Goal: Task Accomplishment & Management: Use online tool/utility

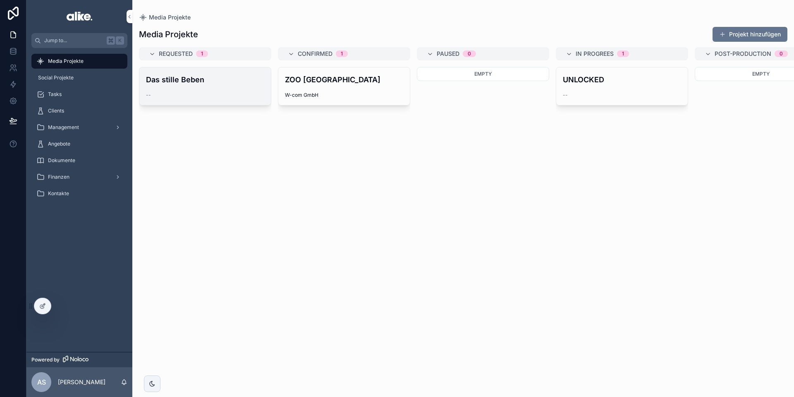
click at [206, 84] on h4 "Das stille Beben" at bounding box center [205, 79] width 118 height 11
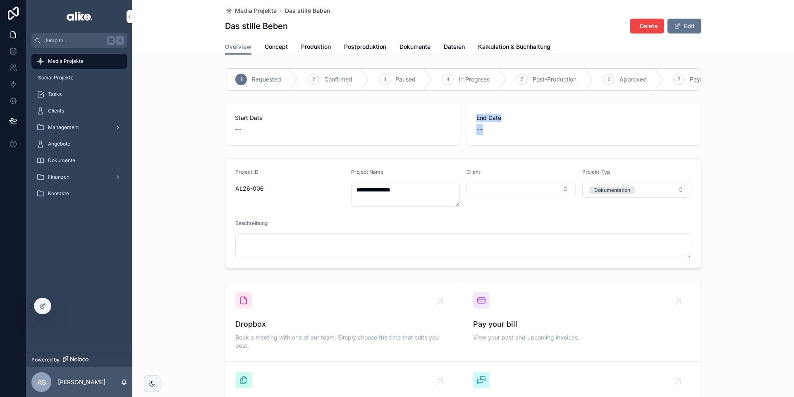
drag, startPoint x: 477, startPoint y: 118, endPoint x: 491, endPoint y: 130, distance: 17.6
click at [491, 130] on div "End Date --" at bounding box center [584, 125] width 215 height 22
click at [491, 130] on div "--" at bounding box center [584, 130] width 215 height 12
drag, startPoint x: 492, startPoint y: 130, endPoint x: 476, endPoint y: 117, distance: 20.9
click at [476, 117] on div "End Date --" at bounding box center [584, 124] width 235 height 41
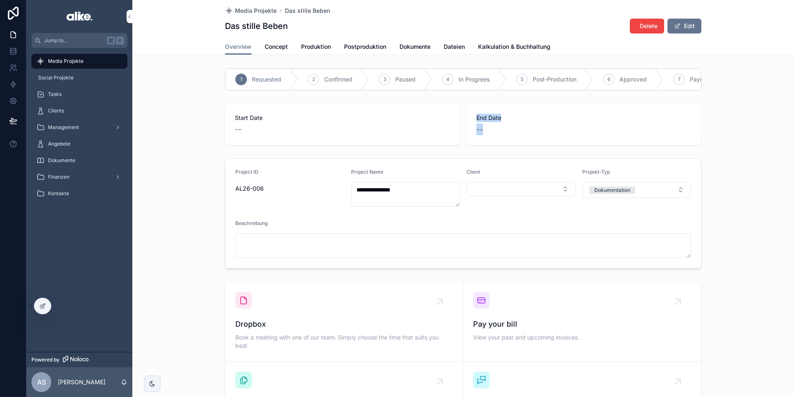
drag, startPoint x: 476, startPoint y: 117, endPoint x: 347, endPoint y: 132, distance: 130.0
click at [476, 117] on div "End Date --" at bounding box center [584, 124] width 235 height 41
drag, startPoint x: 235, startPoint y: 117, endPoint x: 247, endPoint y: 134, distance: 20.5
click at [247, 134] on div "Start Date --" at bounding box center [342, 125] width 215 height 22
click at [247, 133] on div "--" at bounding box center [342, 130] width 215 height 12
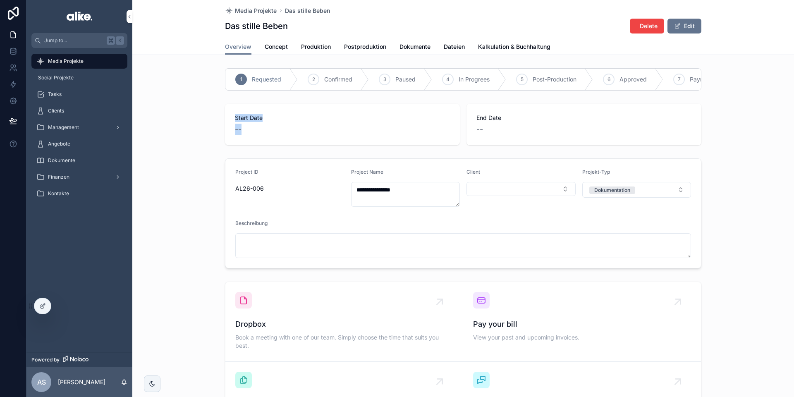
drag, startPoint x: 242, startPoint y: 128, endPoint x: 227, endPoint y: 112, distance: 22.5
click at [227, 112] on div "Start Date --" at bounding box center [342, 124] width 235 height 41
drag, startPoint x: 232, startPoint y: 114, endPoint x: 256, endPoint y: 77, distance: 44.3
click at [232, 114] on div "Start Date --" at bounding box center [342, 124] width 235 height 41
click at [271, 48] on span "Concept" at bounding box center [276, 47] width 23 height 8
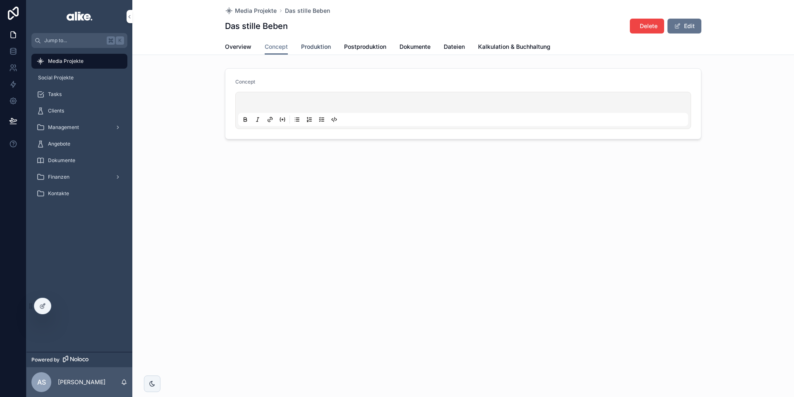
click at [314, 52] on link "Produktion" at bounding box center [316, 47] width 30 height 17
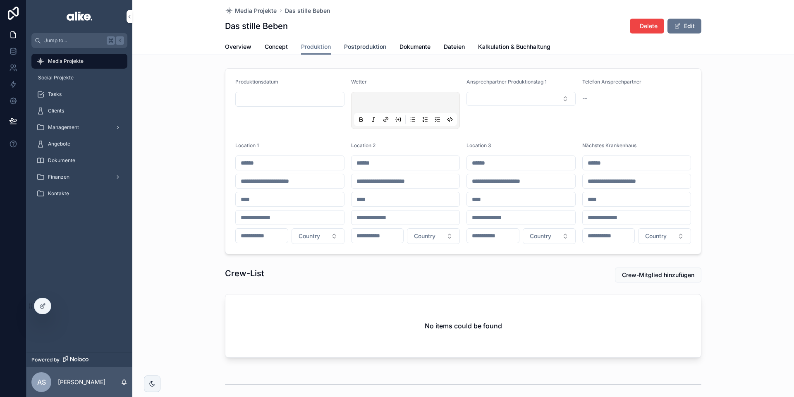
click at [359, 47] on span "Postproduktion" at bounding box center [365, 47] width 42 height 8
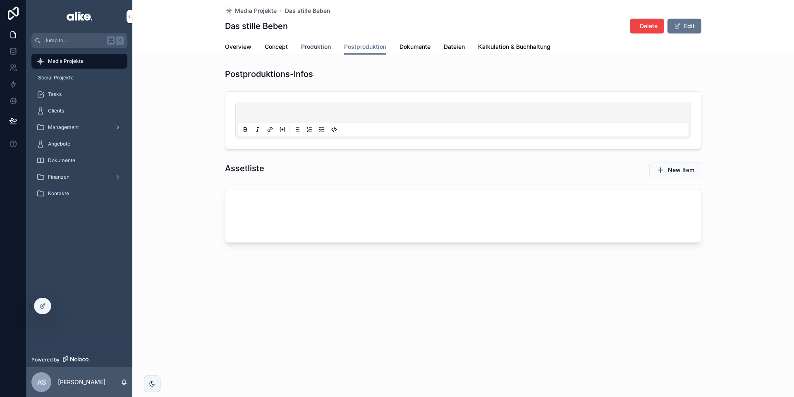
click at [321, 48] on span "Produktion" at bounding box center [316, 47] width 30 height 8
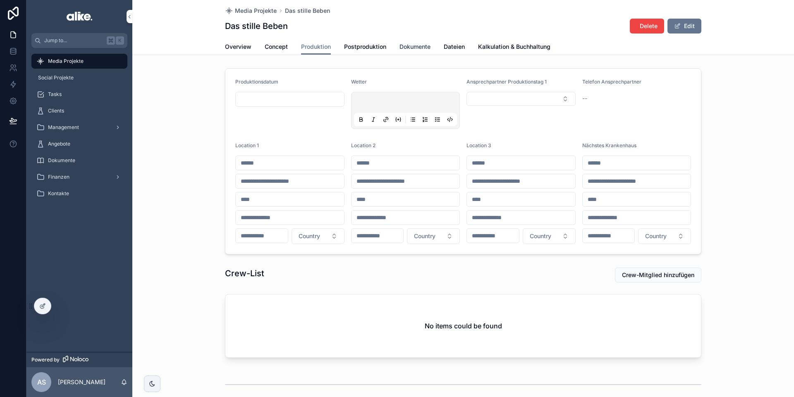
click at [415, 48] on span "Dokumente" at bounding box center [415, 47] width 31 height 8
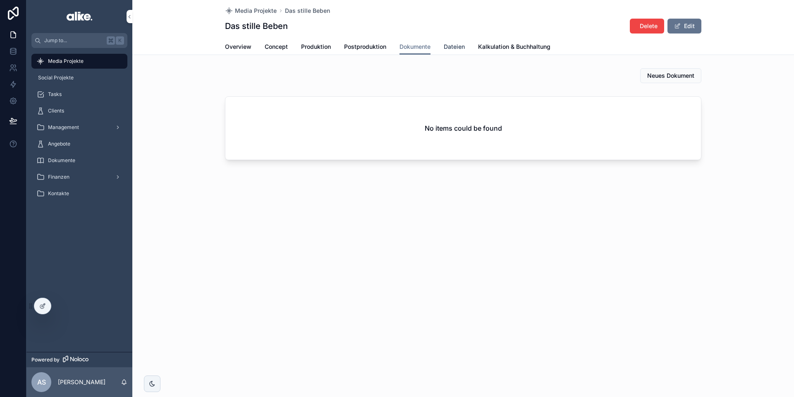
click at [458, 48] on span "Dateien" at bounding box center [454, 47] width 21 height 8
click at [496, 47] on span "Kalkulation & Buchhaltung" at bounding box center [514, 47] width 72 height 8
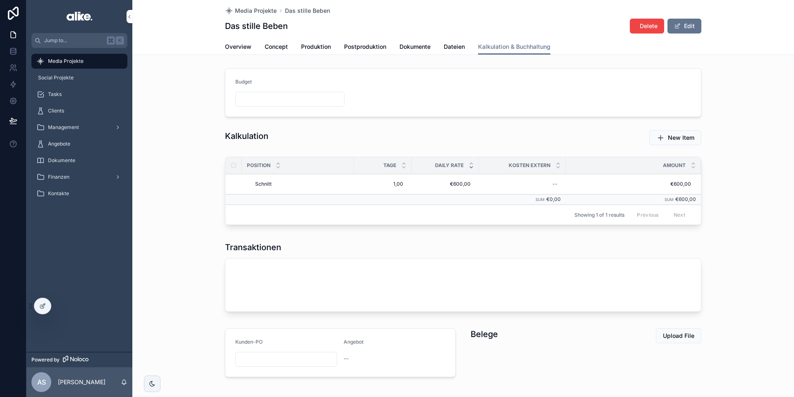
click at [249, 100] on input "scrollable content" at bounding box center [290, 99] width 108 height 12
click at [384, 112] on form "Budget" at bounding box center [463, 93] width 476 height 48
click at [0, 0] on span "Delete" at bounding box center [0, 0] width 0 height 0
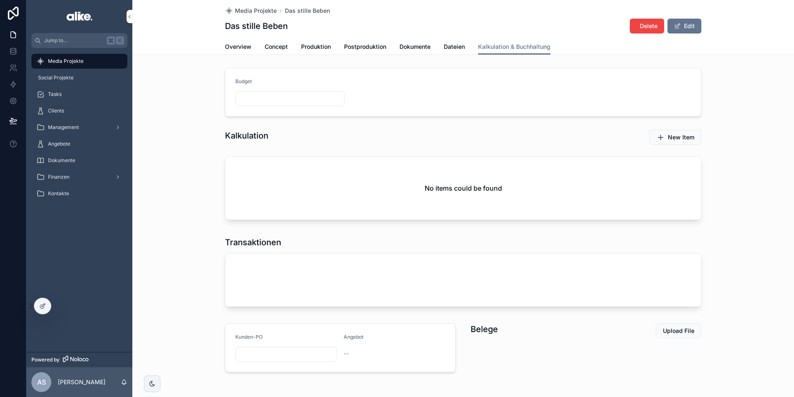
scroll to position [32, 0]
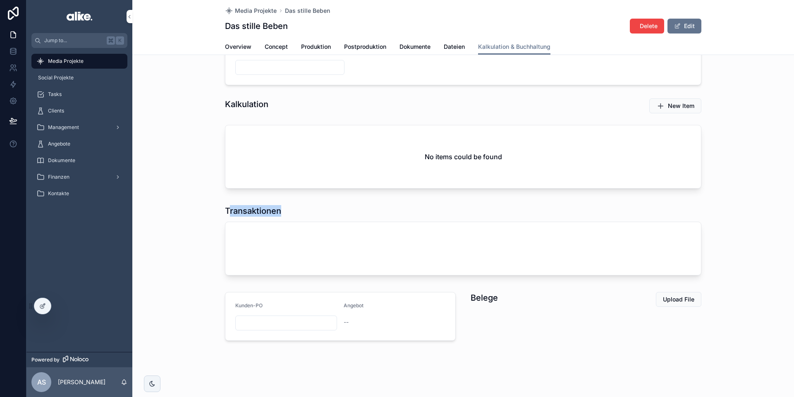
drag, startPoint x: 230, startPoint y: 211, endPoint x: 279, endPoint y: 210, distance: 49.2
click at [279, 210] on h1 "Transaktionen" at bounding box center [253, 211] width 56 height 12
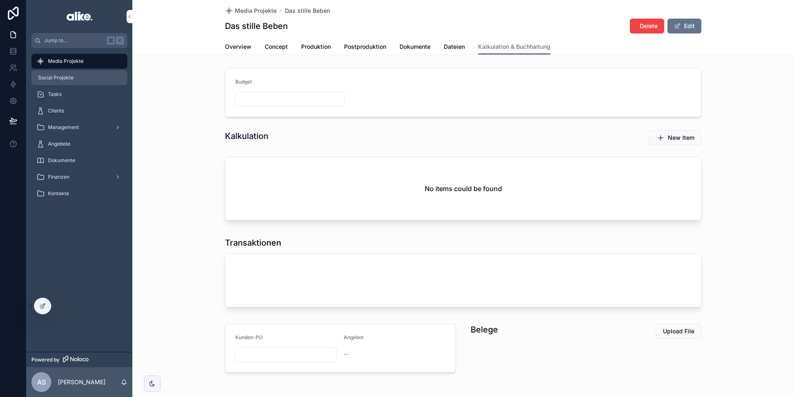
click at [72, 79] on span "Social Projekte" at bounding box center [56, 77] width 36 height 7
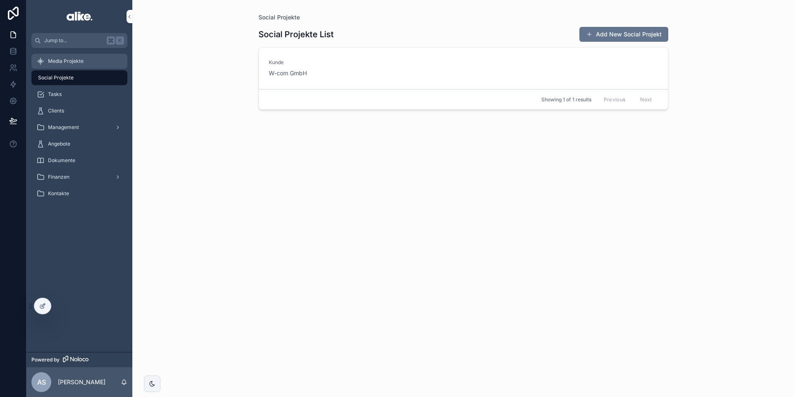
click at [76, 66] on div "Media Projekte" at bounding box center [79, 61] width 86 height 13
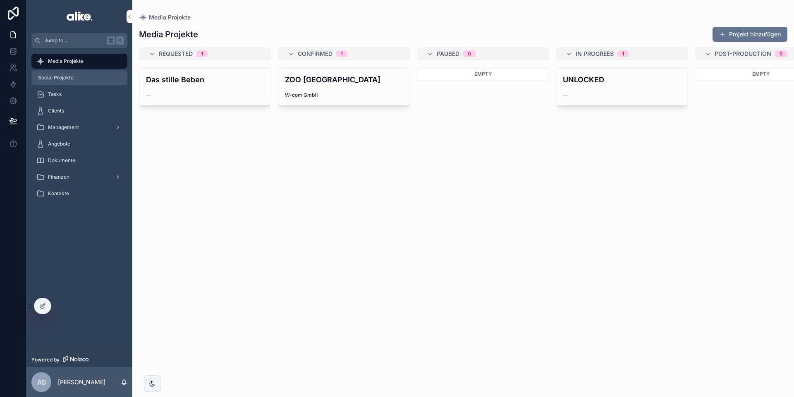
click at [94, 76] on div "Social Projekte" at bounding box center [79, 77] width 86 height 13
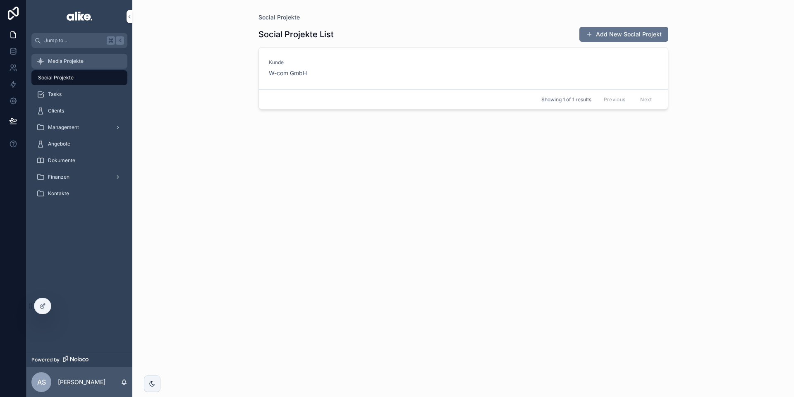
click at [89, 63] on div "Media Projekte" at bounding box center [79, 61] width 86 height 13
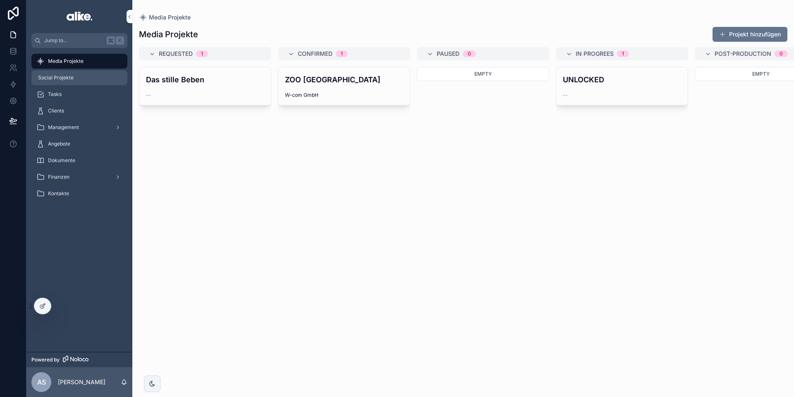
click at [84, 74] on div "Social Projekte" at bounding box center [79, 77] width 86 height 13
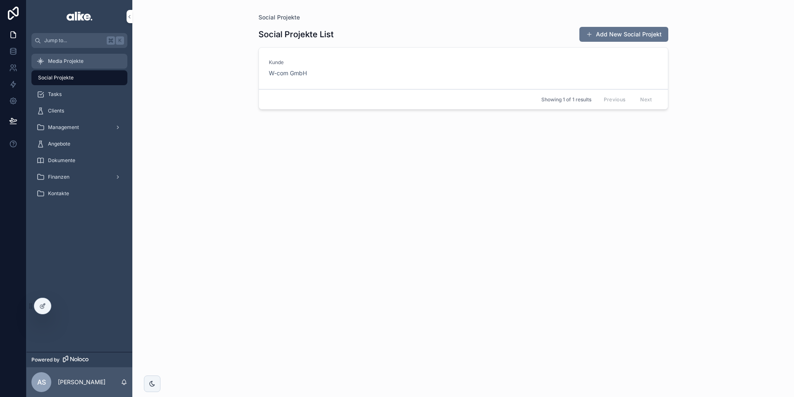
click at [87, 63] on div "Media Projekte" at bounding box center [79, 61] width 86 height 13
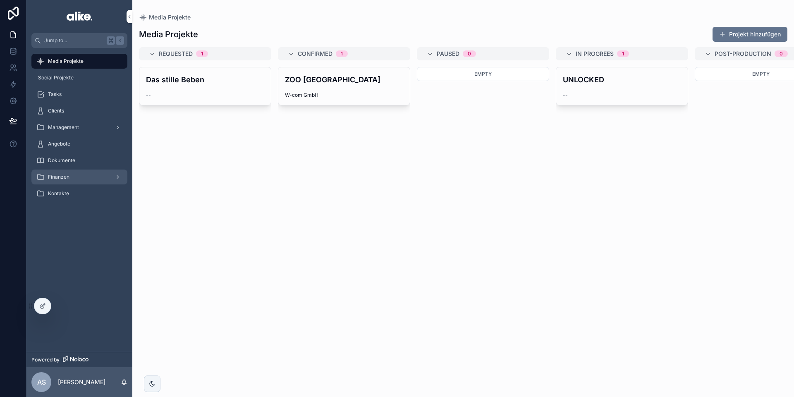
click at [73, 171] on div "Finanzen" at bounding box center [79, 176] width 86 height 13
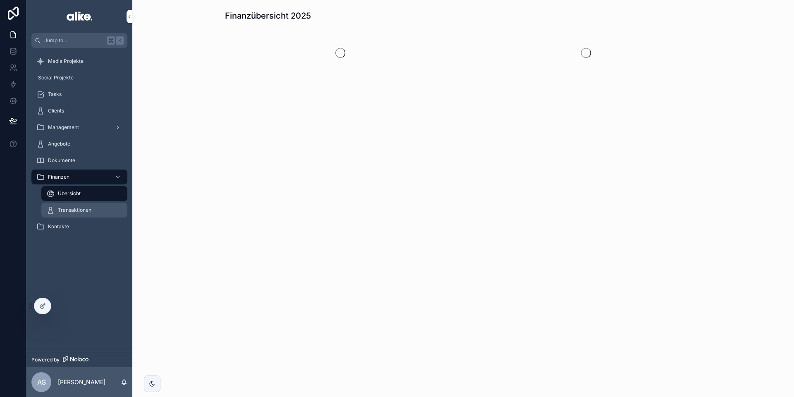
click at [81, 209] on span "Transaktionen" at bounding box center [75, 210] width 34 height 7
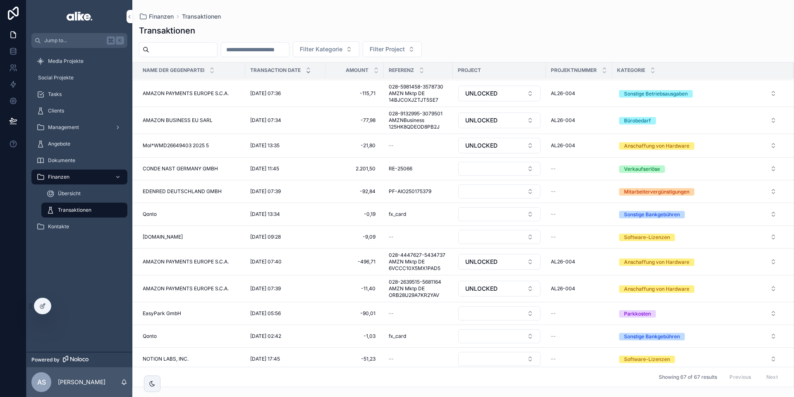
scroll to position [81, 0]
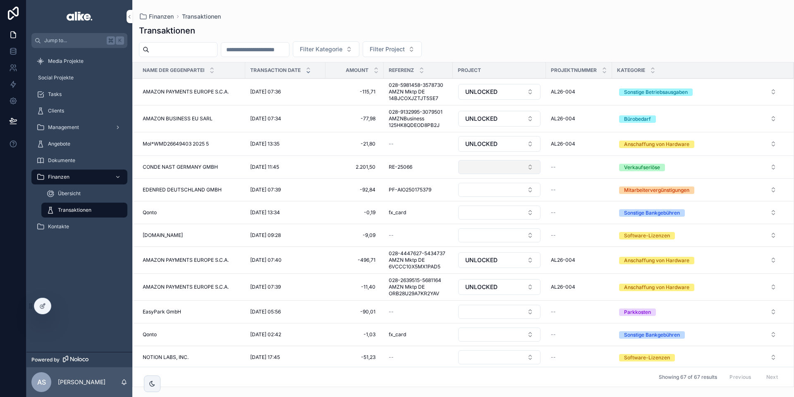
click at [477, 163] on button "Select Button" at bounding box center [499, 167] width 82 height 14
click at [477, 168] on button "Select Button" at bounding box center [499, 167] width 82 height 14
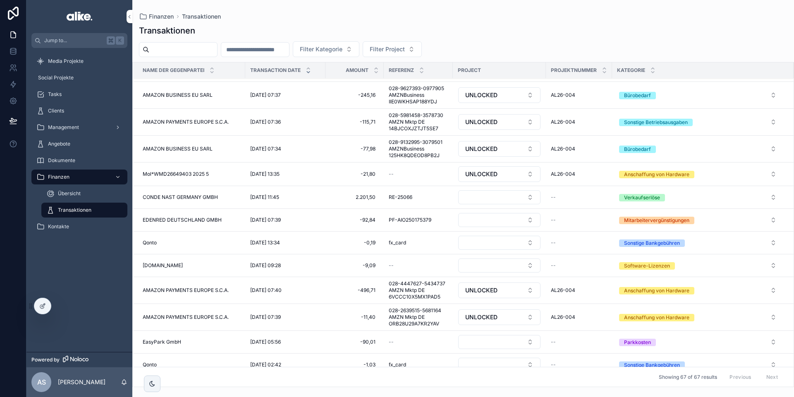
scroll to position [53, 0]
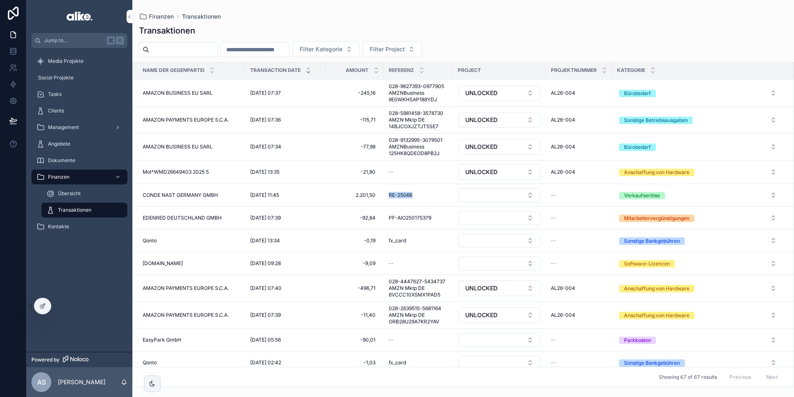
click at [398, 195] on span "RE-25066" at bounding box center [401, 195] width 24 height 7
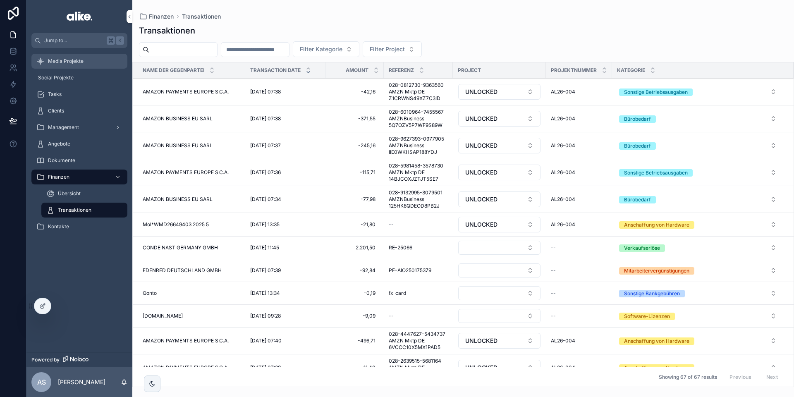
click at [83, 59] on div "Media Projekte" at bounding box center [79, 61] width 86 height 13
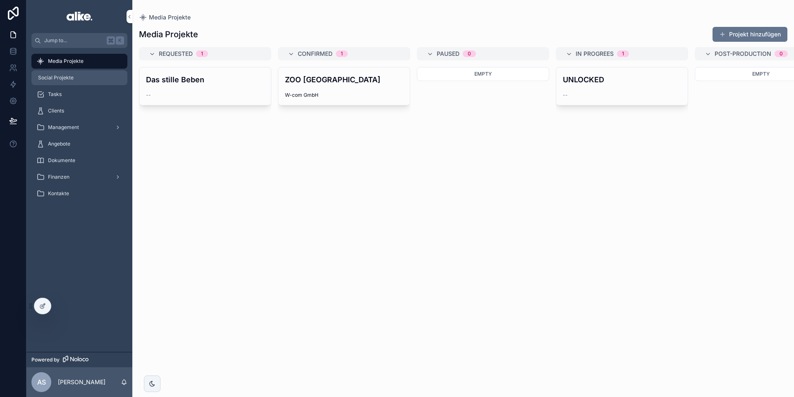
click at [86, 79] on div "Social Projekte" at bounding box center [79, 77] width 86 height 13
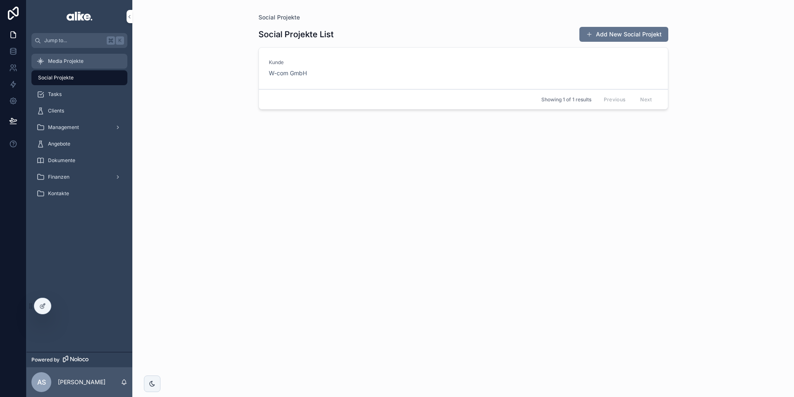
click at [100, 63] on div "Media Projekte" at bounding box center [79, 61] width 86 height 13
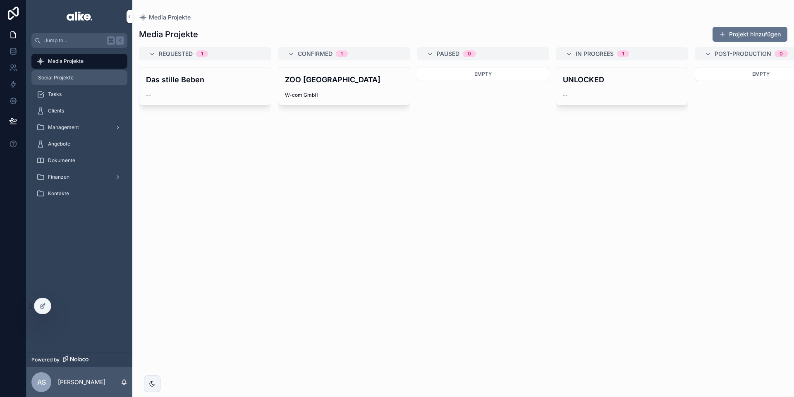
click at [98, 77] on div "Social Projekte" at bounding box center [79, 77] width 86 height 13
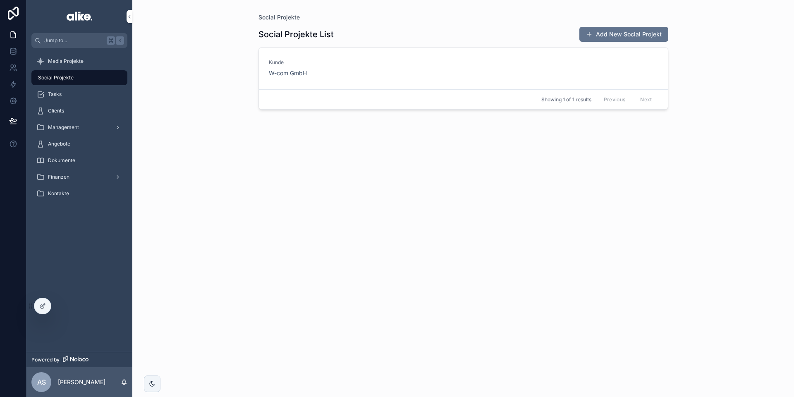
click at [396, 76] on div "Kunde W-com GmbH" at bounding box center [463, 68] width 389 height 18
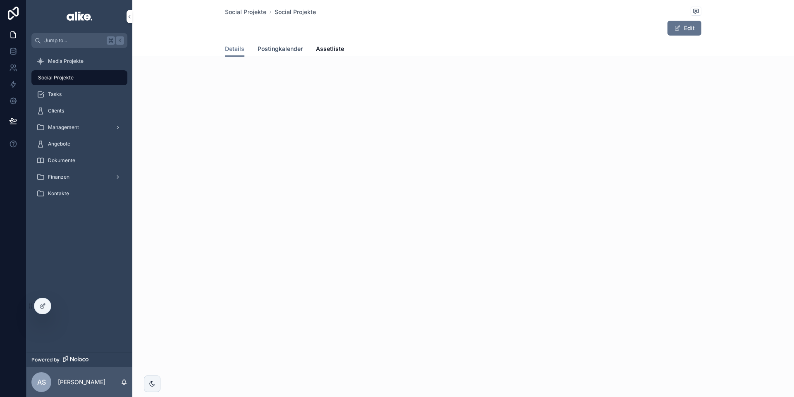
click at [285, 45] on span "Postingkalender" at bounding box center [280, 49] width 45 height 8
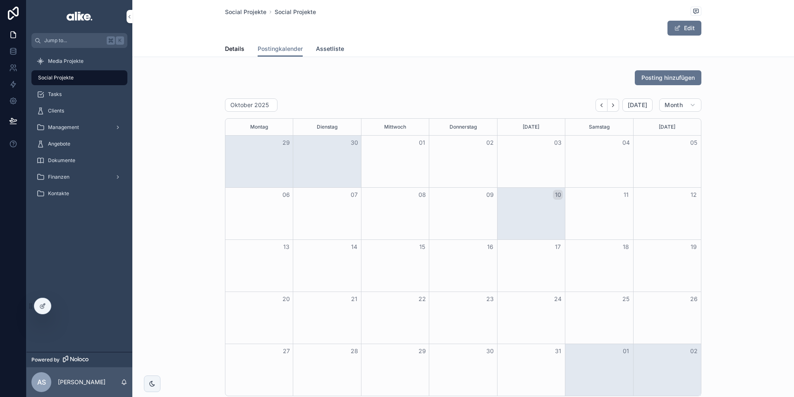
click at [340, 51] on span "Assetliste" at bounding box center [330, 49] width 28 height 8
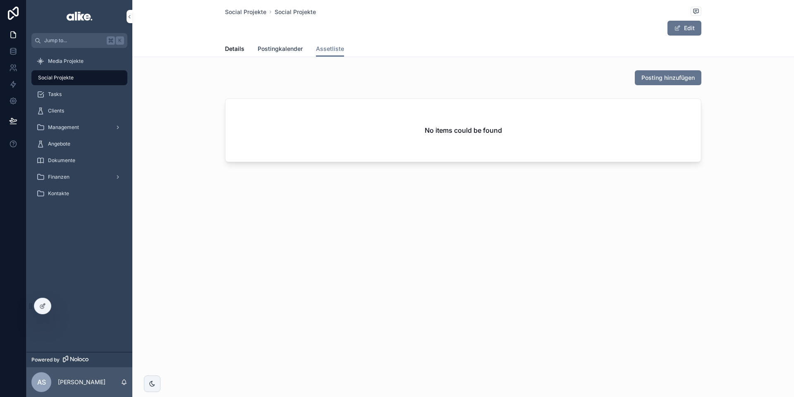
click at [291, 52] on span "Postingkalender" at bounding box center [280, 49] width 45 height 8
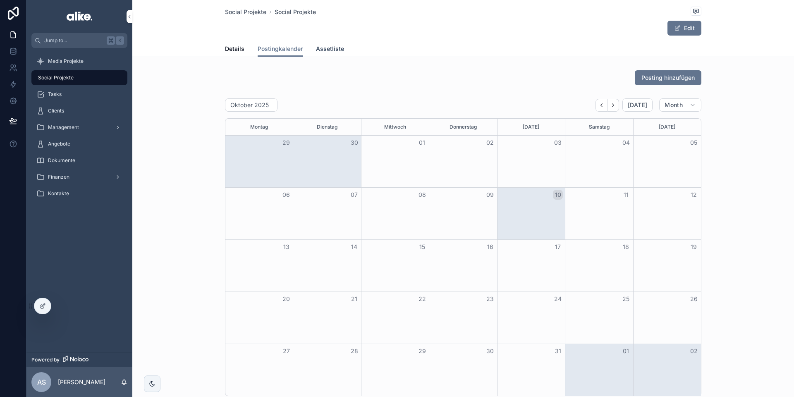
click at [324, 50] on span "Assetliste" at bounding box center [330, 49] width 28 height 8
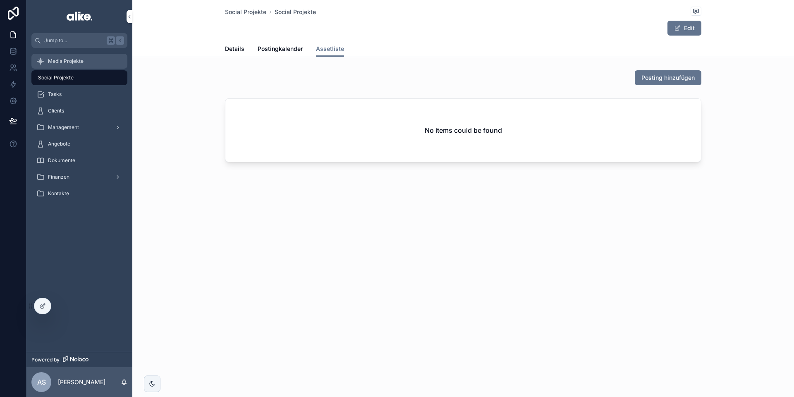
click at [91, 63] on div "Media Projekte" at bounding box center [79, 61] width 86 height 13
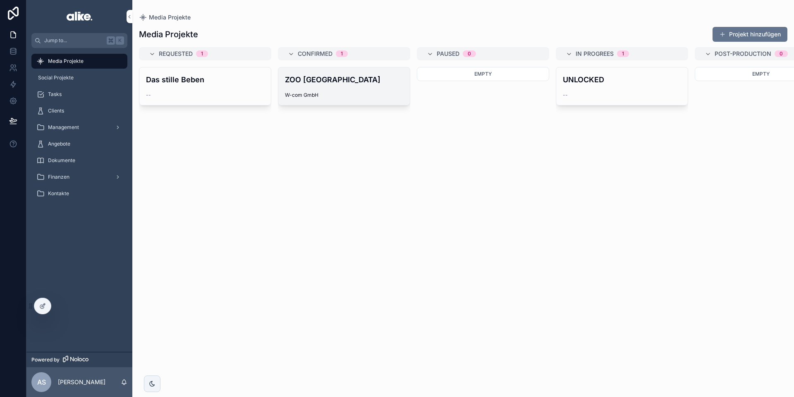
click at [345, 91] on div "ZOO [GEOGRAPHIC_DATA] W-com GmbH" at bounding box center [344, 86] width 132 height 38
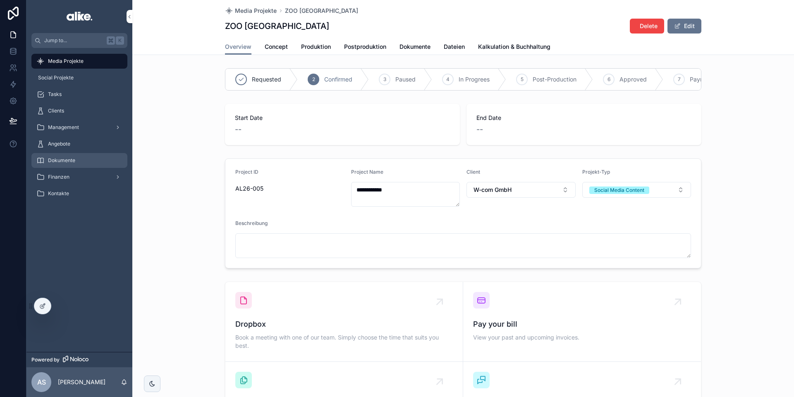
click at [73, 165] on div "Dokumente" at bounding box center [79, 160] width 86 height 13
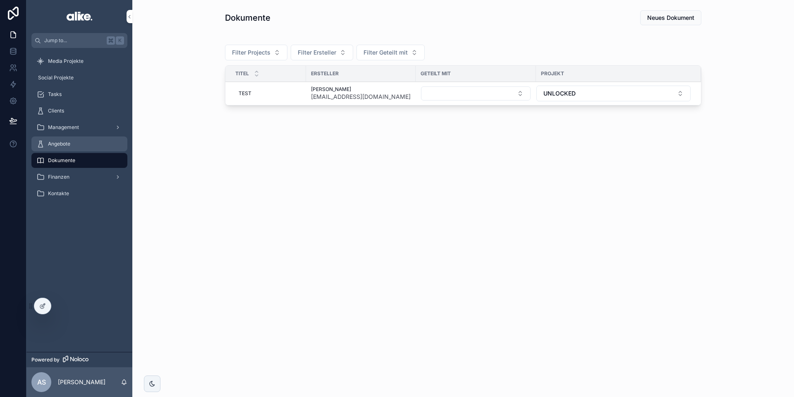
click at [76, 149] on div "Angebote" at bounding box center [79, 143] width 86 height 13
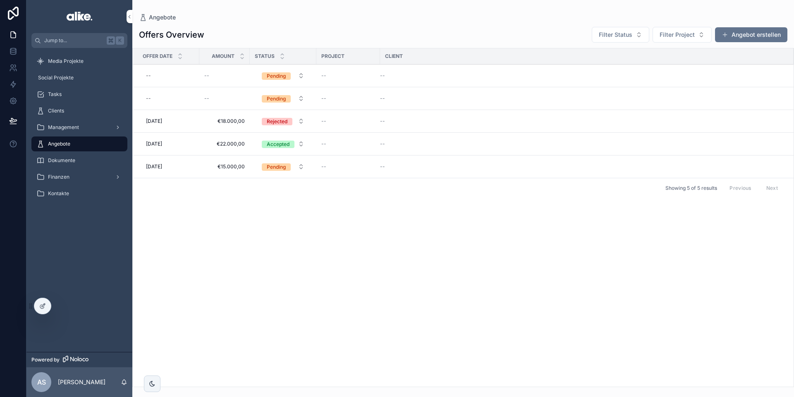
click at [447, 77] on div "--" at bounding box center [582, 75] width 404 height 7
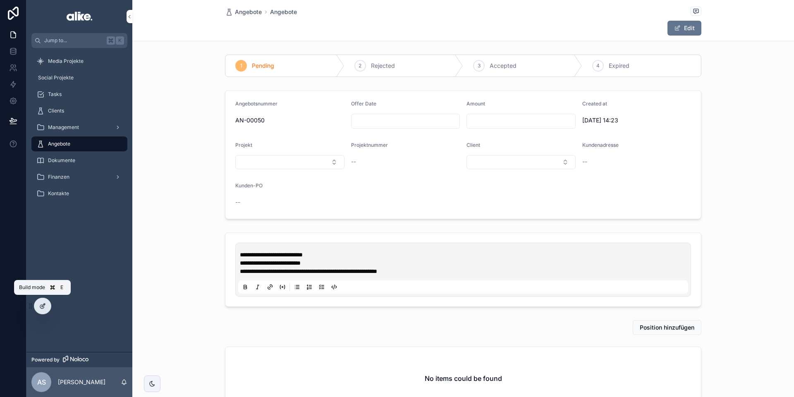
click at [40, 305] on icon at bounding box center [42, 306] width 7 height 7
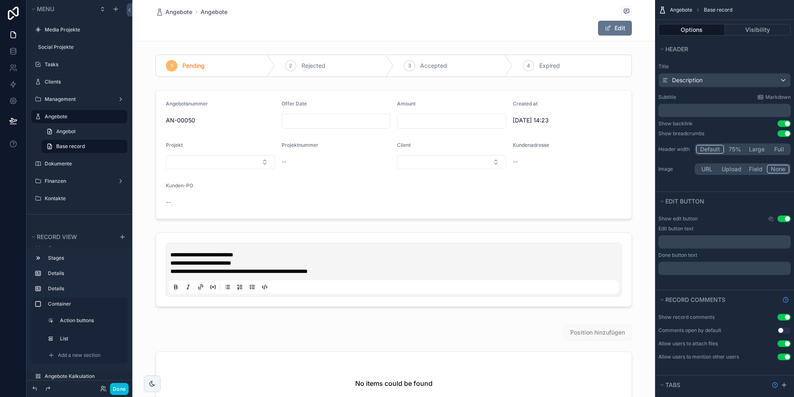
click at [487, 39] on div "Angebote Angebote Edit" at bounding box center [394, 20] width 477 height 41
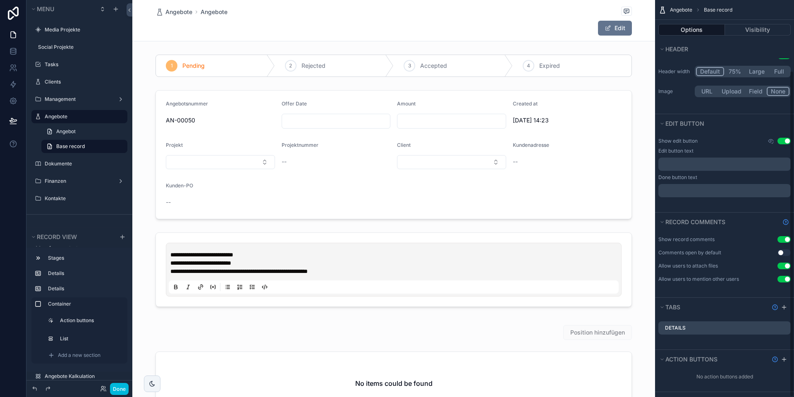
scroll to position [86, 0]
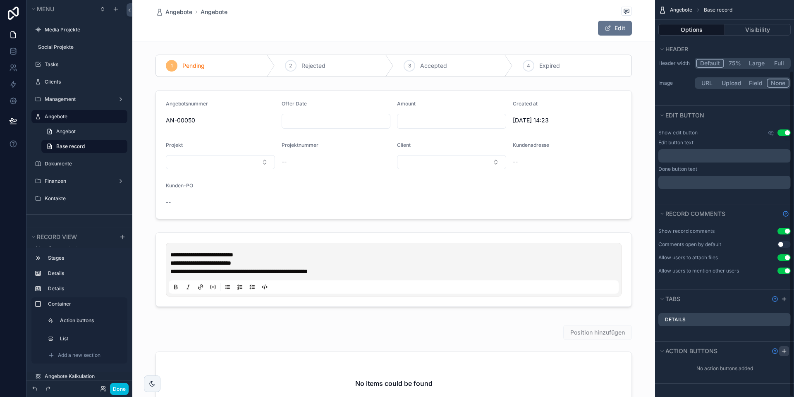
click at [786, 353] on icon "scrollable content" at bounding box center [784, 351] width 7 height 7
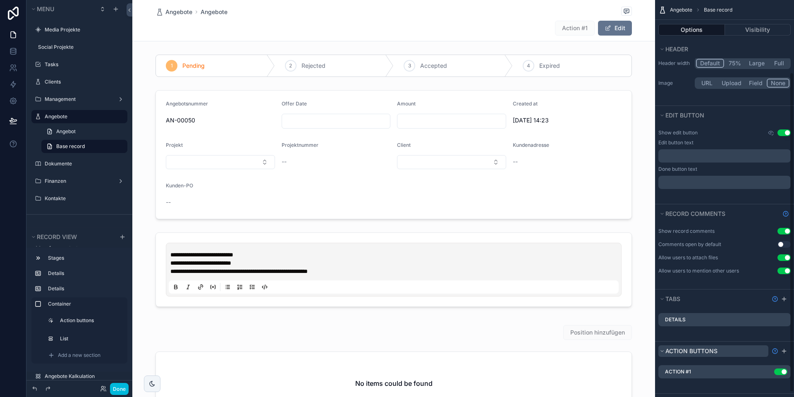
scroll to position [96, 0]
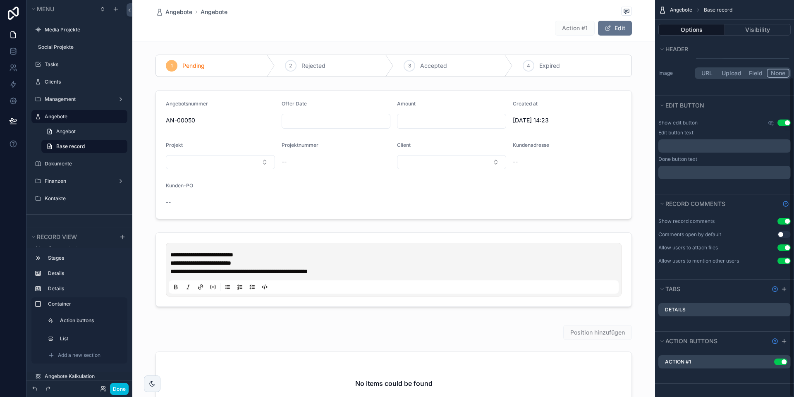
click at [0, 0] on icon "scrollable content" at bounding box center [0, 0] width 0 height 0
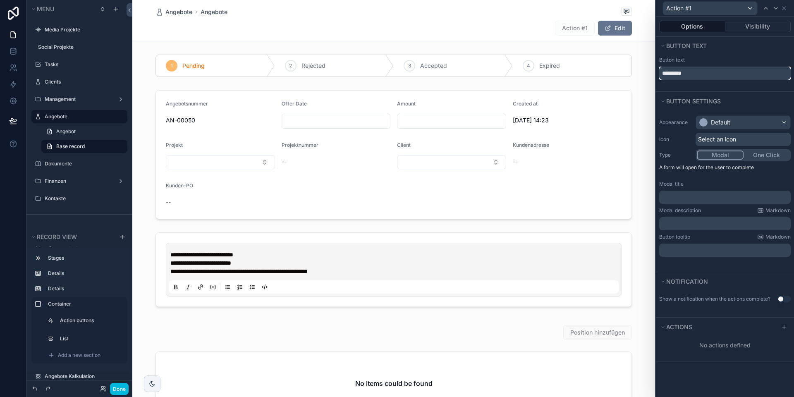
click at [692, 72] on input "*********" at bounding box center [725, 73] width 132 height 13
type input "*******"
click at [730, 124] on div "Default" at bounding box center [720, 122] width 19 height 8
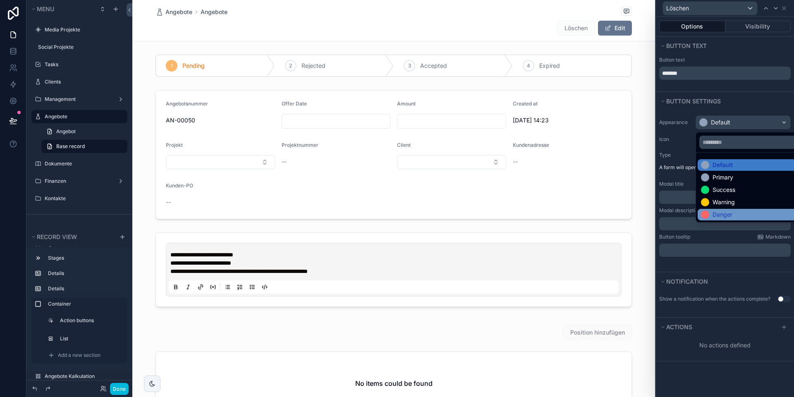
click at [718, 212] on div "Danger" at bounding box center [723, 215] width 20 height 8
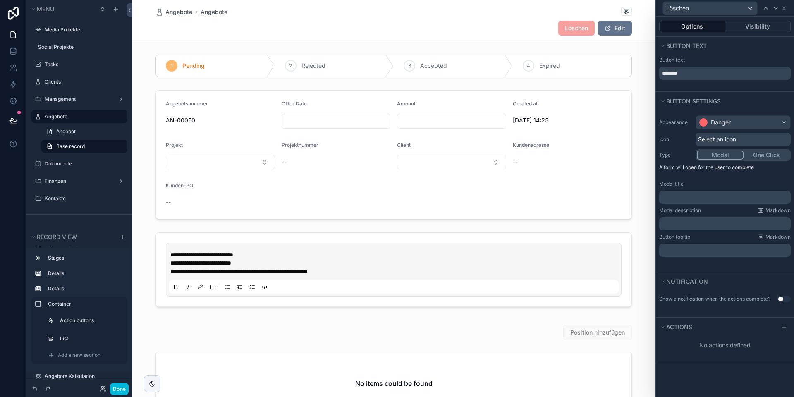
click at [758, 156] on button "One Click" at bounding box center [767, 155] width 46 height 9
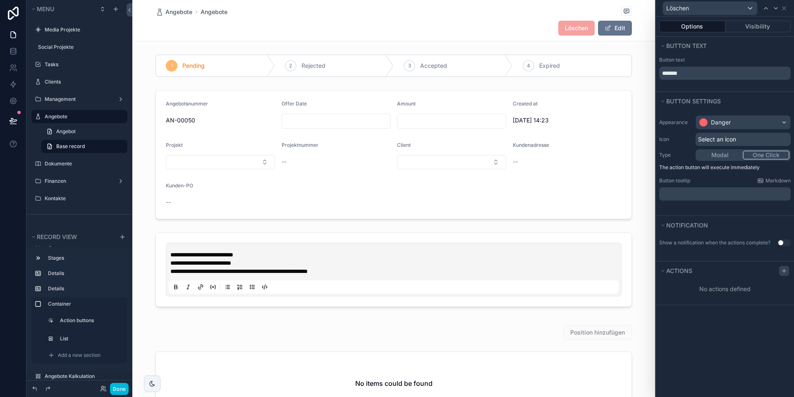
click at [783, 271] on icon at bounding box center [784, 271] width 7 height 7
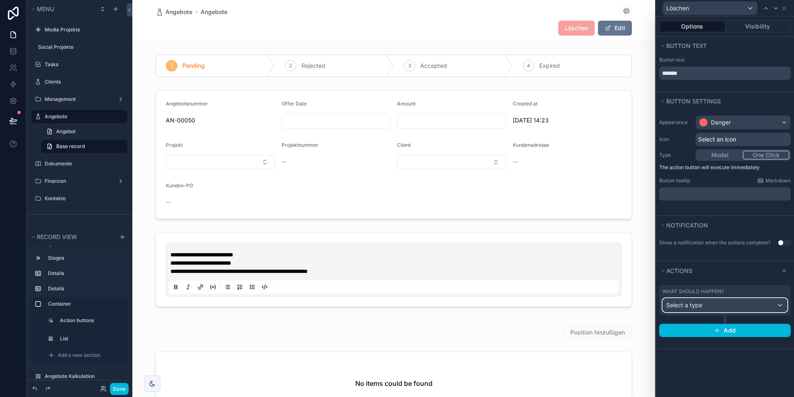
click at [695, 307] on span "Select a type" at bounding box center [684, 305] width 36 height 7
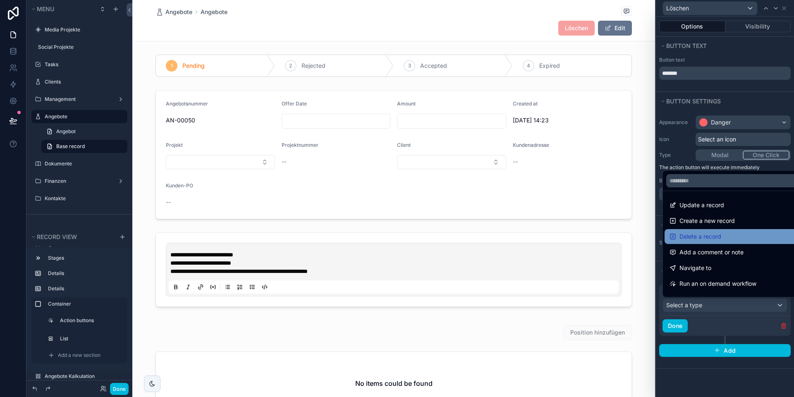
click at [693, 230] on div "Delete a record" at bounding box center [735, 236] width 140 height 15
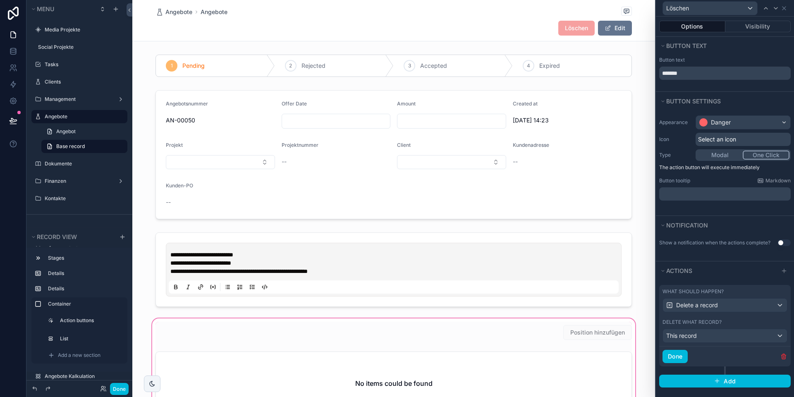
drag, startPoint x: 674, startPoint y: 358, endPoint x: 641, endPoint y: 358, distance: 33.1
click at [674, 358] on button "Done" at bounding box center [675, 356] width 25 height 13
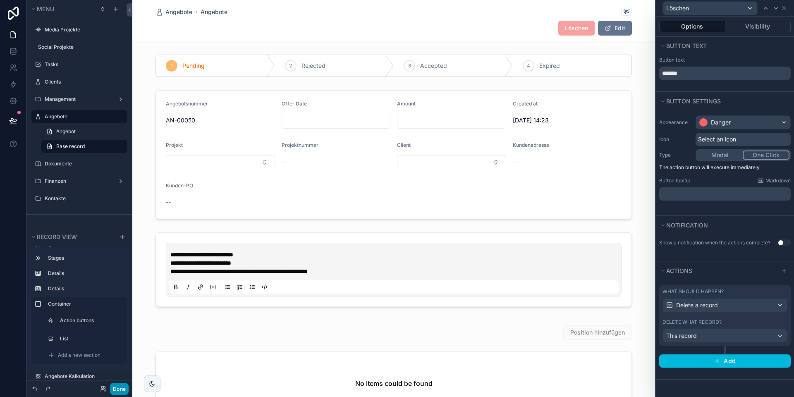
click at [116, 389] on button "Done" at bounding box center [119, 389] width 19 height 12
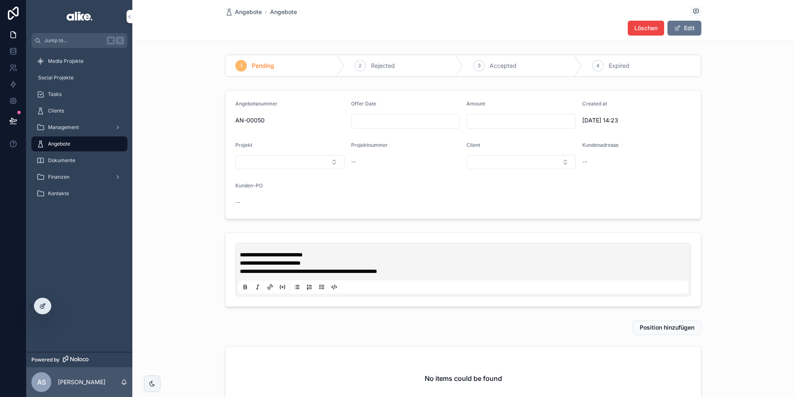
click at [44, 309] on icon at bounding box center [42, 306] width 7 height 7
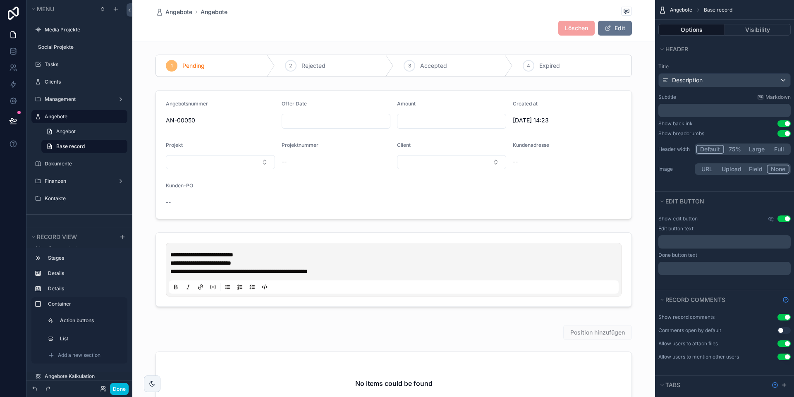
click at [275, 35] on div "Löschen Edit" at bounding box center [394, 28] width 477 height 16
click at [693, 79] on span "Description" at bounding box center [687, 80] width 31 height 8
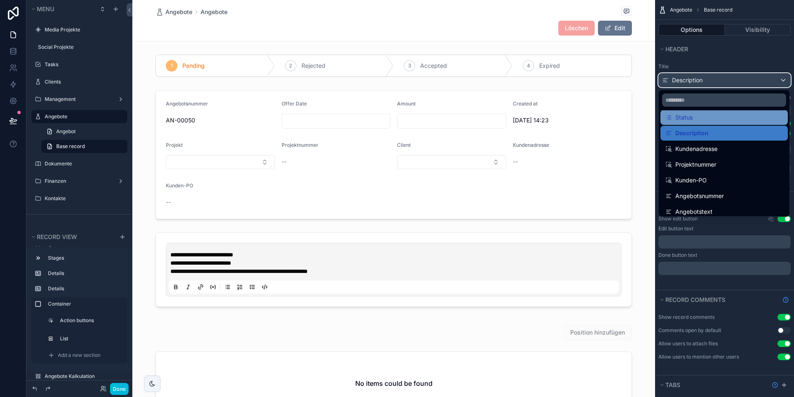
scroll to position [55, 0]
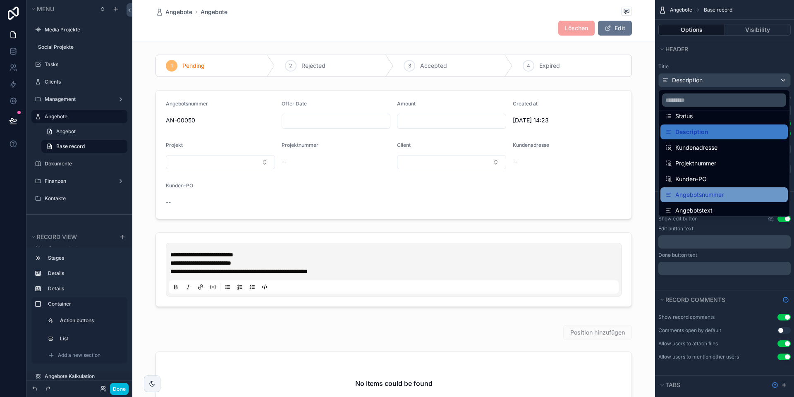
click at [700, 194] on span "Angebotsnummer" at bounding box center [699, 195] width 48 height 10
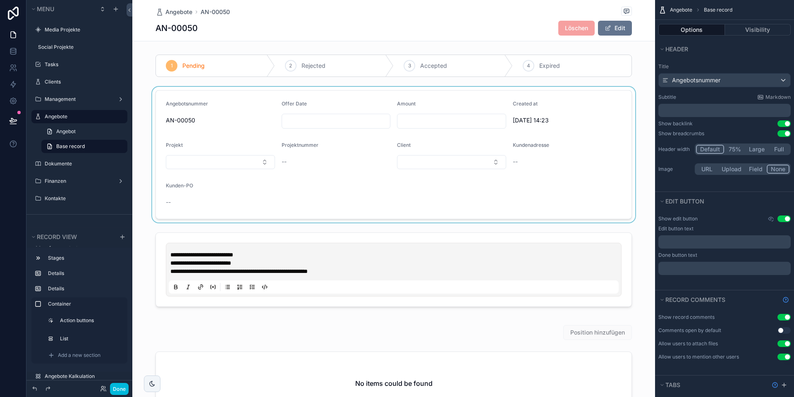
click at [249, 158] on div "scrollable content" at bounding box center [393, 155] width 523 height 136
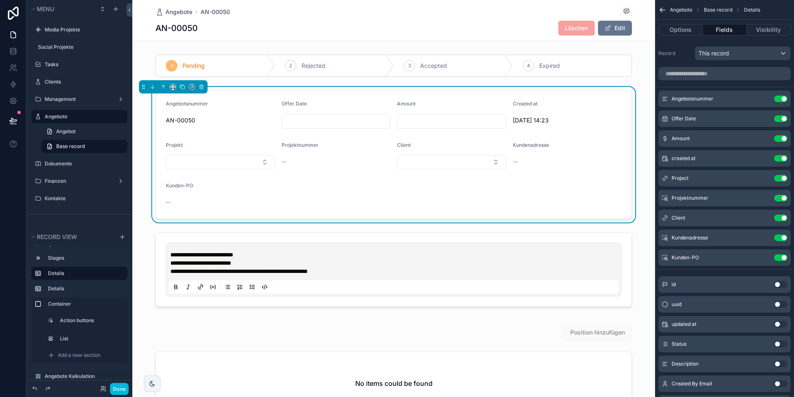
click at [781, 99] on button "Use setting" at bounding box center [780, 99] width 13 height 7
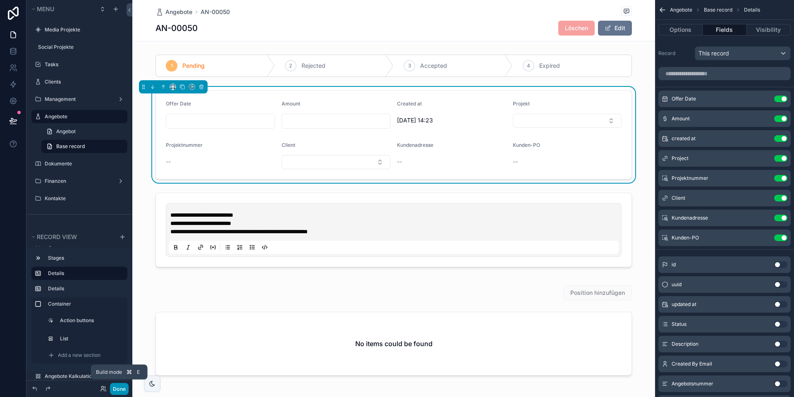
click at [113, 390] on button "Done" at bounding box center [119, 389] width 19 height 12
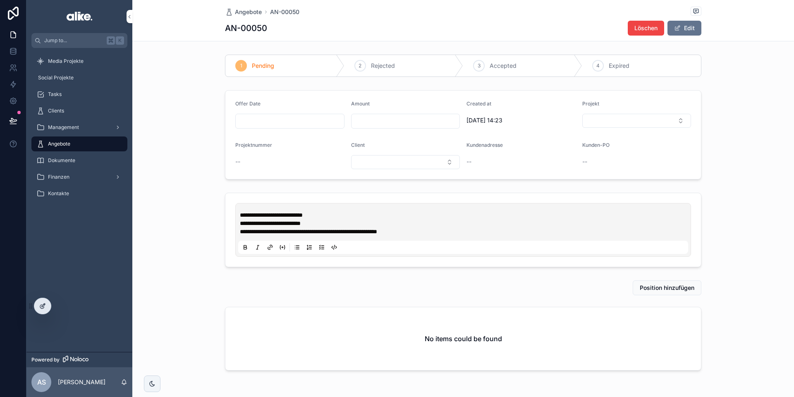
click at [44, 309] on icon at bounding box center [42, 306] width 7 height 7
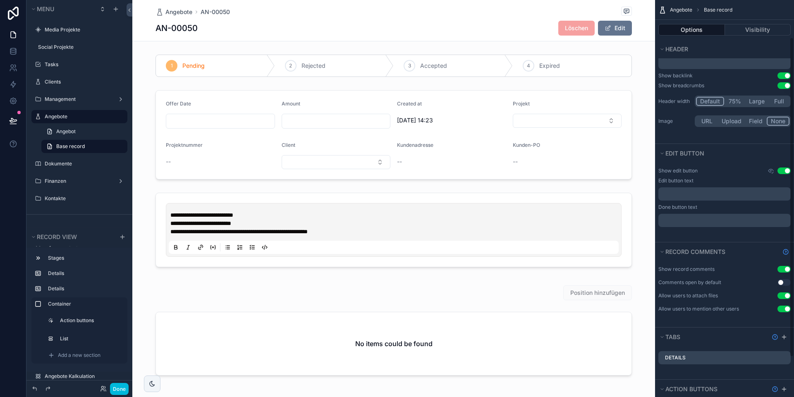
scroll to position [45, 0]
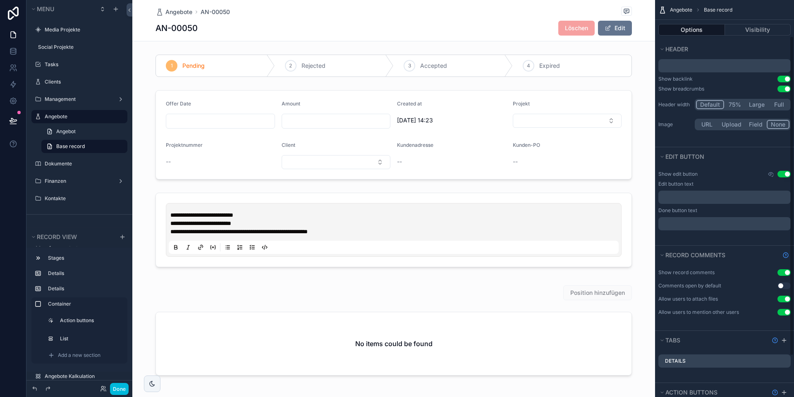
click at [786, 176] on button "Use setting" at bounding box center [784, 174] width 13 height 7
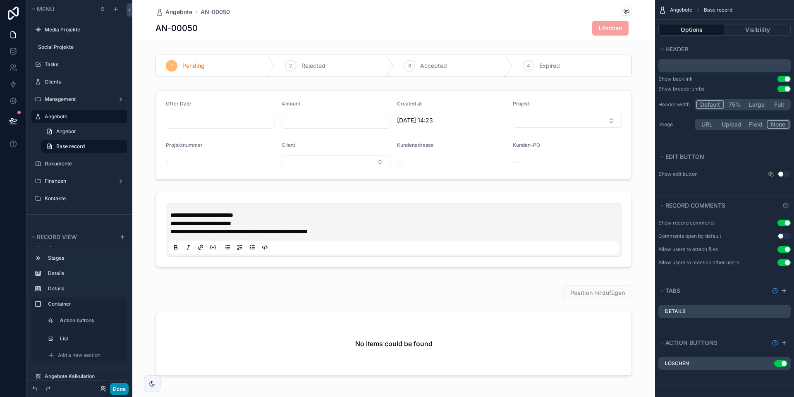
click at [115, 390] on button "Done" at bounding box center [119, 389] width 19 height 12
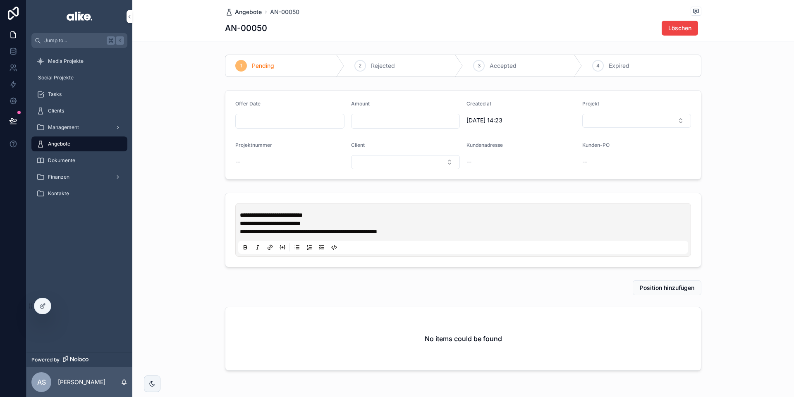
click at [255, 11] on span "Angebote" at bounding box center [248, 12] width 27 height 8
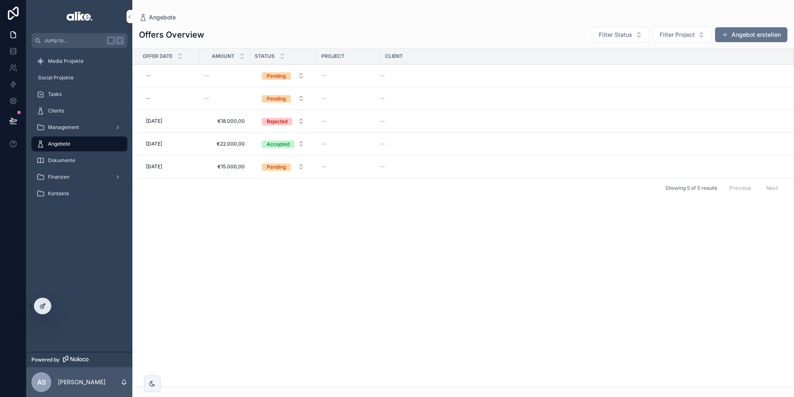
click at [42, 309] on icon at bounding box center [42, 306] width 7 height 7
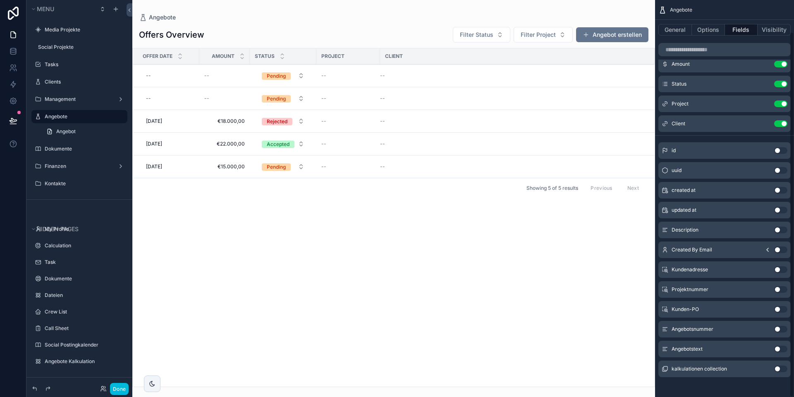
scroll to position [34, 0]
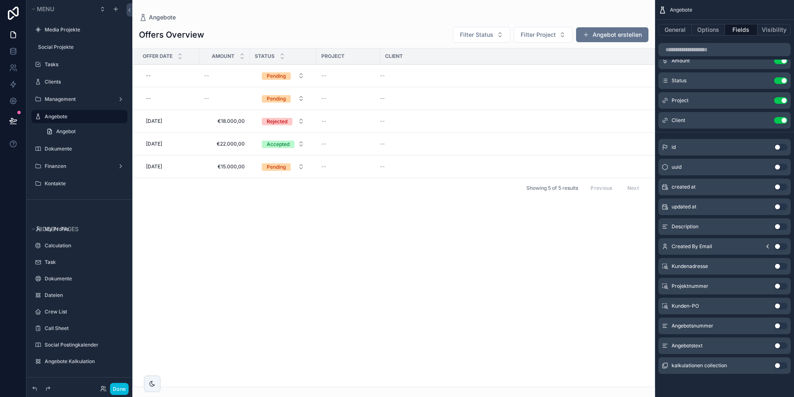
click at [780, 326] on button "Use setting" at bounding box center [780, 326] width 13 height 7
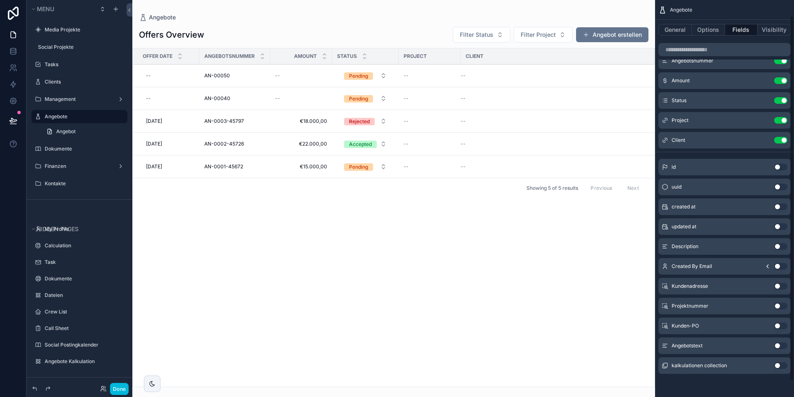
scroll to position [0, 0]
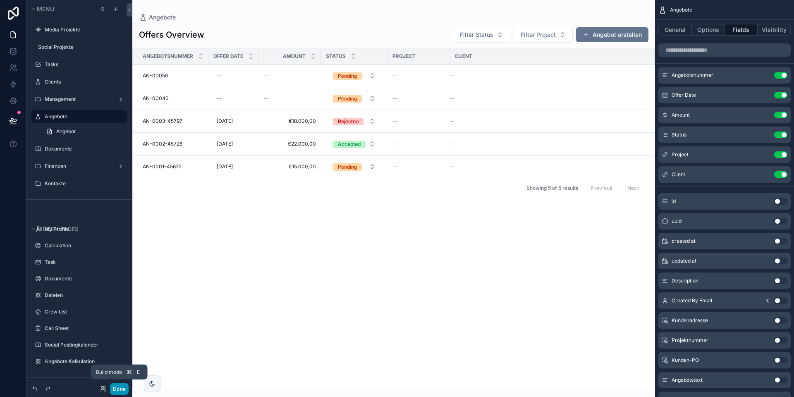
click at [120, 390] on button "Done" at bounding box center [119, 389] width 19 height 12
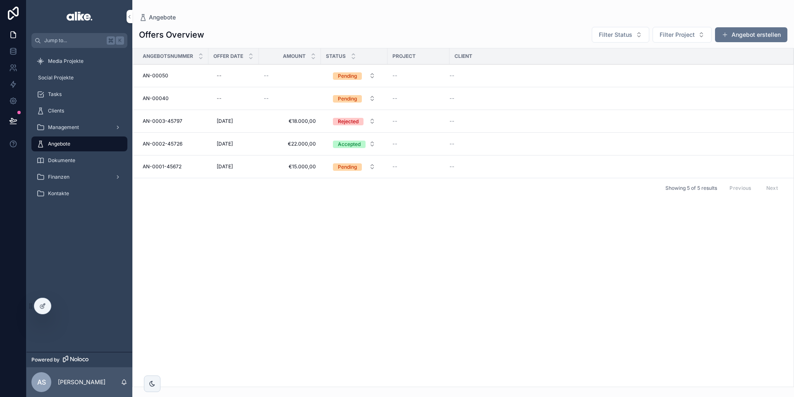
click at [199, 75] on div "AN-00050 AN-00050" at bounding box center [173, 75] width 61 height 7
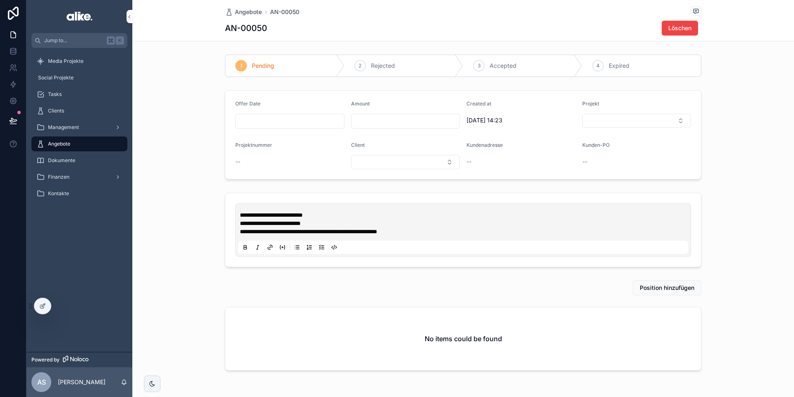
drag, startPoint x: 679, startPoint y: 29, endPoint x: 644, endPoint y: 59, distance: 46.3
click at [679, 29] on span "Löschen" at bounding box center [679, 28] width 23 height 8
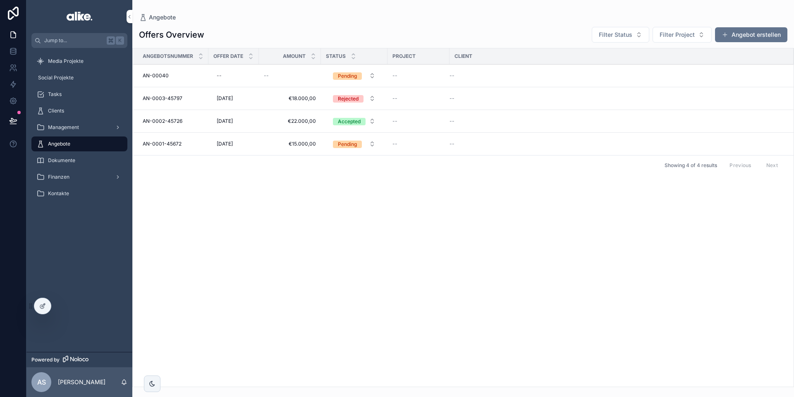
click at [193, 79] on td "AN-00040 AN-00040" at bounding box center [171, 76] width 76 height 23
click at [197, 77] on div "AN-00040 AN-00040" at bounding box center [173, 75] width 61 height 7
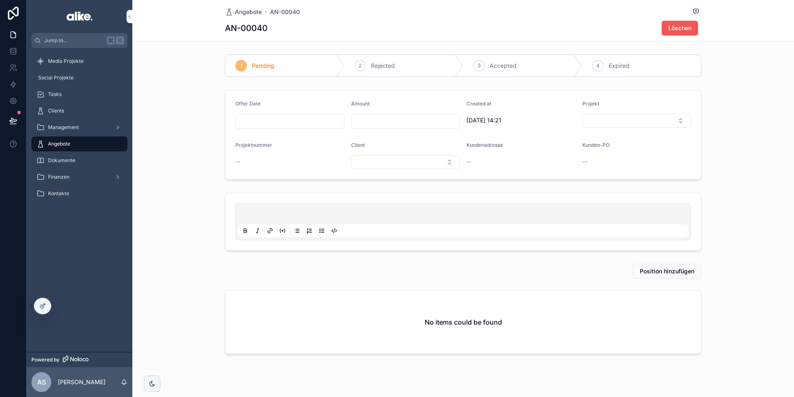
click at [681, 29] on span "Löschen" at bounding box center [679, 28] width 23 height 8
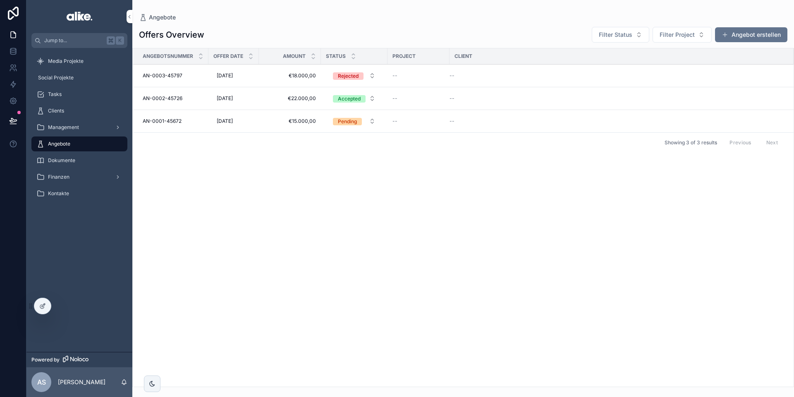
click at [276, 77] on span "€18.000,00" at bounding box center [290, 75] width 52 height 7
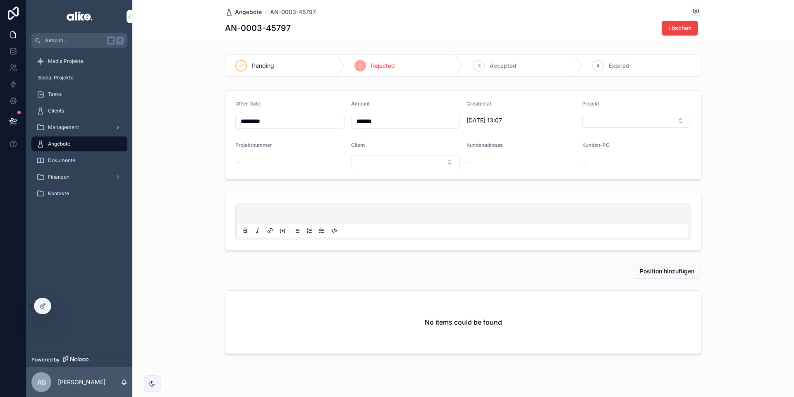
click at [254, 15] on span "Angebote" at bounding box center [248, 12] width 27 height 8
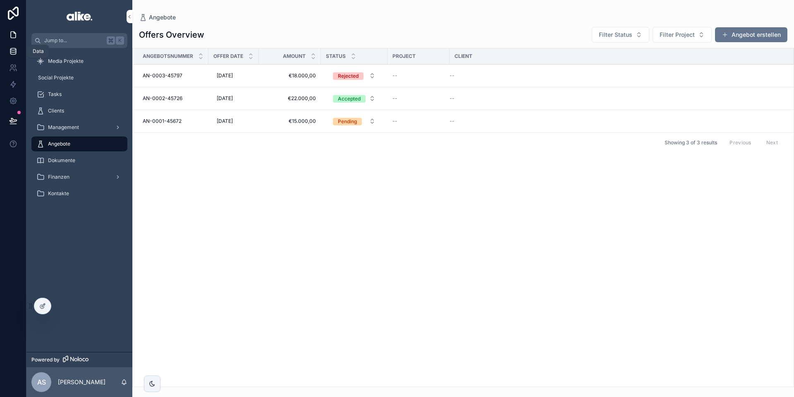
click at [10, 50] on icon at bounding box center [13, 51] width 8 height 8
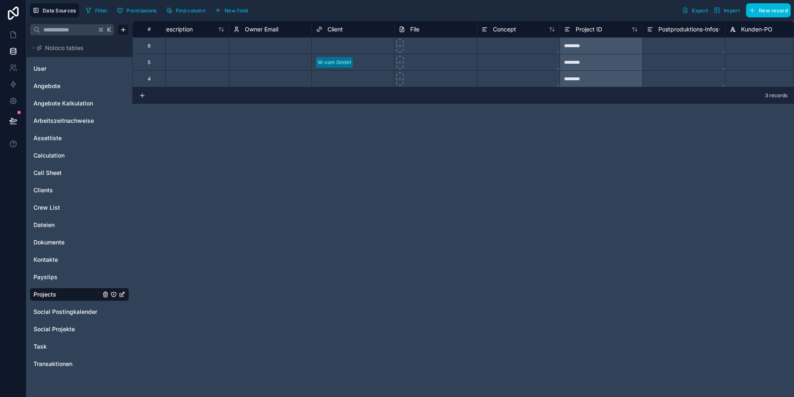
scroll to position [0, 434]
click at [233, 8] on span "New field" at bounding box center [237, 10] width 24 height 6
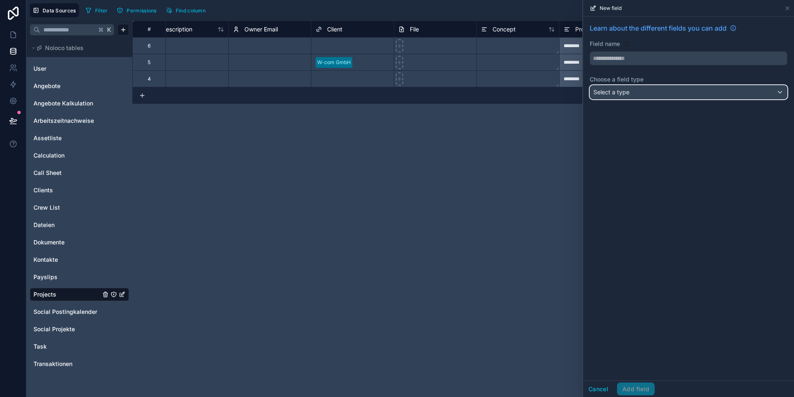
click at [613, 94] on span "Select a type" at bounding box center [612, 92] width 36 height 7
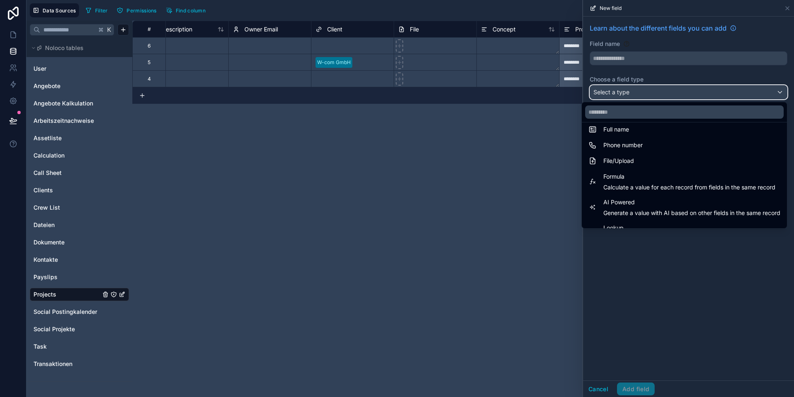
scroll to position [181, 0]
click at [491, 167] on div "**********" at bounding box center [463, 209] width 662 height 376
click at [62, 86] on link "Angebote" at bounding box center [67, 86] width 67 height 8
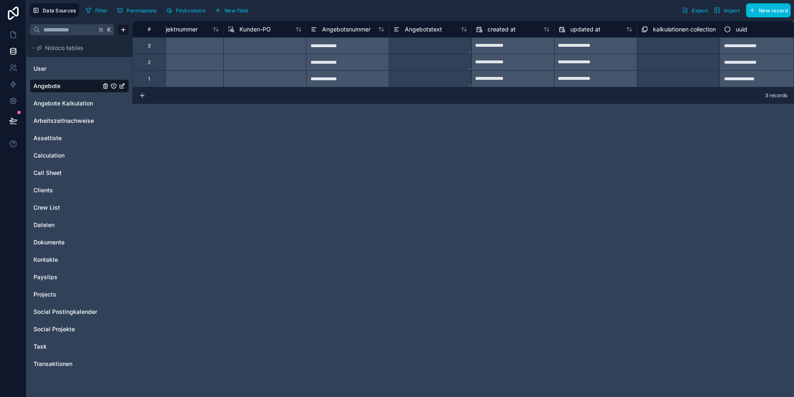
scroll to position [0, 695]
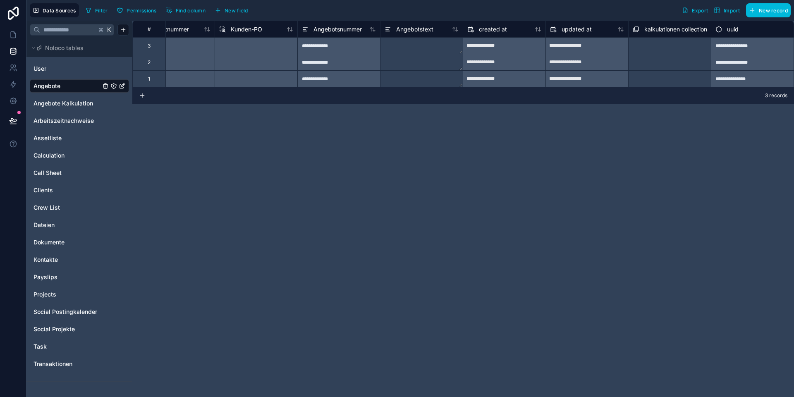
click at [224, 11] on button "New field" at bounding box center [231, 10] width 39 height 12
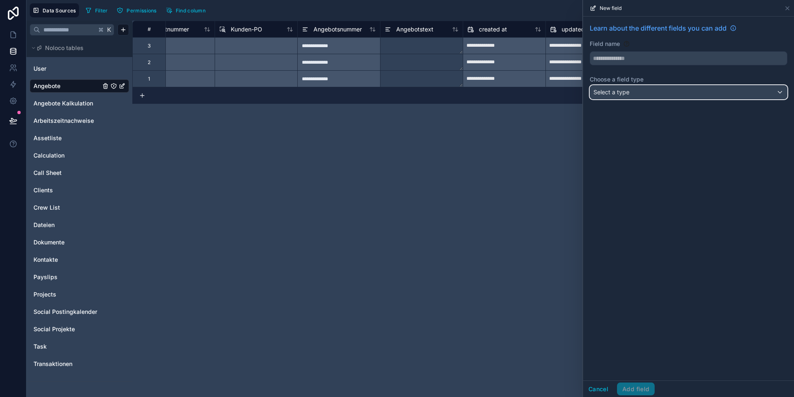
click at [617, 96] on span "Select a type" at bounding box center [612, 92] width 36 height 7
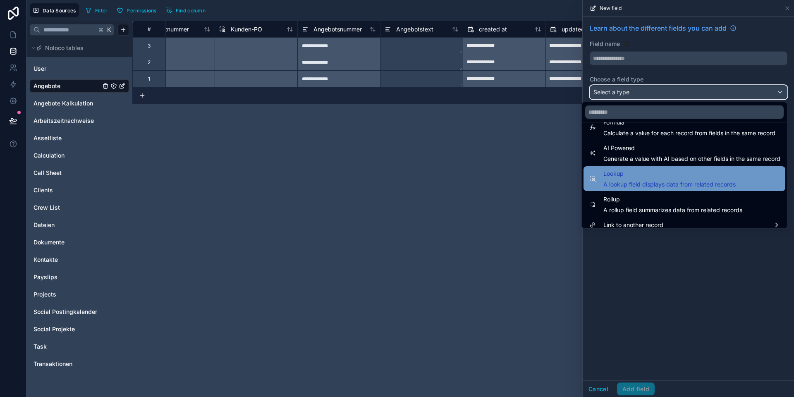
scroll to position [229, 0]
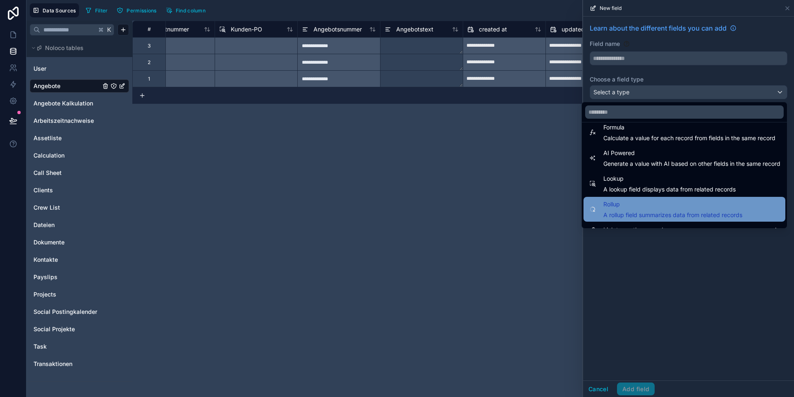
click at [628, 205] on span "Rollup" at bounding box center [673, 204] width 139 height 10
type input "******"
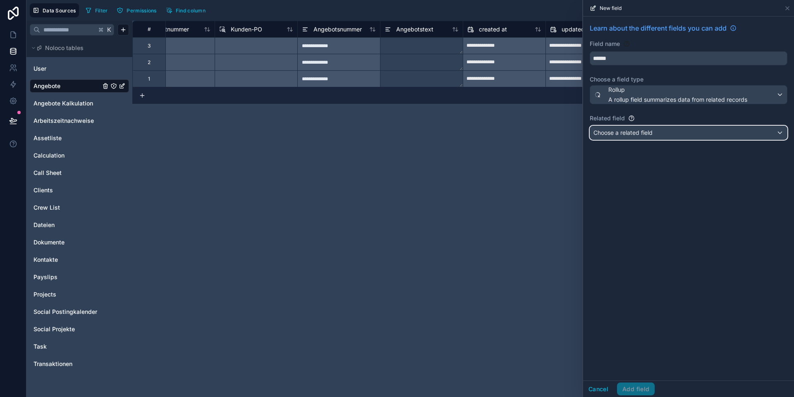
click at [634, 127] on div "Choose a related field" at bounding box center [688, 132] width 197 height 13
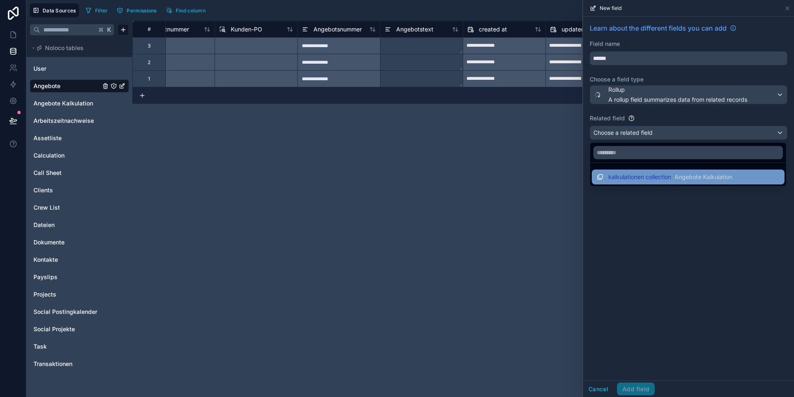
click at [632, 178] on span "kalkulationen collection" at bounding box center [639, 177] width 63 height 8
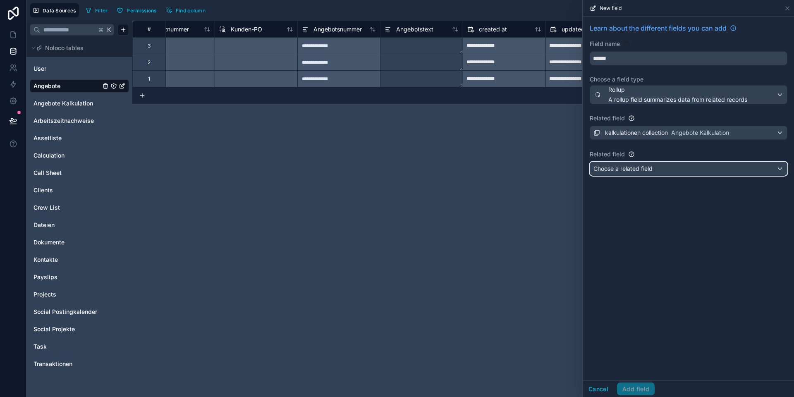
click at [628, 167] on span "Choose a related field" at bounding box center [623, 168] width 59 height 7
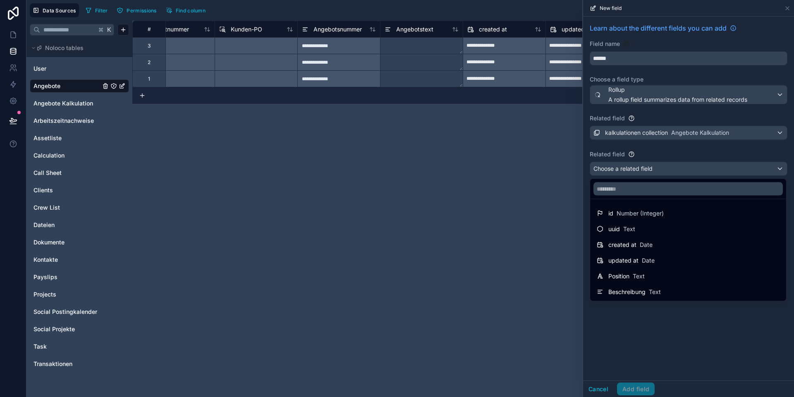
click at [643, 332] on div at bounding box center [688, 198] width 211 height 397
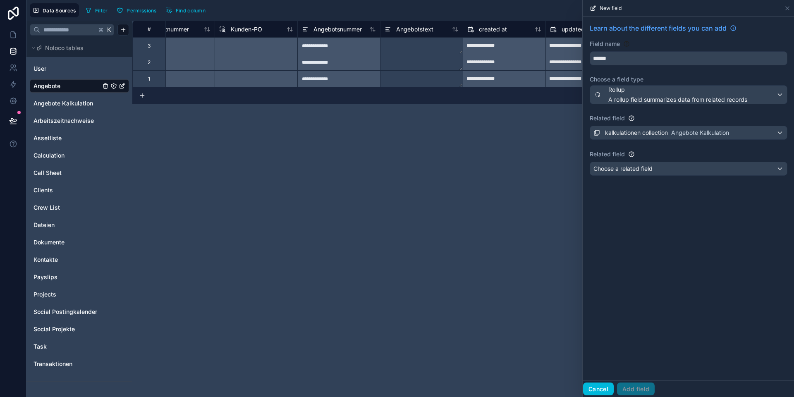
click at [594, 392] on button "Cancel" at bounding box center [598, 389] width 31 height 13
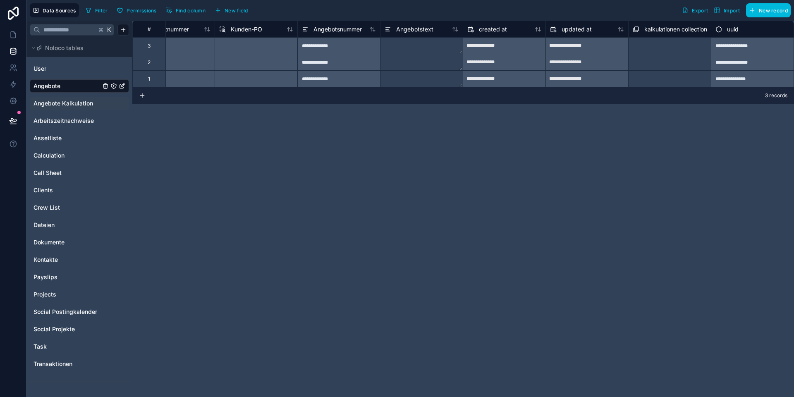
click at [68, 98] on div "Angebote Kalkulation" at bounding box center [79, 103] width 99 height 13
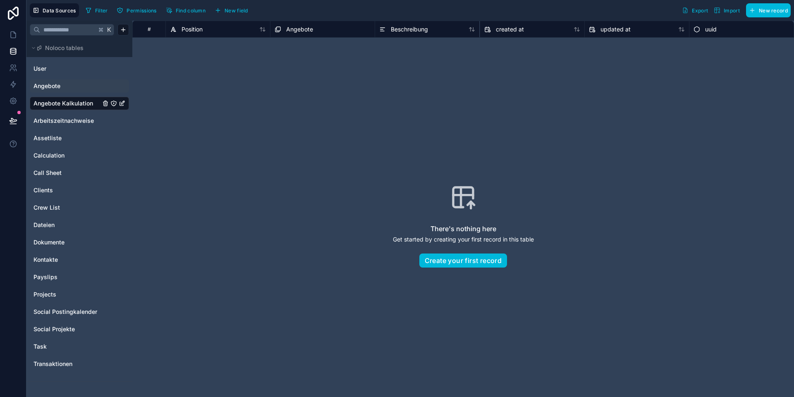
click at [233, 11] on span "New field" at bounding box center [237, 10] width 24 height 6
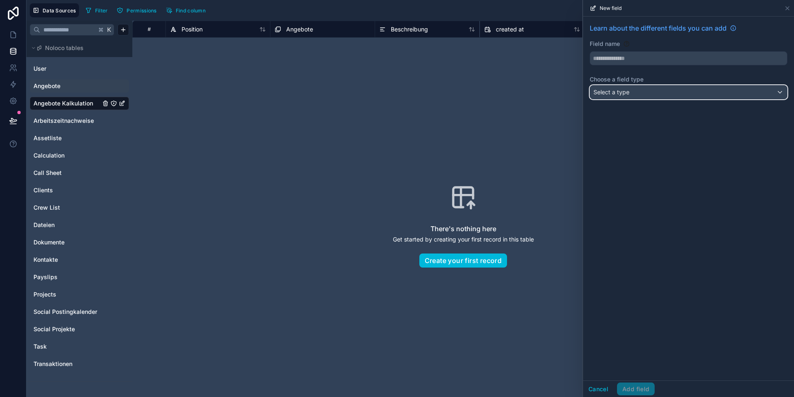
click at [628, 90] on span "Select a type" at bounding box center [612, 92] width 36 height 7
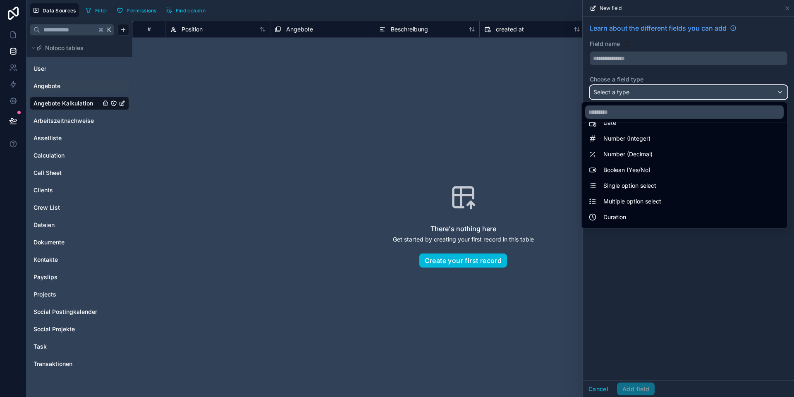
scroll to position [14, 0]
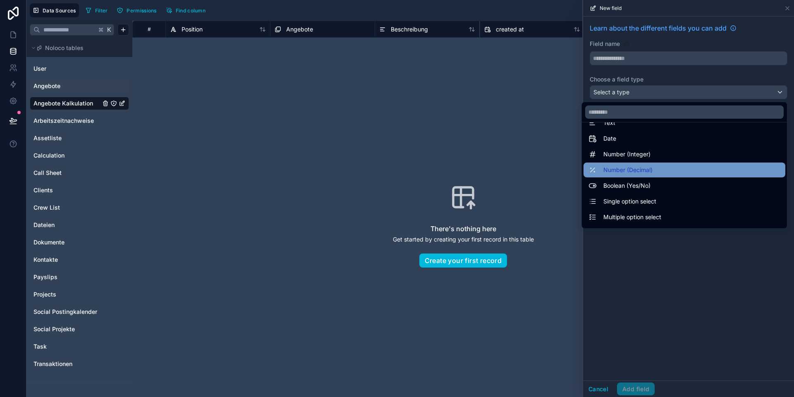
click at [623, 169] on span "Number (Decimal)" at bounding box center [628, 170] width 49 height 10
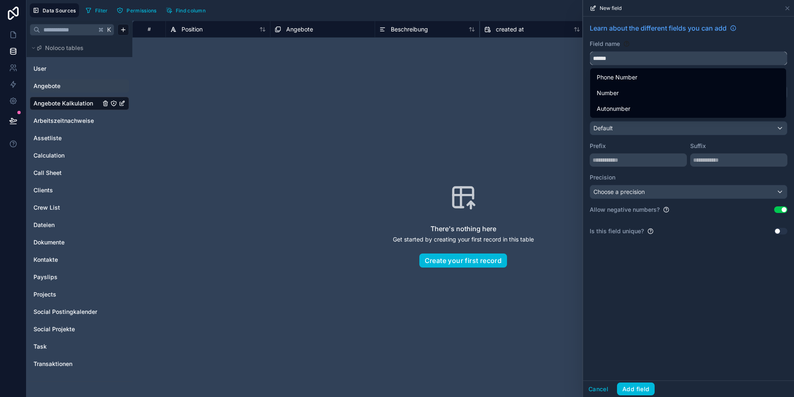
click at [604, 56] on input "******" at bounding box center [688, 58] width 197 height 13
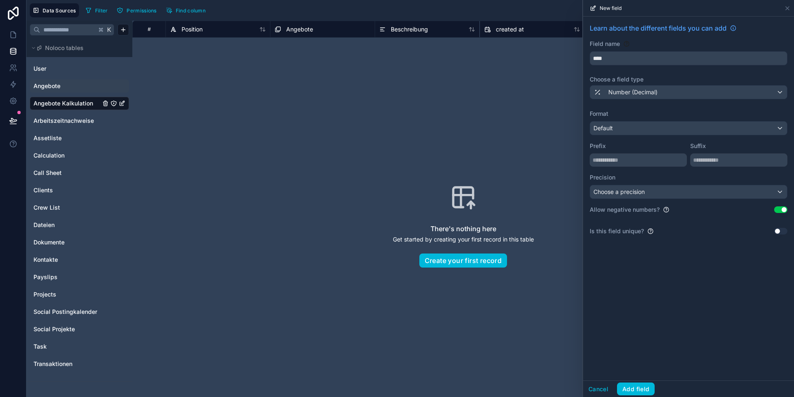
click at [656, 274] on div "Learn about the different fields you can add Field name **** Choose a field typ…" at bounding box center [688, 199] width 211 height 364
click at [608, 60] on input "****" at bounding box center [688, 58] width 197 height 13
click at [601, 56] on input "*******" at bounding box center [688, 58] width 197 height 13
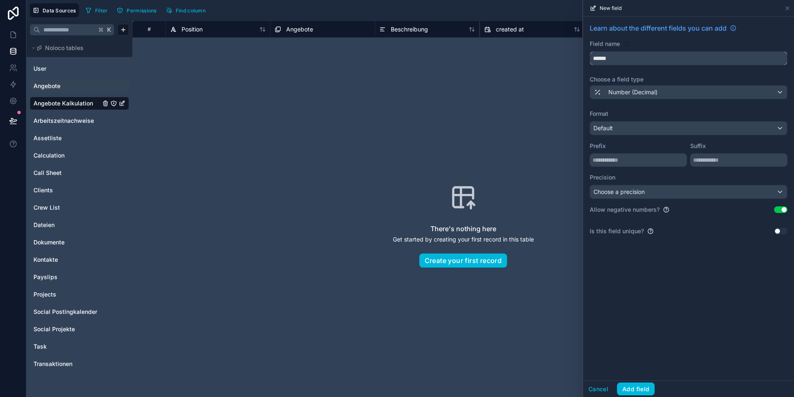
type input "******"
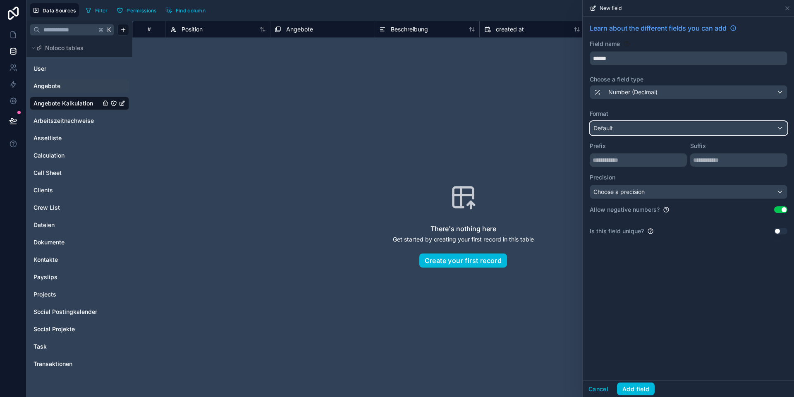
click at [624, 127] on div "Default" at bounding box center [688, 128] width 197 height 13
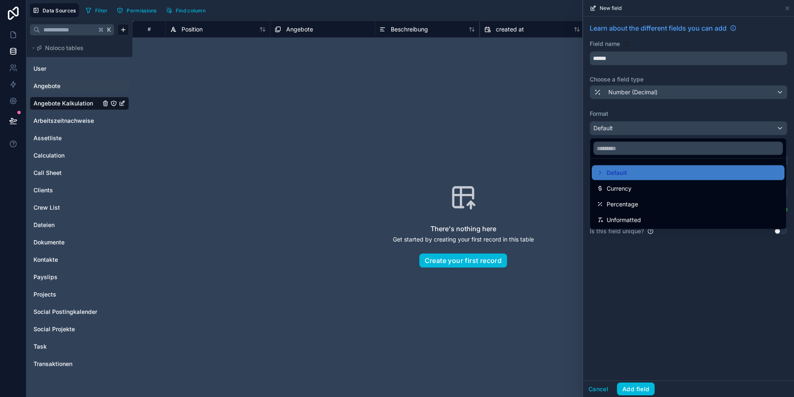
click at [622, 115] on div at bounding box center [688, 198] width 211 height 397
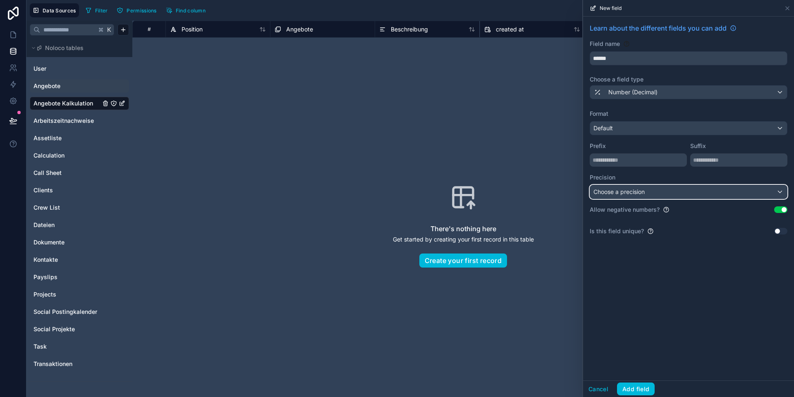
click at [638, 187] on div "Choose a precision" at bounding box center [688, 191] width 197 height 13
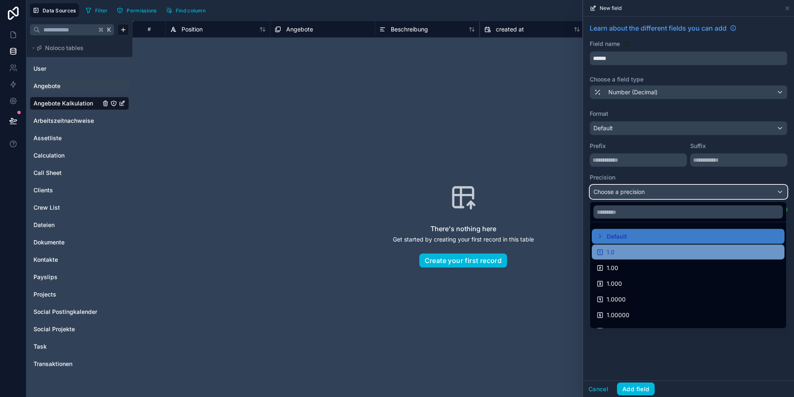
scroll to position [1, 0]
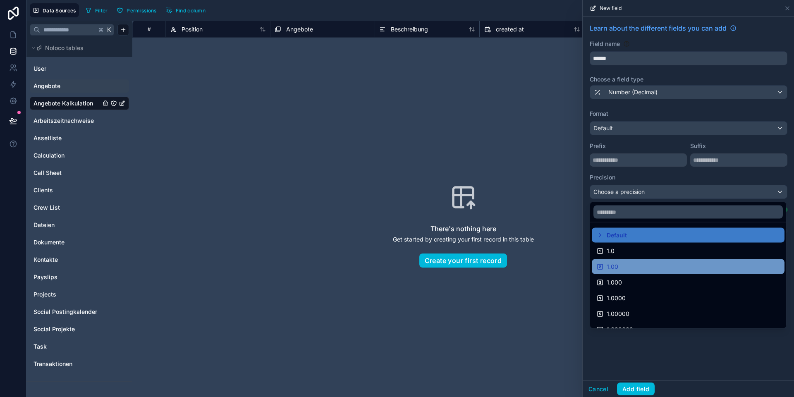
click at [624, 265] on div "1.00" at bounding box center [688, 267] width 183 height 10
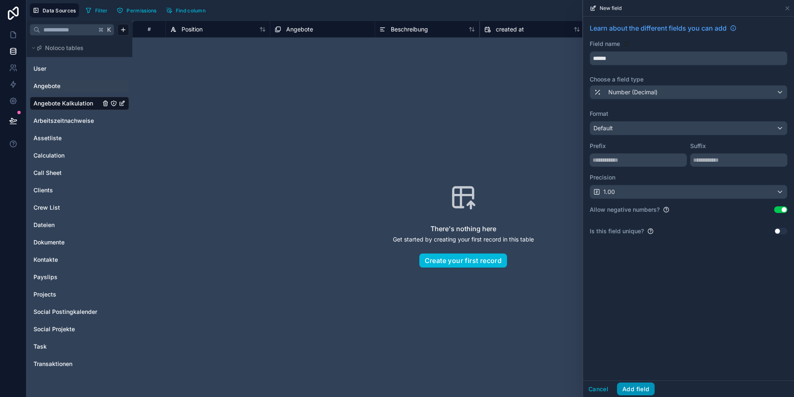
click at [630, 390] on button "Add field" at bounding box center [636, 389] width 38 height 13
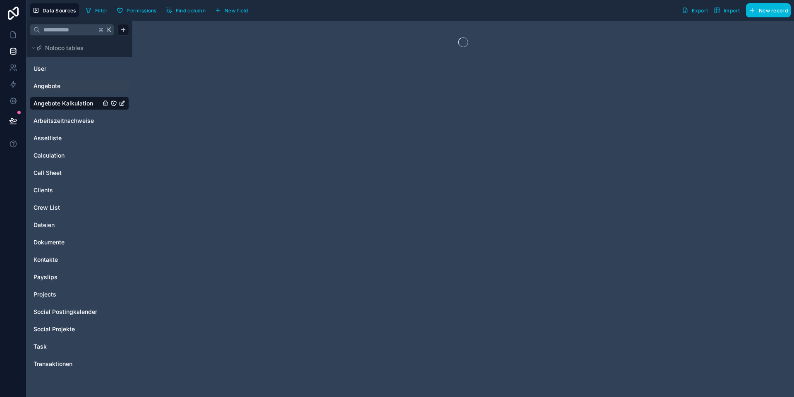
click at [237, 6] on button "New field" at bounding box center [231, 10] width 39 height 12
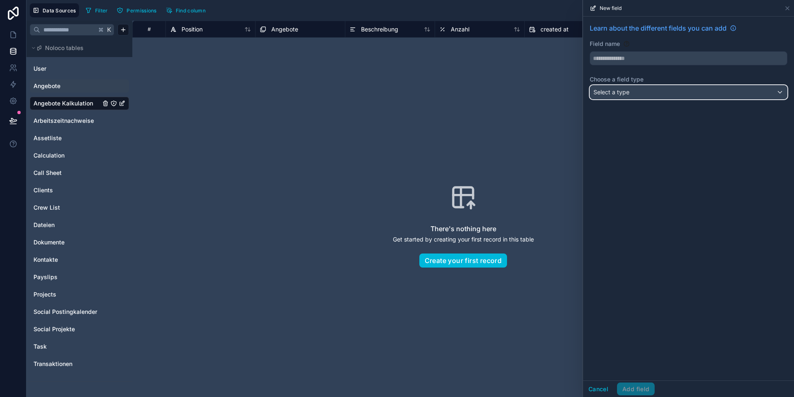
click at [665, 92] on div "Select a type" at bounding box center [688, 92] width 197 height 13
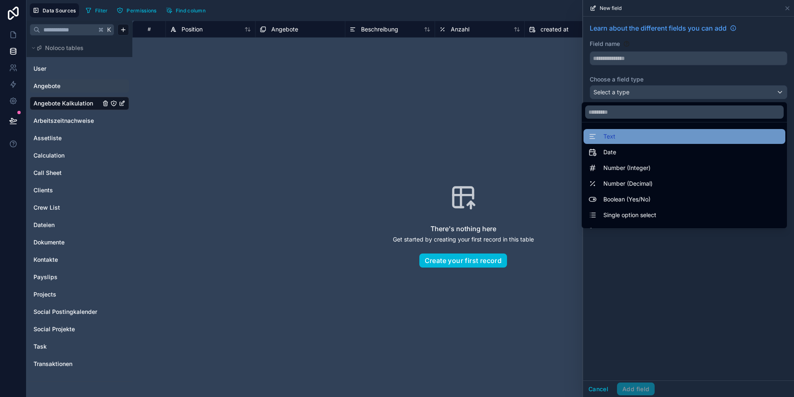
click at [632, 135] on div "Text" at bounding box center [685, 137] width 192 height 10
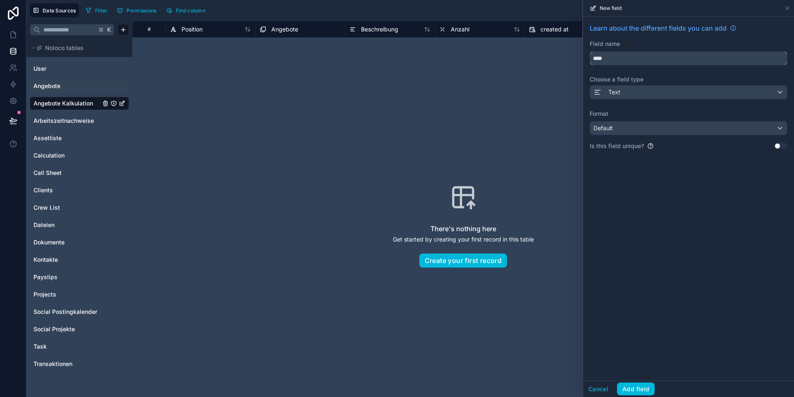
click at [614, 59] on input "****" at bounding box center [688, 58] width 197 height 13
type input "*******"
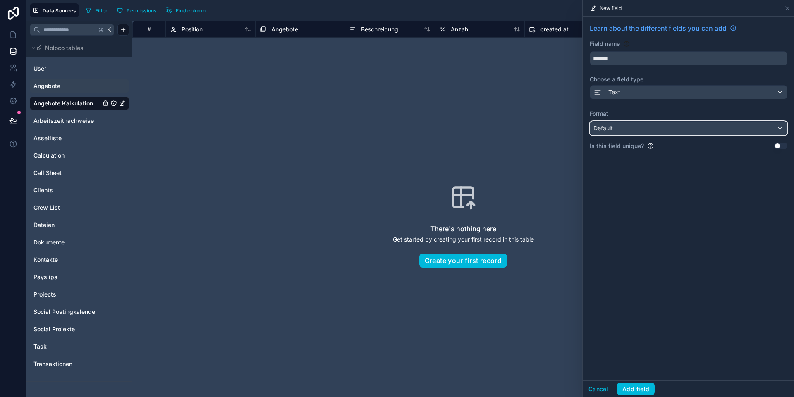
click at [641, 126] on div "Default" at bounding box center [688, 128] width 197 height 13
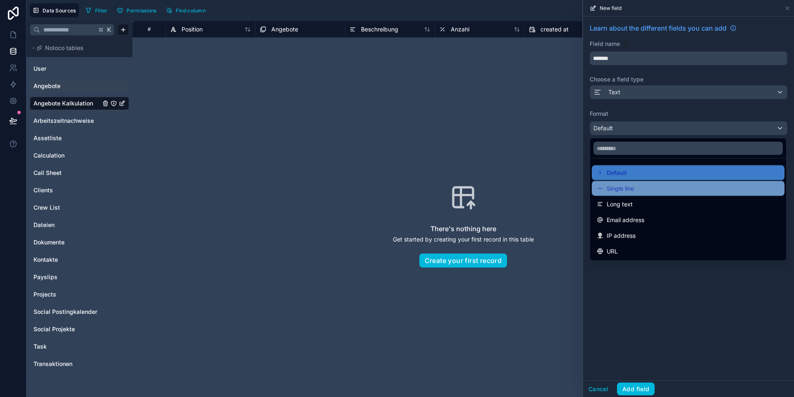
click at [629, 192] on span "Single line" at bounding box center [620, 189] width 27 height 10
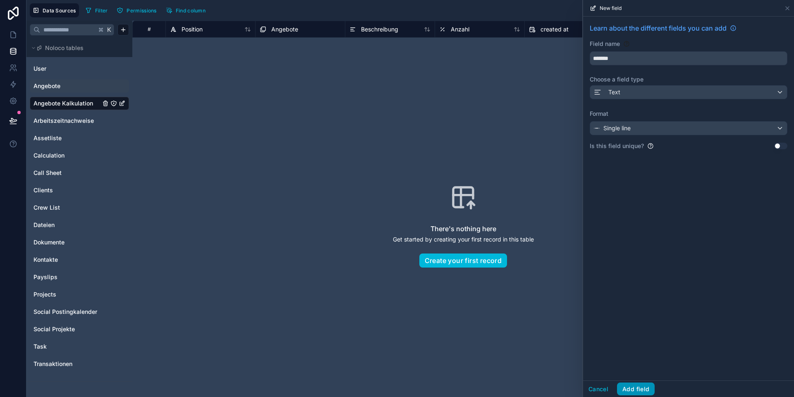
click at [631, 387] on button "Add field" at bounding box center [636, 389] width 38 height 13
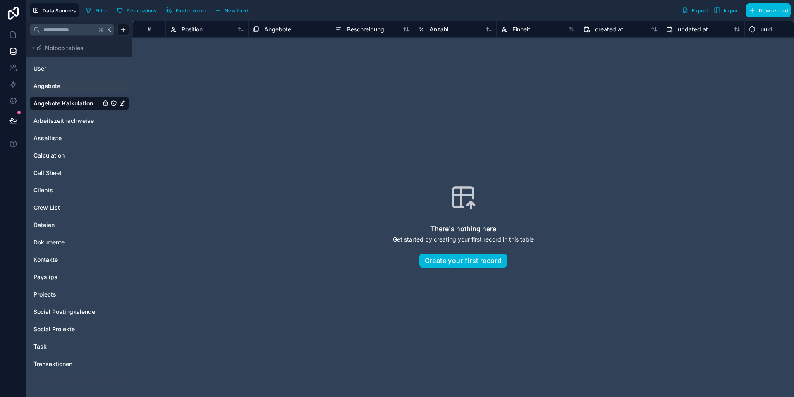
click at [228, 10] on span "New field" at bounding box center [237, 10] width 24 height 6
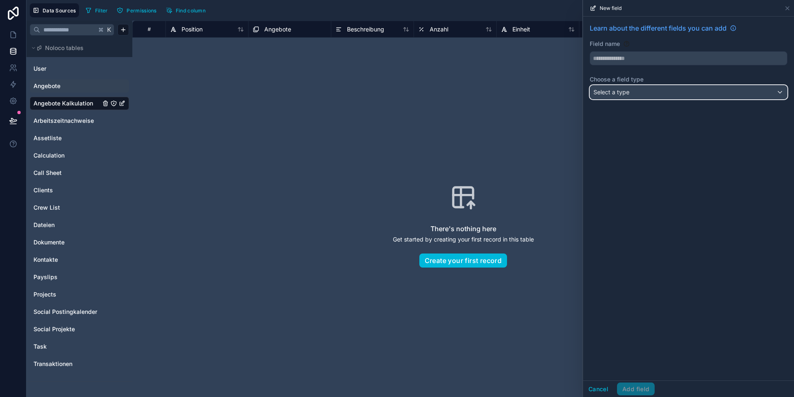
click at [610, 94] on span "Select a type" at bounding box center [612, 92] width 36 height 7
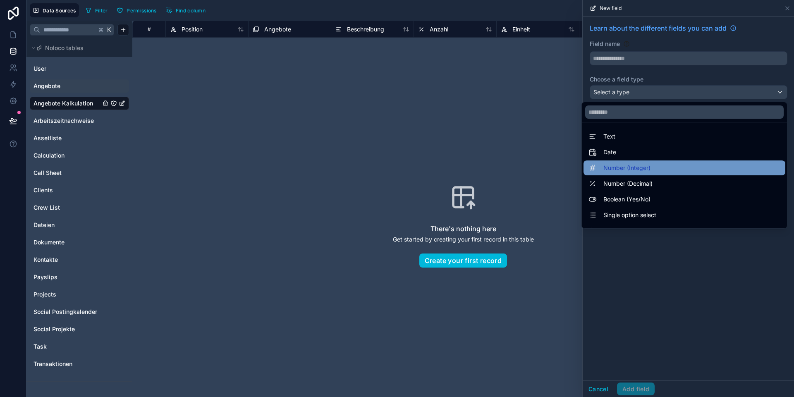
click at [615, 173] on div "Number (Integer)" at bounding box center [685, 167] width 202 height 15
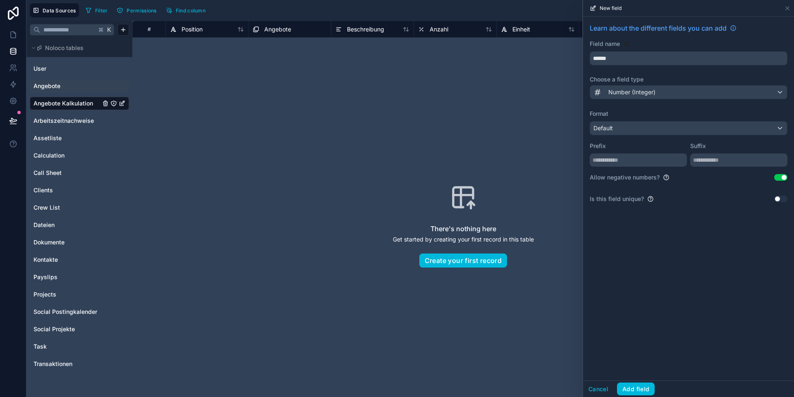
type input "******"
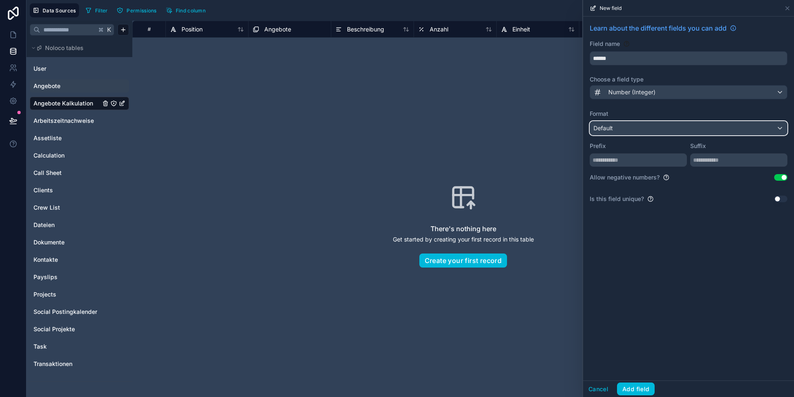
click at [635, 129] on div "Default" at bounding box center [688, 128] width 197 height 13
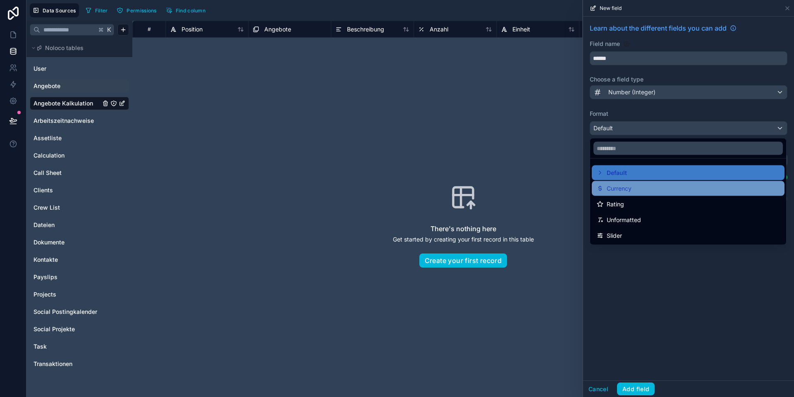
click at [627, 192] on span "Currency" at bounding box center [619, 189] width 25 height 10
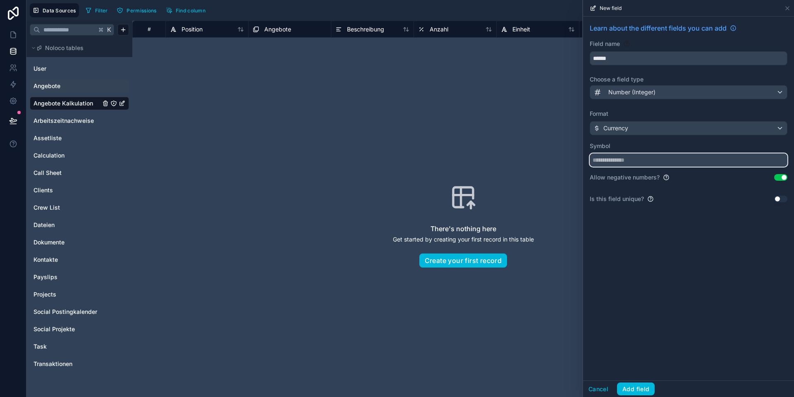
click at [622, 161] on input "text" at bounding box center [689, 159] width 198 height 13
type input "*"
click at [616, 58] on input "******" at bounding box center [688, 58] width 197 height 13
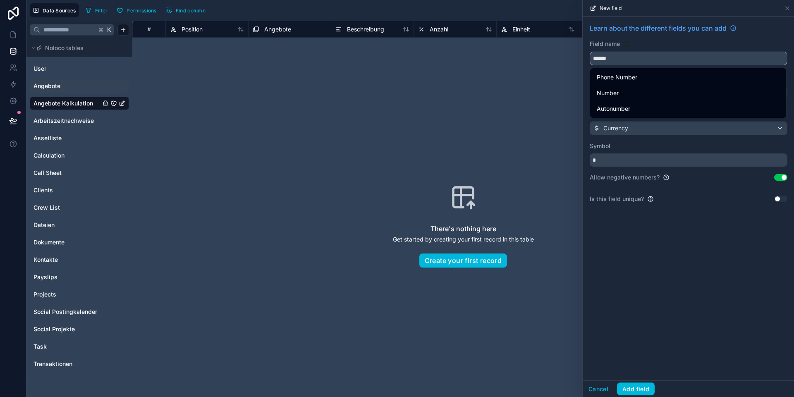
click at [616, 58] on input "******" at bounding box center [688, 58] width 197 height 13
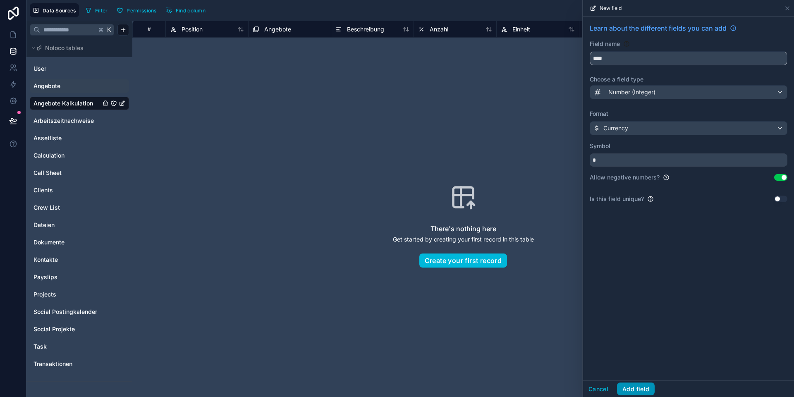
type input "****"
click at [628, 390] on button "Add field" at bounding box center [636, 389] width 38 height 13
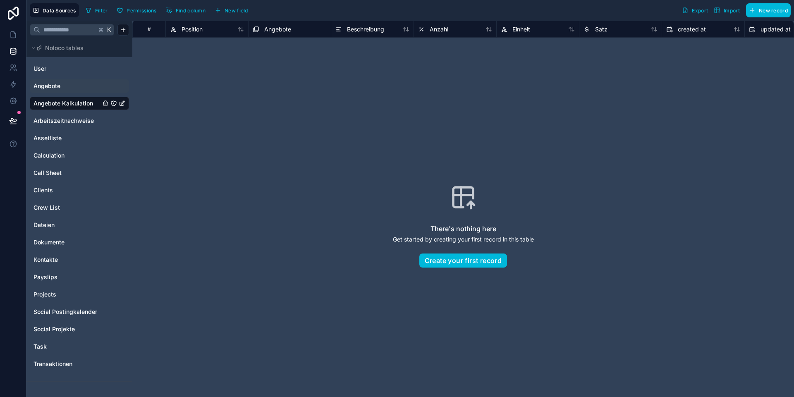
click at [605, 29] on span "Satz" at bounding box center [601, 29] width 12 height 8
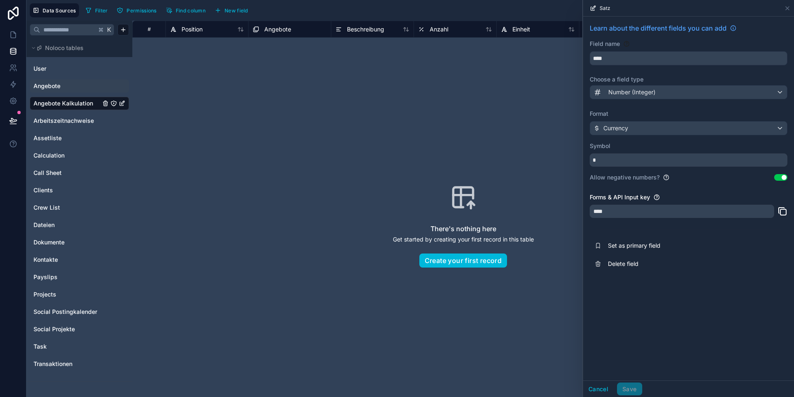
click at [786, 175] on button "Use setting" at bounding box center [780, 177] width 13 height 7
click at [628, 389] on button "Save" at bounding box center [629, 389] width 25 height 13
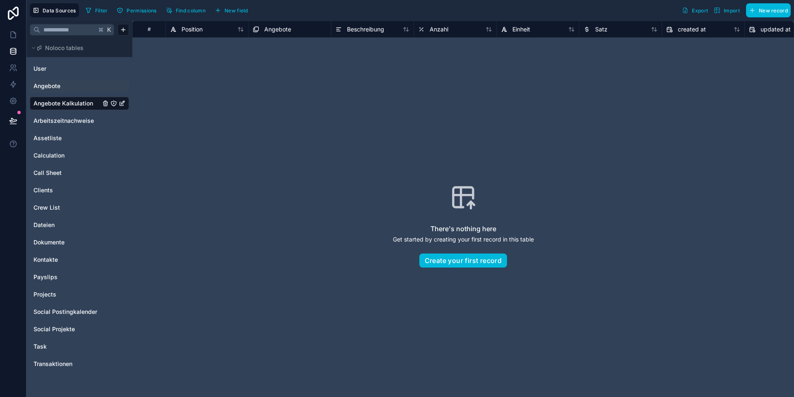
click at [231, 13] on span "New field" at bounding box center [237, 10] width 24 height 6
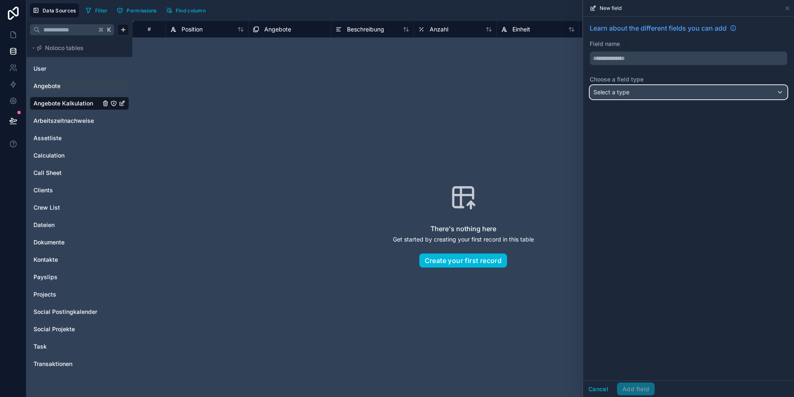
click at [611, 91] on span "Select a type" at bounding box center [612, 92] width 36 height 7
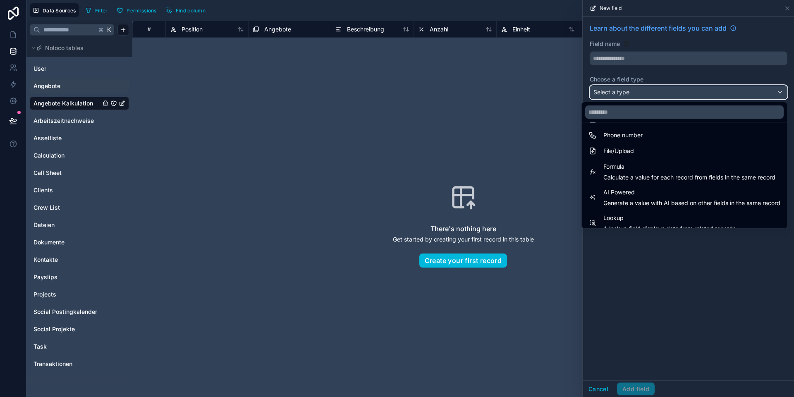
scroll to position [195, 0]
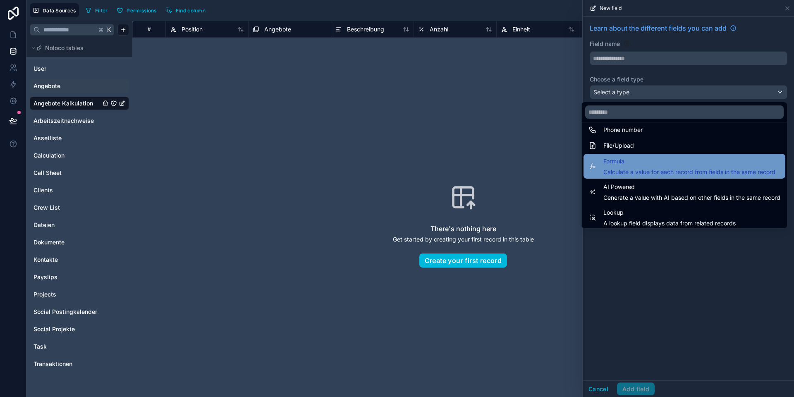
click at [624, 170] on span "Calculate a value for each record from fields in the same record" at bounding box center [690, 172] width 172 height 8
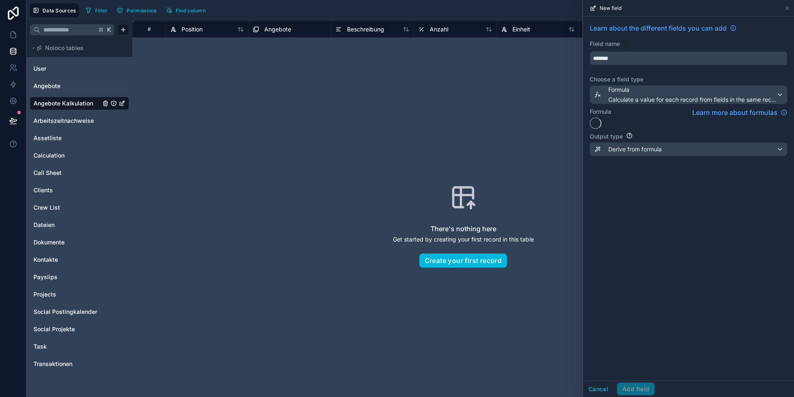
type input "*******"
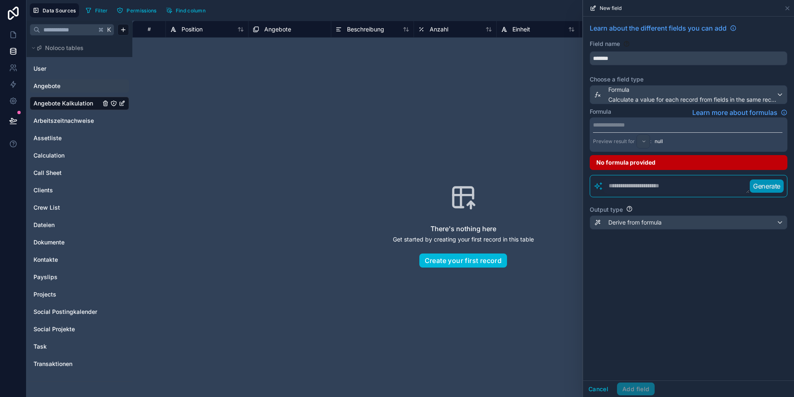
click at [623, 127] on p "**********" at bounding box center [687, 125] width 189 height 8
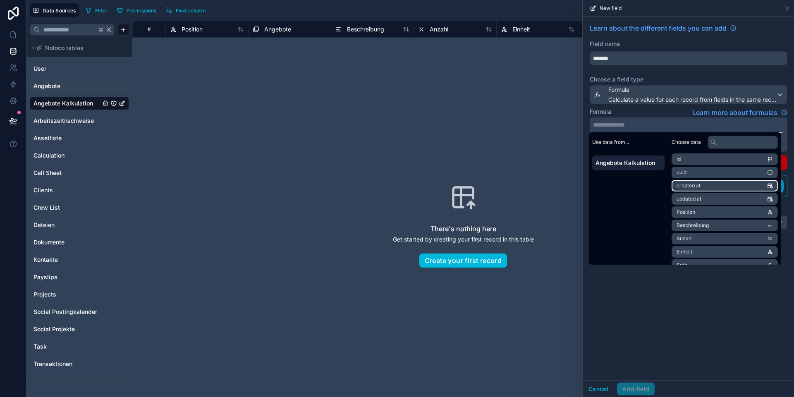
scroll to position [0, 0]
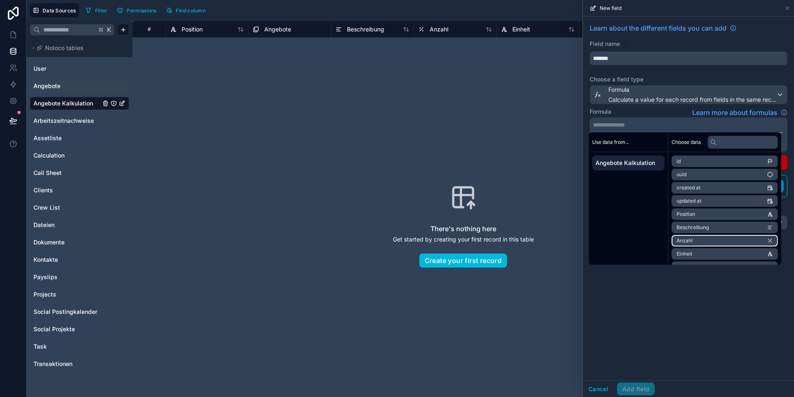
click at [699, 241] on li "Anzahl" at bounding box center [725, 241] width 106 height 12
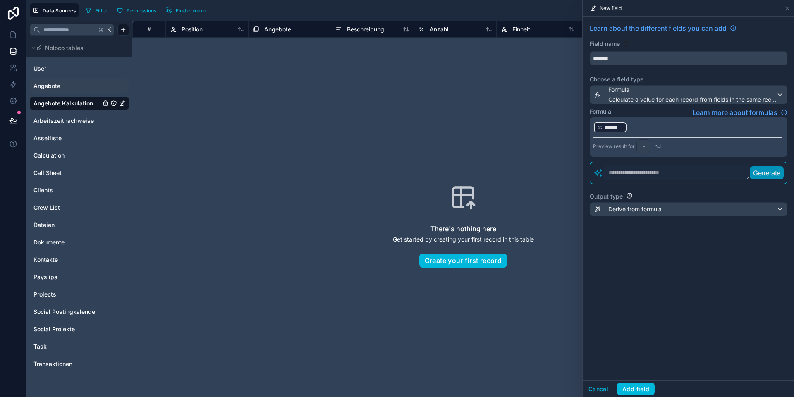
click at [640, 125] on p "﻿ ****** ﻿ ﻿" at bounding box center [687, 127] width 189 height 13
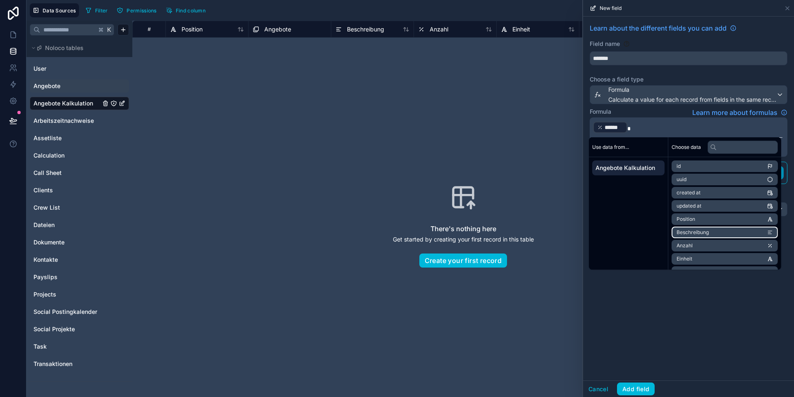
scroll to position [12, 0]
click at [705, 259] on li "Satz" at bounding box center [725, 261] width 106 height 12
click at [653, 325] on div "Learn about the different fields you can add Field name ******* Choose a field …" at bounding box center [688, 199] width 211 height 364
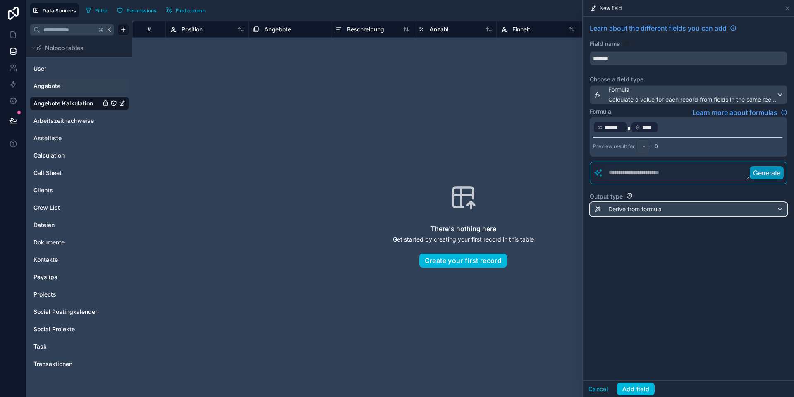
click at [628, 208] on span "Derive from formula" at bounding box center [634, 209] width 53 height 8
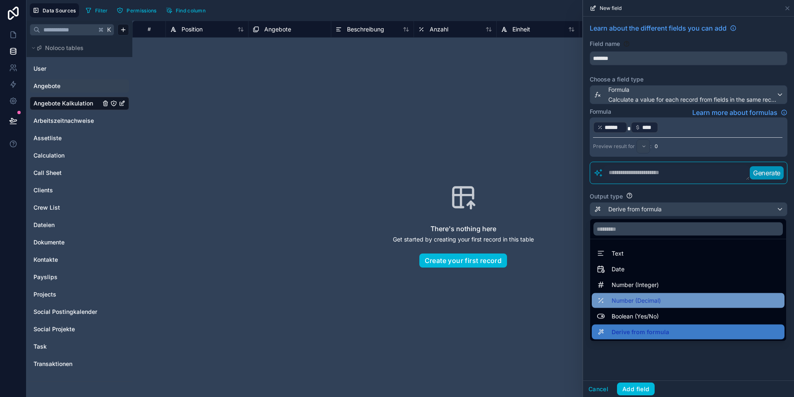
click at [629, 299] on span "Number (Decimal)" at bounding box center [636, 301] width 49 height 10
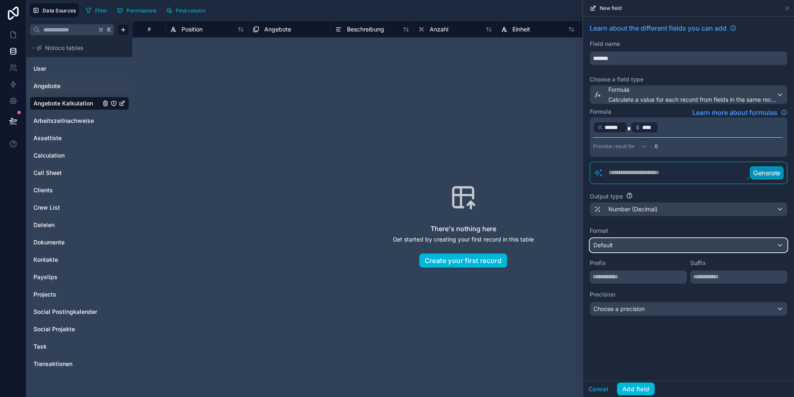
click at [623, 247] on div "Default" at bounding box center [688, 245] width 197 height 13
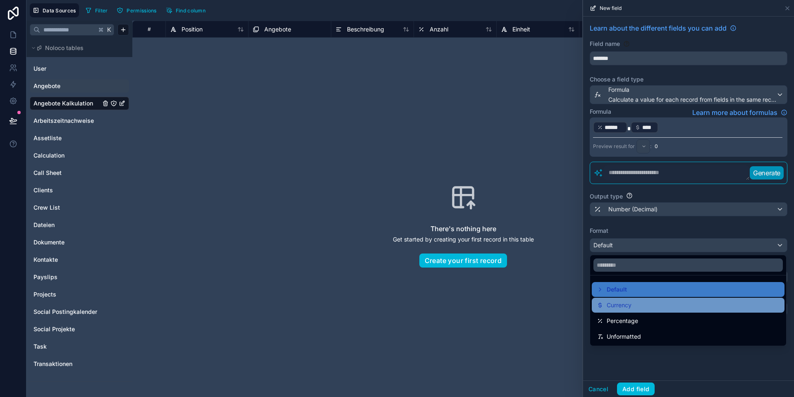
click at [622, 308] on span "Currency" at bounding box center [619, 305] width 25 height 10
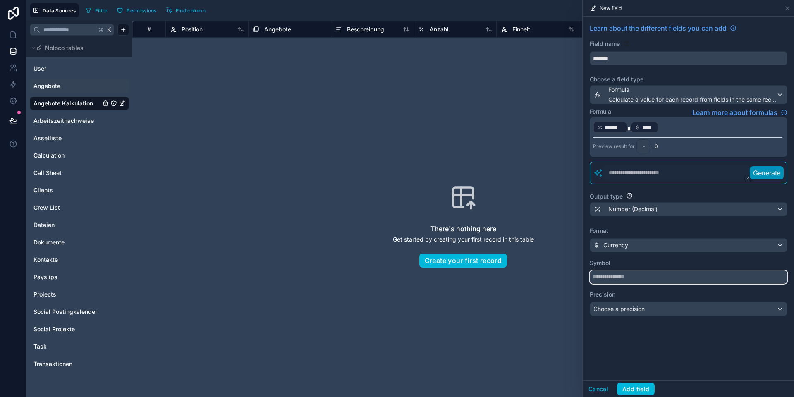
click at [615, 276] on input "text" at bounding box center [689, 277] width 198 height 13
type input "*"
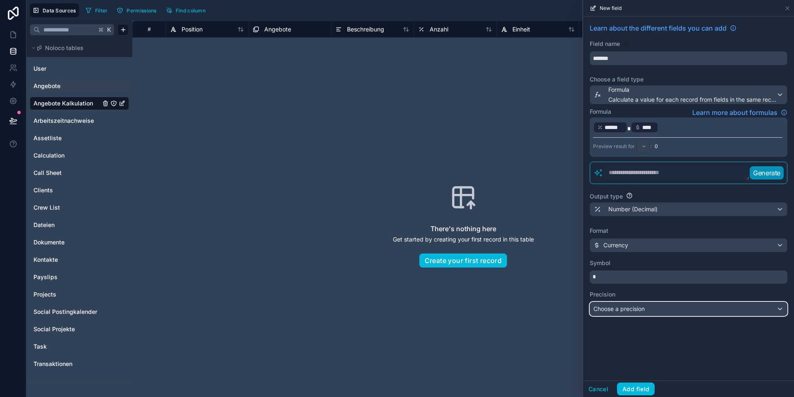
click at [613, 309] on span "Choose a precision" at bounding box center [619, 308] width 51 height 7
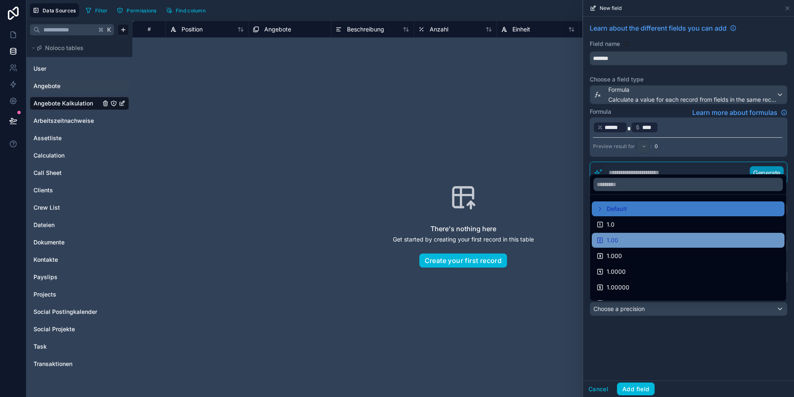
click at [614, 239] on span "1.00" at bounding box center [613, 240] width 12 height 10
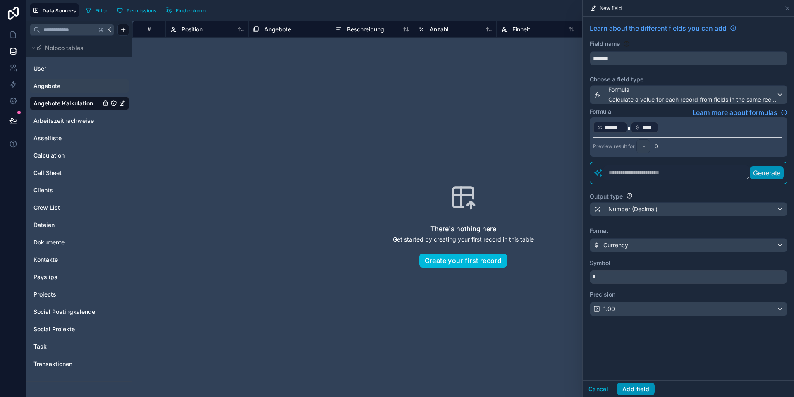
click at [631, 389] on button "Add field" at bounding box center [636, 389] width 38 height 13
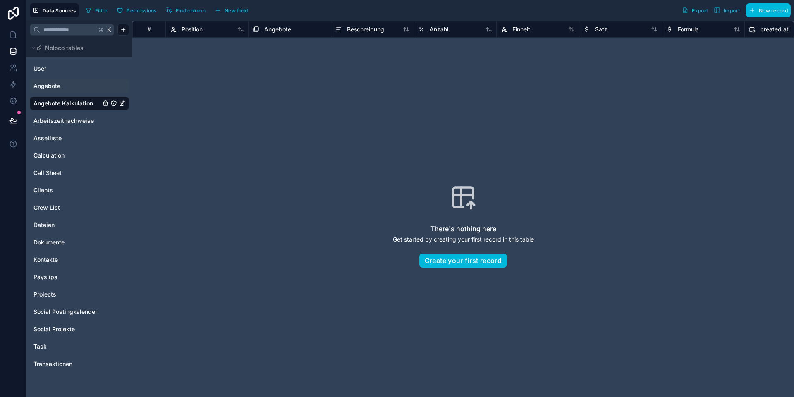
click at [70, 88] on link "Angebote" at bounding box center [67, 86] width 67 height 8
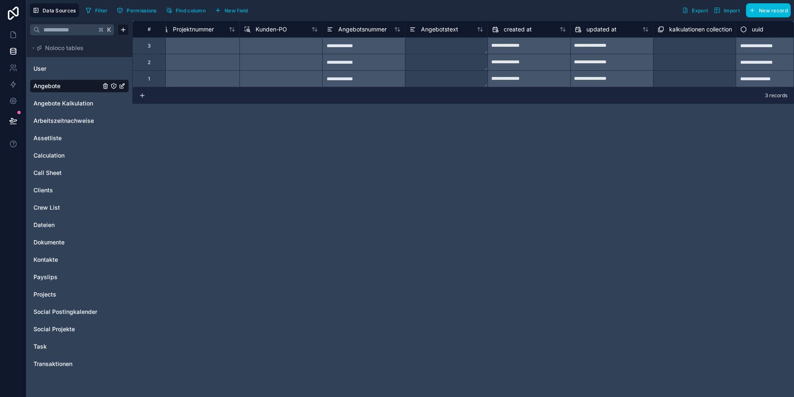
scroll to position [0, 695]
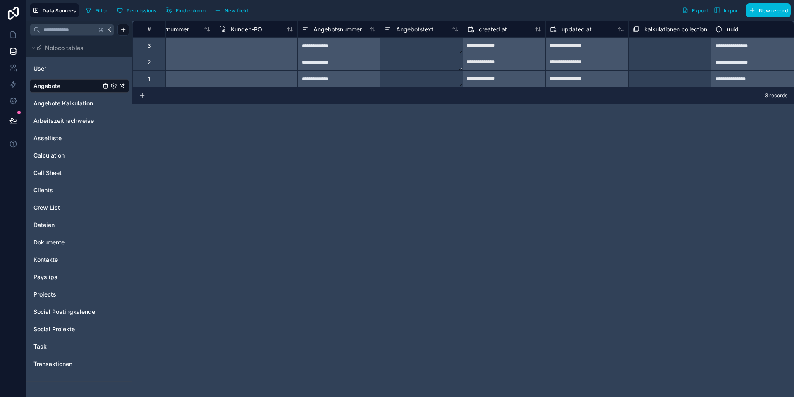
click at [238, 6] on button "New field" at bounding box center [231, 10] width 39 height 12
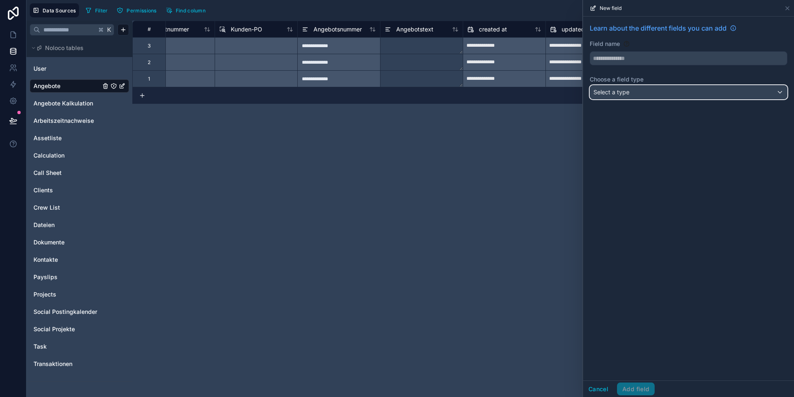
click at [624, 96] on span "Select a type" at bounding box center [612, 92] width 36 height 7
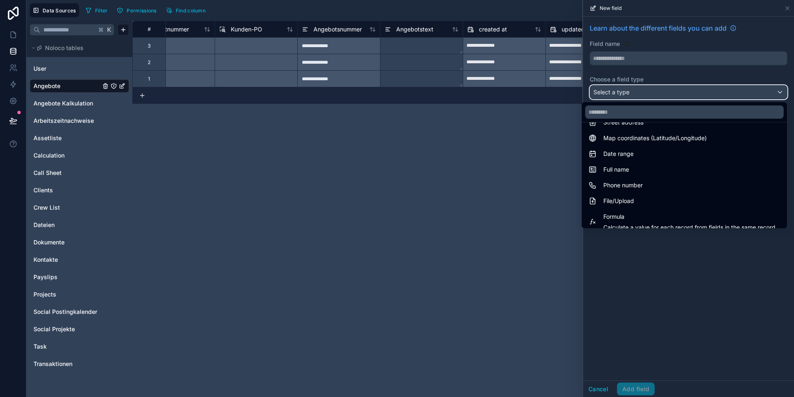
scroll to position [240, 0]
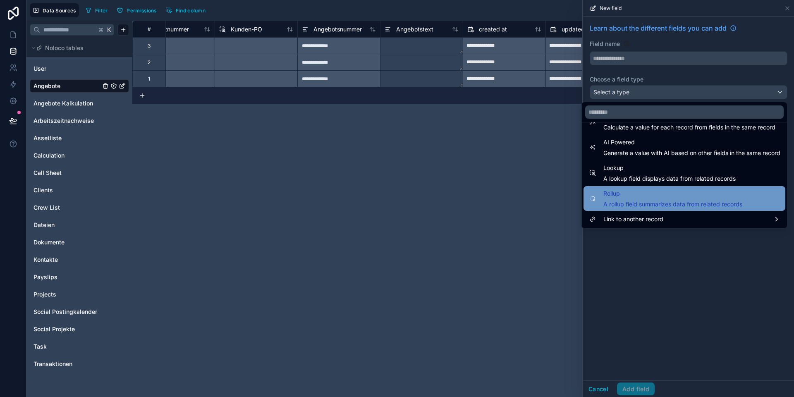
click at [628, 196] on span "Rollup" at bounding box center [673, 194] width 139 height 10
type input "******"
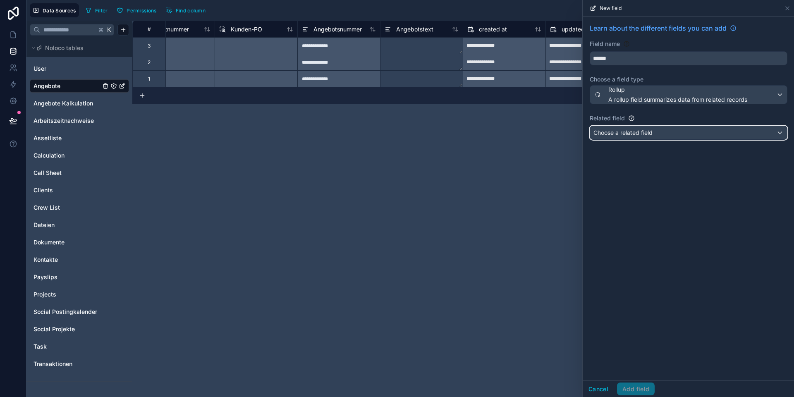
click at [621, 137] on div "Choose a related field" at bounding box center [688, 132] width 197 height 13
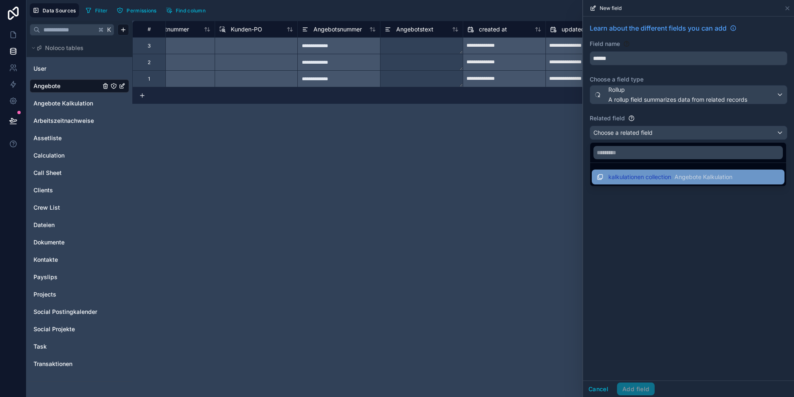
click at [627, 177] on span "kalkulationen collection" at bounding box center [639, 177] width 63 height 8
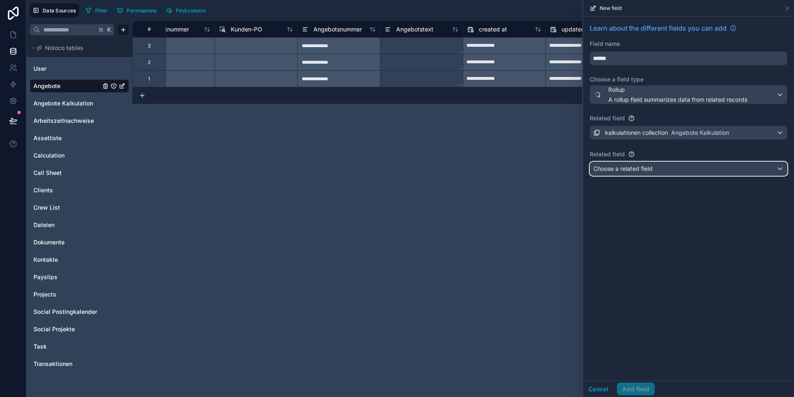
click at [622, 166] on span "Choose a related field" at bounding box center [623, 168] width 59 height 7
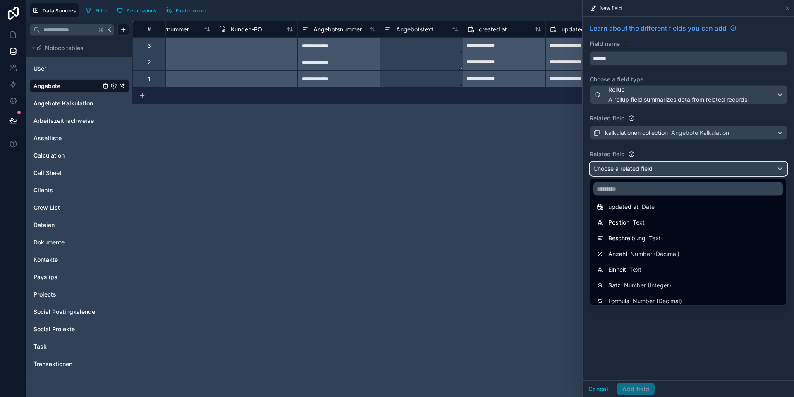
scroll to position [59, 0]
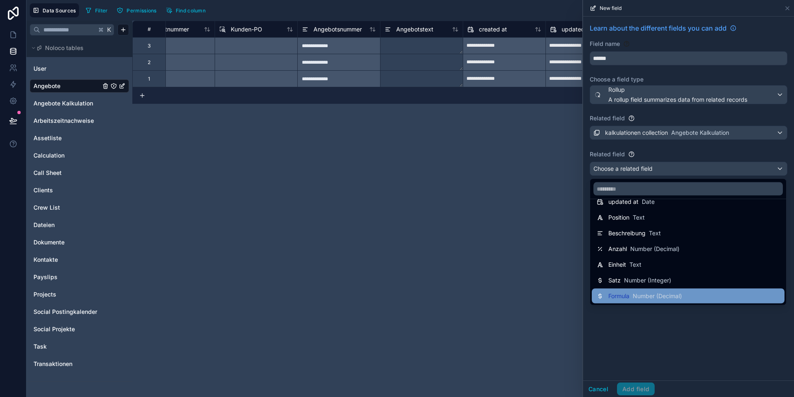
click at [626, 292] on span "Formula" at bounding box center [618, 296] width 21 height 8
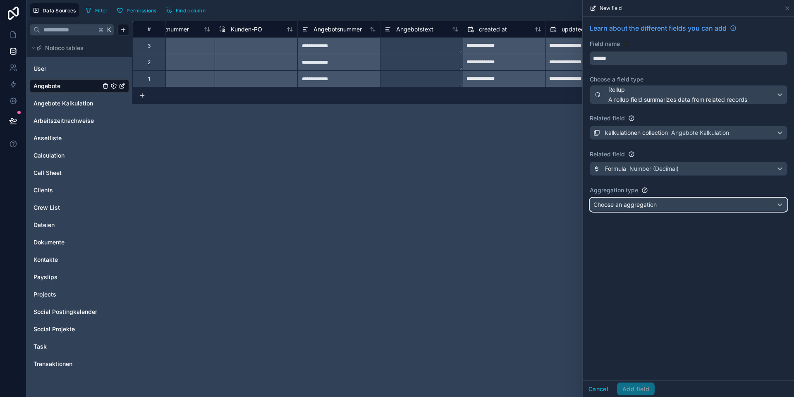
click at [618, 207] on span "Choose an aggregation" at bounding box center [625, 204] width 63 height 7
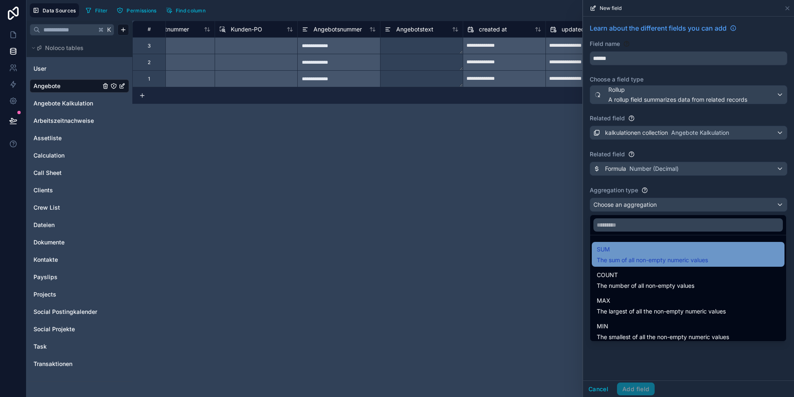
click at [625, 255] on div "SUM The sum of all non-empty numeric values" at bounding box center [652, 254] width 111 height 20
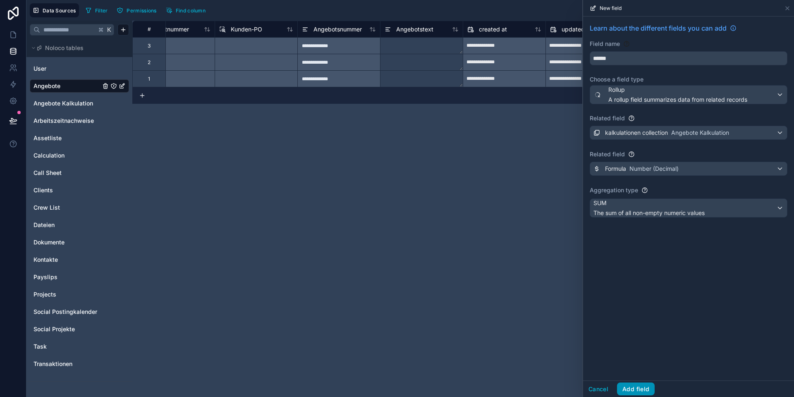
click at [626, 389] on button "Add field" at bounding box center [636, 389] width 38 height 13
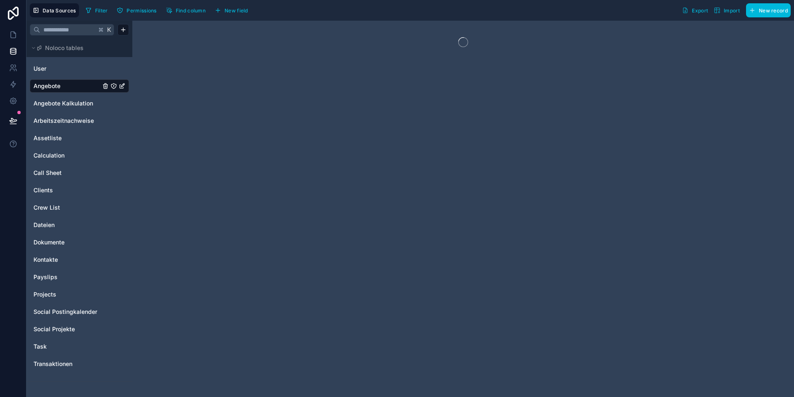
click at [72, 104] on span "Angebote Kalkulation" at bounding box center [64, 103] width 60 height 8
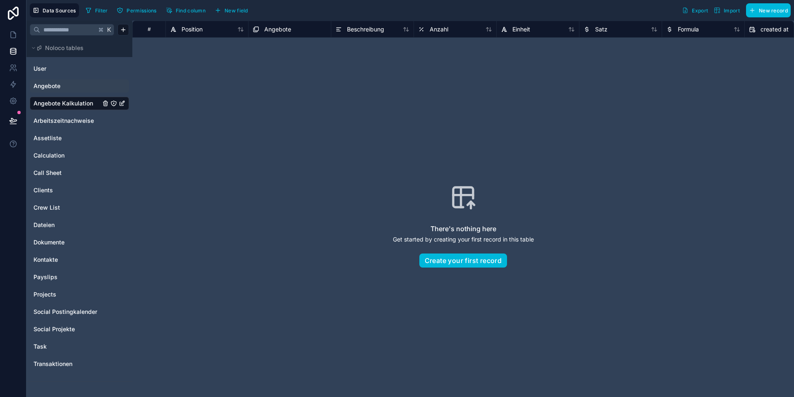
scroll to position [0, 199]
click at [687, 29] on span "Formula" at bounding box center [688, 29] width 21 height 8
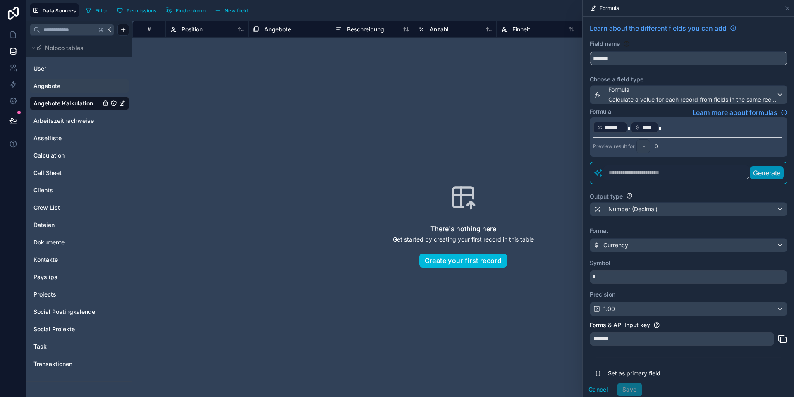
click at [632, 59] on input "*******" at bounding box center [688, 58] width 197 height 13
type input "*****"
click at [628, 388] on button "Save" at bounding box center [629, 389] width 25 height 13
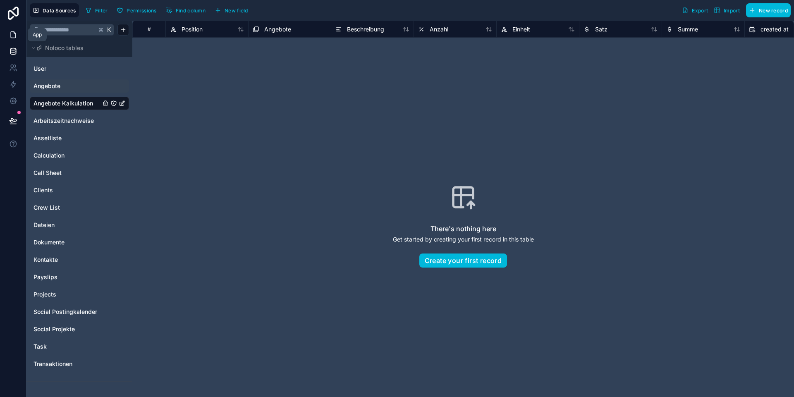
click at [14, 35] on icon at bounding box center [13, 35] width 8 height 8
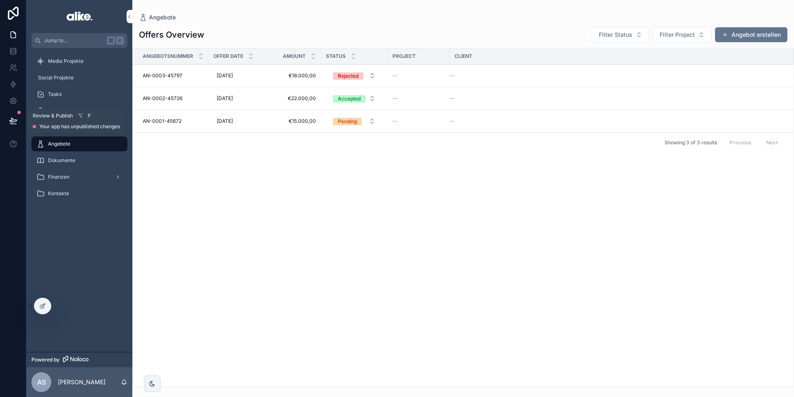
click at [12, 124] on icon at bounding box center [13, 124] width 6 height 0
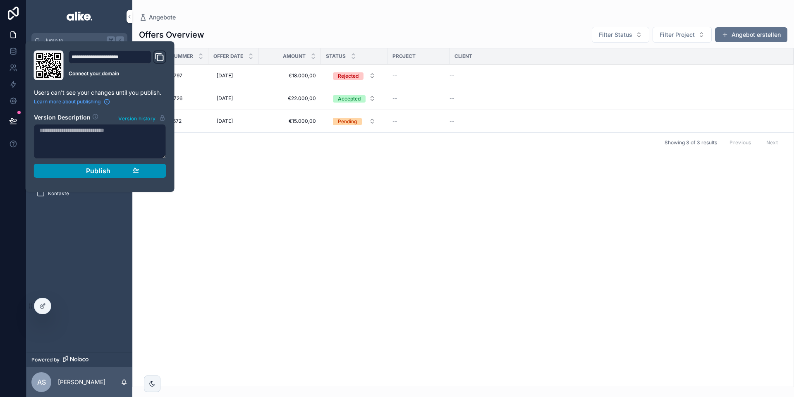
click at [72, 175] on div "Publish" at bounding box center [100, 171] width 79 height 8
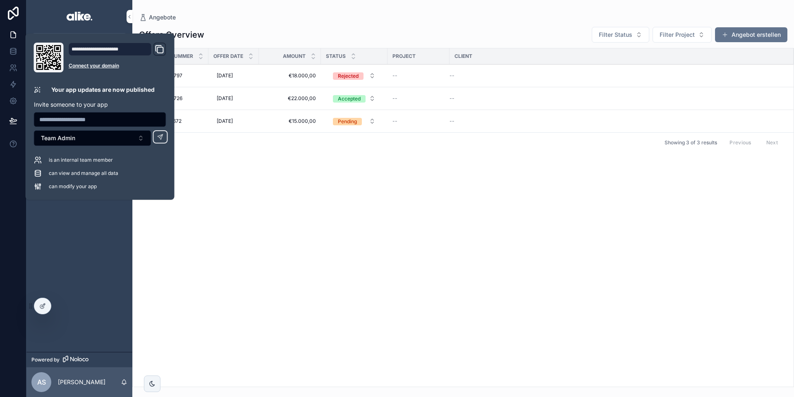
click at [271, 171] on div "Angebotsnummer Offer Date Amount Status Project Client AN-0003-45797 AN-0003-45…" at bounding box center [463, 217] width 661 height 338
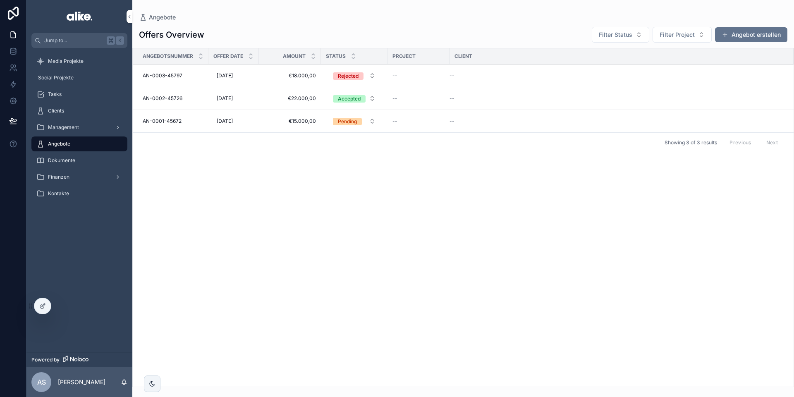
click at [61, 145] on span "Angebote" at bounding box center [59, 144] width 22 height 7
click at [204, 75] on div "AN-0003-45797 AN-0003-45797" at bounding box center [173, 75] width 61 height 7
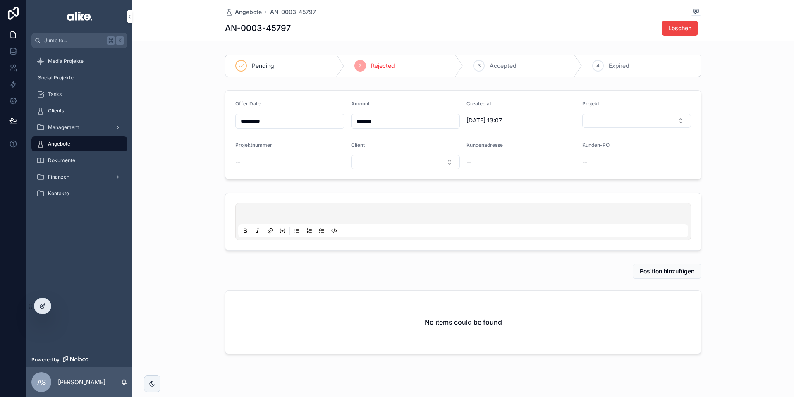
click at [42, 302] on div at bounding box center [42, 306] width 17 height 16
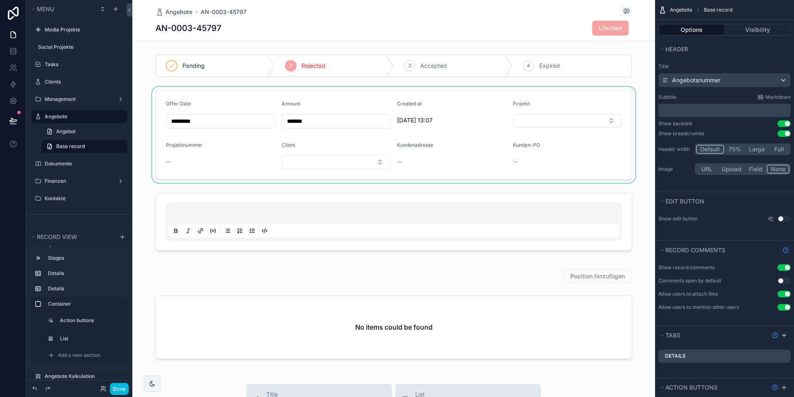
click at [346, 109] on div "scrollable content" at bounding box center [393, 135] width 523 height 96
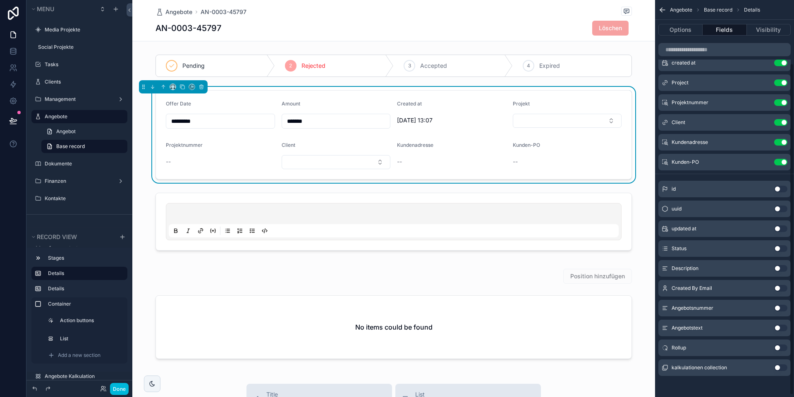
scroll to position [78, 0]
click at [780, 344] on button "Use setting" at bounding box center [780, 346] width 13 height 7
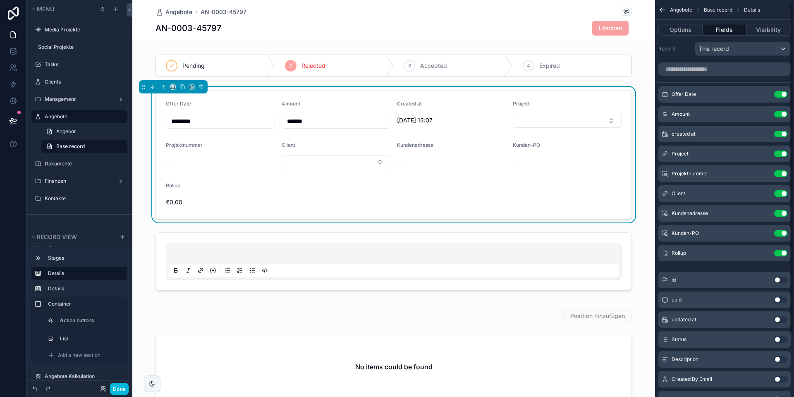
scroll to position [0, 0]
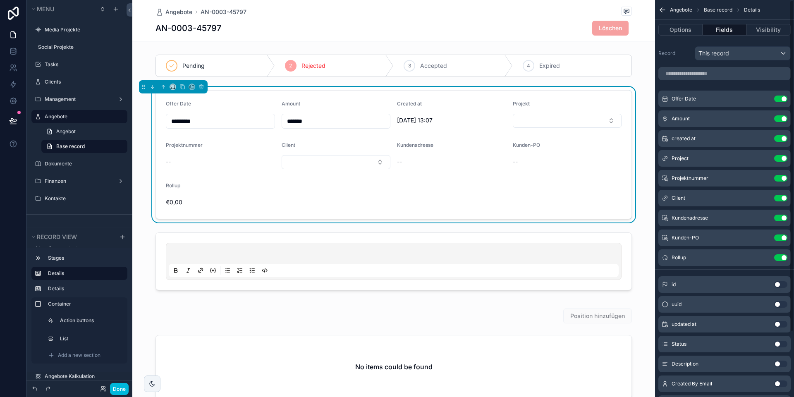
drag, startPoint x: 777, startPoint y: 120, endPoint x: 769, endPoint y: 130, distance: 13.2
click at [777, 120] on button "Use setting" at bounding box center [780, 118] width 13 height 7
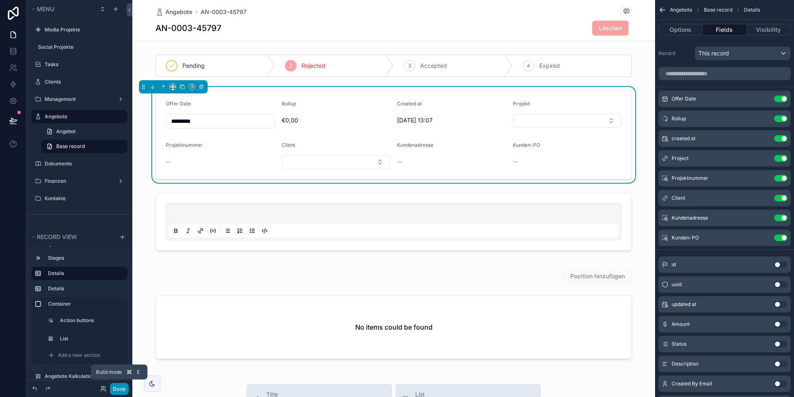
click at [117, 391] on button "Done" at bounding box center [119, 389] width 19 height 12
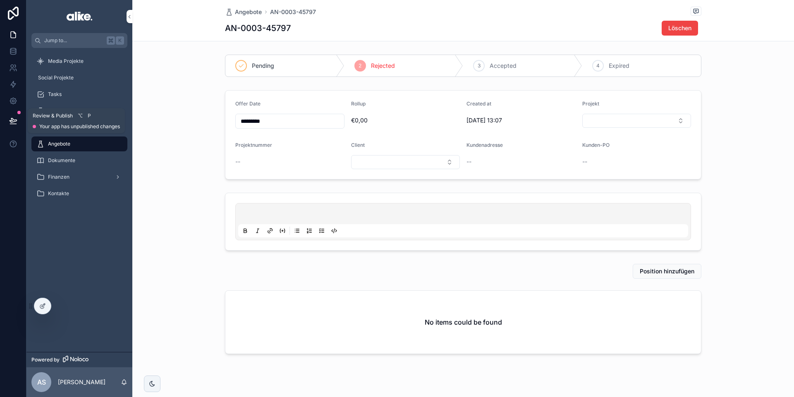
click at [14, 121] on icon at bounding box center [13, 120] width 7 height 4
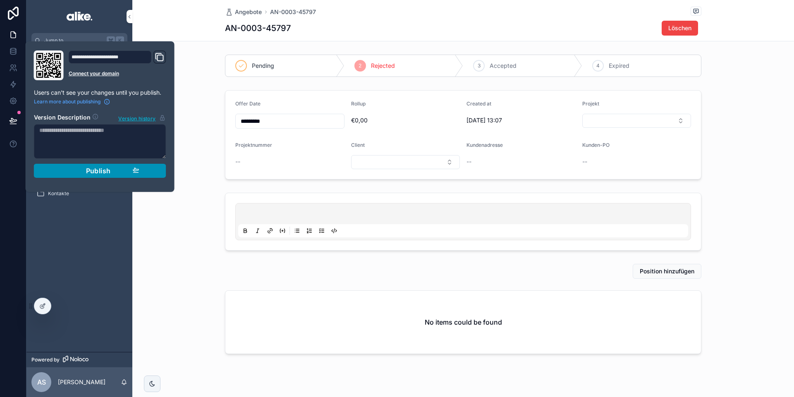
click at [163, 169] on button "Publish" at bounding box center [100, 171] width 132 height 14
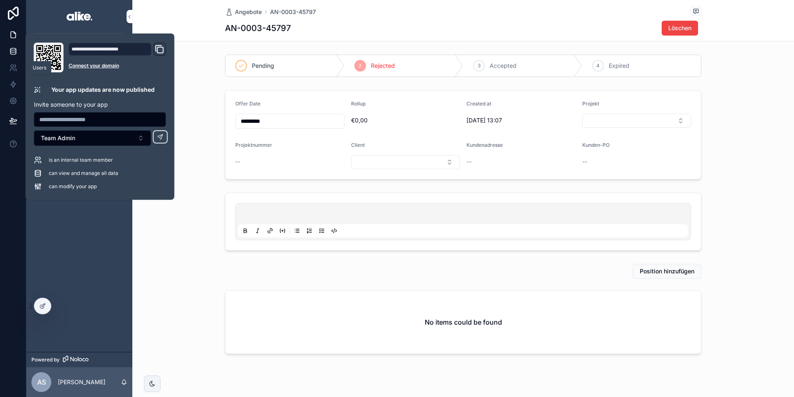
click at [12, 52] on icon at bounding box center [12, 50] width 5 height 3
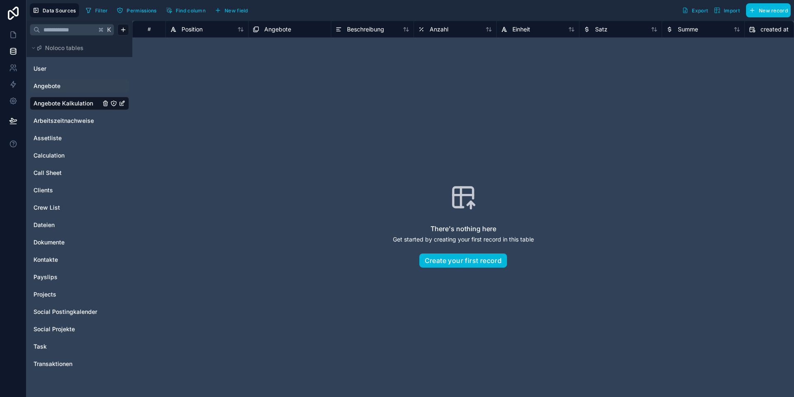
click at [63, 80] on div "Angebote" at bounding box center [79, 85] width 99 height 13
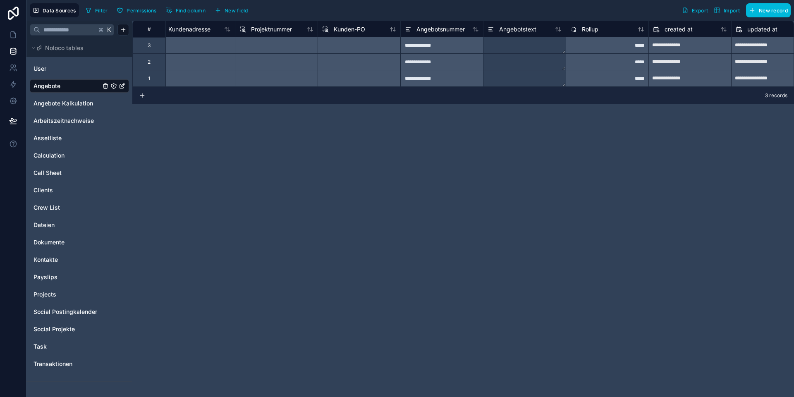
scroll to position [0, 594]
click at [584, 27] on span "Rollup" at bounding box center [588, 29] width 17 height 8
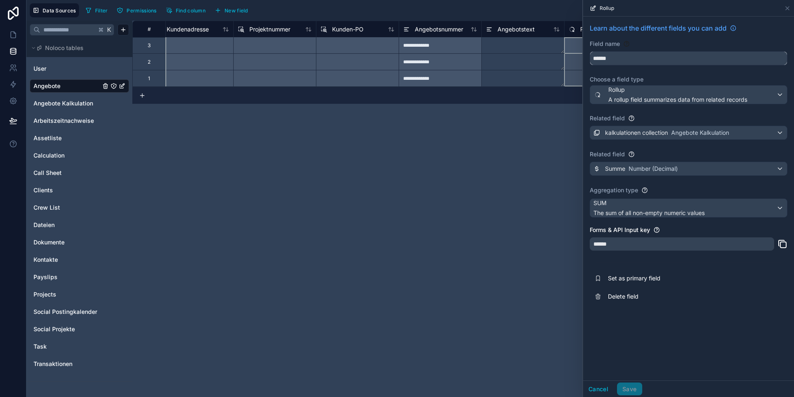
click at [623, 59] on input "******" at bounding box center [688, 58] width 197 height 13
click at [590, 51] on button "*****" at bounding box center [689, 58] width 198 height 14
type input "**********"
click at [632, 389] on button "Save" at bounding box center [629, 389] width 25 height 13
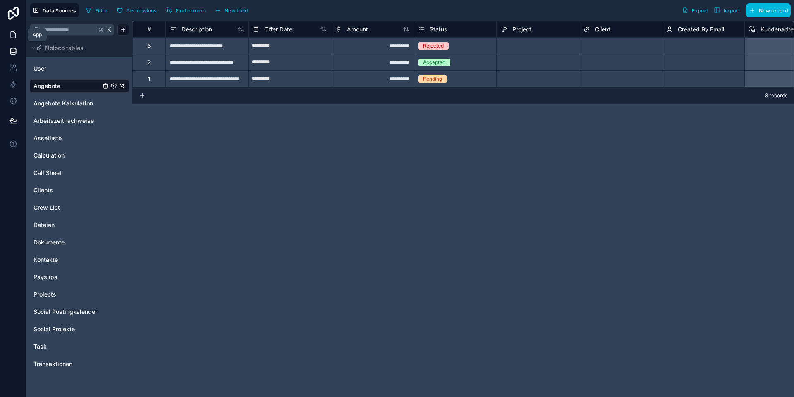
click at [14, 31] on icon at bounding box center [13, 35] width 8 height 8
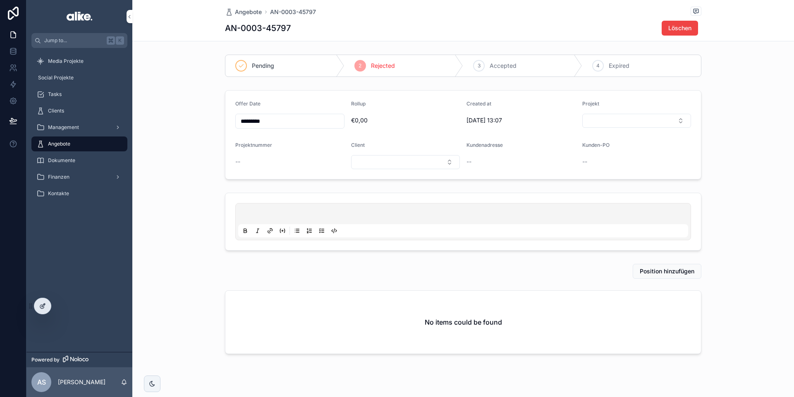
click at [48, 303] on div at bounding box center [42, 306] width 17 height 16
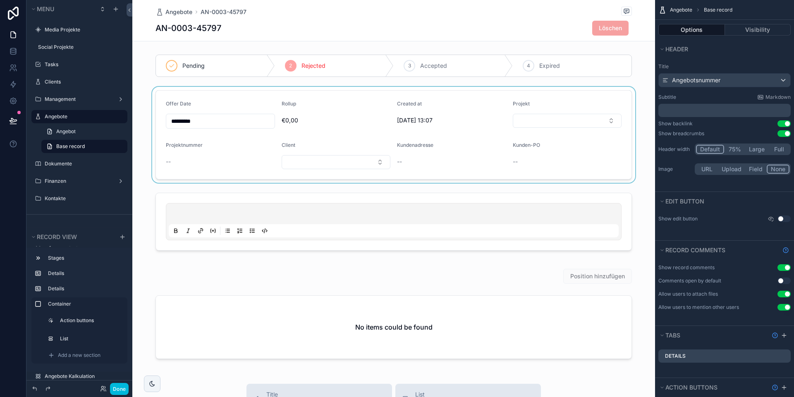
click at [306, 112] on div "scrollable content" at bounding box center [393, 135] width 523 height 96
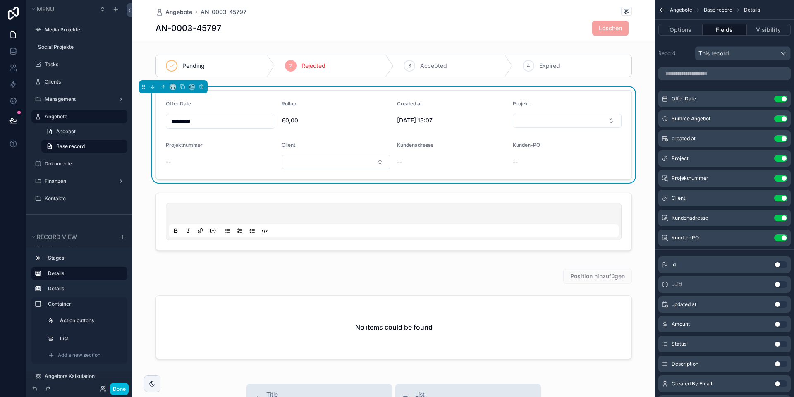
click at [304, 114] on div "€0,00" at bounding box center [336, 120] width 109 height 13
click at [0, 0] on icon "scrollable content" at bounding box center [0, 0] width 0 height 0
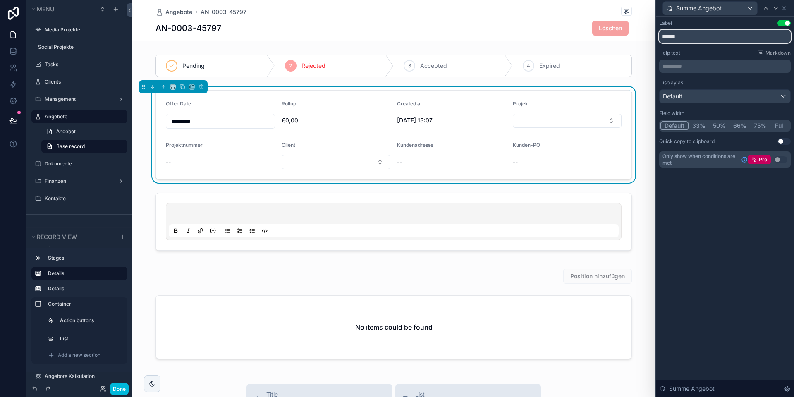
click at [672, 36] on input "******" at bounding box center [725, 36] width 132 height 13
type input "**********"
click at [113, 391] on button "Done" at bounding box center [119, 389] width 19 height 12
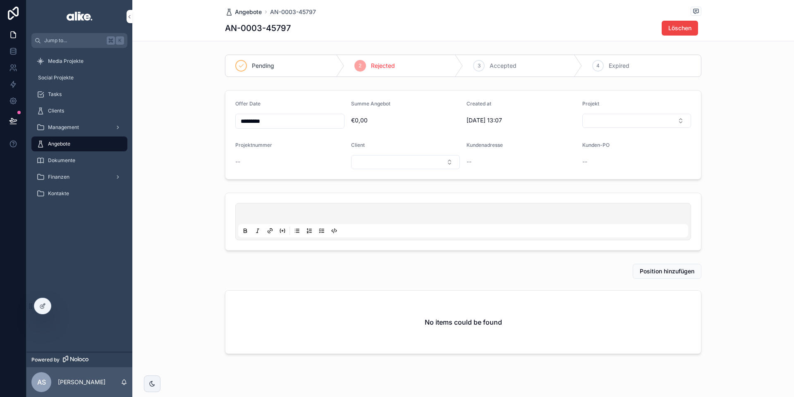
click at [250, 15] on span "Angebote" at bounding box center [248, 12] width 27 height 8
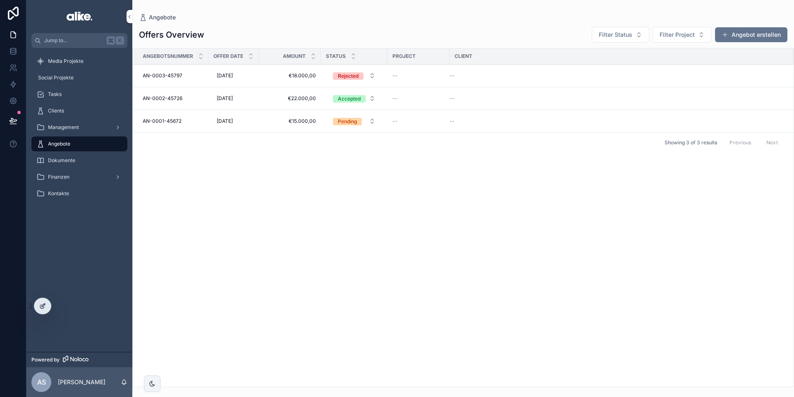
click at [46, 303] on div at bounding box center [42, 306] width 17 height 16
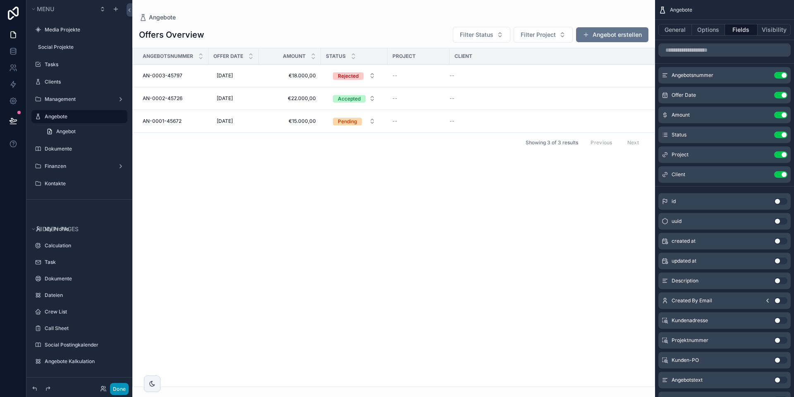
click at [122, 389] on button "Done" at bounding box center [119, 389] width 19 height 12
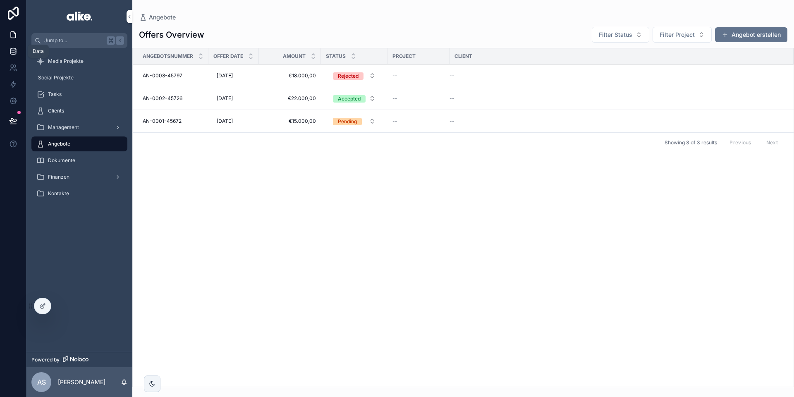
click at [15, 55] on link at bounding box center [13, 51] width 26 height 17
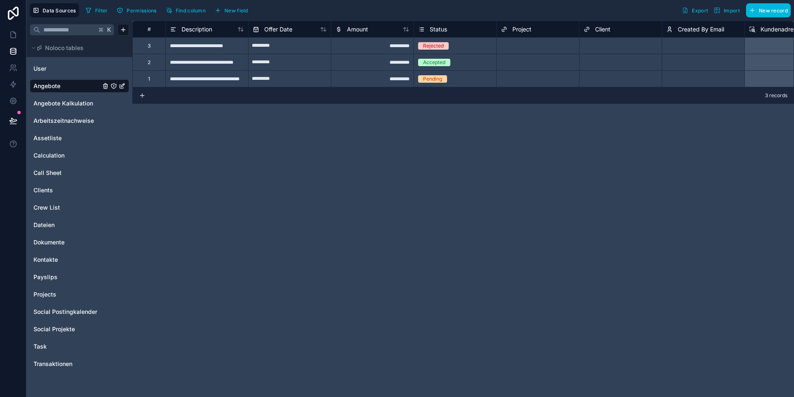
click at [362, 28] on span "Amount" at bounding box center [357, 29] width 21 height 8
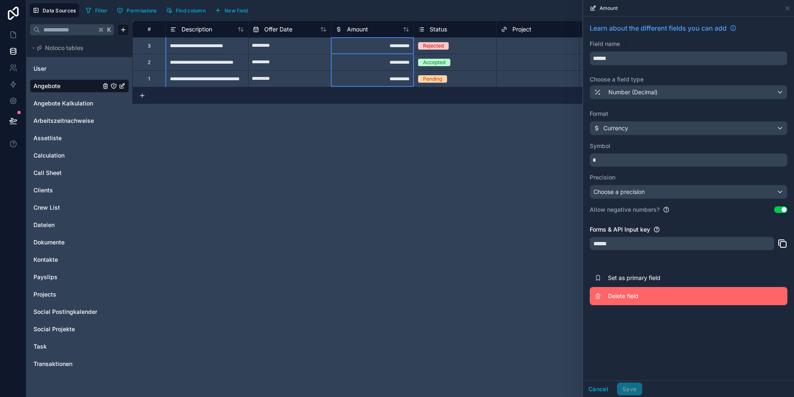
click at [629, 297] on span "Delete field" at bounding box center [667, 296] width 119 height 8
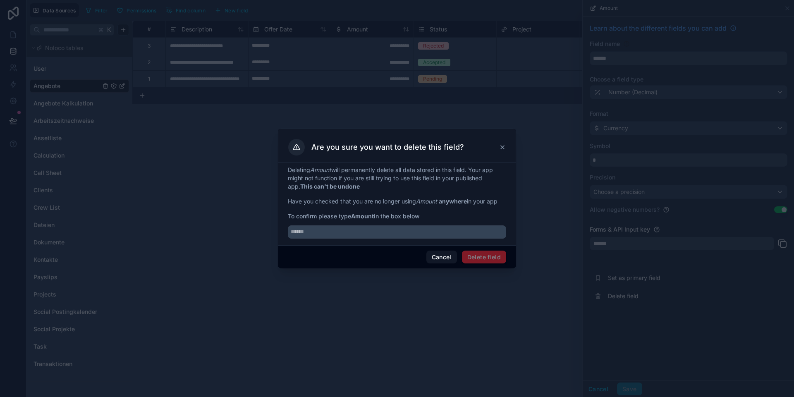
click at [364, 216] on strong "Amount" at bounding box center [362, 216] width 23 height 7
copy strong "Amount"
click at [336, 232] on input "text" at bounding box center [397, 231] width 218 height 13
paste input "******"
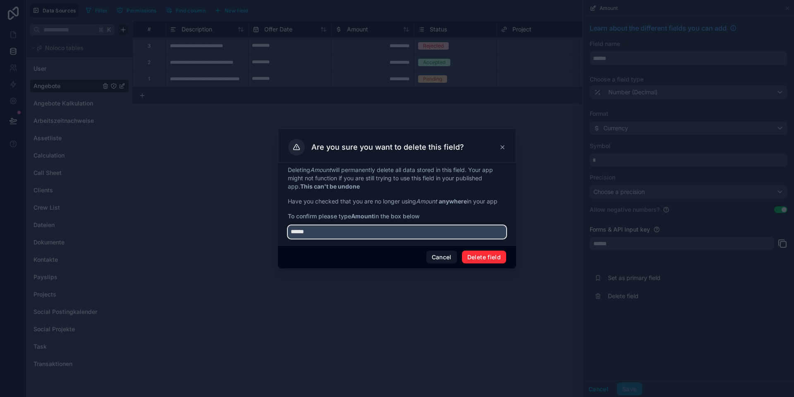
type input "******"
click at [490, 259] on button "Delete field" at bounding box center [484, 257] width 44 height 13
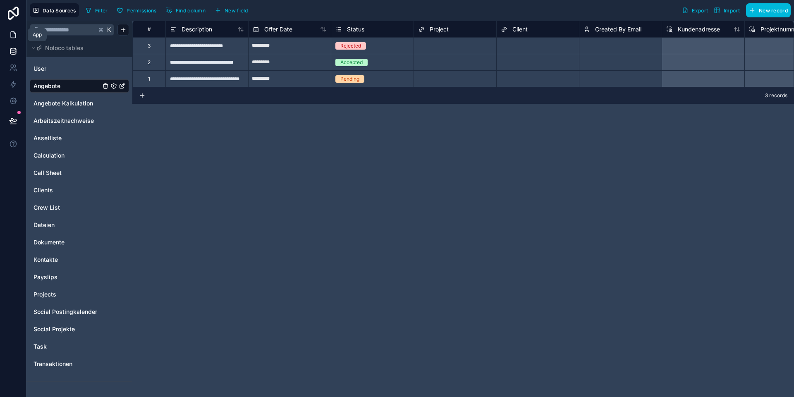
click at [11, 37] on icon at bounding box center [13, 35] width 5 height 6
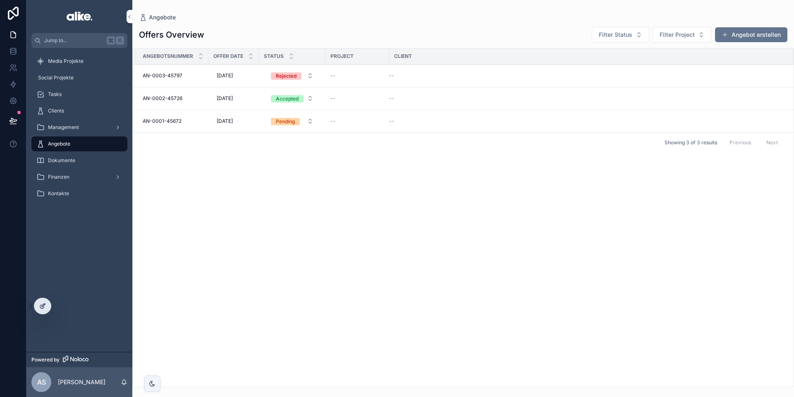
click at [41, 307] on icon at bounding box center [42, 306] width 7 height 7
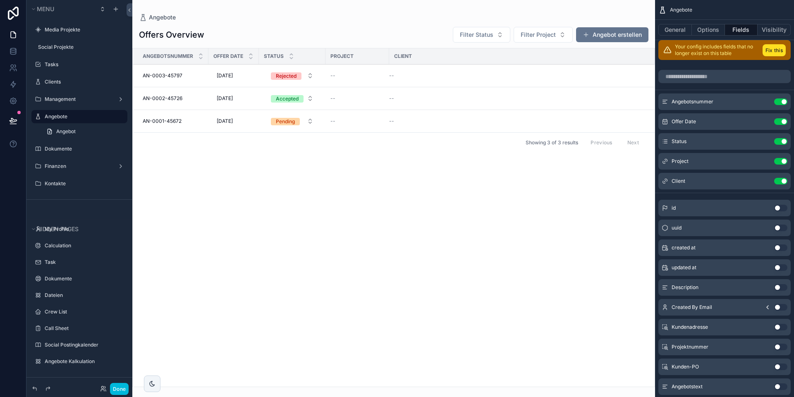
click at [342, 101] on div "scrollable content" at bounding box center [393, 198] width 523 height 397
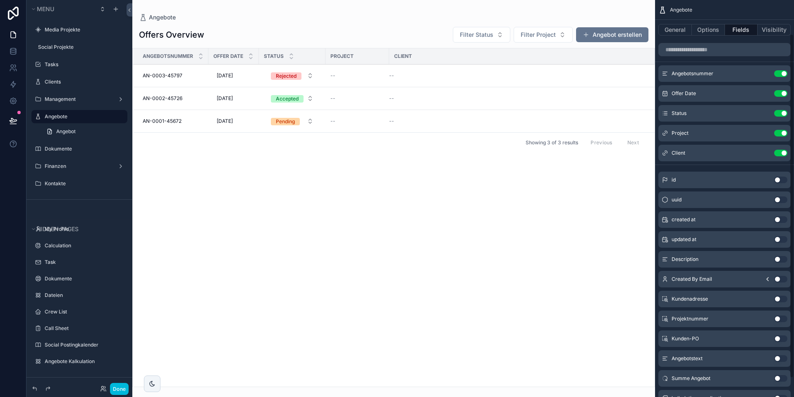
scroll to position [61, 0]
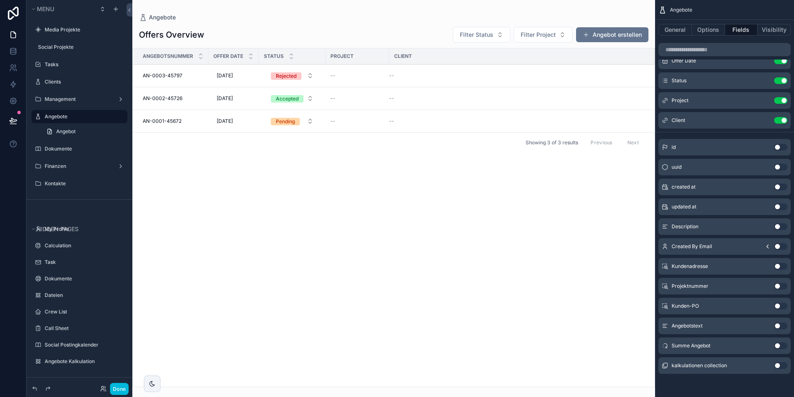
click at [776, 345] on button "Use setting" at bounding box center [780, 346] width 13 height 7
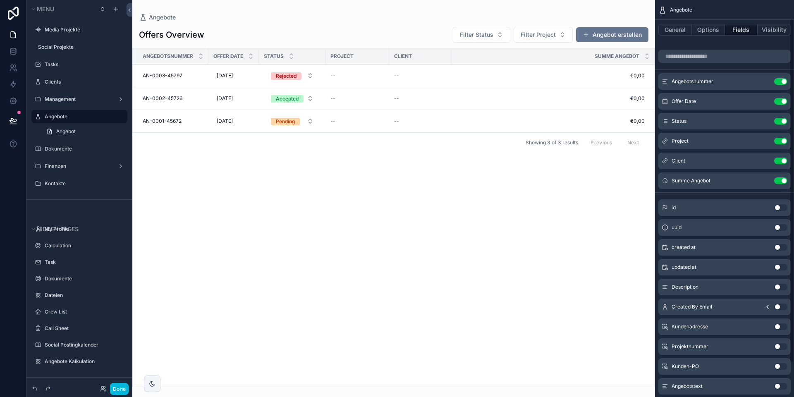
scroll to position [14, 0]
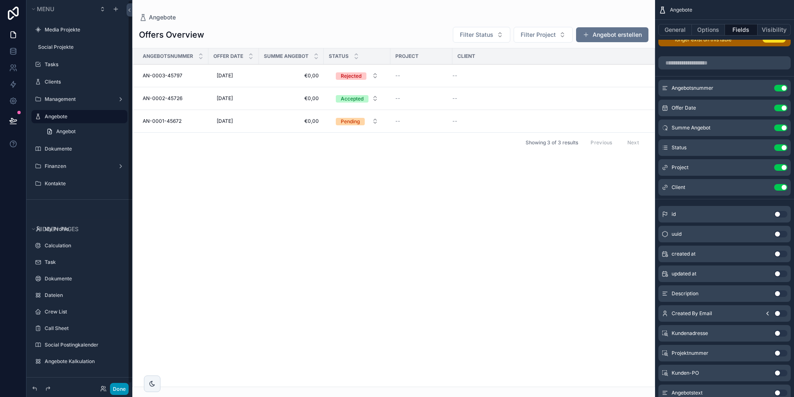
click at [116, 391] on button "Done" at bounding box center [119, 389] width 19 height 12
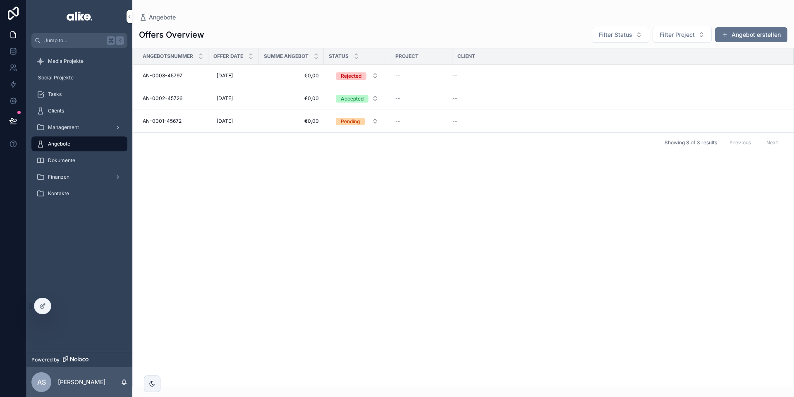
click at [276, 79] on td "€0,00 €0,00" at bounding box center [291, 76] width 65 height 23
click at [278, 75] on span "€0,00" at bounding box center [291, 75] width 55 height 7
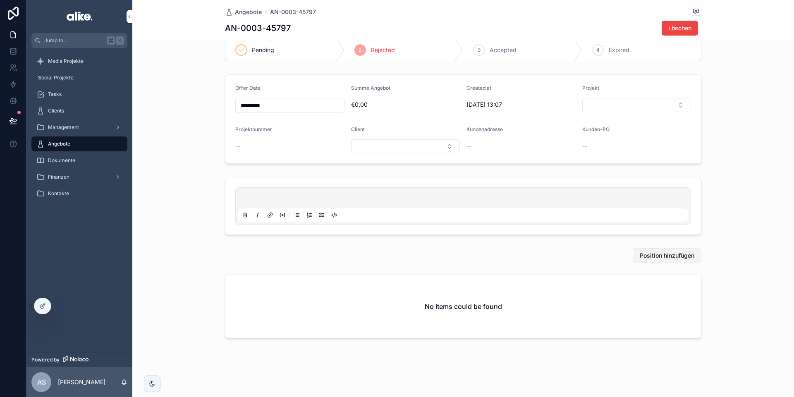
scroll to position [17, 0]
click at [656, 253] on span "Position hinzufügen" at bounding box center [667, 255] width 55 height 8
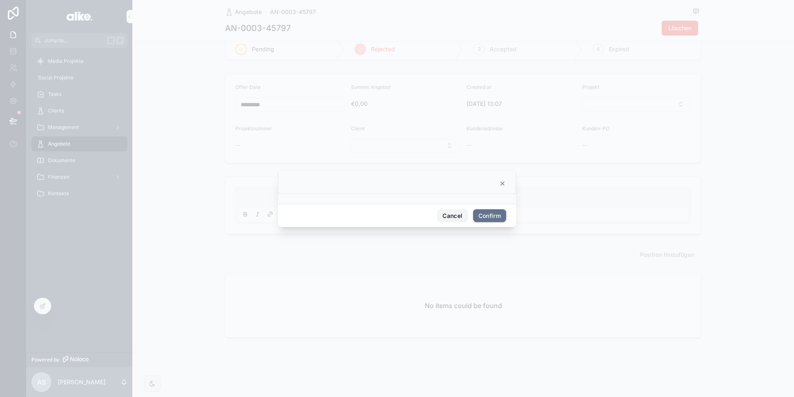
click at [448, 215] on button "Cancel" at bounding box center [452, 215] width 31 height 13
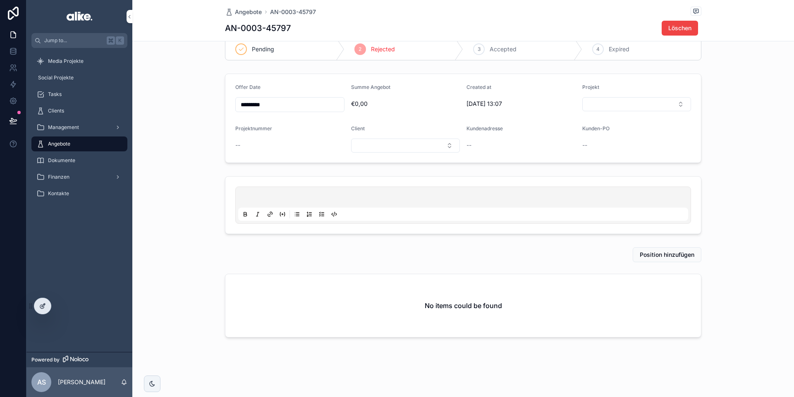
click at [44, 308] on icon at bounding box center [42, 306] width 7 height 7
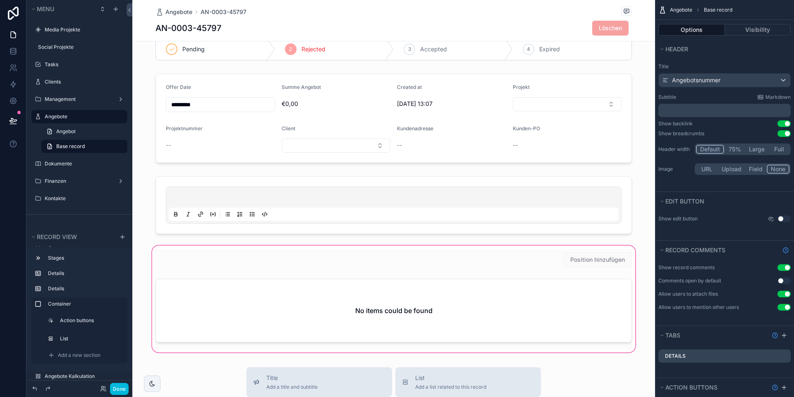
click at [553, 259] on div "scrollable content" at bounding box center [393, 299] width 523 height 110
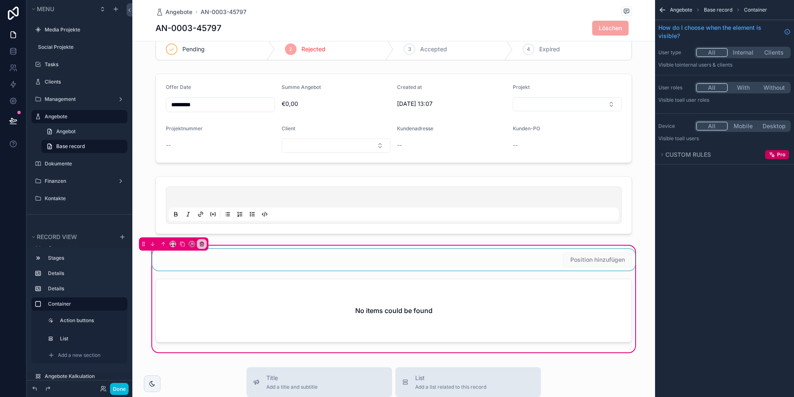
click at [553, 261] on div "scrollable content" at bounding box center [394, 260] width 486 height 22
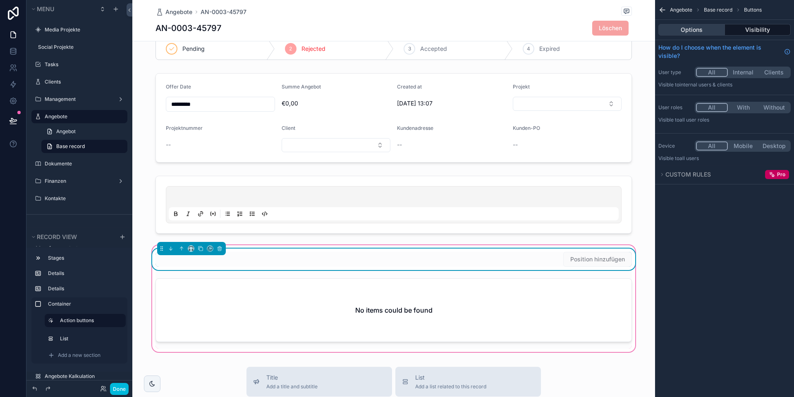
click at [701, 29] on button "Options" at bounding box center [692, 30] width 67 height 12
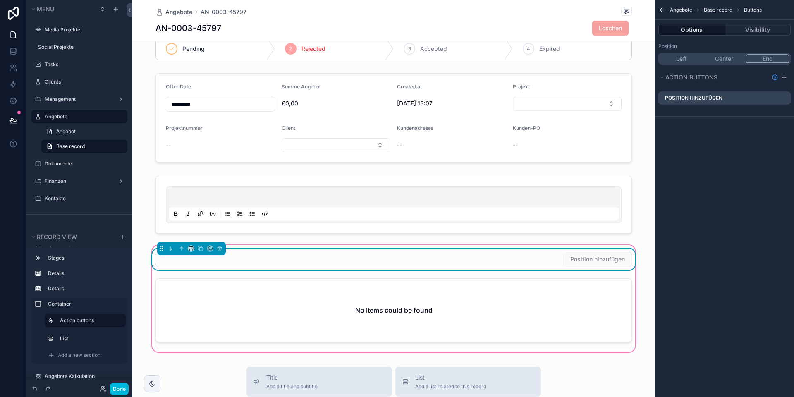
click at [0, 0] on icon "scrollable content" at bounding box center [0, 0] width 0 height 0
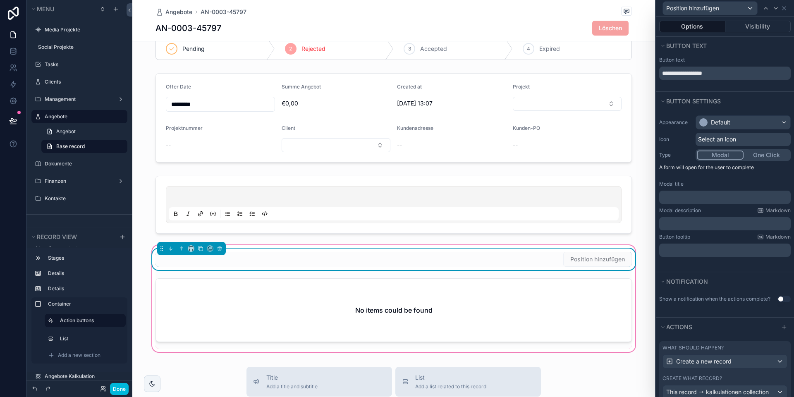
click at [762, 153] on button "One Click" at bounding box center [767, 155] width 46 height 9
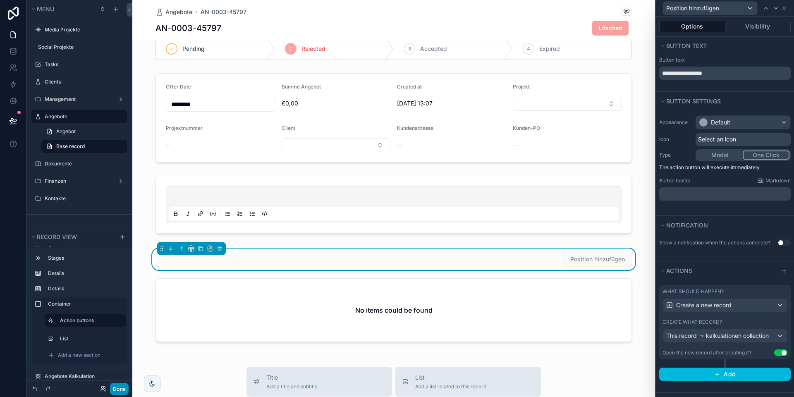
click at [119, 387] on button "Done" at bounding box center [119, 389] width 19 height 12
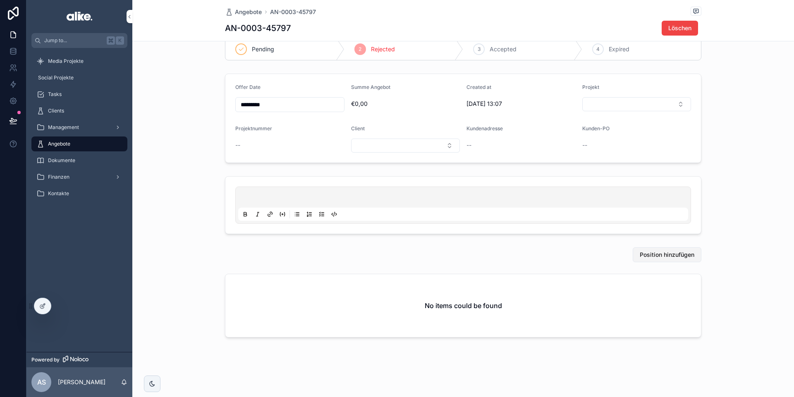
click at [670, 253] on span "Position hinzufügen" at bounding box center [667, 255] width 55 height 8
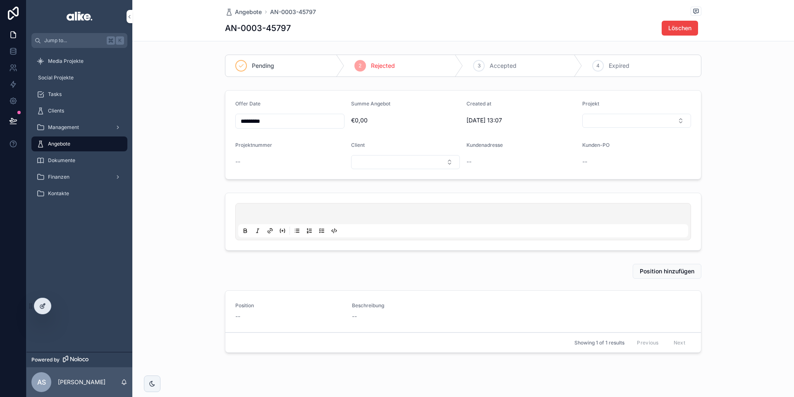
click at [45, 310] on div at bounding box center [42, 306] width 17 height 16
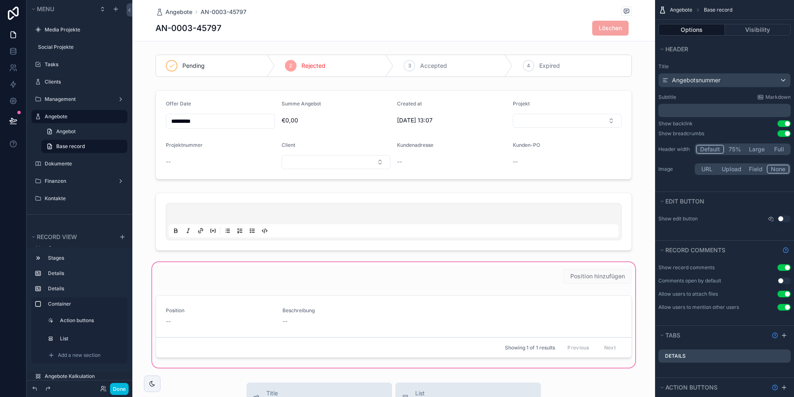
click at [541, 273] on div "scrollable content" at bounding box center [393, 315] width 523 height 109
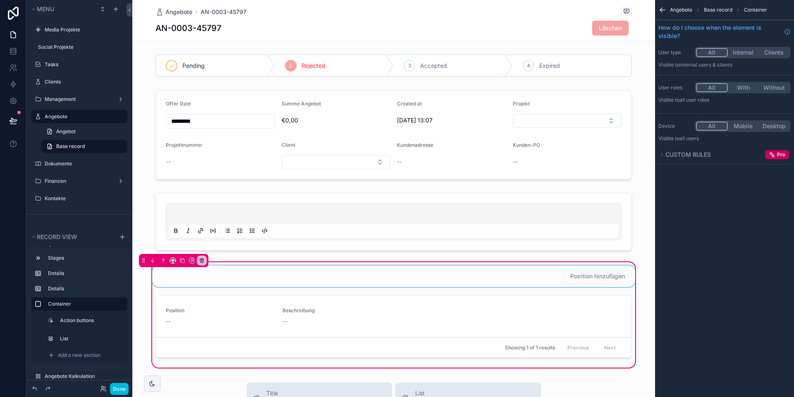
click at [529, 274] on div "scrollable content" at bounding box center [394, 277] width 486 height 22
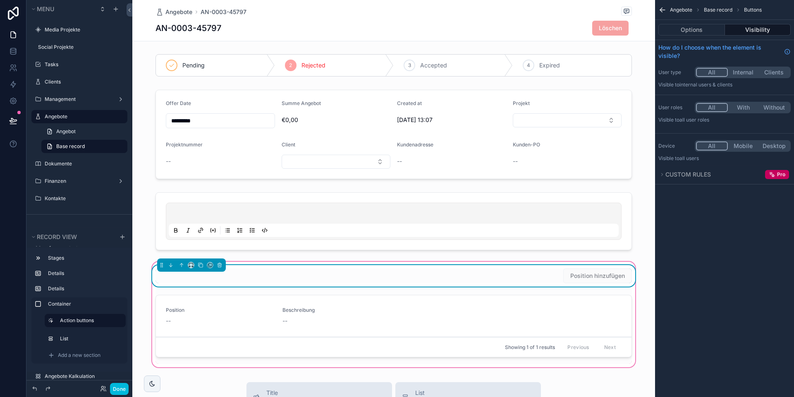
click at [691, 23] on div "Options Visibility" at bounding box center [724, 30] width 139 height 20
click at [691, 28] on button "Options" at bounding box center [692, 30] width 67 height 12
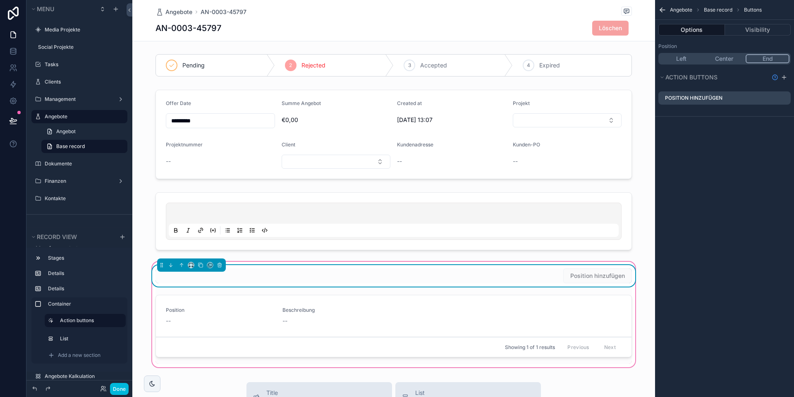
click at [0, 0] on icon "scrollable content" at bounding box center [0, 0] width 0 height 0
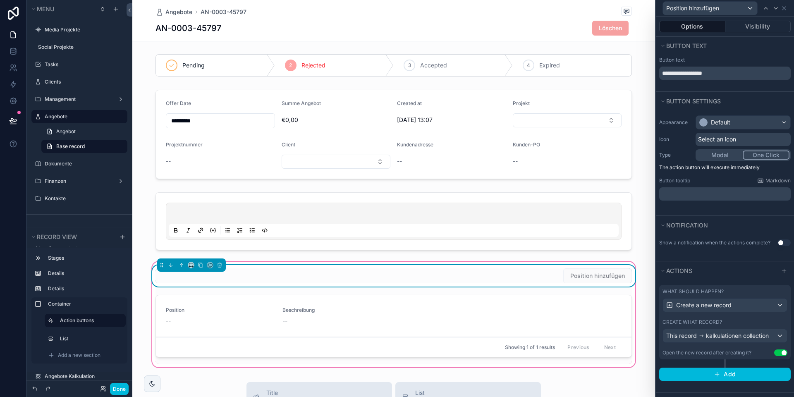
click at [776, 352] on button "Use setting" at bounding box center [780, 353] width 13 height 7
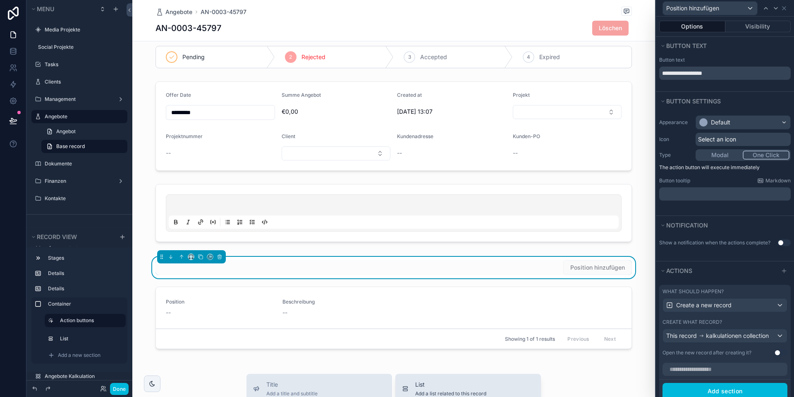
scroll to position [10, 0]
drag, startPoint x: 122, startPoint y: 388, endPoint x: 146, endPoint y: 387, distance: 24.0
click at [122, 389] on button "Done" at bounding box center [119, 389] width 19 height 12
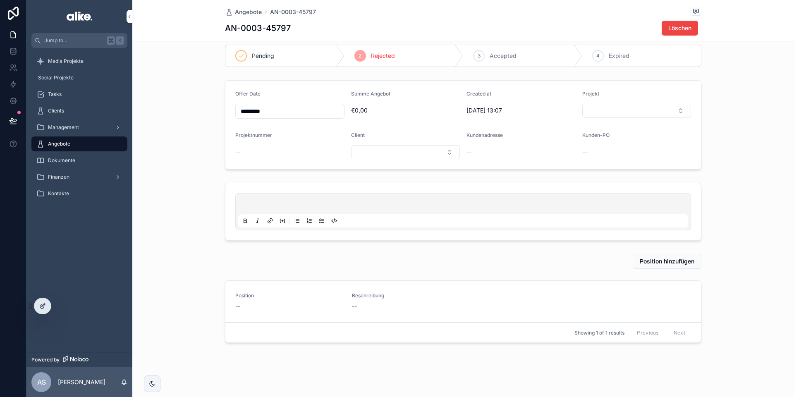
click at [38, 308] on div at bounding box center [42, 306] width 17 height 16
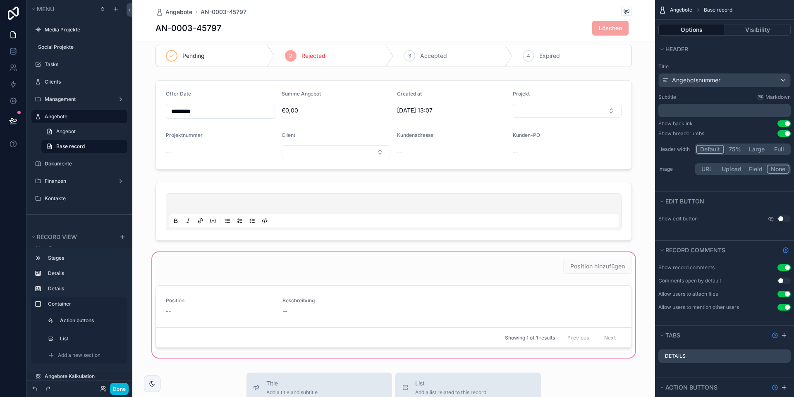
click at [402, 308] on div "scrollable content" at bounding box center [393, 305] width 523 height 109
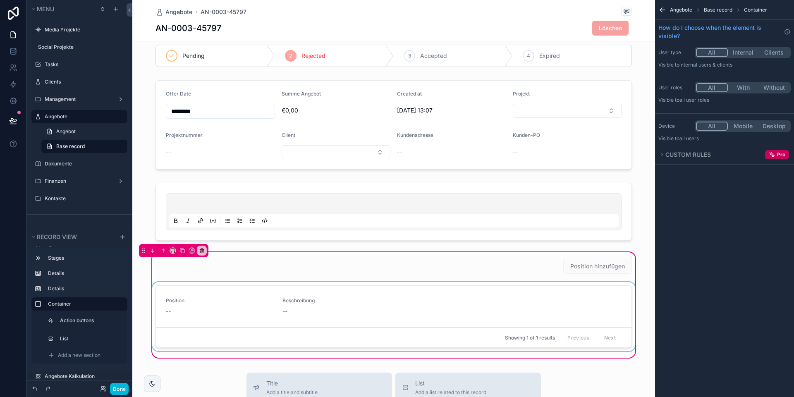
click at [384, 311] on div "scrollable content" at bounding box center [394, 318] width 486 height 72
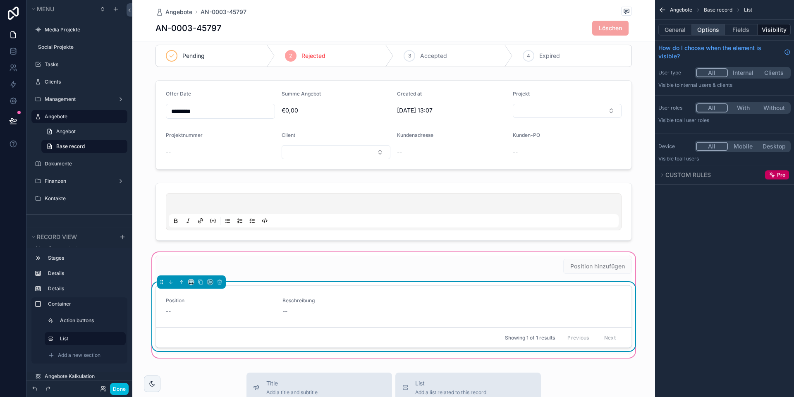
click at [711, 25] on button "Options" at bounding box center [708, 30] width 33 height 12
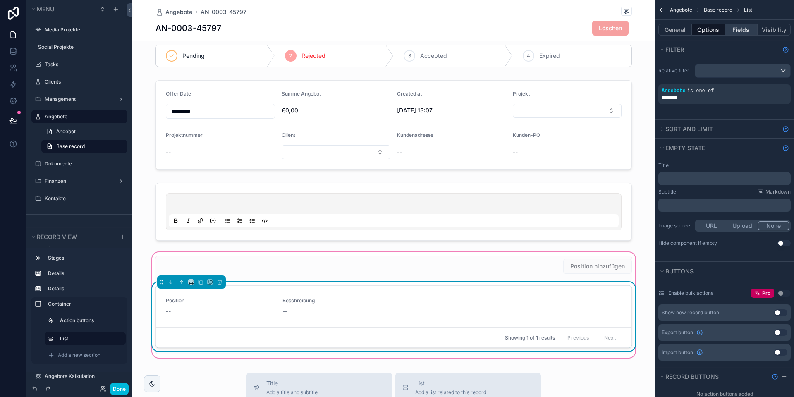
click at [732, 32] on button "Fields" at bounding box center [741, 30] width 33 height 12
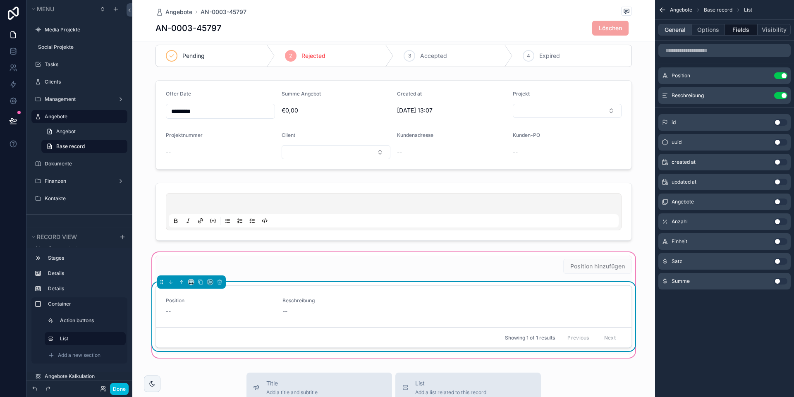
click at [671, 27] on button "General" at bounding box center [676, 30] width 34 height 12
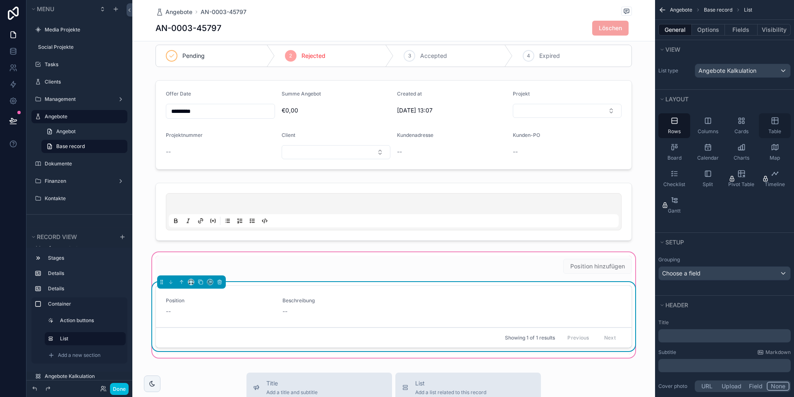
click at [772, 125] on icon "scrollable content" at bounding box center [775, 121] width 8 height 8
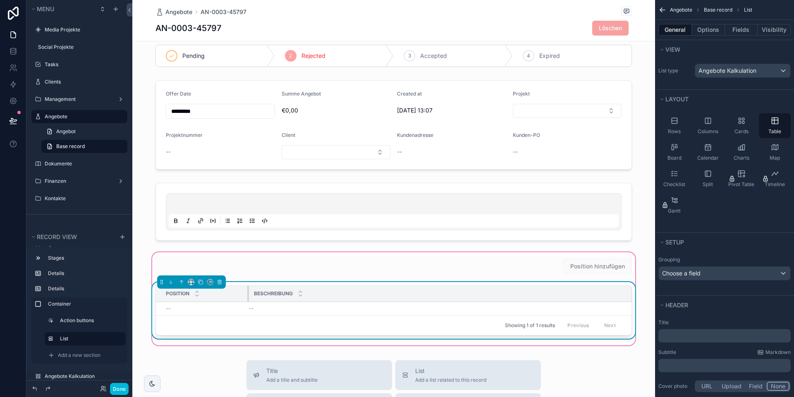
drag, startPoint x: 366, startPoint y: 295, endPoint x: 248, endPoint y: 296, distance: 117.9
click at [247, 298] on tr "Position Beschreibung" at bounding box center [394, 294] width 476 height 16
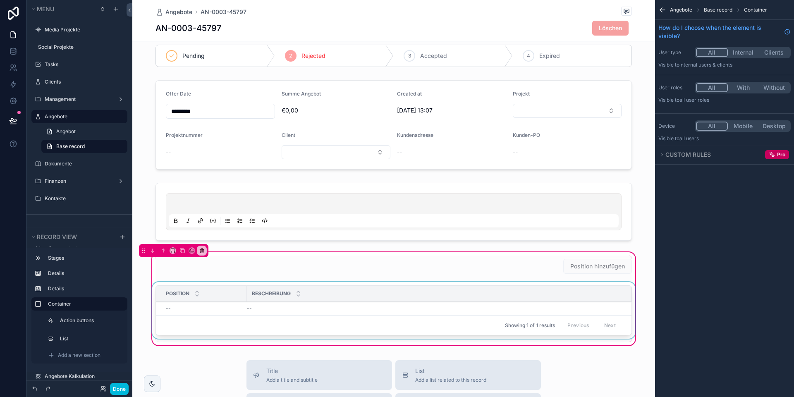
click at [453, 307] on div "scrollable content" at bounding box center [394, 312] width 486 height 60
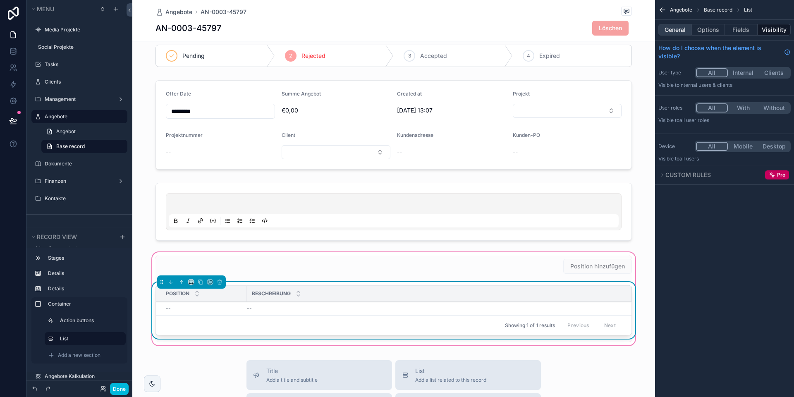
click at [681, 25] on button "General" at bounding box center [676, 30] width 34 height 12
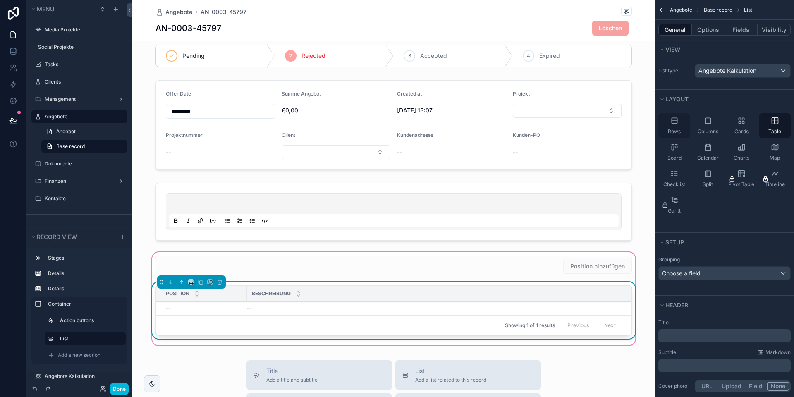
click at [676, 121] on icon "scrollable content" at bounding box center [674, 121] width 5 height 0
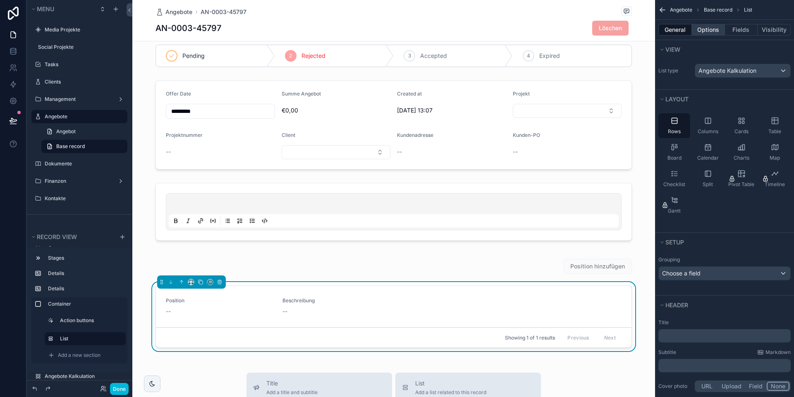
click at [711, 32] on button "Options" at bounding box center [708, 30] width 33 height 12
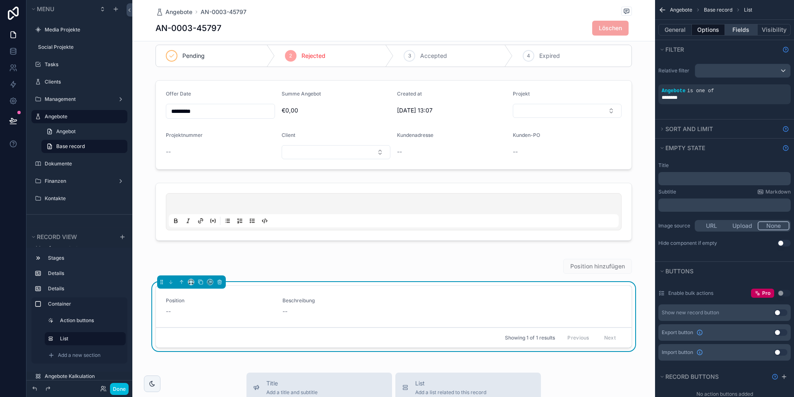
click at [733, 31] on button "Fields" at bounding box center [741, 30] width 33 height 12
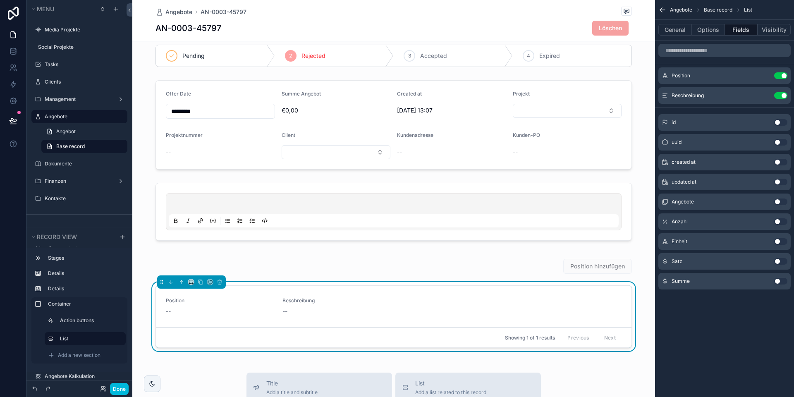
click at [779, 223] on button "Use setting" at bounding box center [780, 221] width 13 height 7
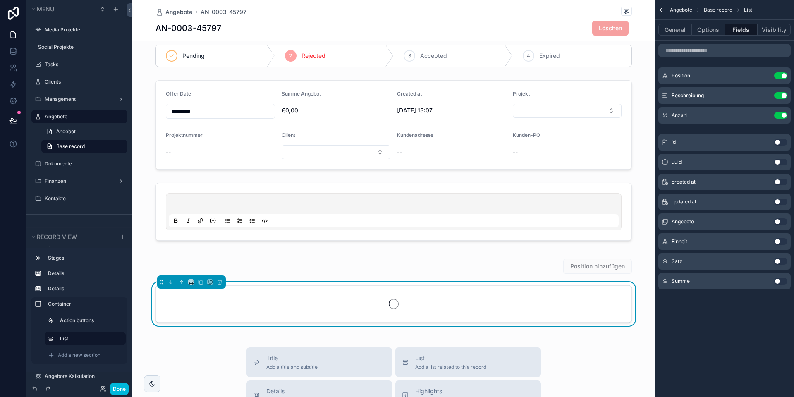
click at [780, 239] on button "Use setting" at bounding box center [780, 241] width 13 height 7
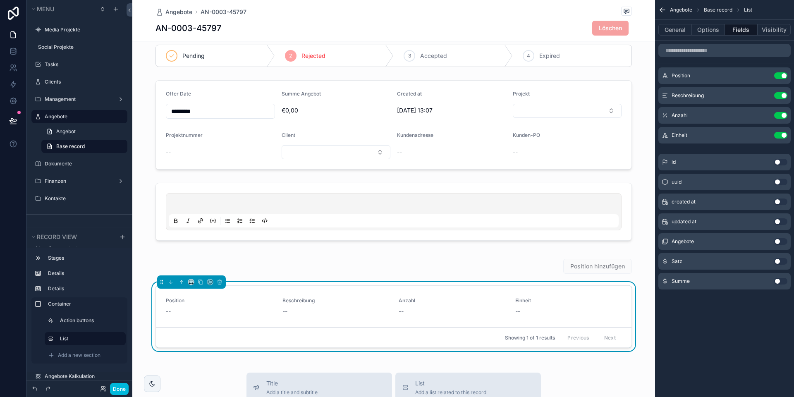
click at [779, 260] on button "Use setting" at bounding box center [780, 261] width 13 height 7
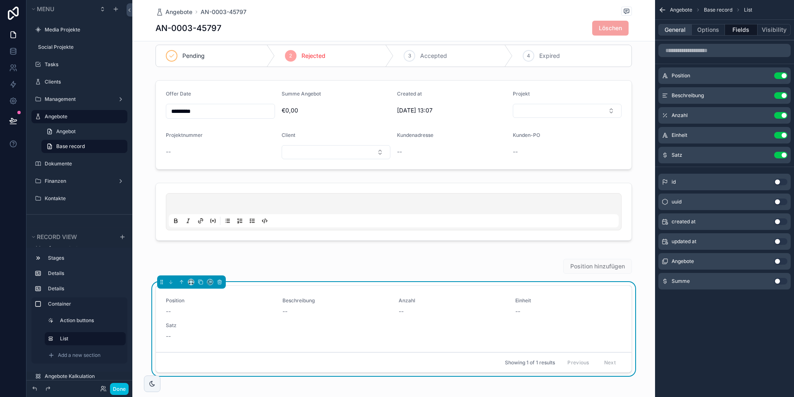
click at [682, 32] on button "General" at bounding box center [676, 30] width 34 height 12
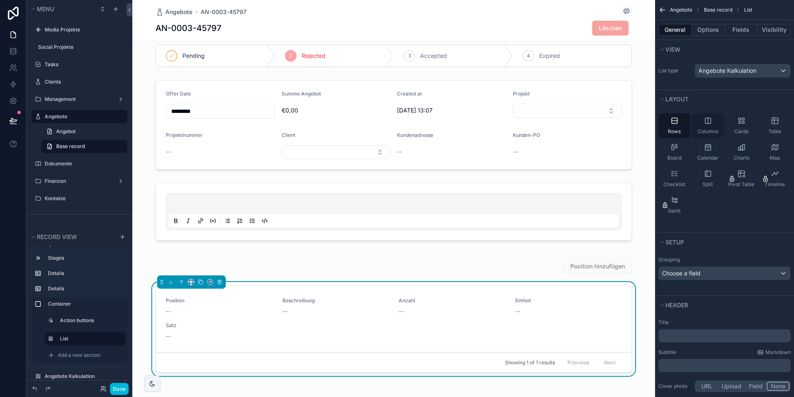
click at [711, 125] on icon "scrollable content" at bounding box center [708, 121] width 8 height 8
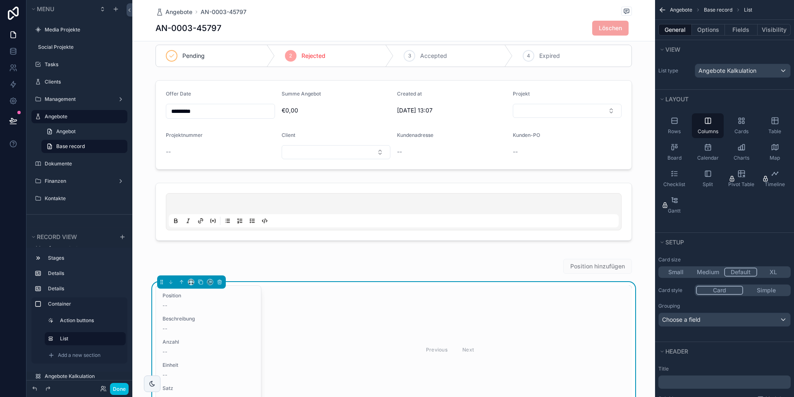
click at [777, 268] on button "XL" at bounding box center [773, 272] width 32 height 9
click at [733, 273] on button "Default" at bounding box center [740, 272] width 32 height 9
click at [775, 122] on icon "scrollable content" at bounding box center [775, 121] width 8 height 8
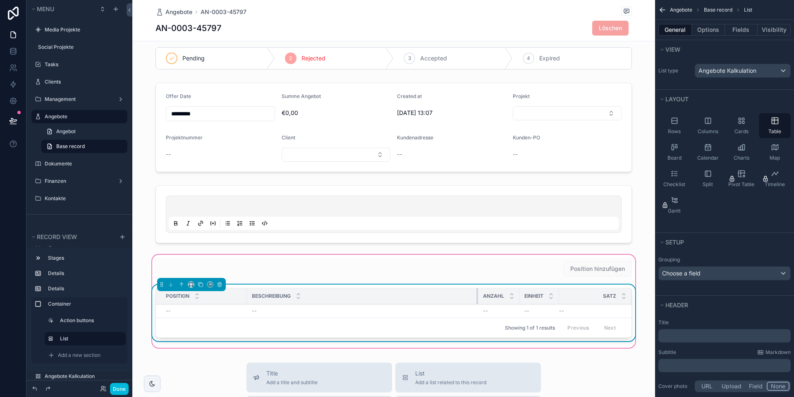
scroll to position [0, 0]
drag, startPoint x: 510, startPoint y: 294, endPoint x: 336, endPoint y: 292, distance: 174.2
click at [336, 292] on div "scrollable content" at bounding box center [337, 296] width 3 height 16
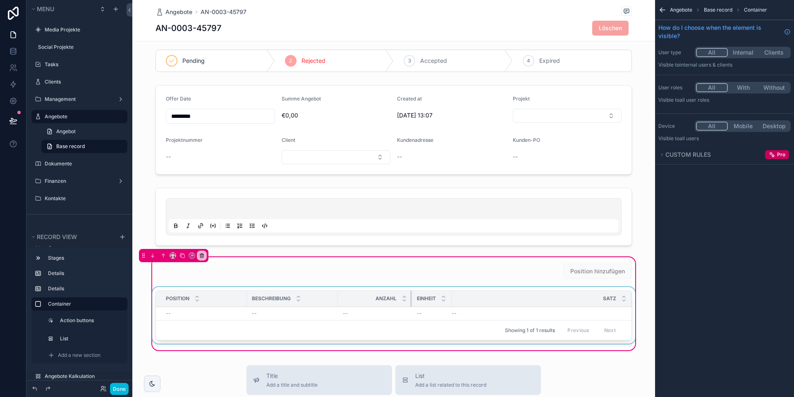
drag, startPoint x: 378, startPoint y: 296, endPoint x: 408, endPoint y: 297, distance: 30.2
click at [412, 297] on div "scrollable content" at bounding box center [411, 299] width 3 height 16
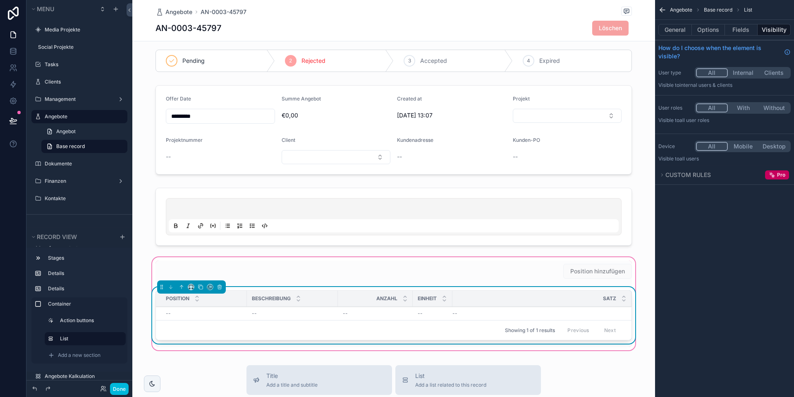
scroll to position [7, 0]
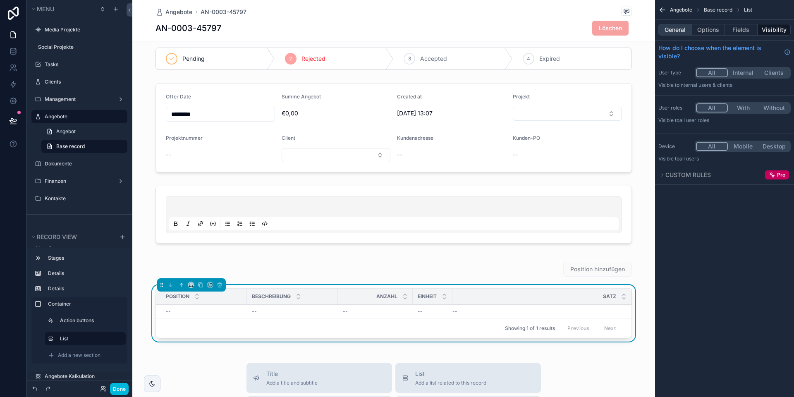
click at [673, 29] on button "General" at bounding box center [676, 30] width 34 height 12
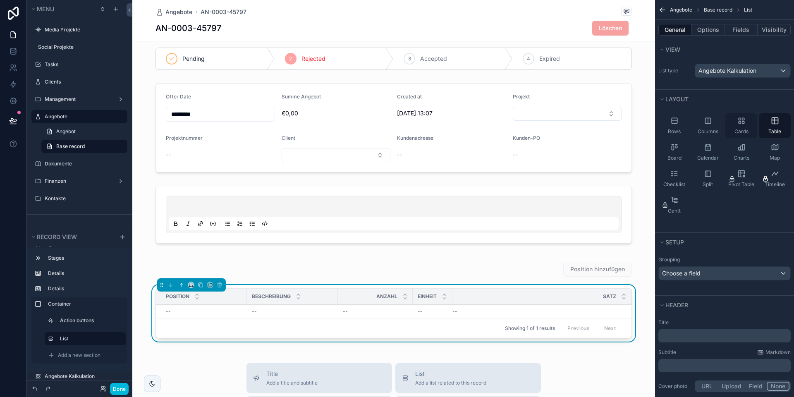
scroll to position [1, 0]
click at [741, 31] on button "Fields" at bounding box center [741, 30] width 33 height 12
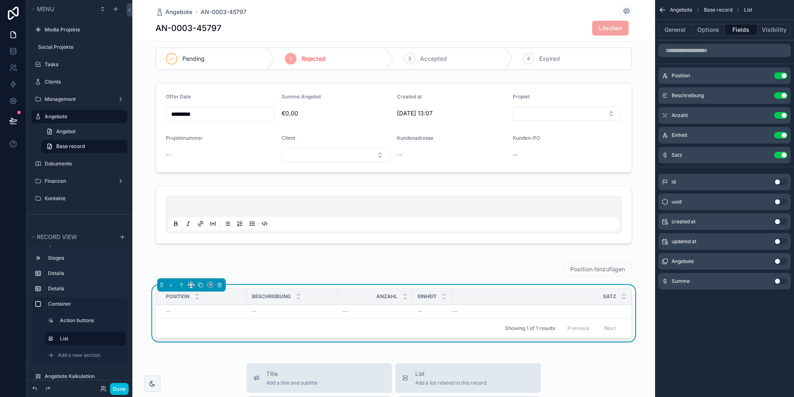
click at [0, 0] on icon "scrollable content" at bounding box center [0, 0] width 0 height 0
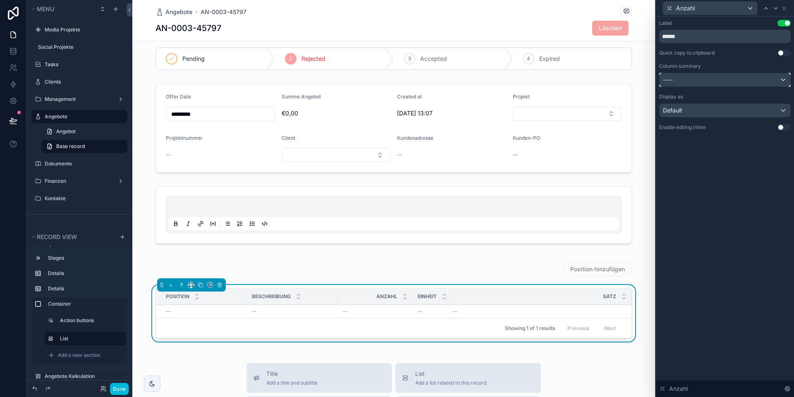
click at [697, 81] on div "----" at bounding box center [725, 79] width 131 height 13
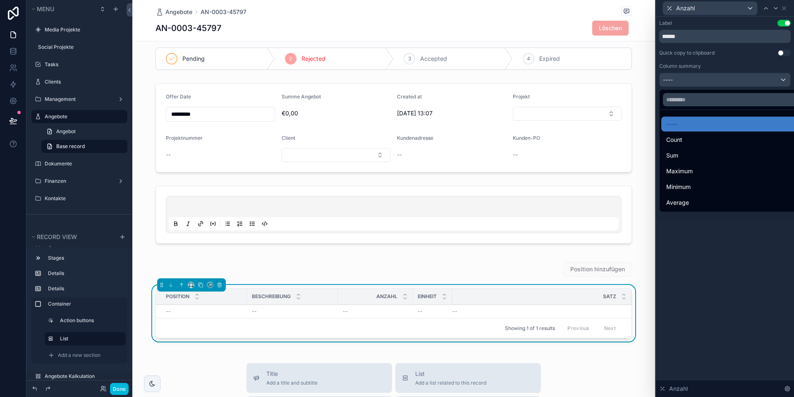
click at [693, 79] on div at bounding box center [725, 198] width 138 height 397
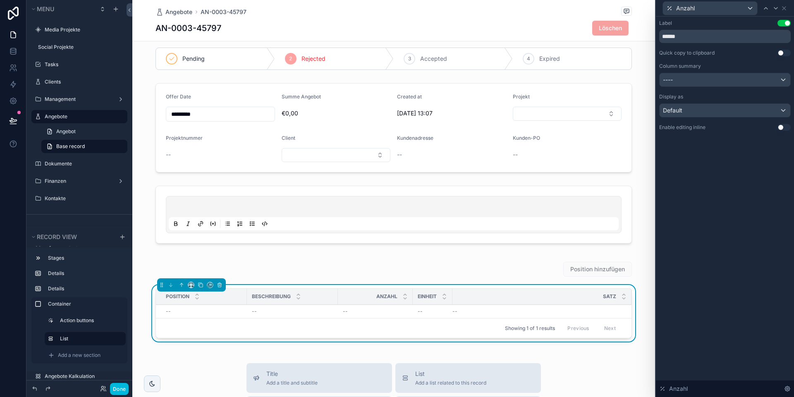
click at [784, 128] on button "Use setting" at bounding box center [784, 127] width 13 height 7
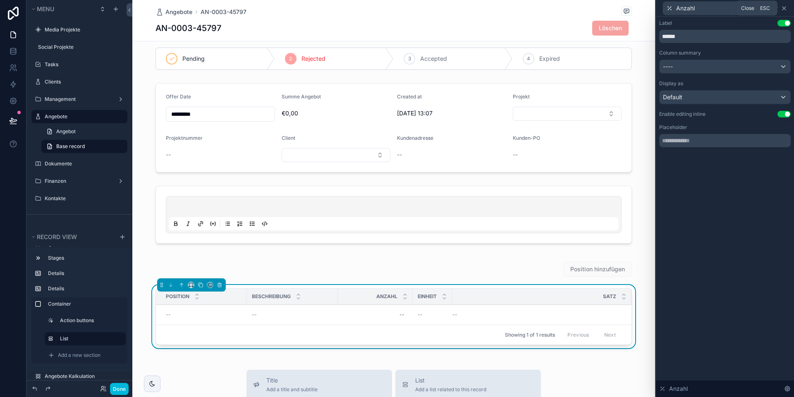
click at [785, 9] on icon at bounding box center [784, 8] width 3 height 3
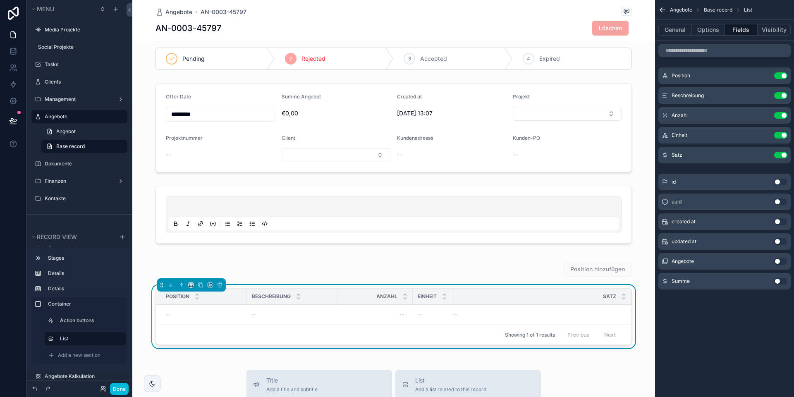
click at [0, 0] on icon "scrollable content" at bounding box center [0, 0] width 0 height 0
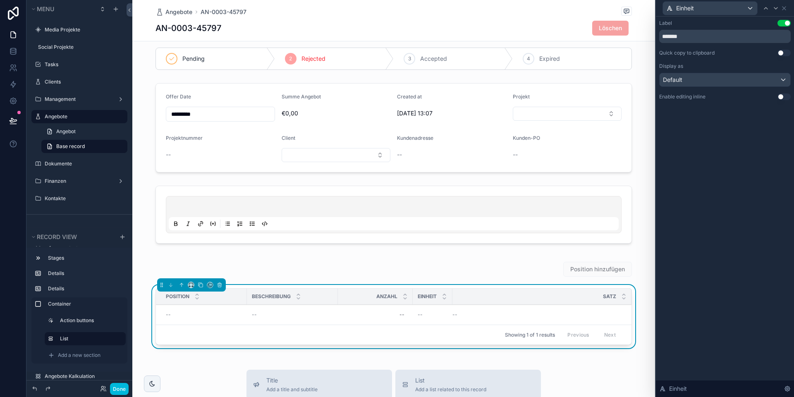
click at [780, 96] on button "Use setting" at bounding box center [784, 96] width 13 height 7
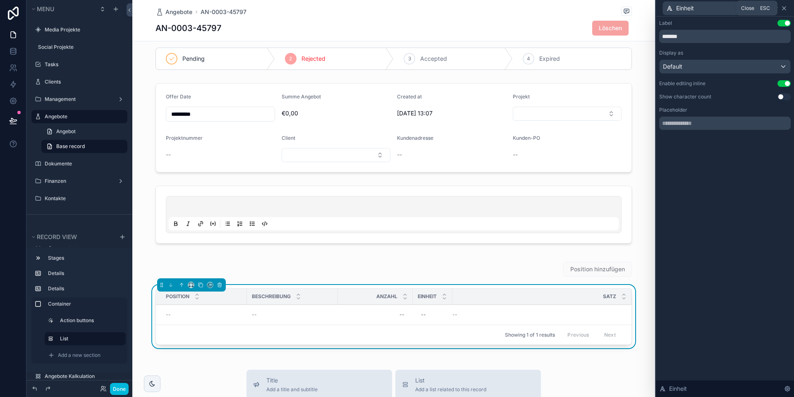
click at [785, 8] on icon at bounding box center [784, 8] width 7 height 7
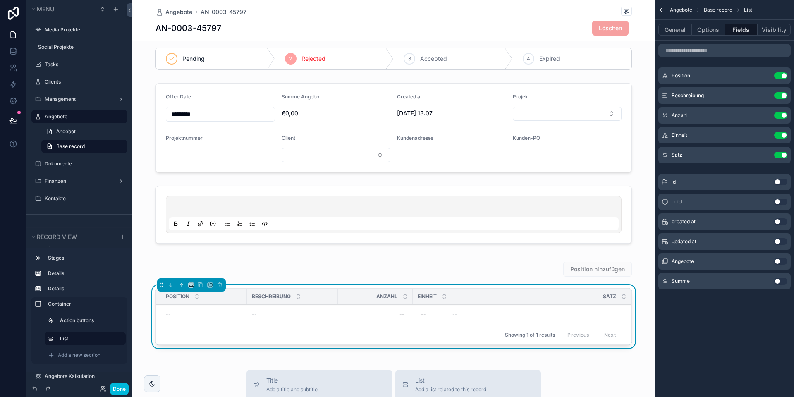
click at [0, 0] on icon "scrollable content" at bounding box center [0, 0] width 0 height 0
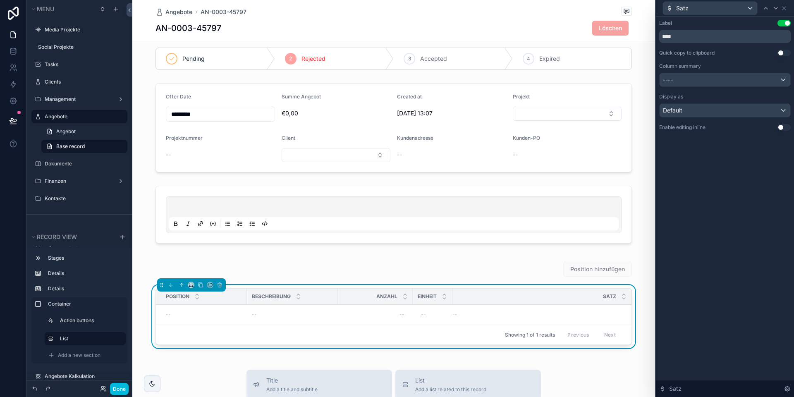
click at [781, 129] on button "Use setting" at bounding box center [784, 127] width 13 height 7
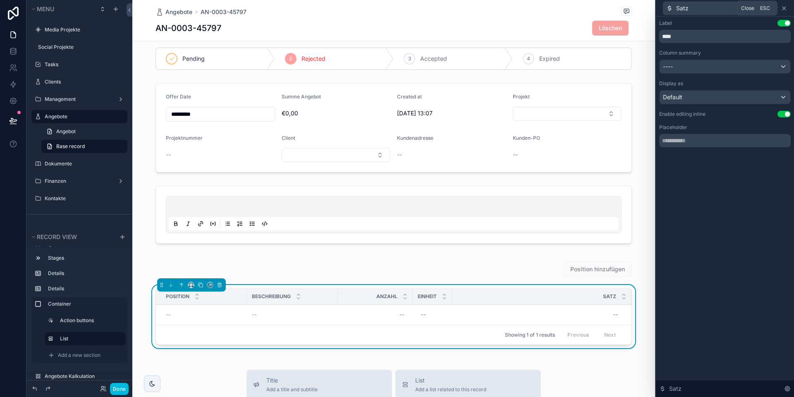
click at [786, 7] on icon at bounding box center [784, 8] width 7 height 7
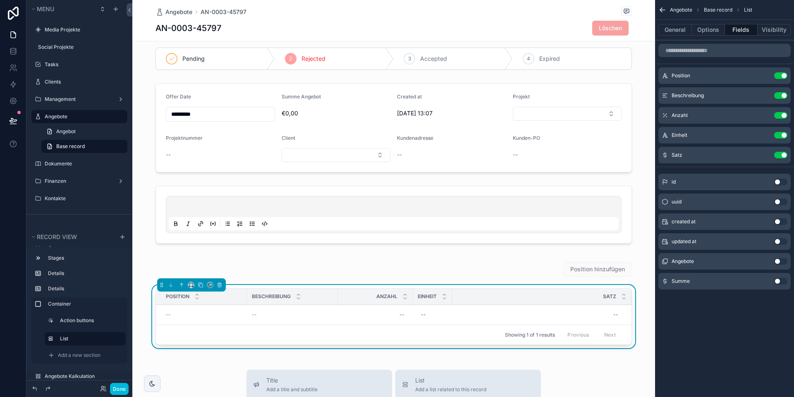
scroll to position [10, 0]
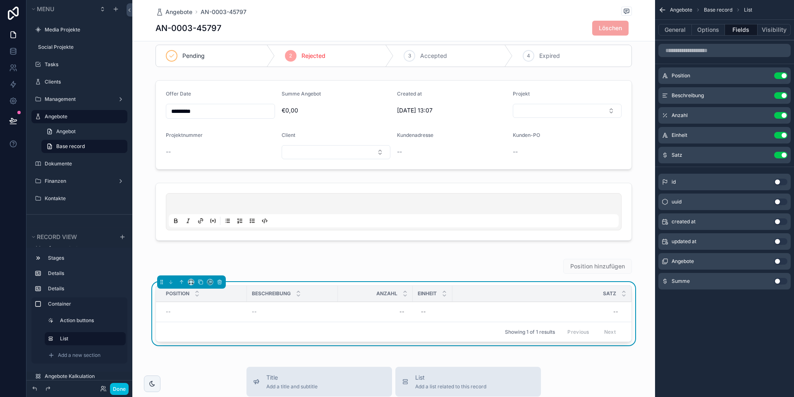
click at [779, 283] on button "Use setting" at bounding box center [780, 281] width 13 height 7
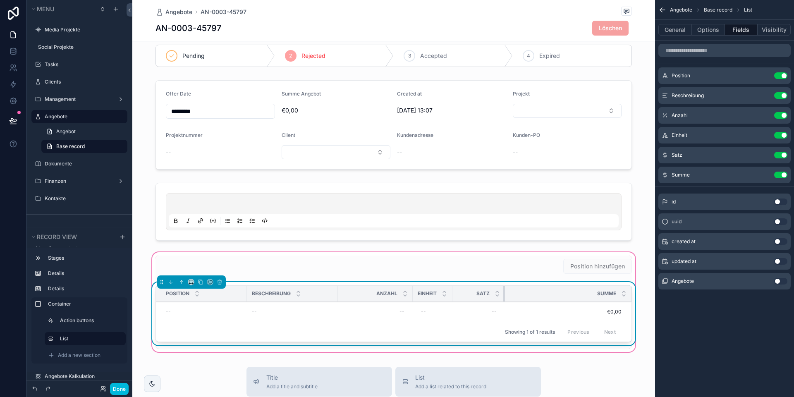
drag, startPoint x: 514, startPoint y: 294, endPoint x: 504, endPoint y: 294, distance: 9.5
click at [504, 294] on div "scrollable content" at bounding box center [504, 294] width 3 height 16
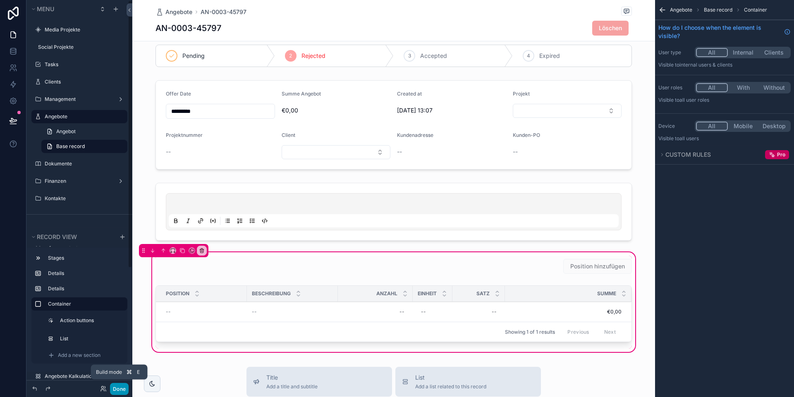
click at [115, 388] on button "Done" at bounding box center [119, 389] width 19 height 12
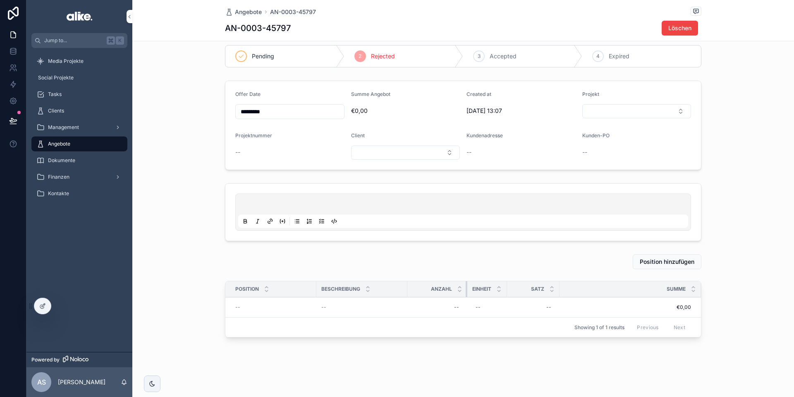
drag, startPoint x: 481, startPoint y: 288, endPoint x: 465, endPoint y: 290, distance: 15.9
click at [466, 290] on div "scrollable content" at bounding box center [467, 289] width 3 height 16
drag, startPoint x: 505, startPoint y: 290, endPoint x: 521, endPoint y: 290, distance: 15.7
click at [523, 290] on div "scrollable content" at bounding box center [524, 289] width 3 height 16
click at [40, 307] on icon at bounding box center [42, 306] width 7 height 7
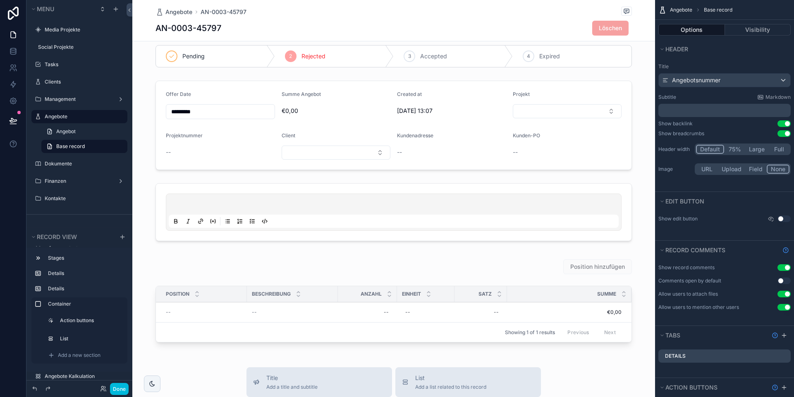
scroll to position [10, 0]
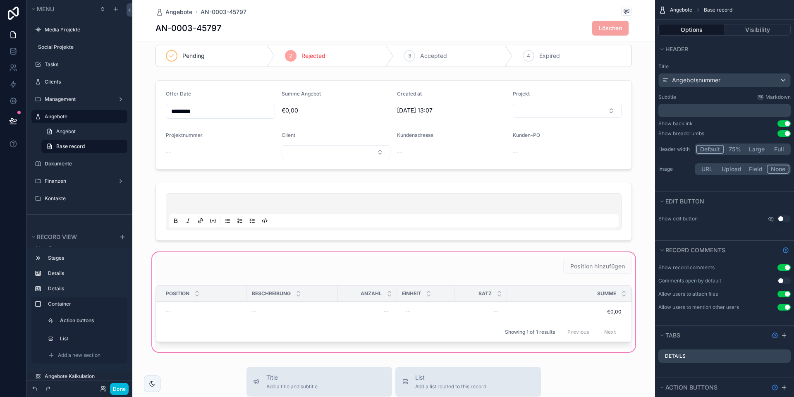
click at [426, 312] on div "scrollable content" at bounding box center [393, 302] width 523 height 103
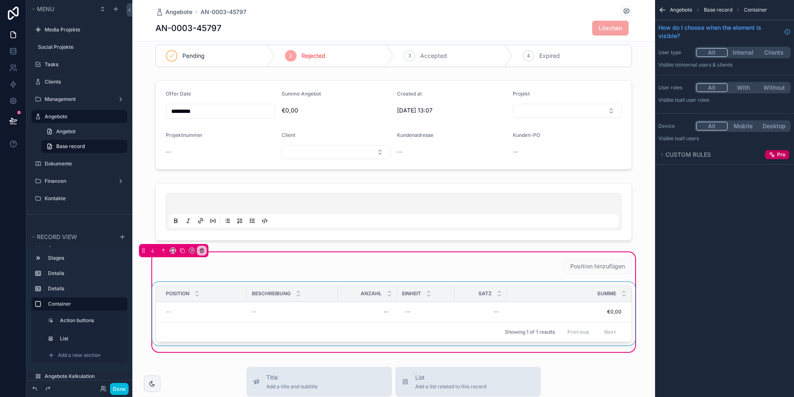
click at [417, 310] on div "scrollable content" at bounding box center [394, 315] width 486 height 67
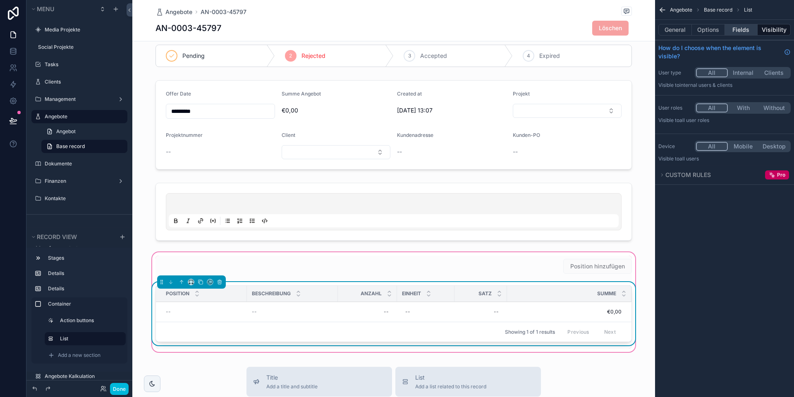
click at [739, 32] on button "Fields" at bounding box center [741, 30] width 33 height 12
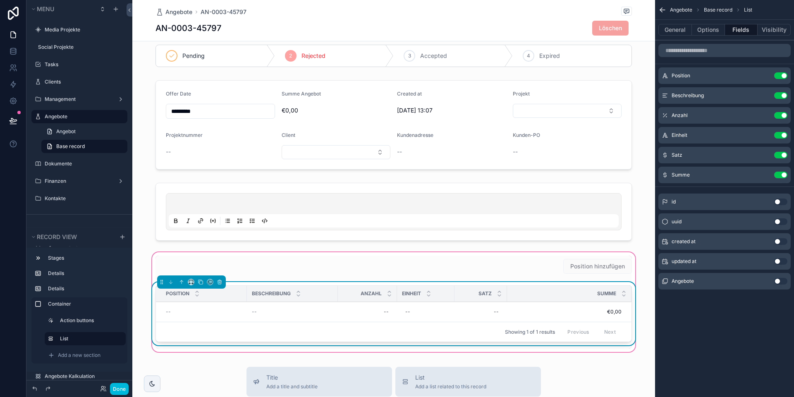
click at [0, 0] on icon "scrollable content" at bounding box center [0, 0] width 0 height 0
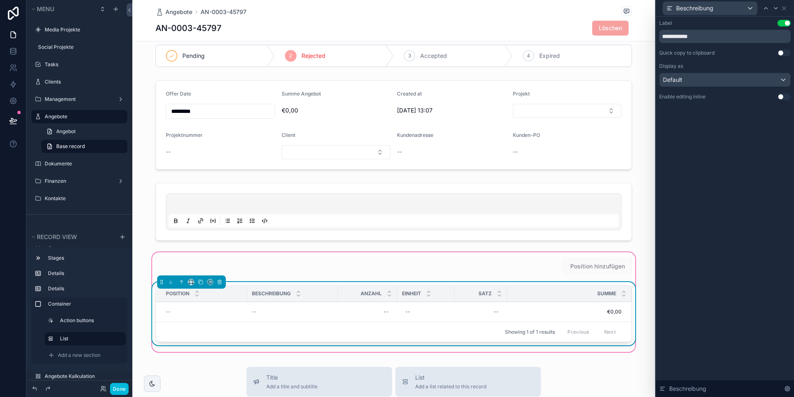
click at [782, 96] on button "Use setting" at bounding box center [784, 96] width 13 height 7
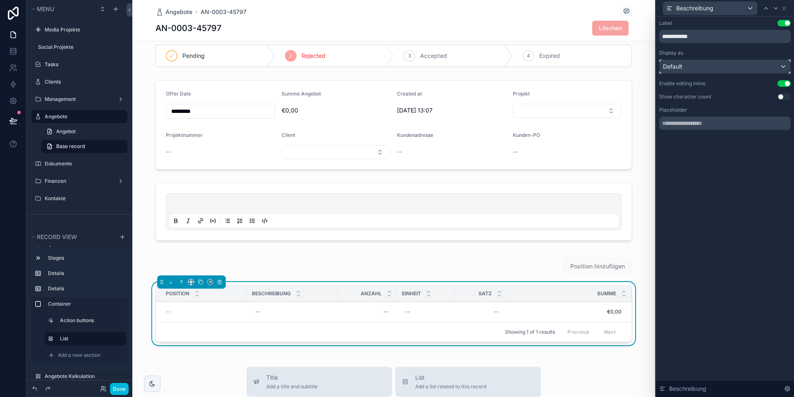
click at [704, 69] on div "Default" at bounding box center [725, 66] width 131 height 13
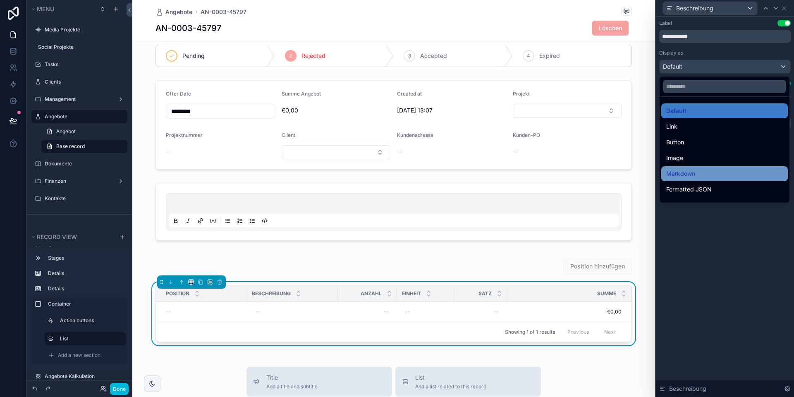
click at [693, 170] on span "Markdown" at bounding box center [680, 174] width 29 height 10
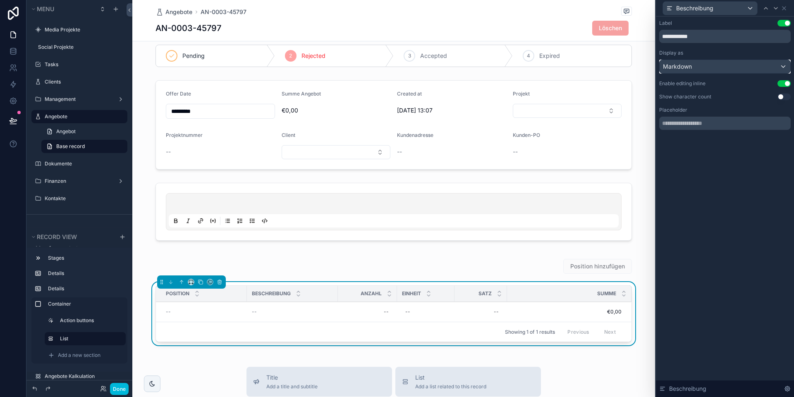
click at [692, 65] on div "Markdown" at bounding box center [725, 66] width 131 height 13
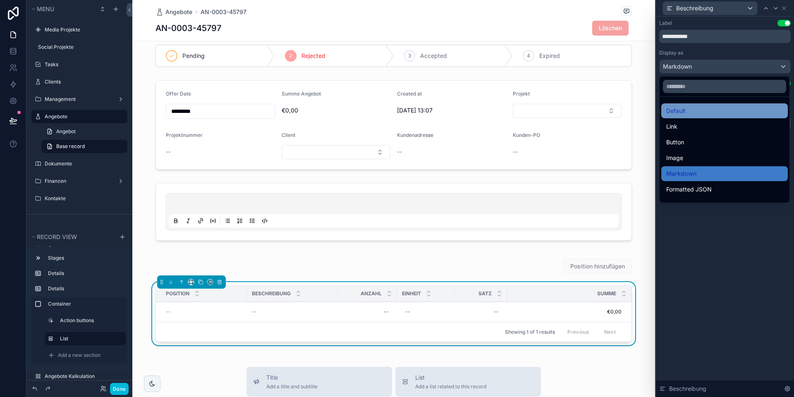
click at [692, 108] on div "Default" at bounding box center [724, 111] width 117 height 10
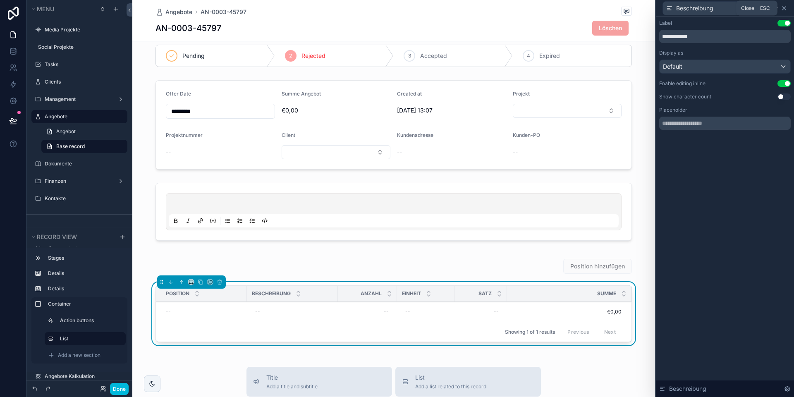
click at [786, 10] on icon at bounding box center [784, 8] width 7 height 7
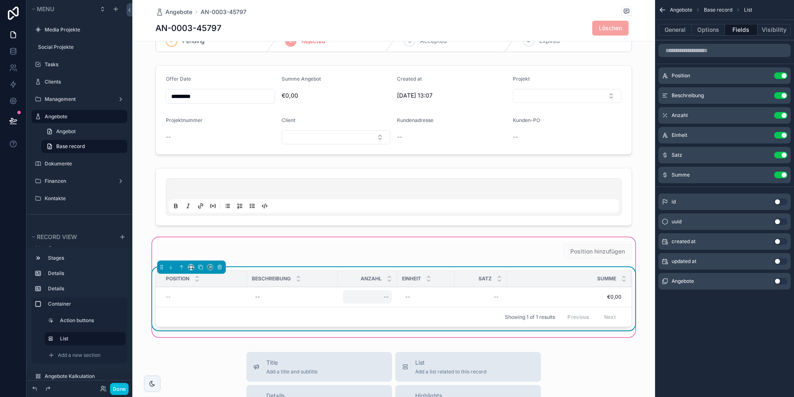
scroll to position [25, 0]
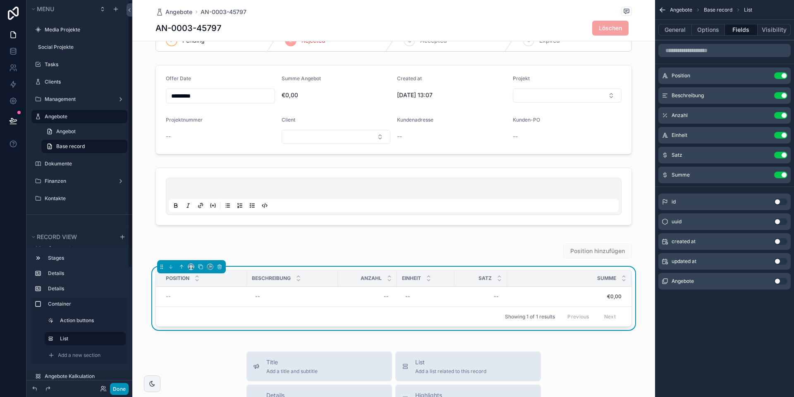
click at [118, 389] on button "Done" at bounding box center [119, 389] width 19 height 12
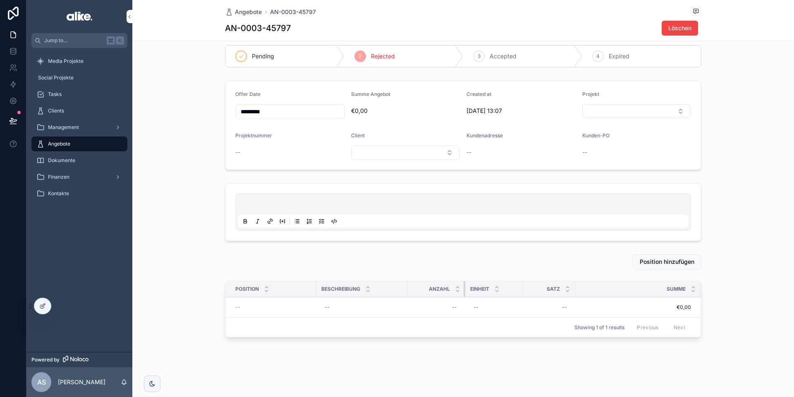
click at [465, 290] on div "scrollable content" at bounding box center [465, 289] width 3 height 16
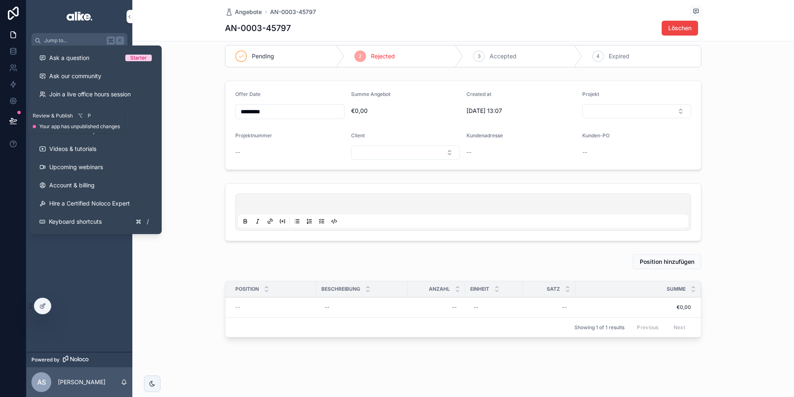
click at [14, 122] on icon at bounding box center [13, 121] width 8 height 8
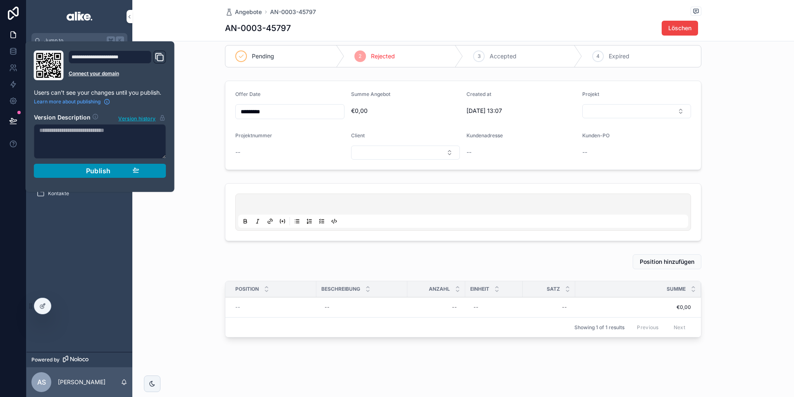
click at [161, 172] on button "Publish" at bounding box center [100, 171] width 132 height 14
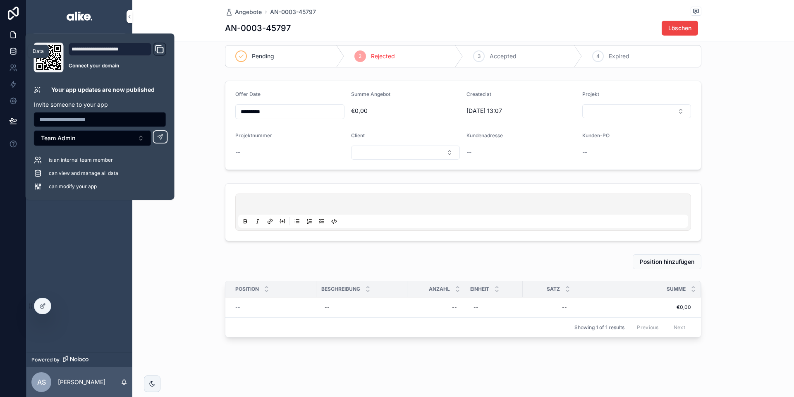
click at [12, 47] on icon at bounding box center [13, 51] width 8 height 8
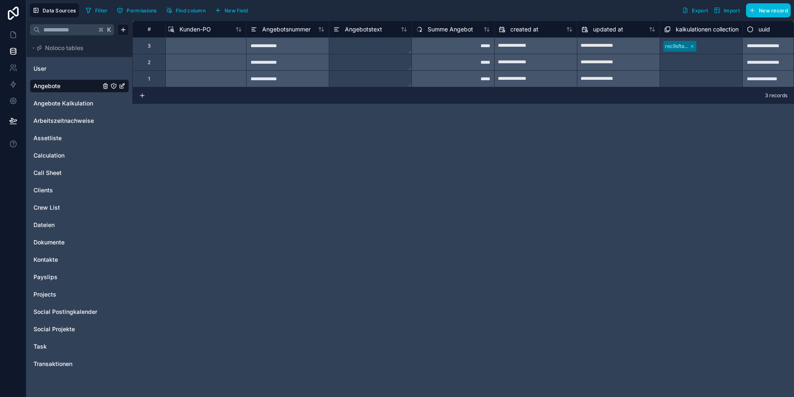
scroll to position [0, 695]
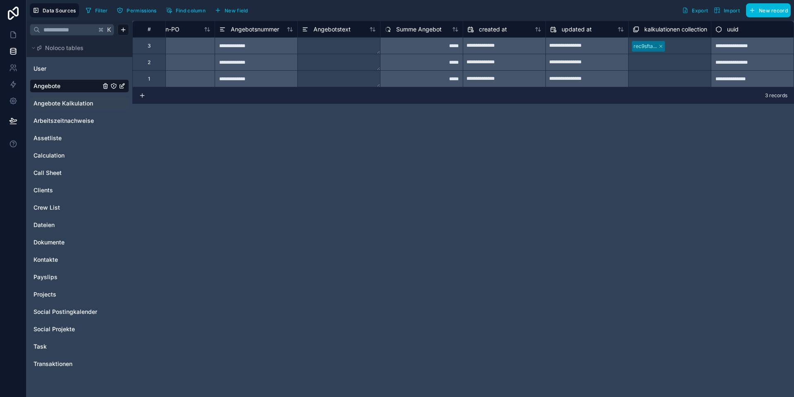
click at [55, 101] on span "Angebote Kalkulation" at bounding box center [64, 103] width 60 height 8
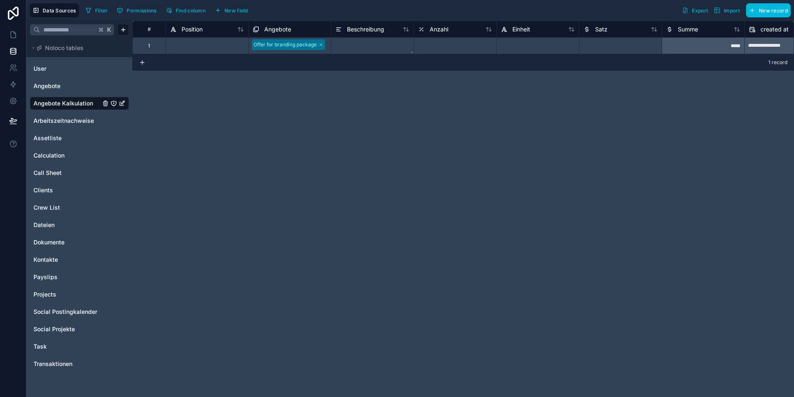
scroll to position [0, 199]
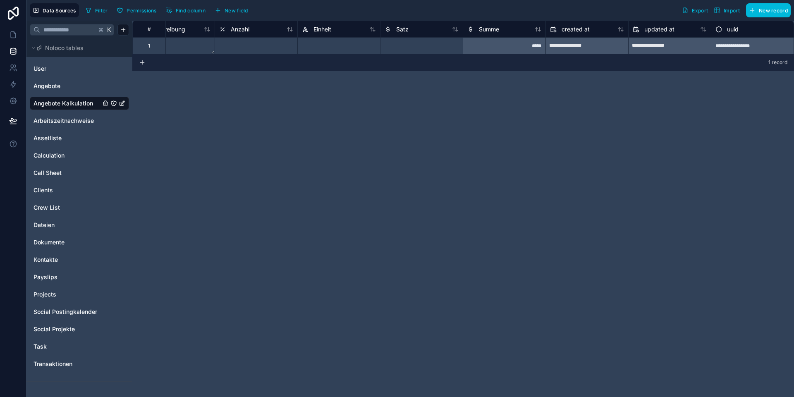
click at [498, 26] on span "Summe" at bounding box center [489, 29] width 20 height 8
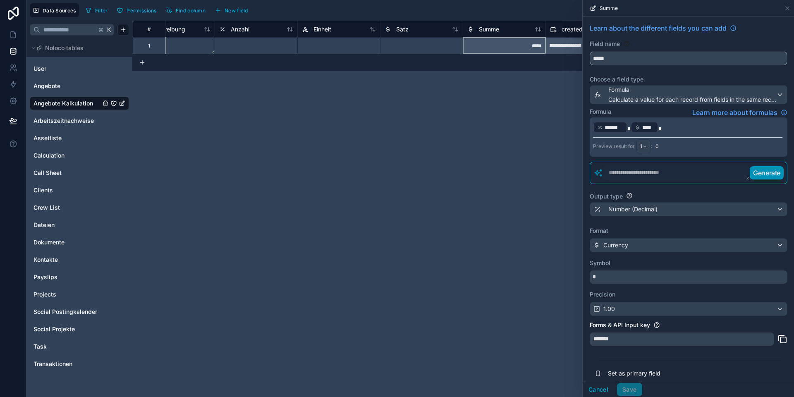
click at [629, 60] on input "*****" at bounding box center [688, 58] width 197 height 13
click at [590, 51] on button "*****" at bounding box center [689, 58] width 198 height 14
type input "**********"
click at [633, 390] on button "Save" at bounding box center [629, 389] width 25 height 13
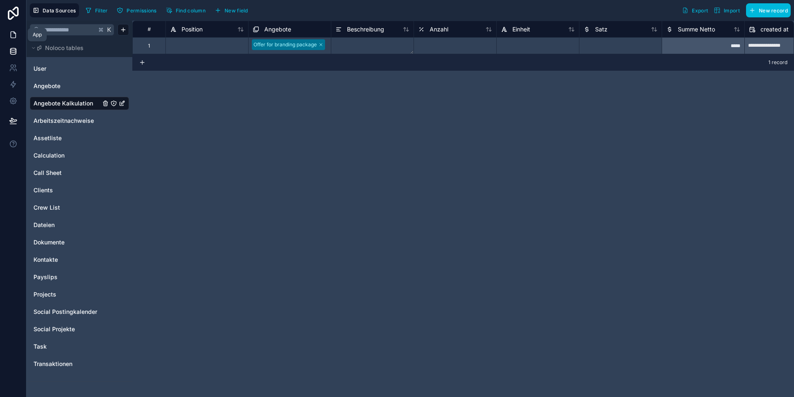
click at [14, 39] on link at bounding box center [13, 34] width 26 height 17
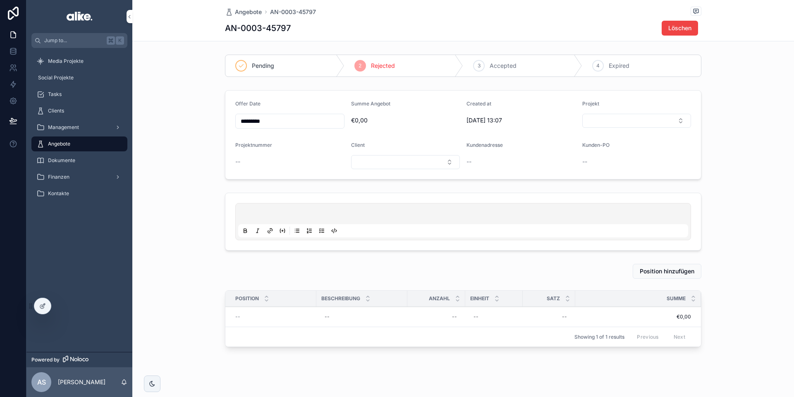
scroll to position [10, 0]
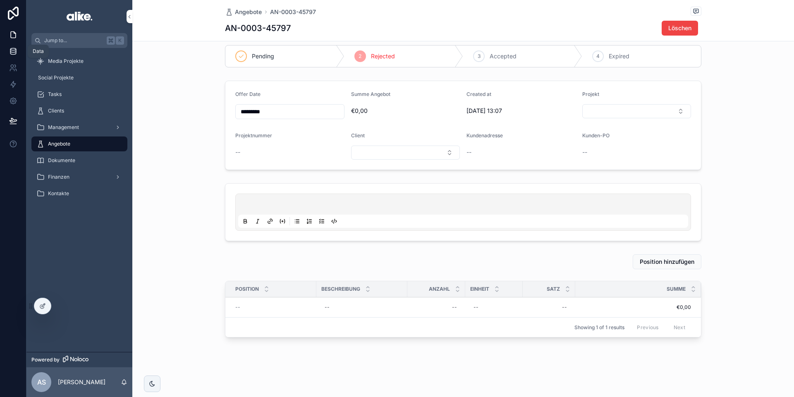
click at [14, 51] on icon at bounding box center [13, 51] width 8 height 8
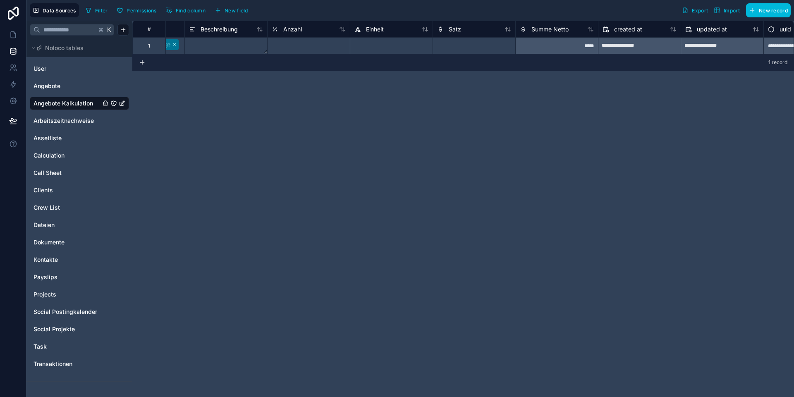
scroll to position [0, 199]
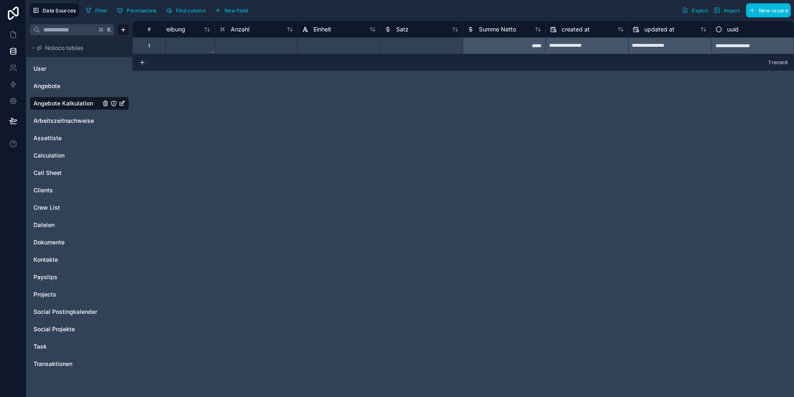
click at [231, 10] on span "New field" at bounding box center [237, 10] width 24 height 6
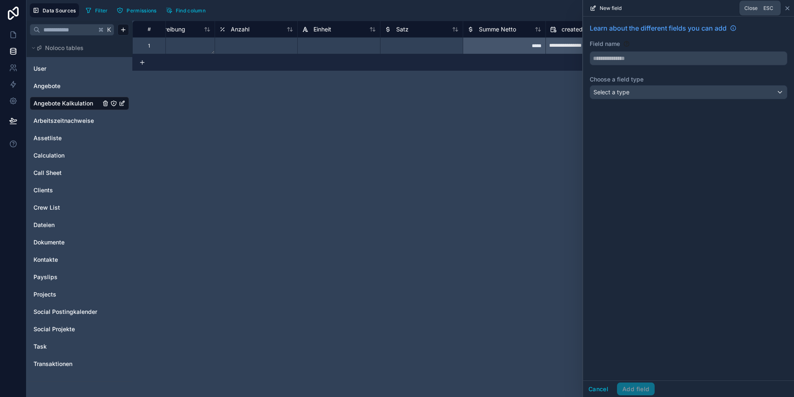
click at [789, 10] on icon at bounding box center [787, 8] width 3 height 3
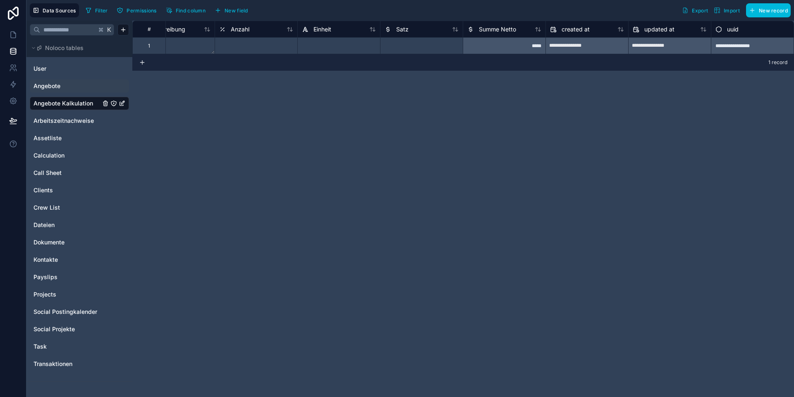
click at [62, 85] on link "Angebote" at bounding box center [67, 86] width 67 height 8
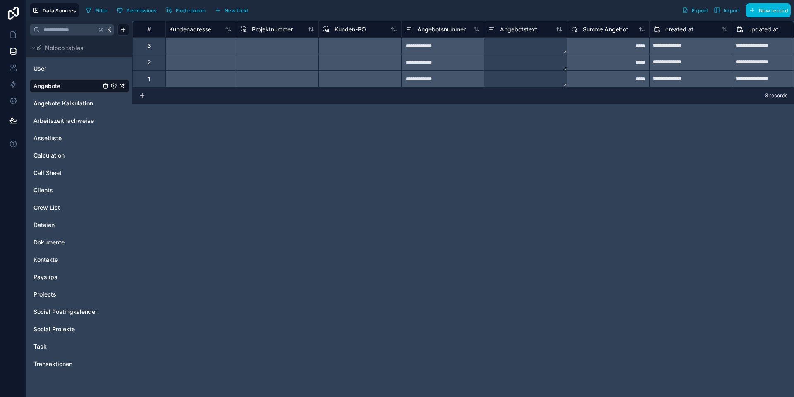
scroll to position [0, 695]
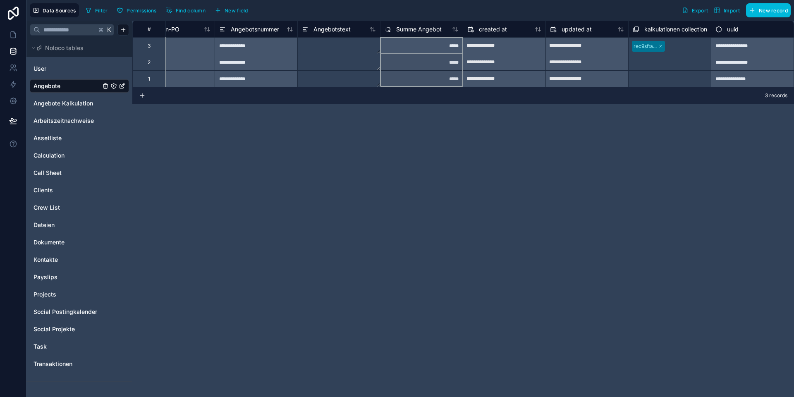
click at [422, 31] on span "Summe Angebot" at bounding box center [419, 29] width 46 height 8
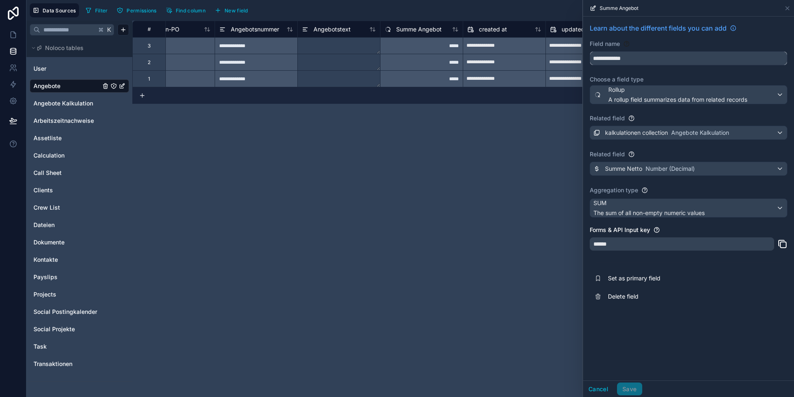
click at [621, 58] on input "**********" at bounding box center [688, 58] width 197 height 13
type input "**********"
click at [631, 391] on button "Save" at bounding box center [629, 389] width 25 height 13
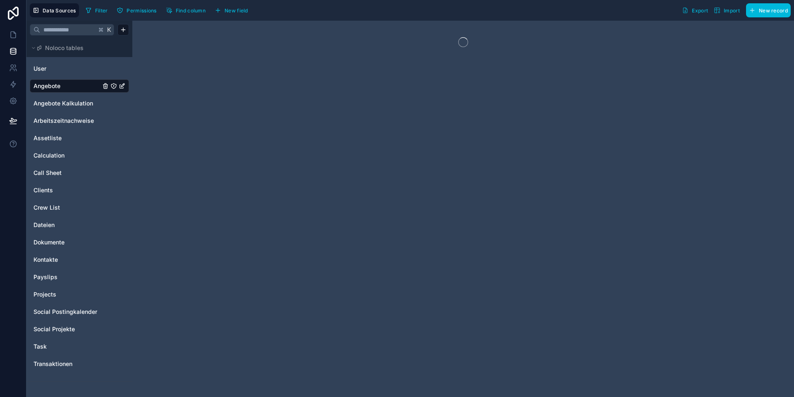
click at [237, 11] on span "New field" at bounding box center [237, 10] width 24 height 6
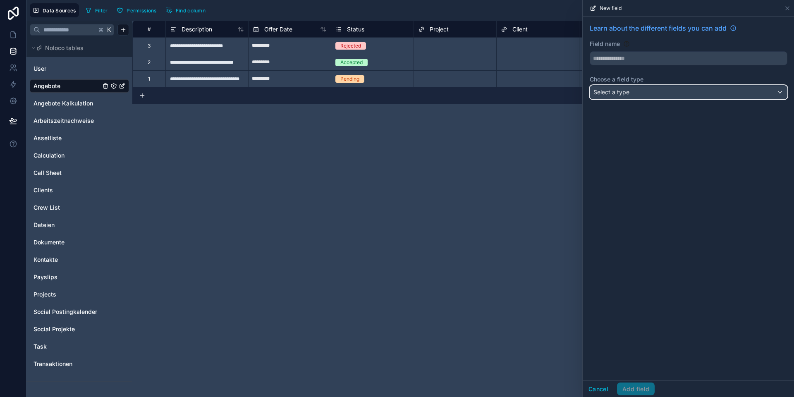
click at [625, 93] on span "Select a type" at bounding box center [612, 92] width 36 height 7
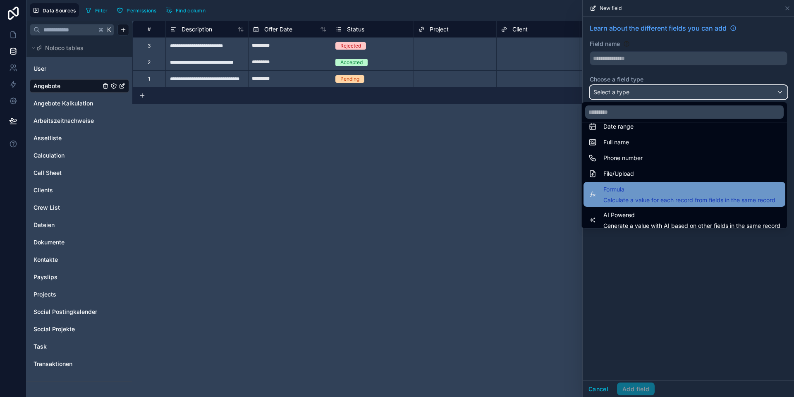
scroll to position [202, 0]
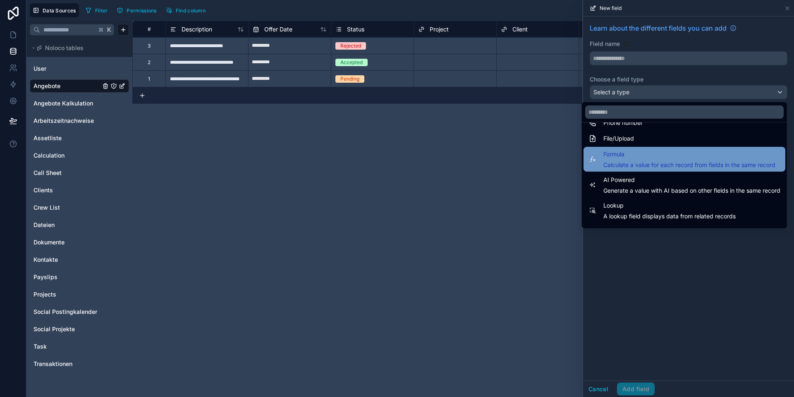
click at [631, 167] on span "Calculate a value for each record from fields in the same record" at bounding box center [690, 165] width 172 height 8
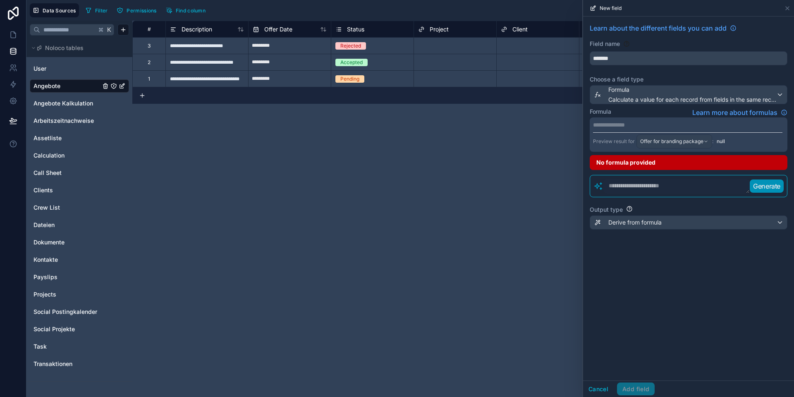
click at [618, 122] on p "**********" at bounding box center [687, 125] width 189 height 8
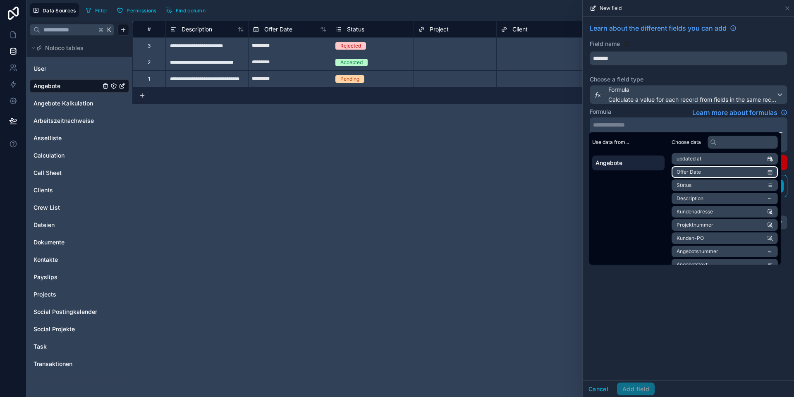
scroll to position [65, 0]
click at [692, 252] on span "Summe Netto" at bounding box center [693, 255] width 32 height 7
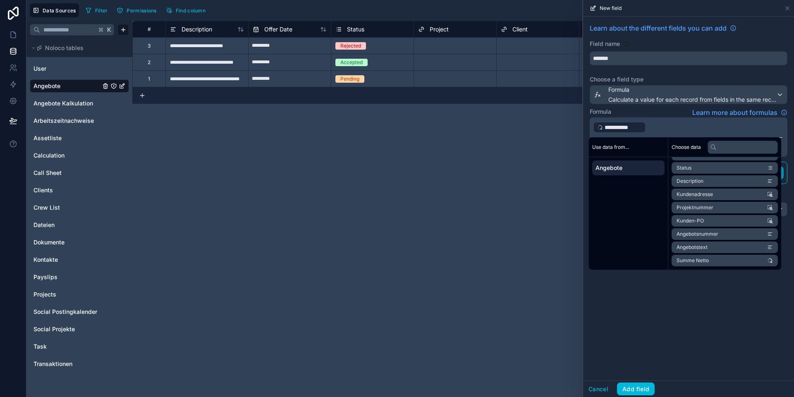
click at [660, 127] on p "**********" at bounding box center [687, 127] width 189 height 13
click at [649, 127] on p "**********" at bounding box center [687, 127] width 189 height 13
click at [642, 312] on div "**********" at bounding box center [688, 199] width 211 height 364
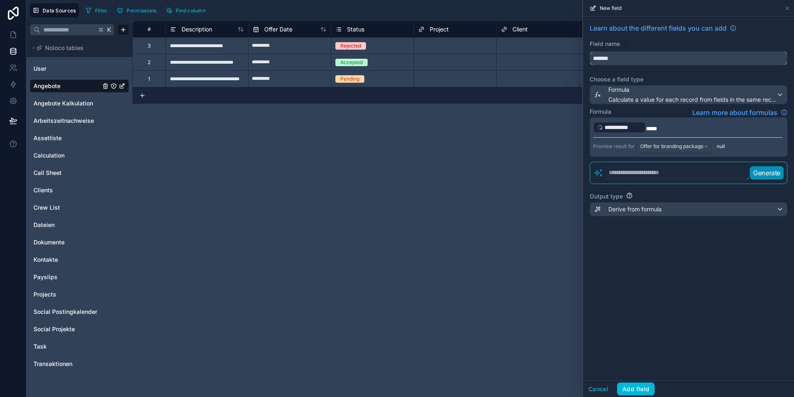
click at [621, 54] on input "*******" at bounding box center [688, 58] width 197 height 13
click at [590, 51] on button "*****" at bounding box center [689, 58] width 198 height 14
type input "**********"
click at [644, 386] on button "Add field" at bounding box center [636, 389] width 38 height 13
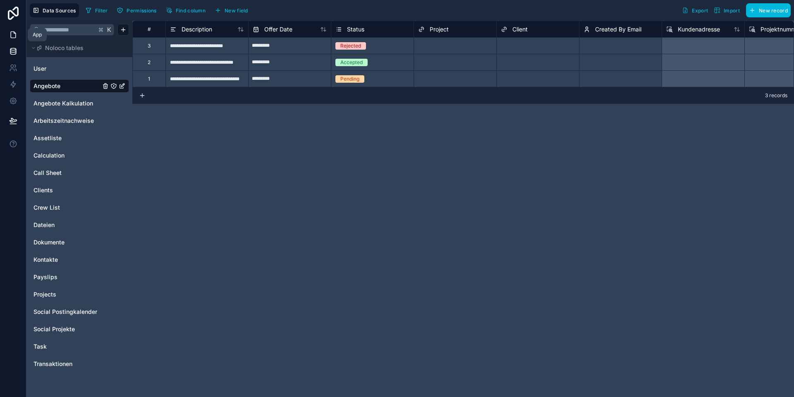
click at [15, 36] on icon at bounding box center [13, 35] width 5 height 6
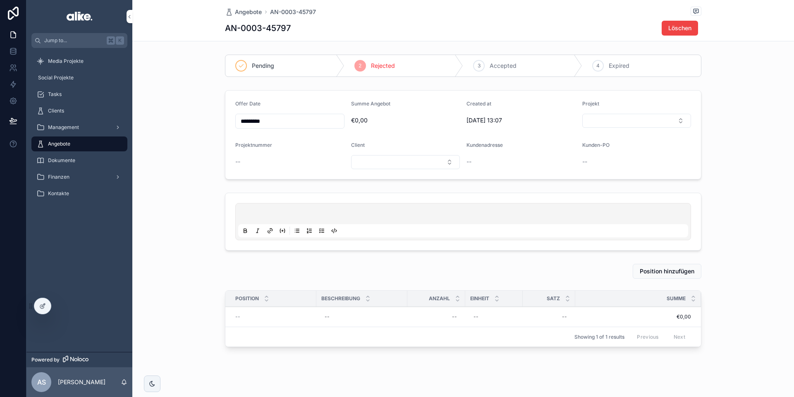
scroll to position [10, 0]
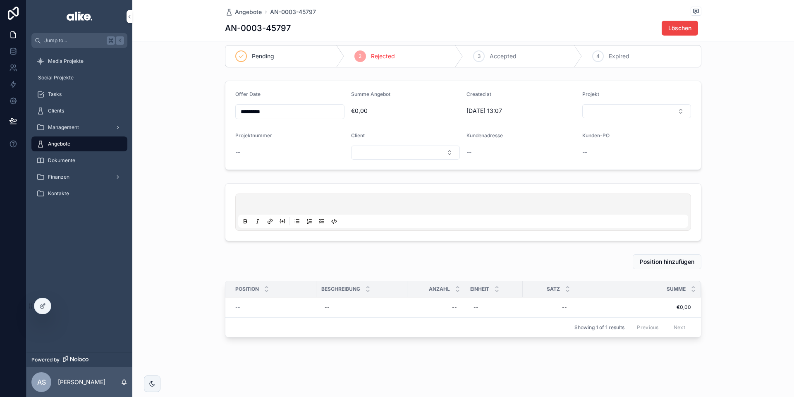
click at [254, 307] on div "--" at bounding box center [273, 307] width 76 height 7
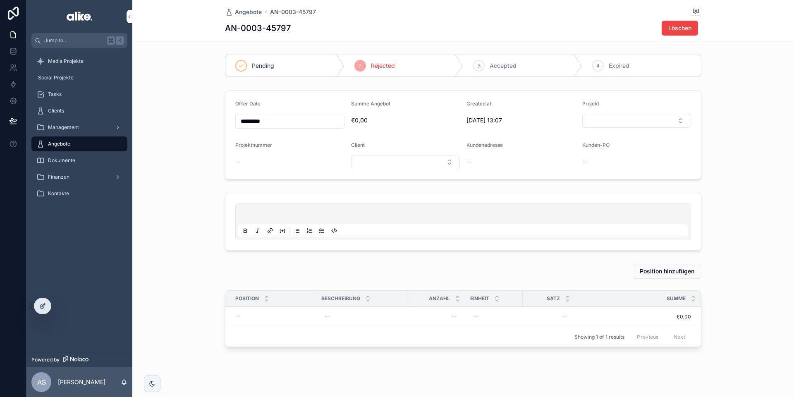
click at [43, 306] on icon at bounding box center [43, 305] width 3 height 3
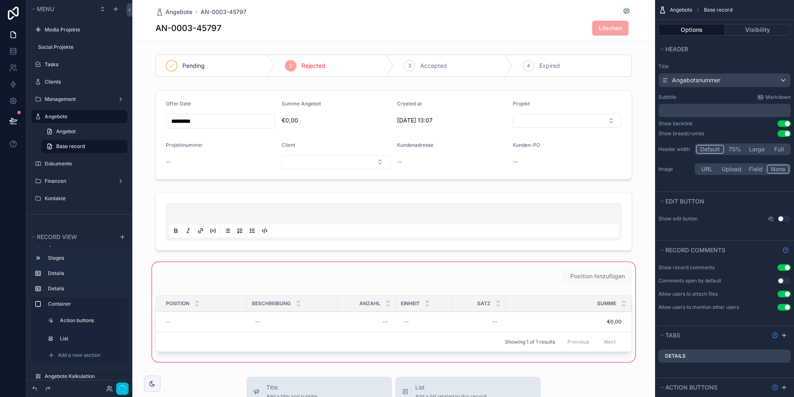
click at [283, 319] on div "scrollable content" at bounding box center [393, 312] width 523 height 103
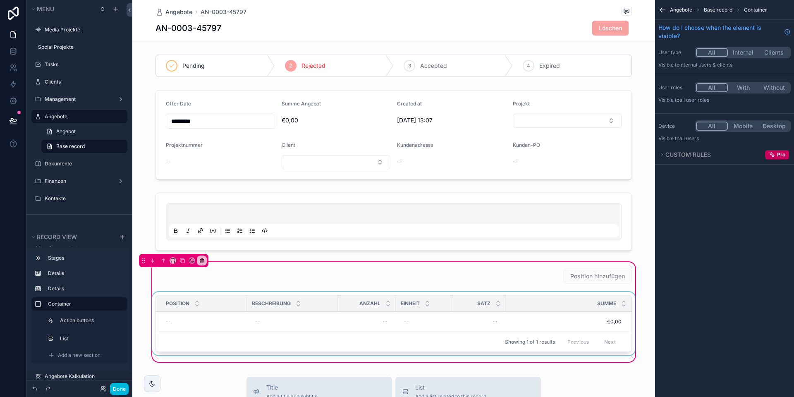
click at [292, 320] on div "scrollable content" at bounding box center [394, 325] width 486 height 67
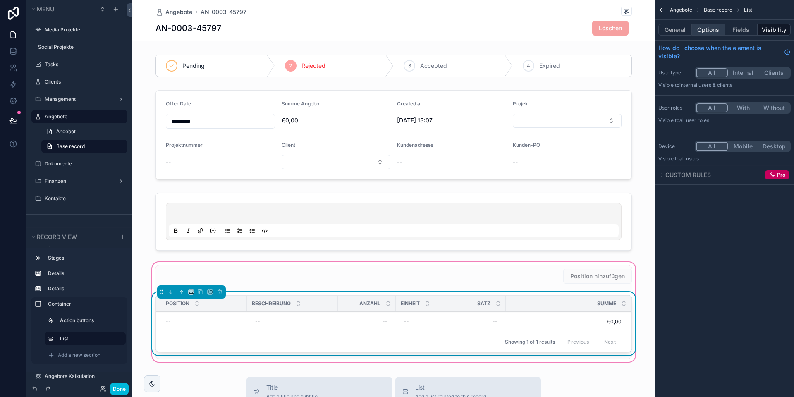
click at [708, 33] on button "Options" at bounding box center [708, 30] width 33 height 12
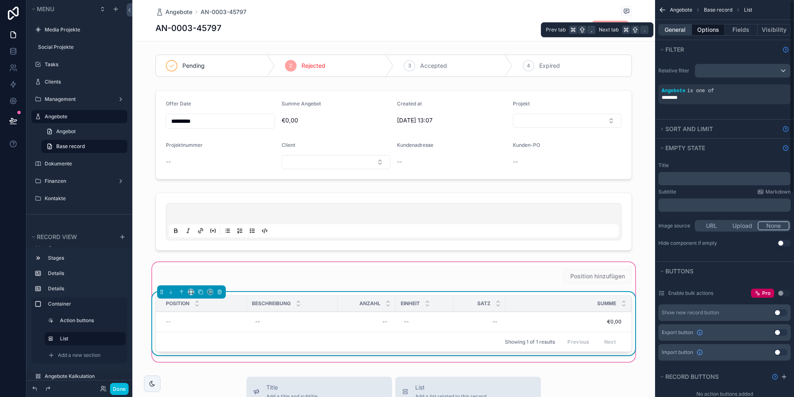
click at [667, 30] on button "General" at bounding box center [676, 30] width 34 height 12
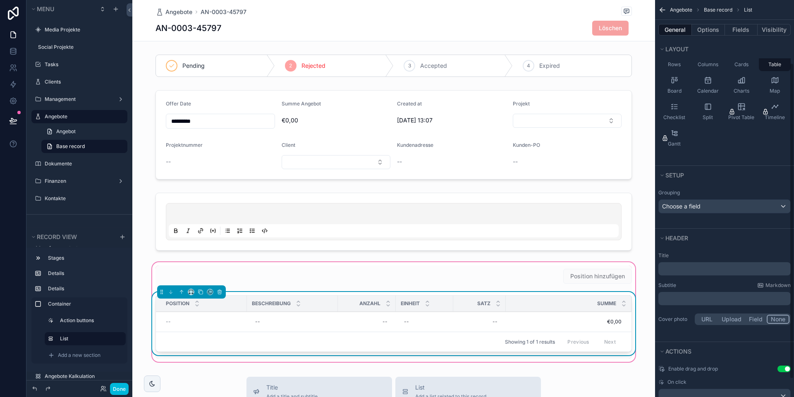
scroll to position [101, 0]
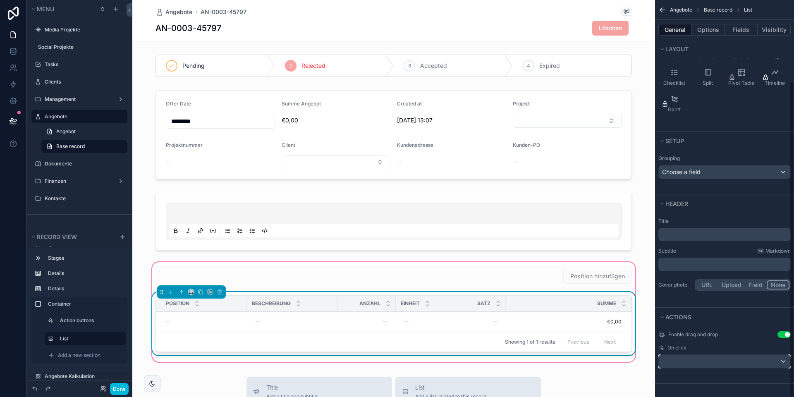
click at [721, 357] on div "scrollable content" at bounding box center [725, 361] width 132 height 13
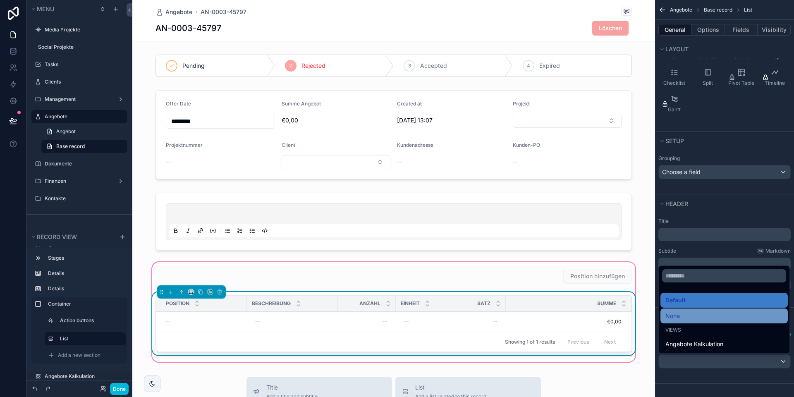
click at [701, 315] on div "None" at bounding box center [724, 316] width 117 height 10
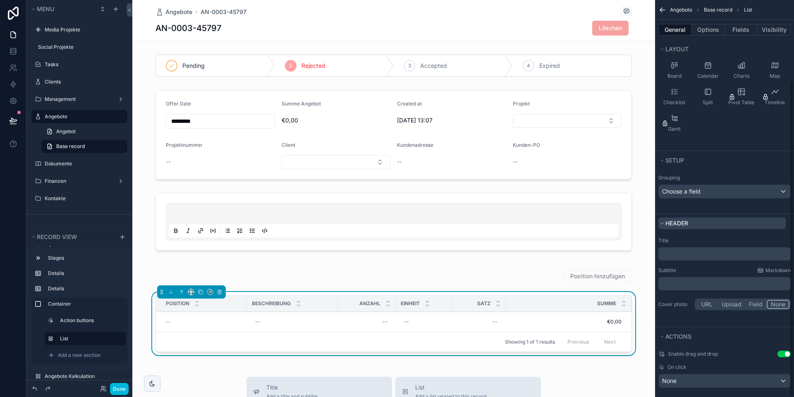
scroll to position [0, 0]
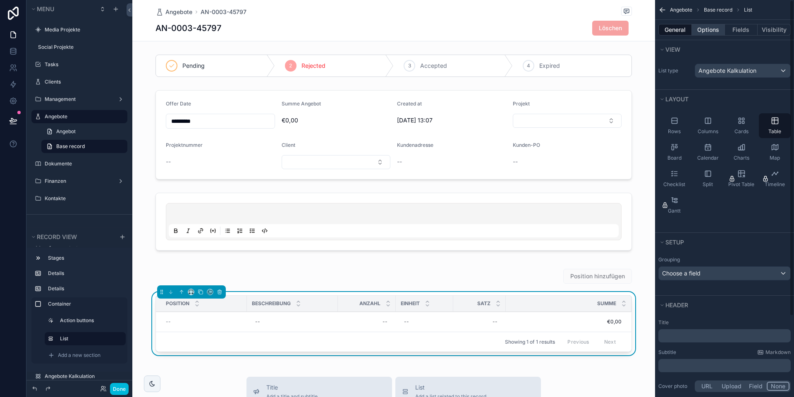
click at [706, 31] on button "Options" at bounding box center [708, 30] width 33 height 12
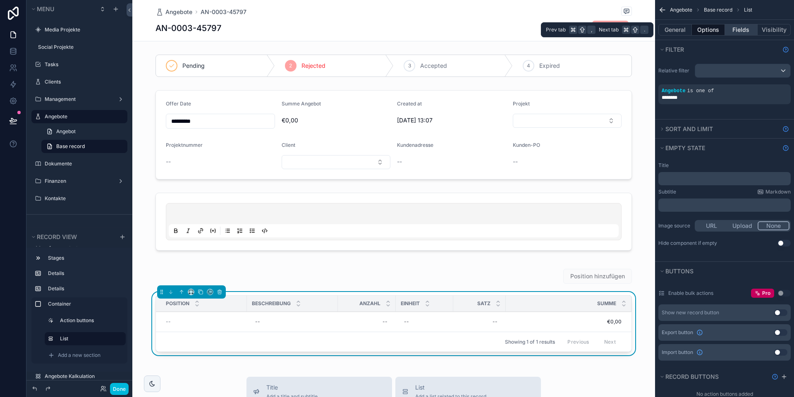
click at [747, 29] on button "Fields" at bounding box center [741, 30] width 33 height 12
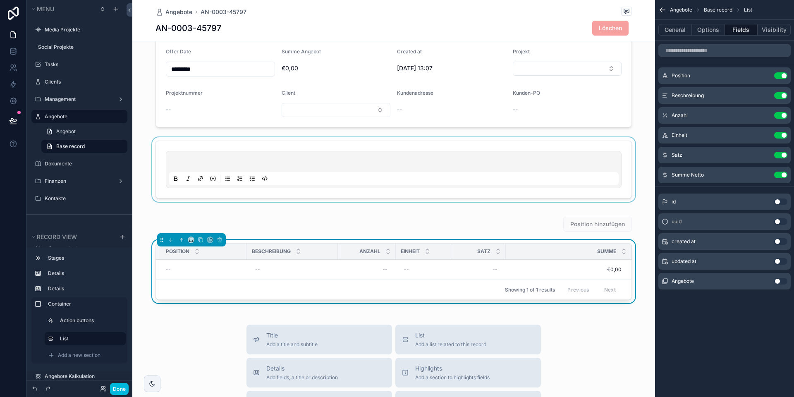
scroll to position [53, 0]
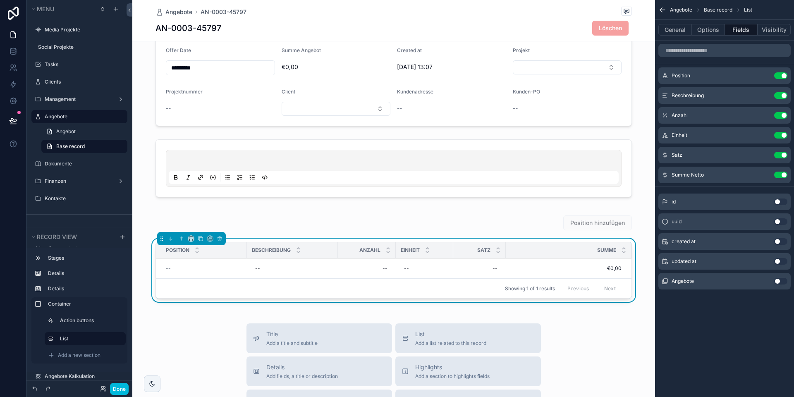
click at [0, 0] on icon "scrollable content" at bounding box center [0, 0] width 0 height 0
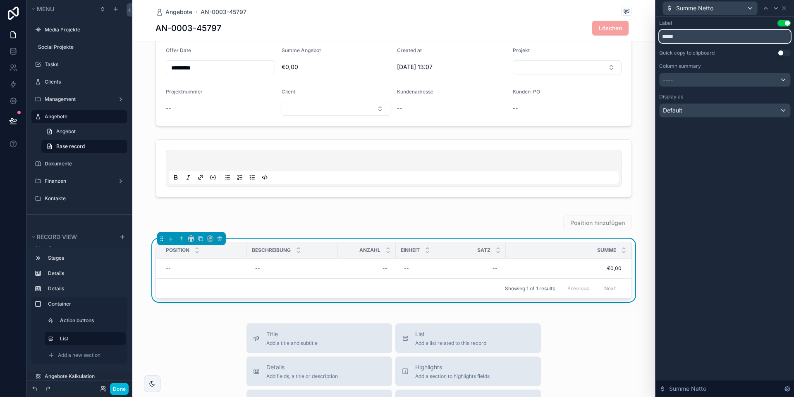
click at [698, 40] on input "*****" at bounding box center [725, 36] width 132 height 13
type input "**********"
click at [724, 194] on div "**********" at bounding box center [725, 207] width 138 height 381
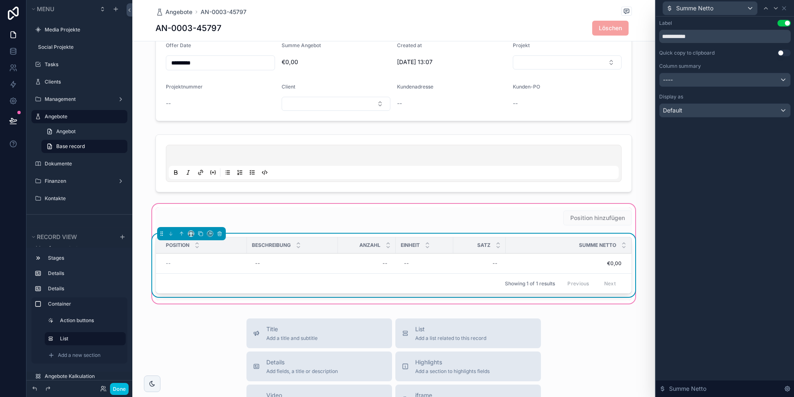
scroll to position [59, 0]
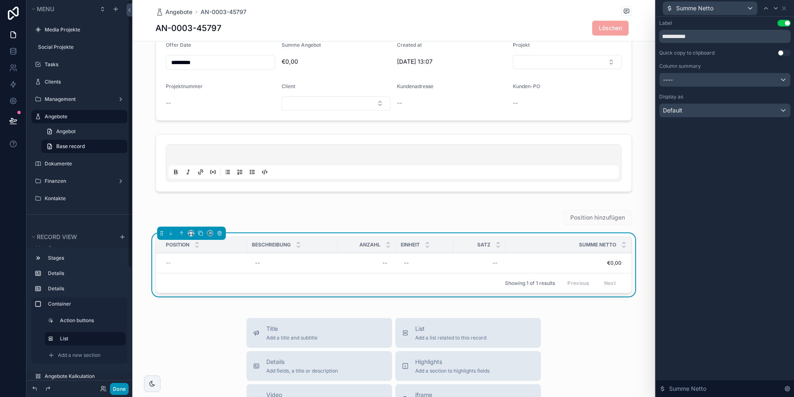
click at [113, 390] on button "Done" at bounding box center [119, 389] width 19 height 12
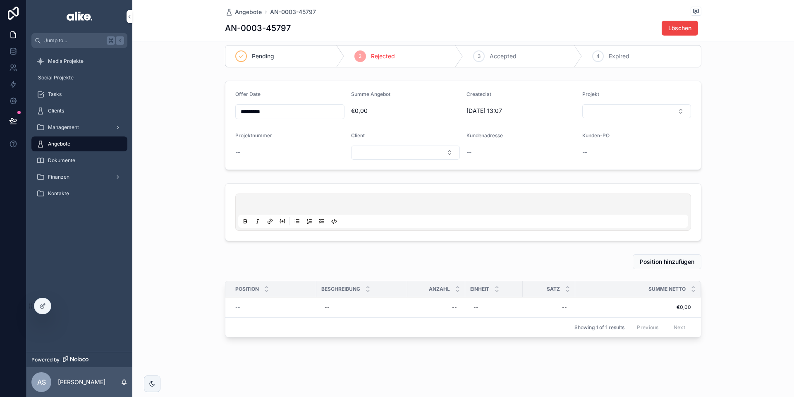
scroll to position [10, 0]
click at [48, 305] on div at bounding box center [42, 306] width 17 height 16
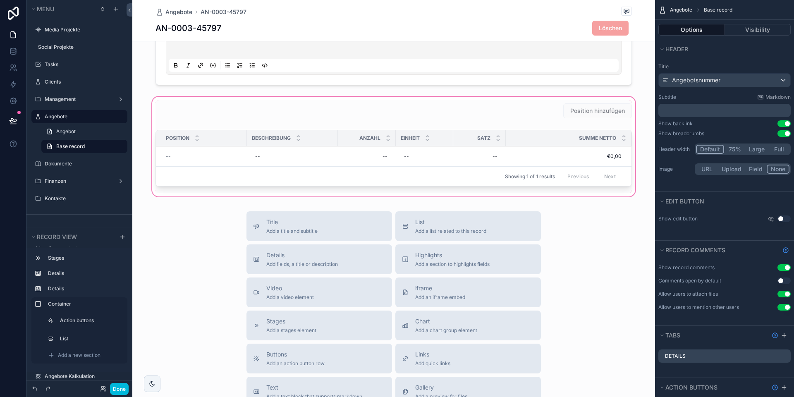
scroll to position [163, 0]
click at [431, 195] on div "scrollable content" at bounding box center [393, 149] width 523 height 103
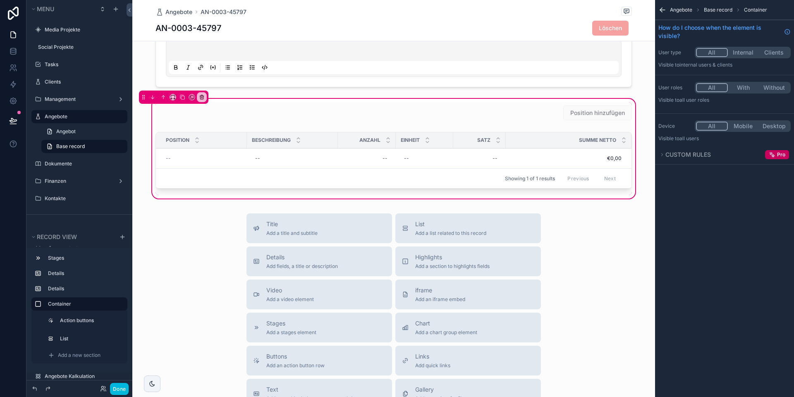
click at [405, 166] on div "scrollable content" at bounding box center [394, 162] width 486 height 67
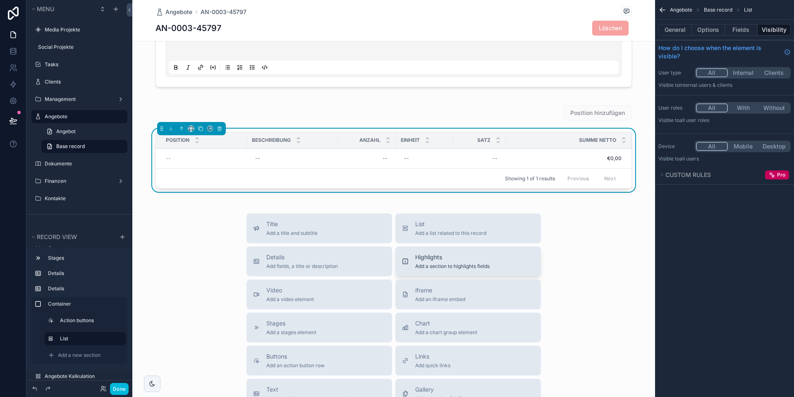
click at [432, 256] on span "Highlights" at bounding box center [452, 257] width 74 height 8
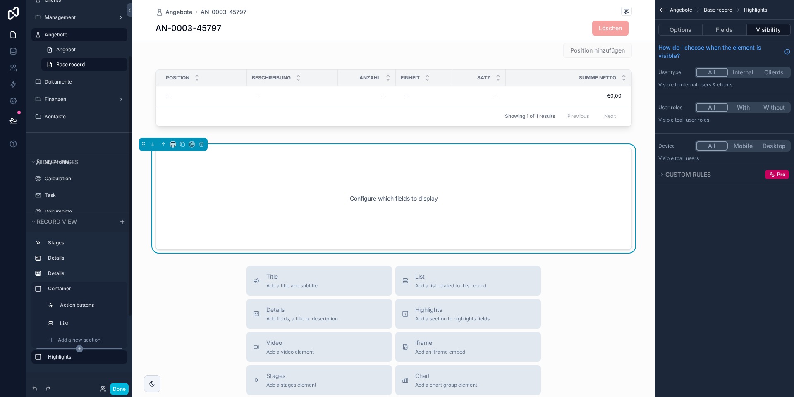
scroll to position [84, 0]
click at [722, 26] on button "Fields" at bounding box center [725, 30] width 44 height 12
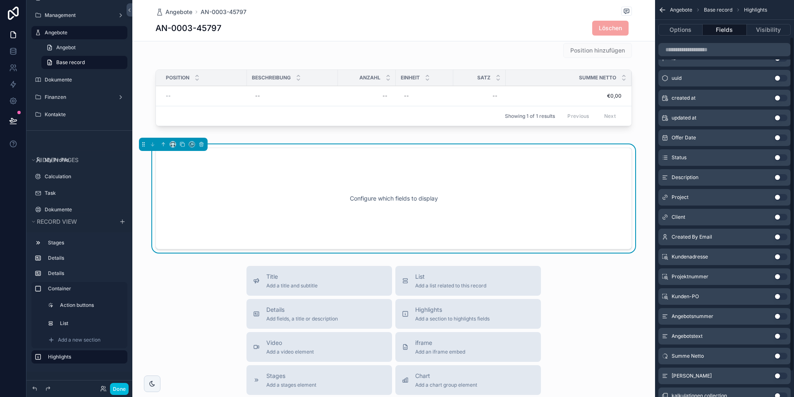
scroll to position [74, 0]
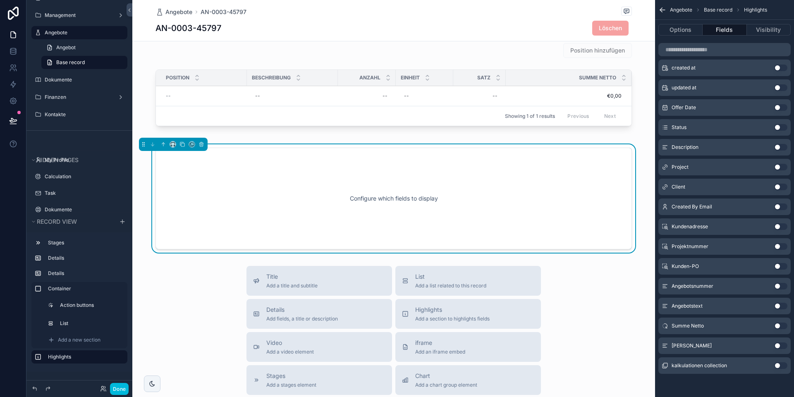
click at [781, 347] on button "Use setting" at bounding box center [780, 346] width 13 height 7
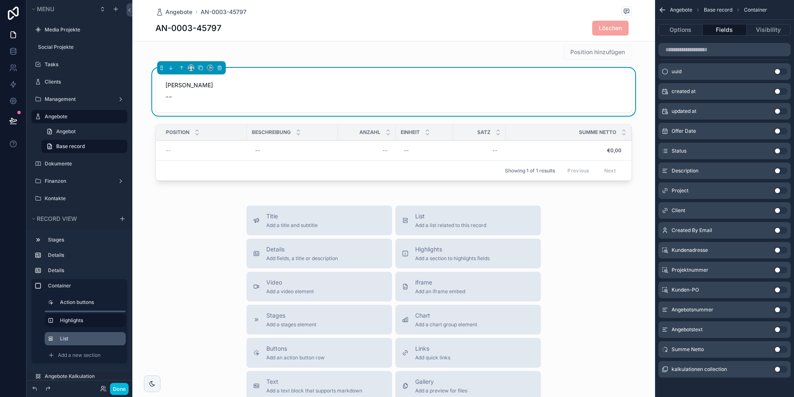
scroll to position [0, 0]
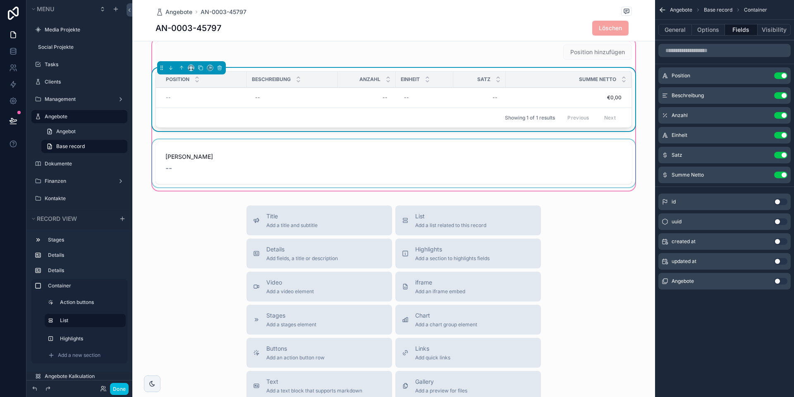
click at [278, 166] on div "scrollable content" at bounding box center [394, 163] width 486 height 48
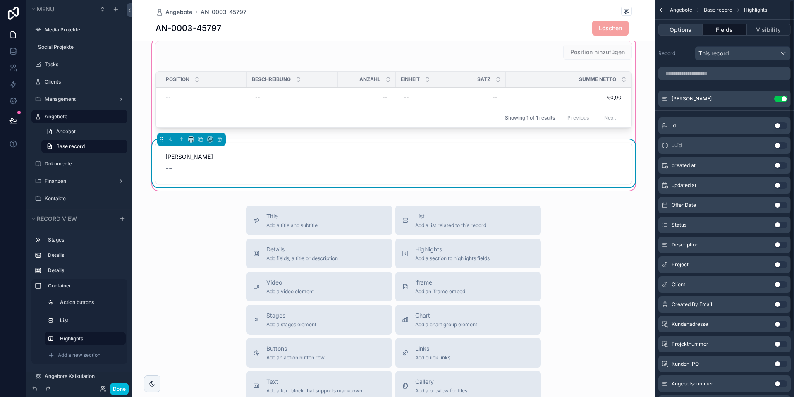
click at [686, 32] on button "Options" at bounding box center [681, 30] width 44 height 12
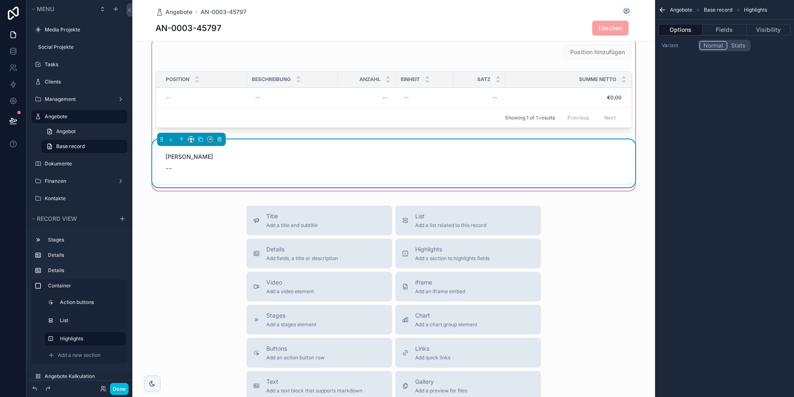
click at [737, 46] on button "Stats" at bounding box center [739, 45] width 22 height 9
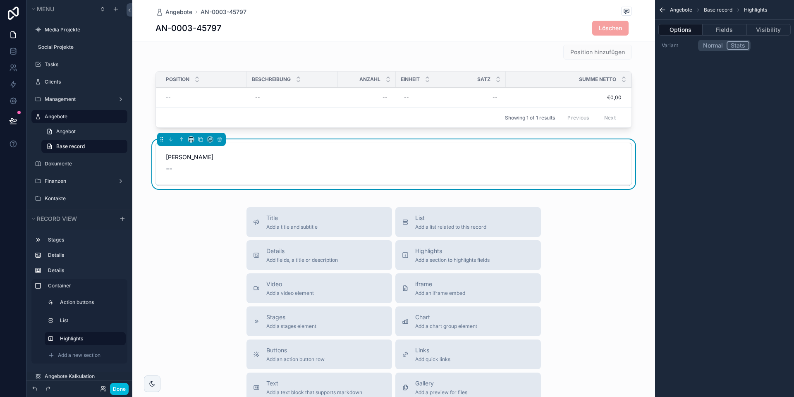
click at [710, 46] on button "Normal" at bounding box center [712, 45] width 27 height 9
click at [716, 31] on button "Fields" at bounding box center [725, 30] width 44 height 12
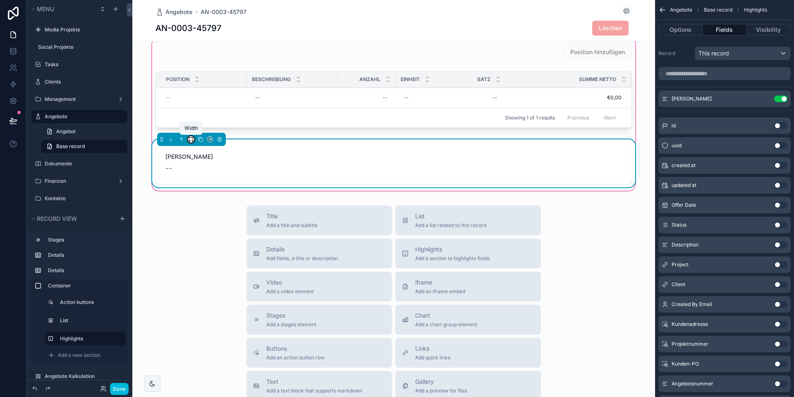
click at [189, 138] on icon "scrollable content" at bounding box center [191, 138] width 4 height 2
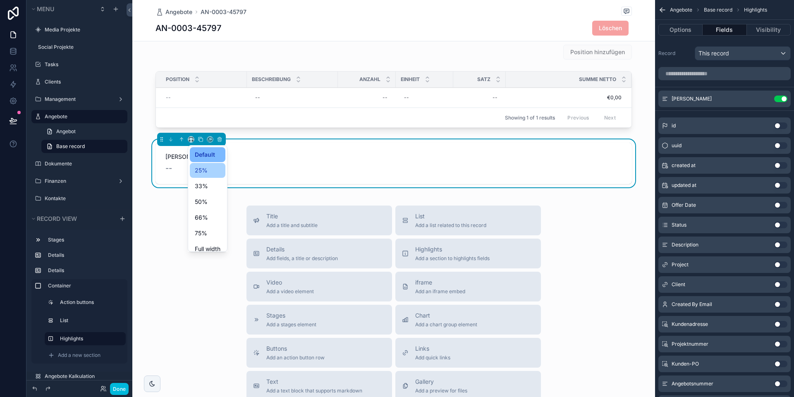
click at [201, 170] on span "25%" at bounding box center [201, 170] width 13 height 10
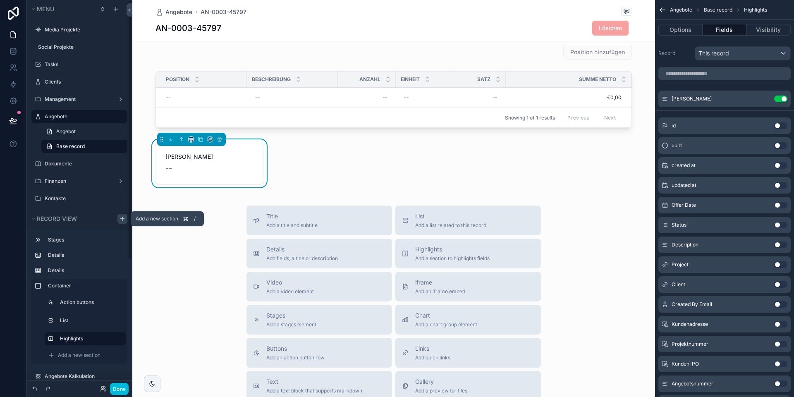
click at [122, 217] on icon "scrollable content" at bounding box center [122, 219] width 7 height 7
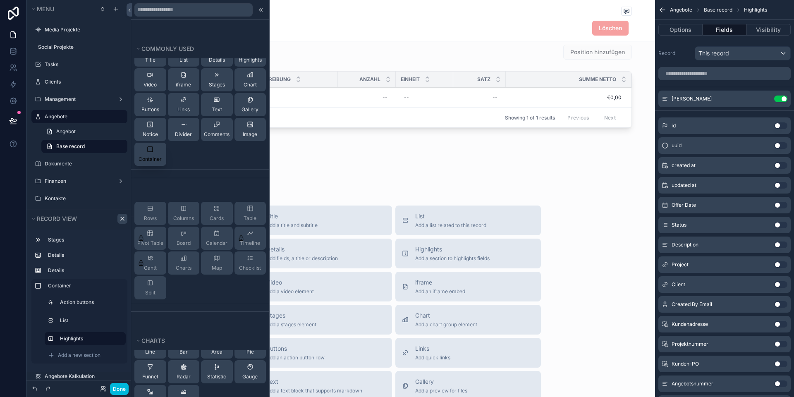
click at [152, 158] on span "Container" at bounding box center [150, 159] width 23 height 7
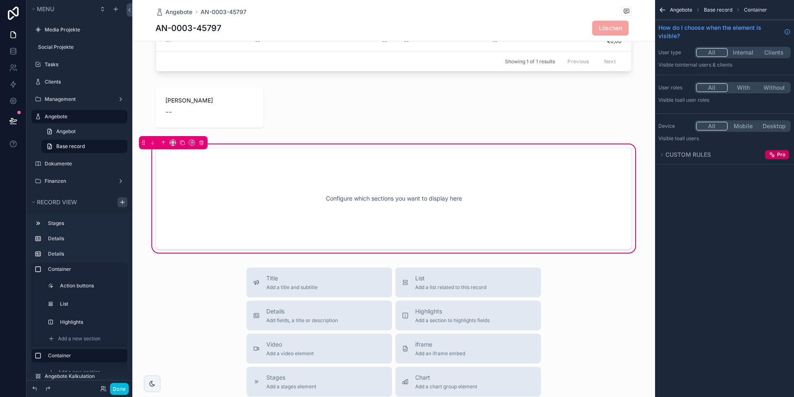
scroll to position [280, 0]
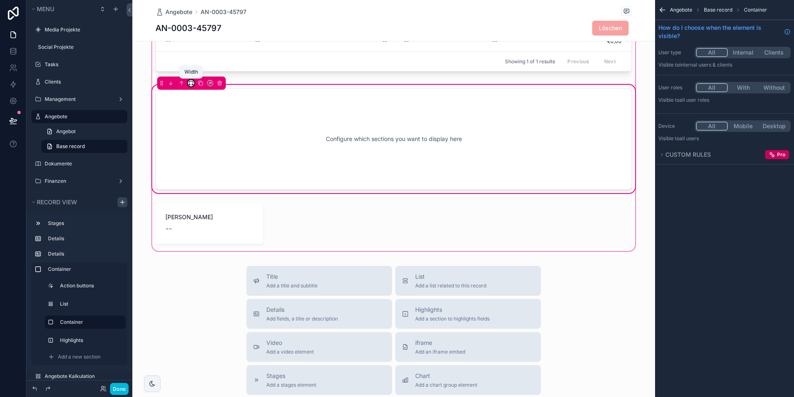
click at [193, 83] on icon "scrollable content" at bounding box center [191, 82] width 4 height 2
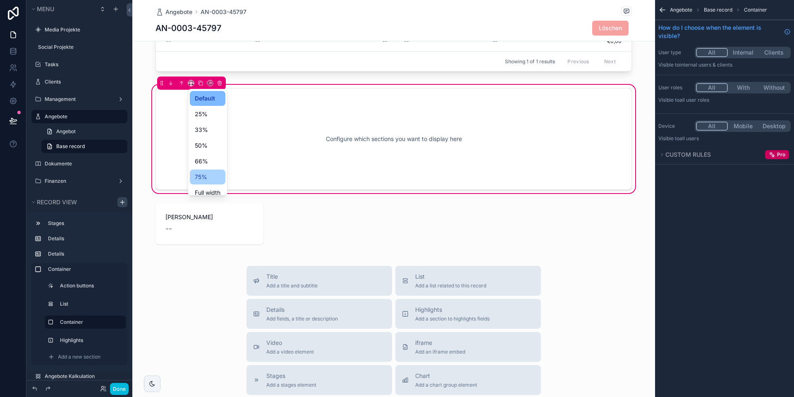
click at [201, 172] on span "75%" at bounding box center [201, 177] width 12 height 10
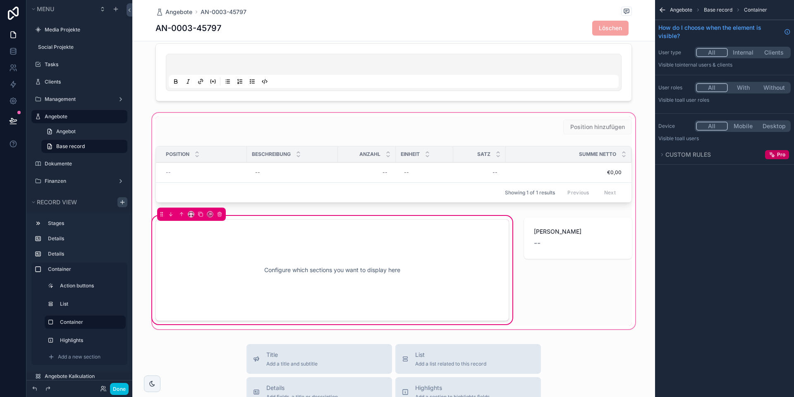
scroll to position [151, 0]
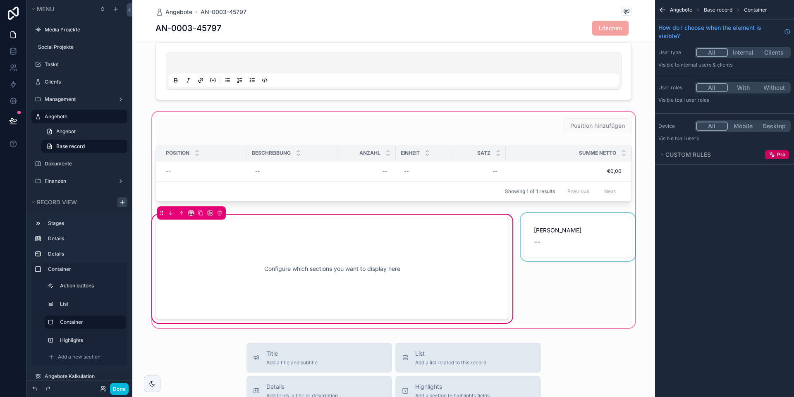
click at [563, 225] on div "scrollable content" at bounding box center [578, 269] width 118 height 112
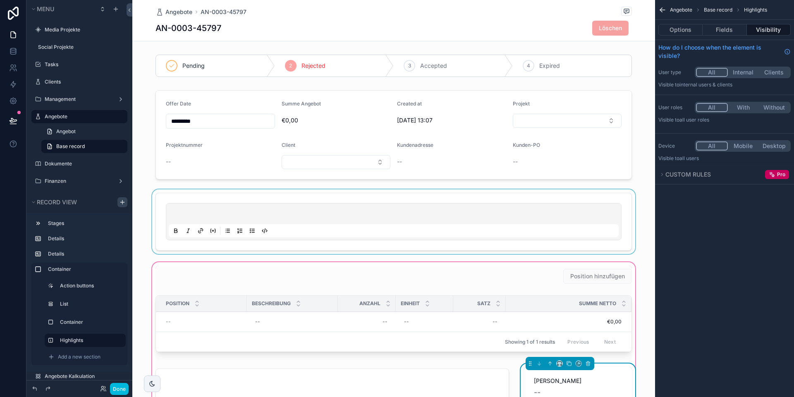
scroll to position [0, 0]
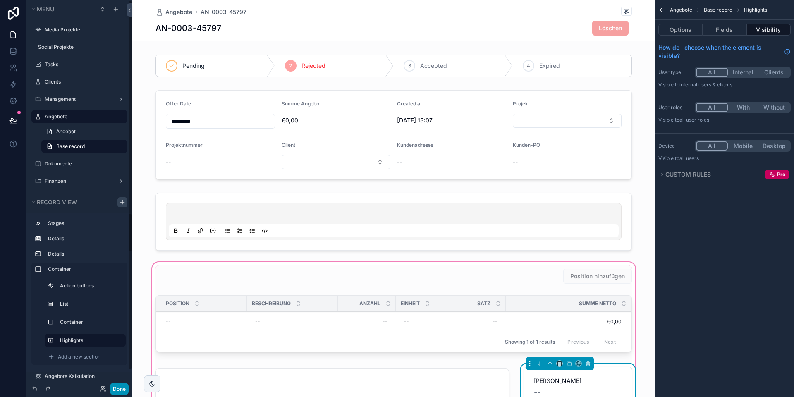
click at [121, 385] on button "Done" at bounding box center [119, 389] width 19 height 12
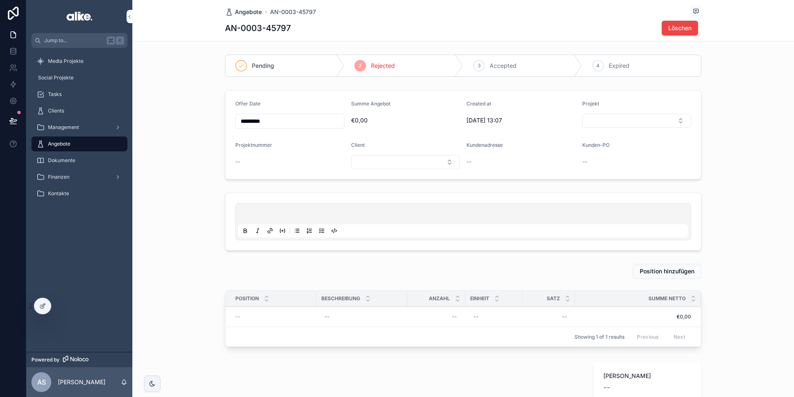
click at [252, 10] on span "Angebote" at bounding box center [248, 12] width 27 height 8
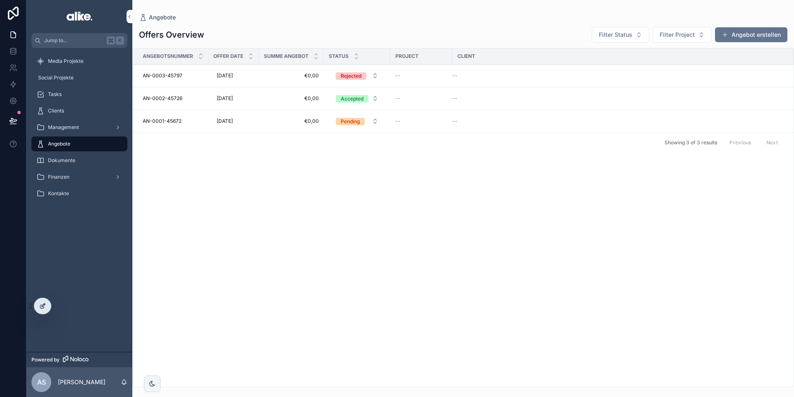
click at [45, 307] on icon at bounding box center [42, 306] width 7 height 7
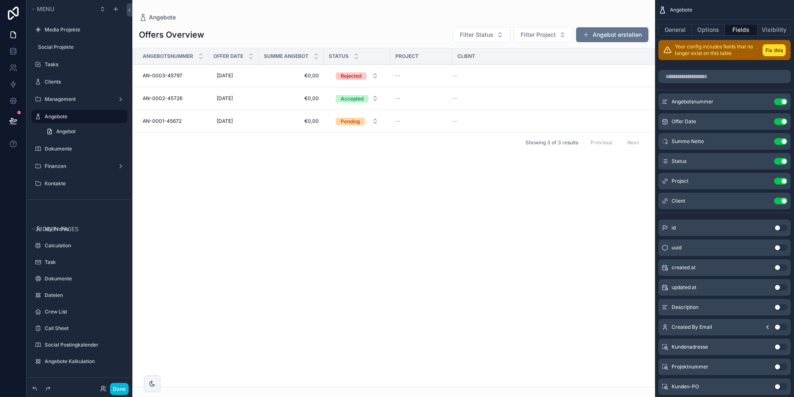
click at [606, 37] on div "scrollable content" at bounding box center [393, 198] width 523 height 397
click at [623, 37] on button "Angebot erstellen" at bounding box center [612, 34] width 72 height 15
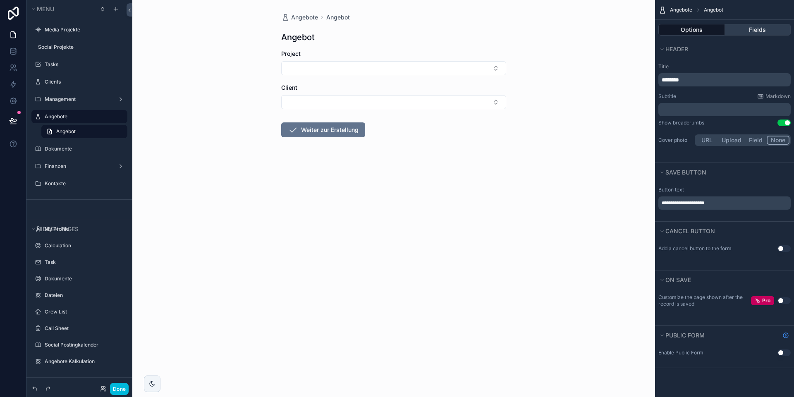
click at [742, 31] on button "Fields" at bounding box center [758, 30] width 66 height 12
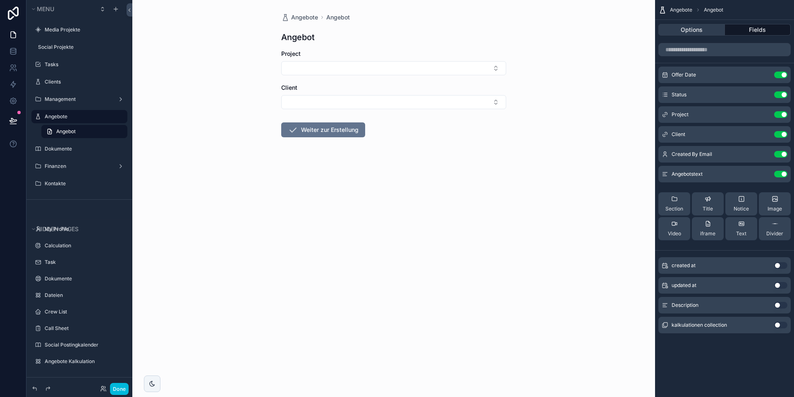
click at [695, 27] on button "Options" at bounding box center [692, 30] width 67 height 12
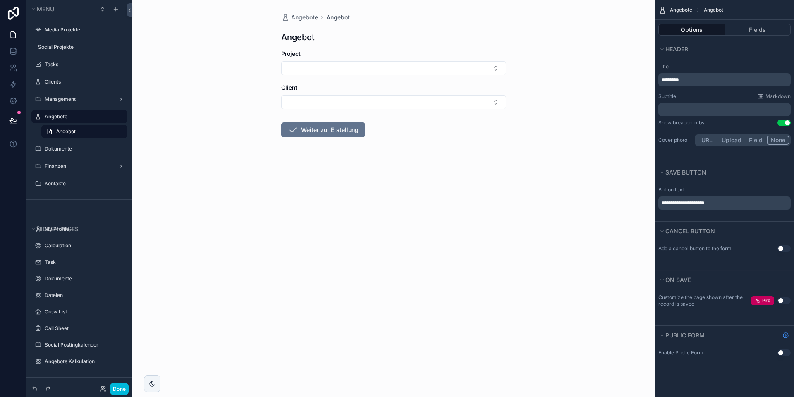
click at [460, 129] on form "Project Client Weiter zur Erstellung" at bounding box center [393, 120] width 225 height 141
click at [754, 32] on button "Fields" at bounding box center [758, 30] width 66 height 12
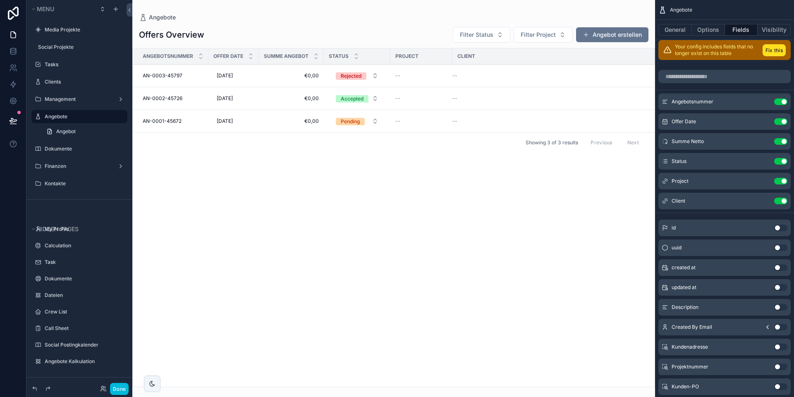
click at [273, 76] on span "€0,00" at bounding box center [291, 75] width 55 height 7
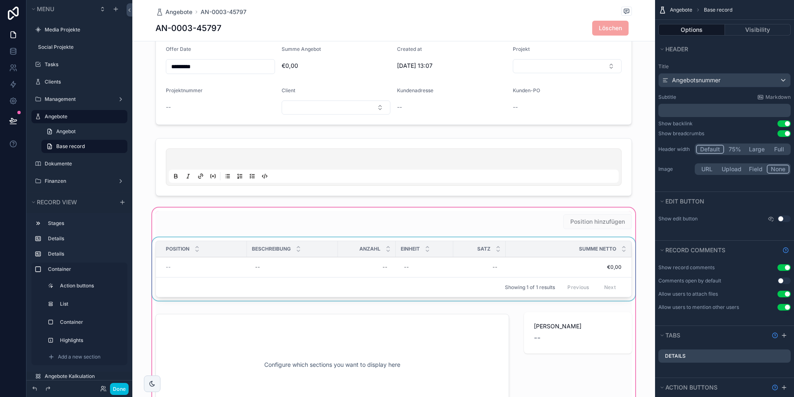
scroll to position [59, 0]
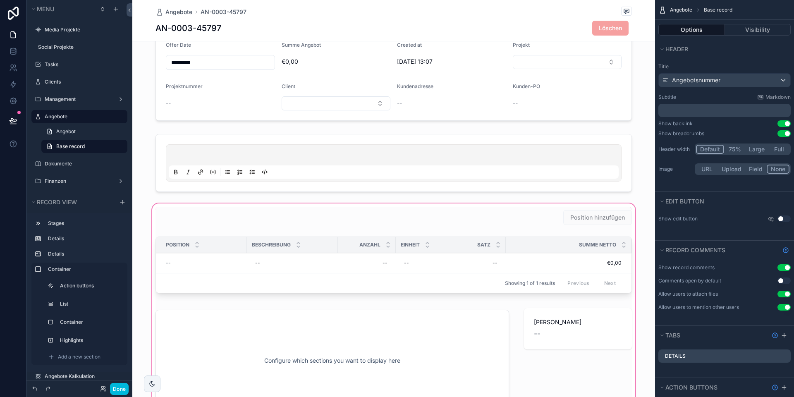
click at [536, 220] on div "scrollable content" at bounding box center [393, 312] width 523 height 220
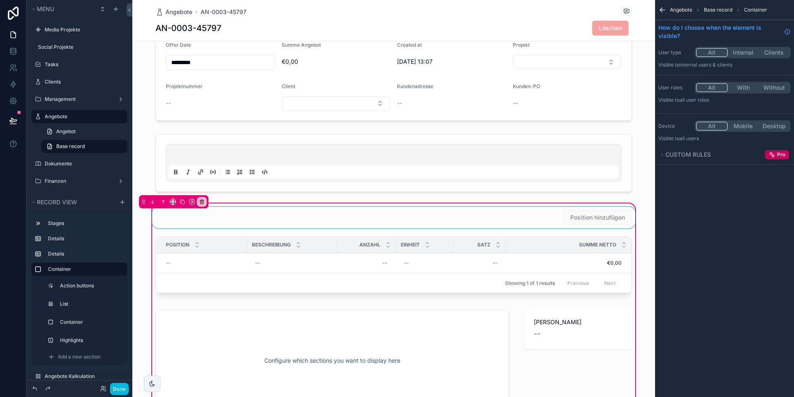
click at [545, 220] on div "scrollable content" at bounding box center [394, 218] width 486 height 22
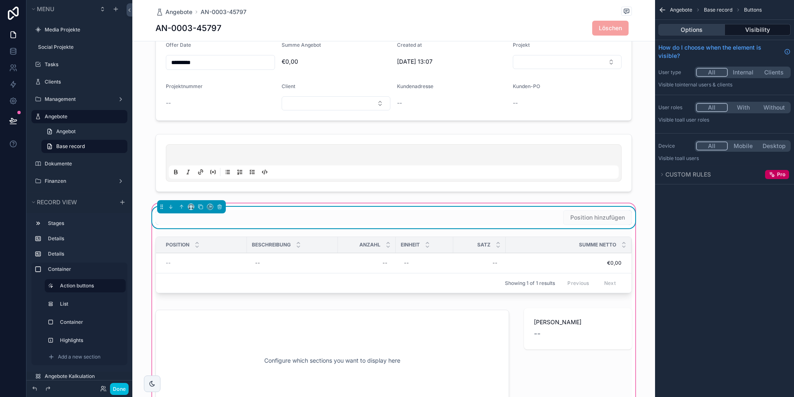
click at [700, 28] on button "Options" at bounding box center [692, 30] width 67 height 12
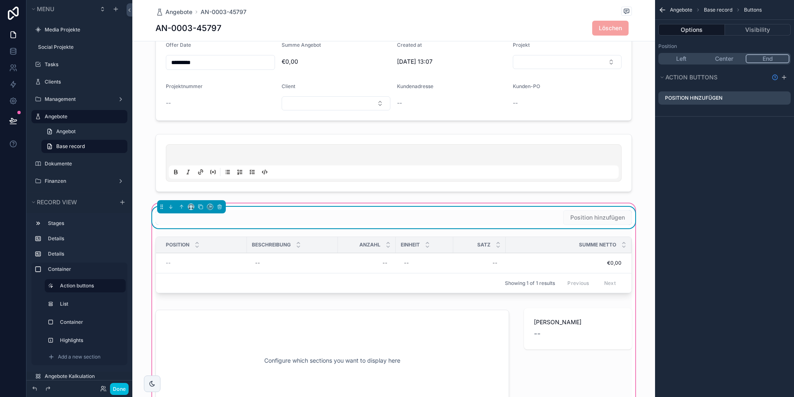
click at [0, 0] on icon "scrollable content" at bounding box center [0, 0] width 0 height 0
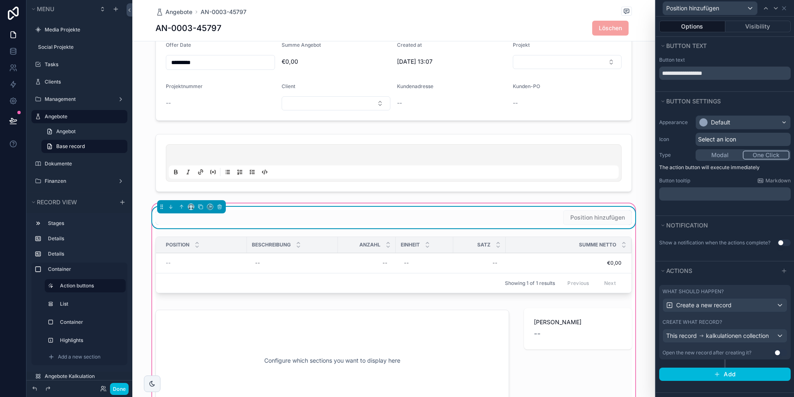
click at [718, 350] on div "Open the new record after creating it?" at bounding box center [707, 353] width 89 height 7
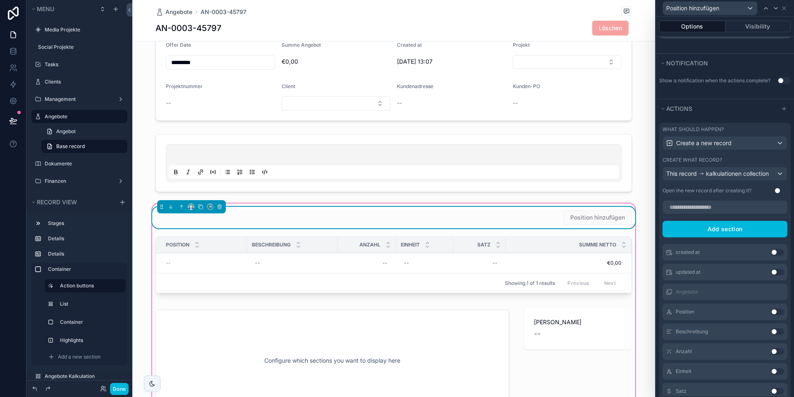
scroll to position [14, 0]
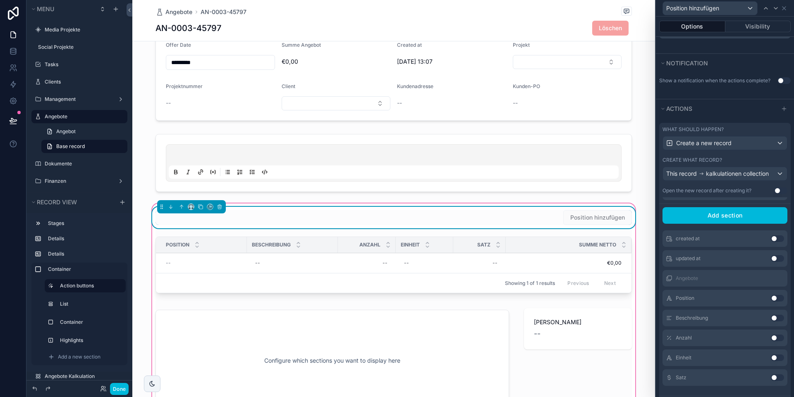
click at [774, 357] on button "Use setting" at bounding box center [777, 358] width 13 height 7
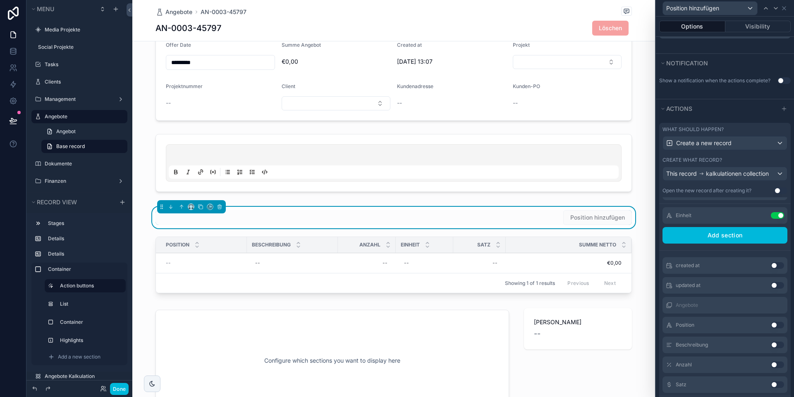
click at [0, 0] on icon at bounding box center [0, 0] width 0 height 0
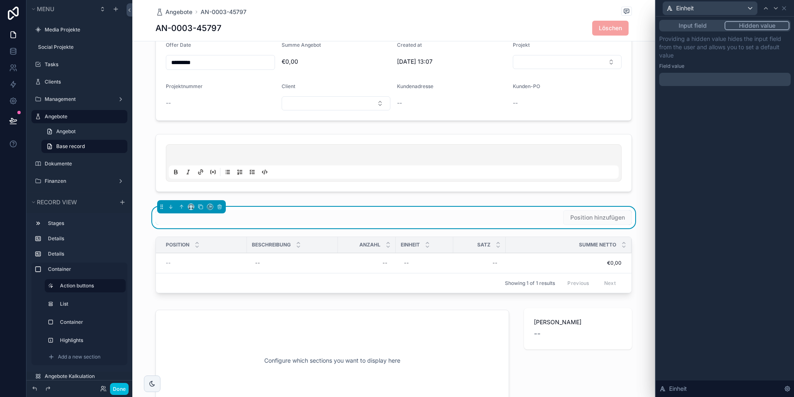
click at [711, 82] on p "﻿" at bounding box center [726, 79] width 127 height 8
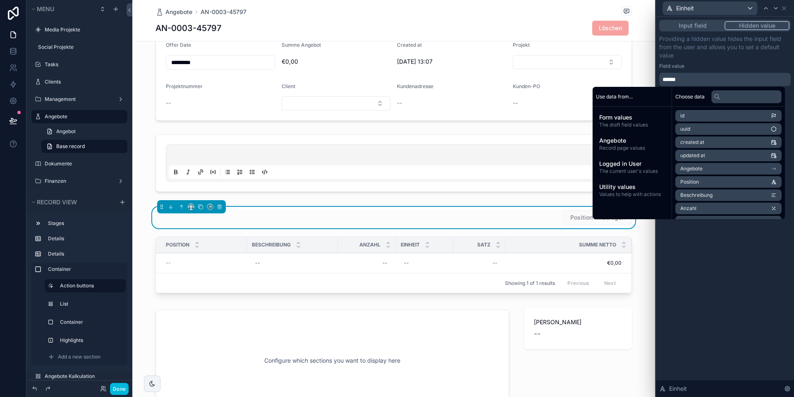
click at [725, 67] on div "Field value" at bounding box center [725, 66] width 132 height 7
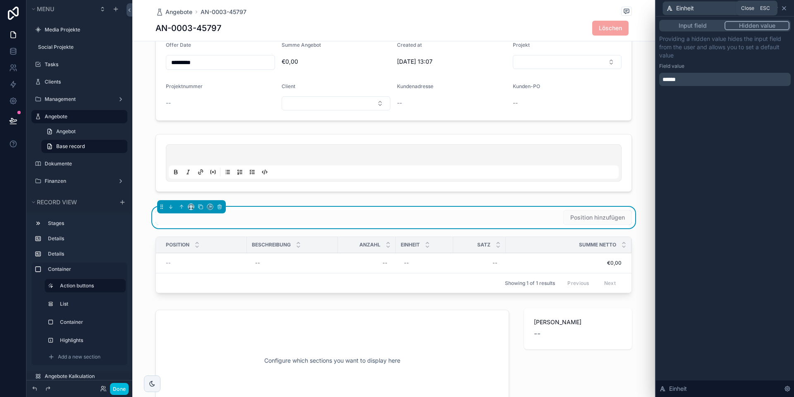
click at [783, 6] on icon at bounding box center [784, 8] width 7 height 7
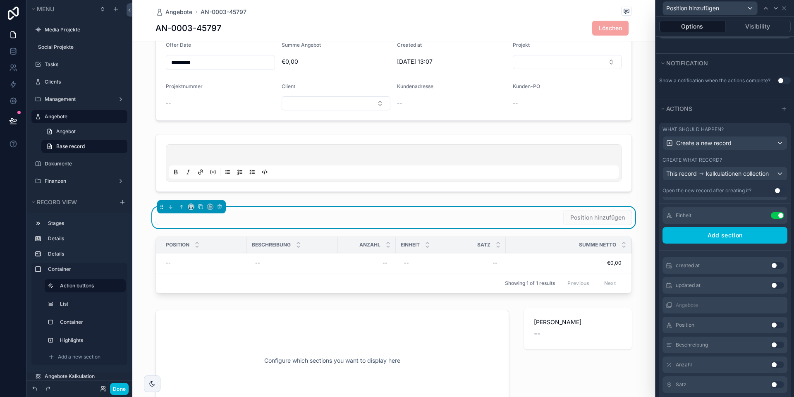
scroll to position [21, 0]
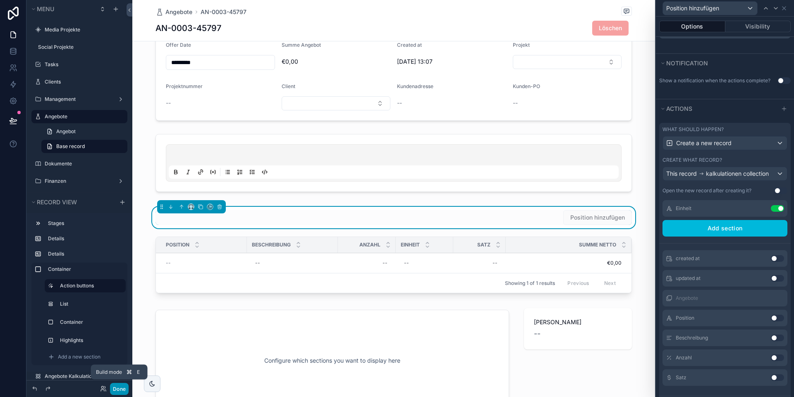
click at [116, 389] on button "Done" at bounding box center [119, 389] width 19 height 12
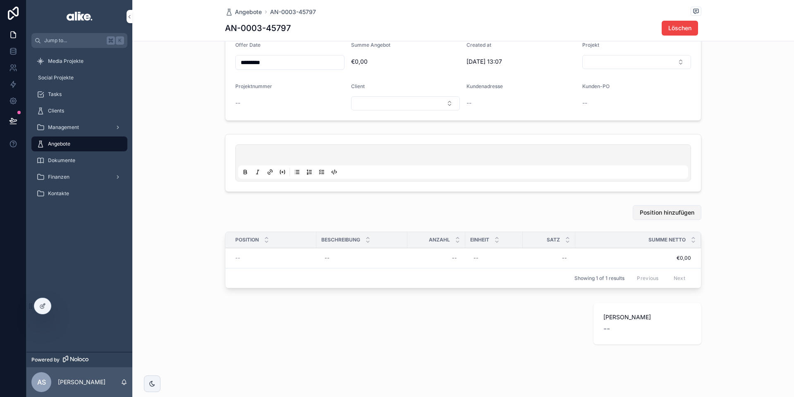
click at [660, 214] on span "Position hinzufügen" at bounding box center [667, 212] width 55 height 8
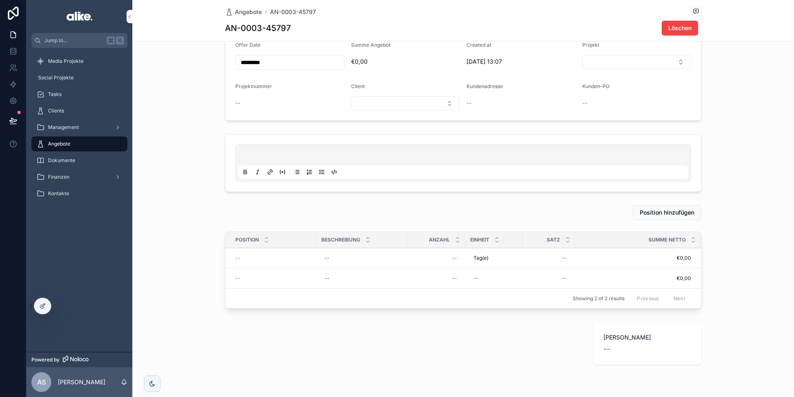
scroll to position [64, 0]
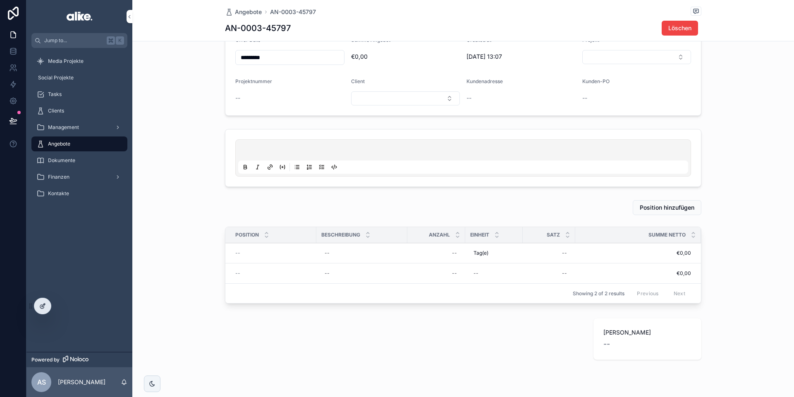
click at [48, 308] on div at bounding box center [42, 306] width 17 height 16
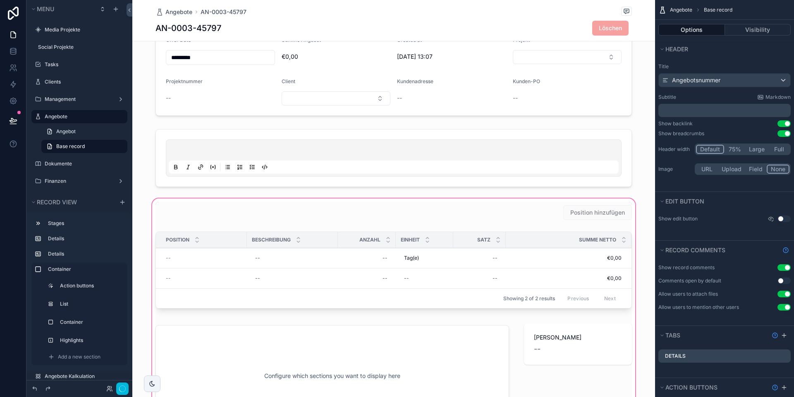
click at [345, 279] on div "scrollable content" at bounding box center [393, 317] width 523 height 240
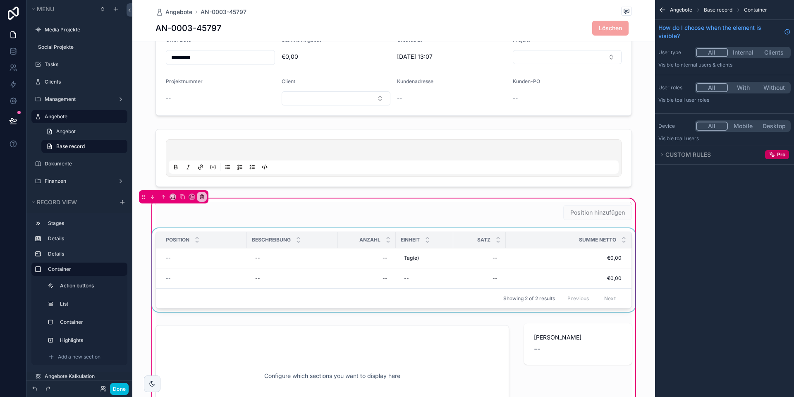
click at [346, 271] on div "scrollable content" at bounding box center [394, 271] width 486 height 87
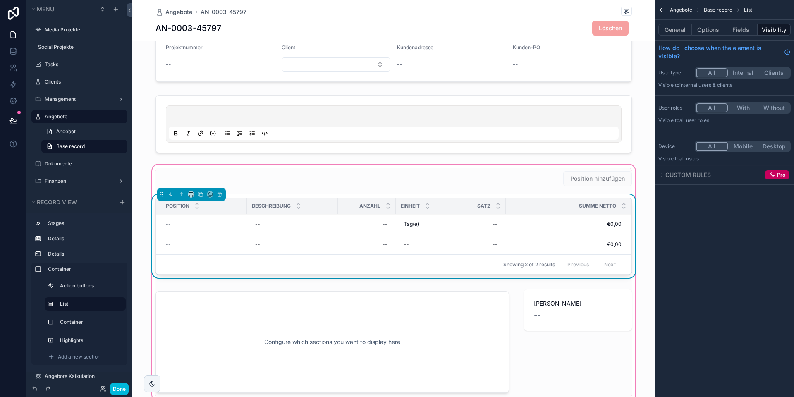
scroll to position [104, 0]
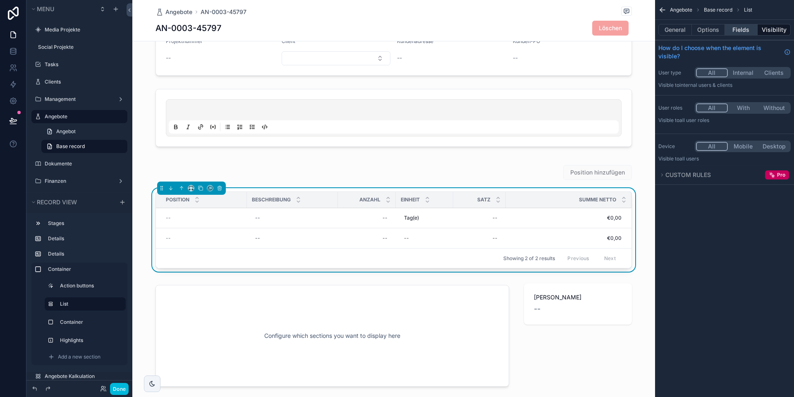
click at [732, 32] on button "Fields" at bounding box center [741, 30] width 33 height 12
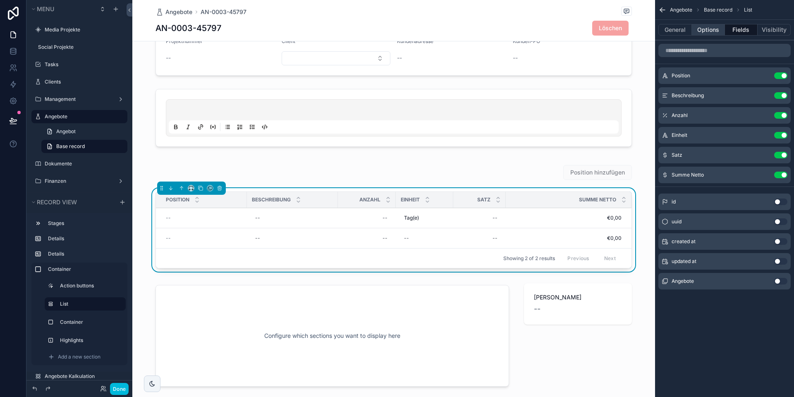
click at [706, 35] on button "Options" at bounding box center [708, 30] width 33 height 12
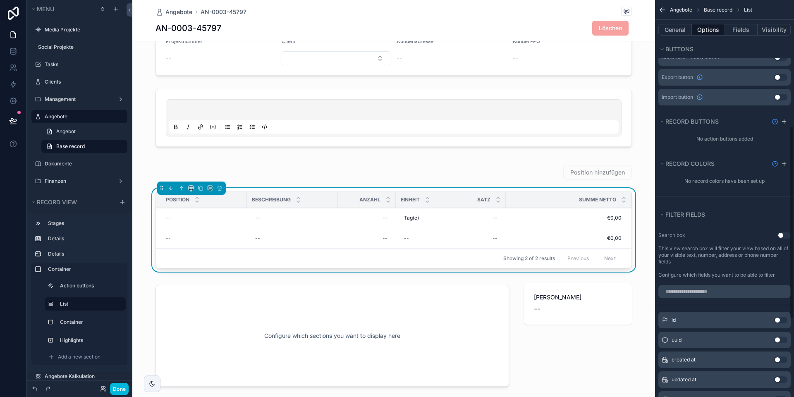
scroll to position [258, 0]
click at [781, 121] on icon "scrollable content" at bounding box center [784, 118] width 7 height 7
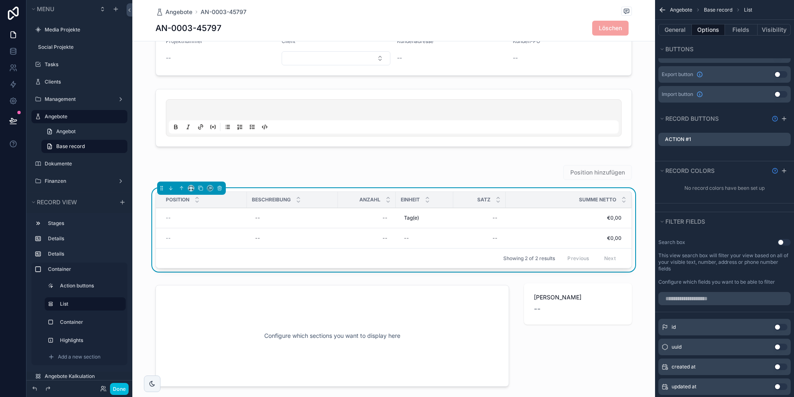
click at [0, 0] on icon "scrollable content" at bounding box center [0, 0] width 0 height 0
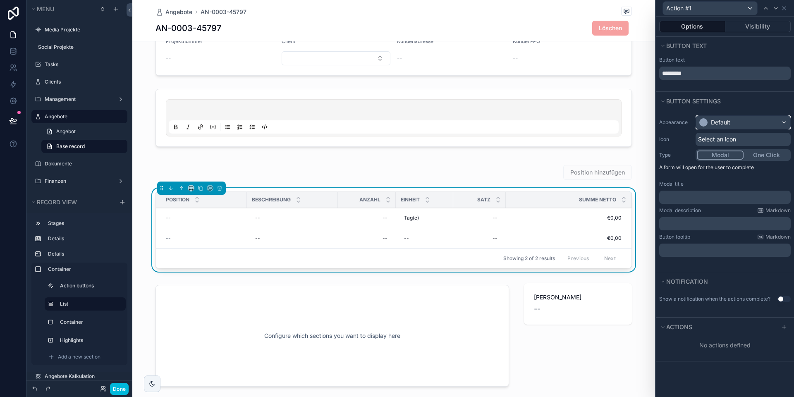
click at [736, 120] on div "Default" at bounding box center [743, 122] width 94 height 13
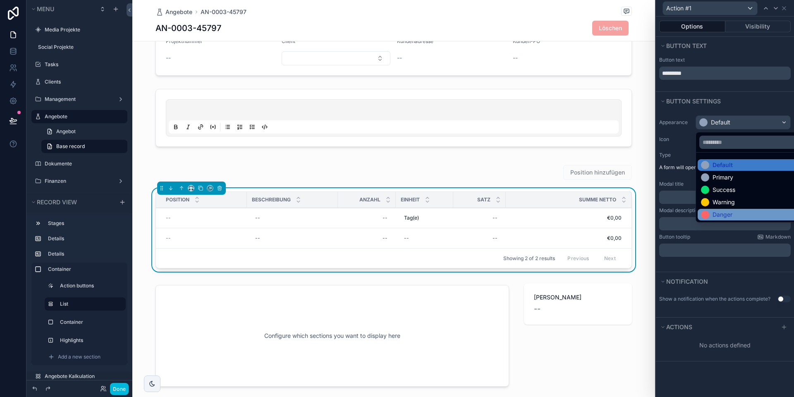
click at [726, 216] on div "Danger" at bounding box center [723, 215] width 20 height 8
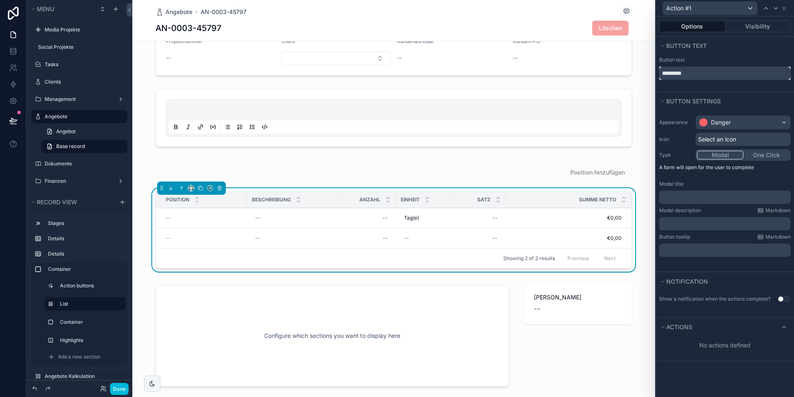
click at [686, 74] on input "*********" at bounding box center [725, 73] width 132 height 13
type input "*********"
click at [769, 155] on button "One Click" at bounding box center [767, 155] width 46 height 9
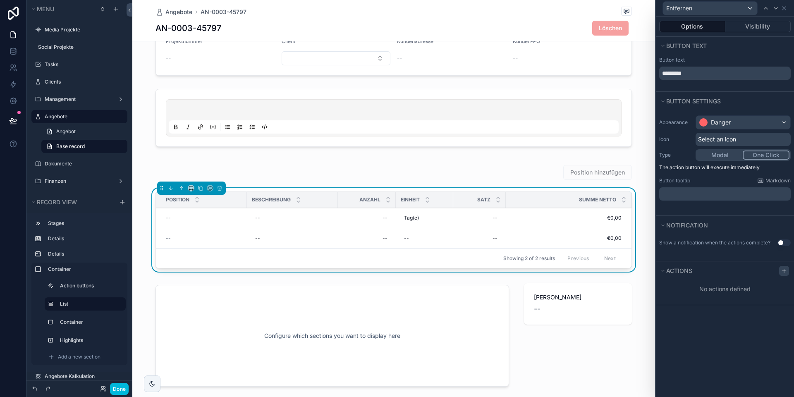
click at [784, 271] on icon at bounding box center [784, 271] width 4 height 0
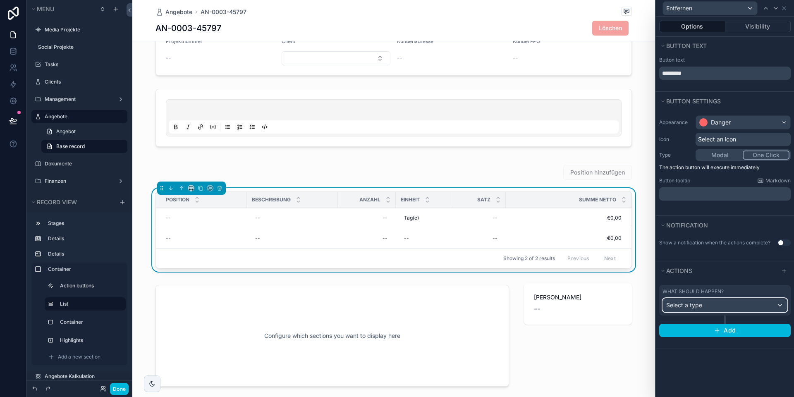
click at [702, 304] on div "Select a type" at bounding box center [725, 305] width 124 height 13
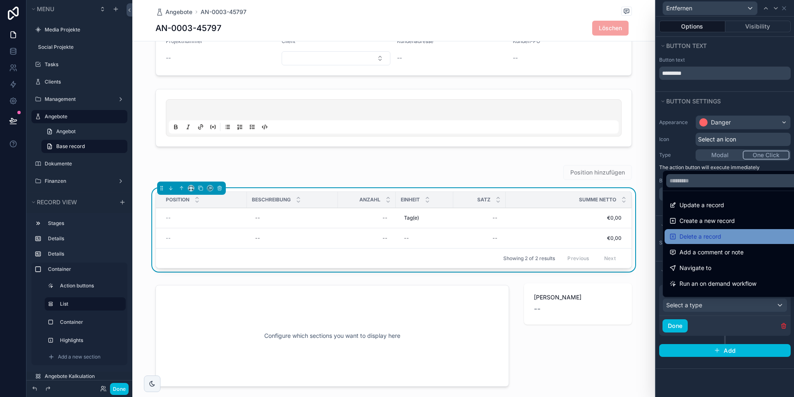
click at [697, 237] on span "Delete a record" at bounding box center [701, 237] width 42 height 10
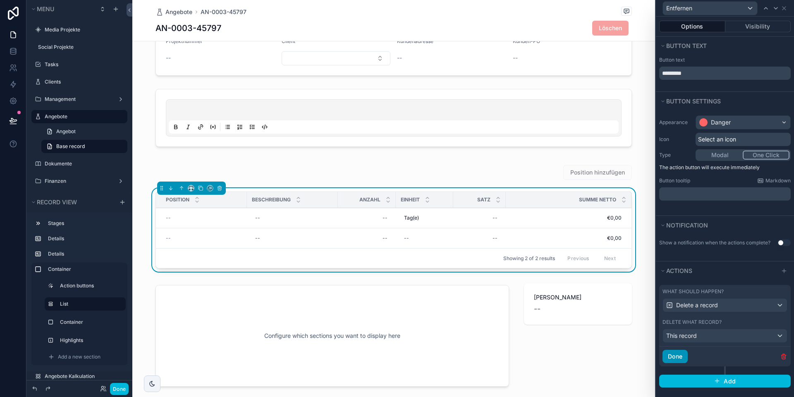
click at [677, 354] on button "Done" at bounding box center [675, 356] width 25 height 13
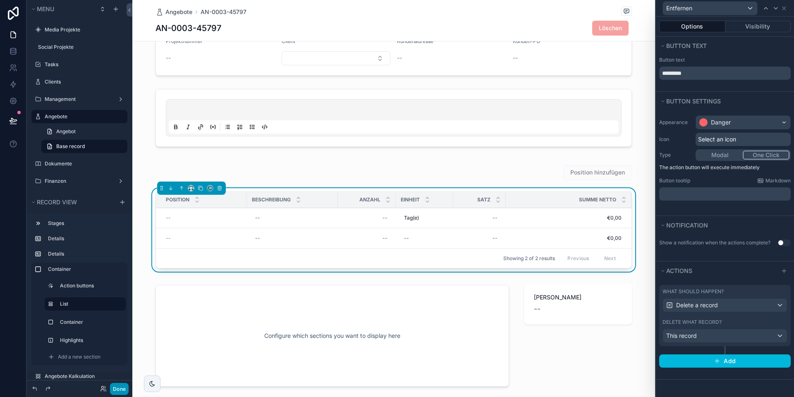
click at [122, 386] on button "Done" at bounding box center [119, 389] width 19 height 12
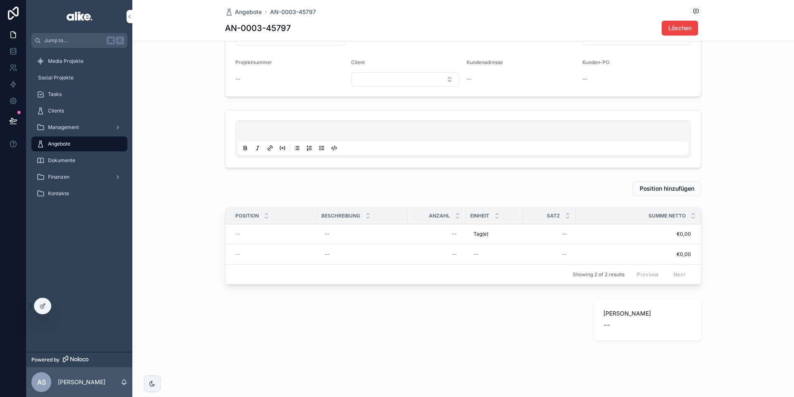
scroll to position [83, 0]
click at [0, 0] on span "Entfernen" at bounding box center [0, 0] width 0 height 0
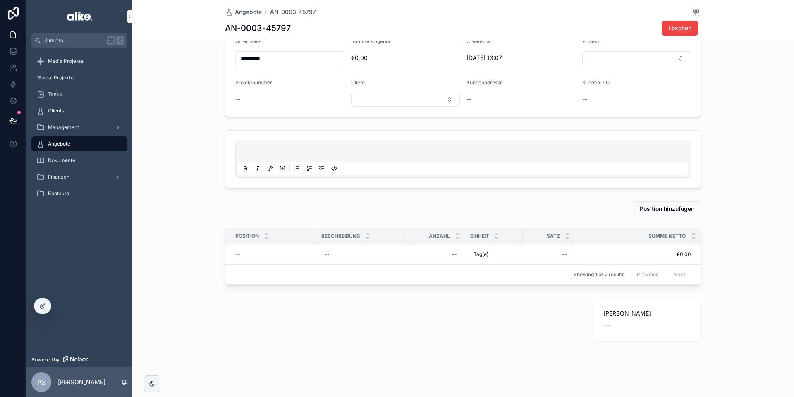
scroll to position [62, 0]
click at [242, 254] on div "--" at bounding box center [273, 254] width 76 height 7
click at [252, 255] on div "--" at bounding box center [273, 254] width 76 height 7
click at [45, 306] on icon at bounding box center [42, 306] width 7 height 7
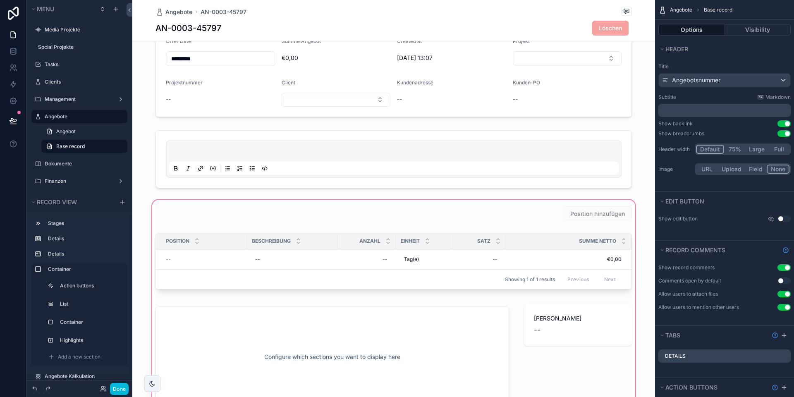
click at [249, 259] on div "scrollable content" at bounding box center [393, 308] width 523 height 220
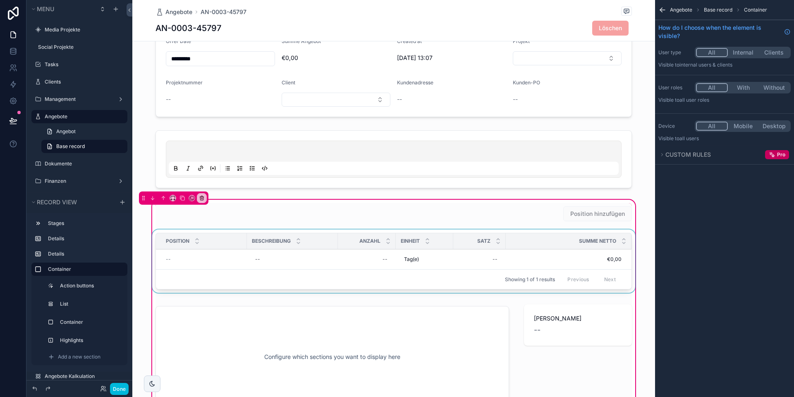
click at [241, 259] on div "scrollable content" at bounding box center [394, 263] width 486 height 67
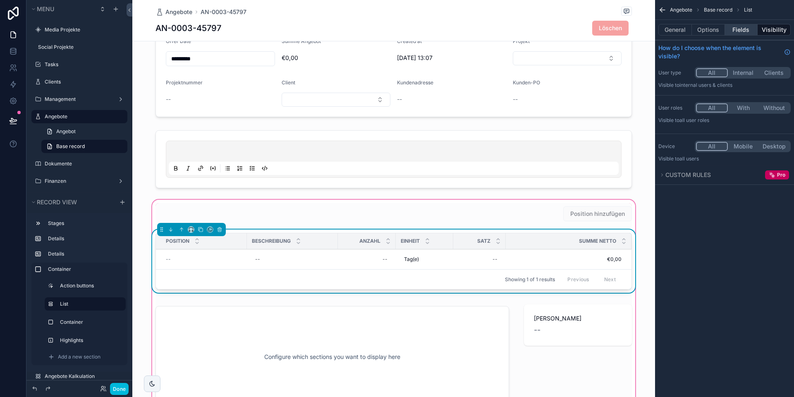
drag, startPoint x: 751, startPoint y: 30, endPoint x: 745, endPoint y: 31, distance: 6.4
click at [751, 29] on button "Fields" at bounding box center [741, 30] width 33 height 12
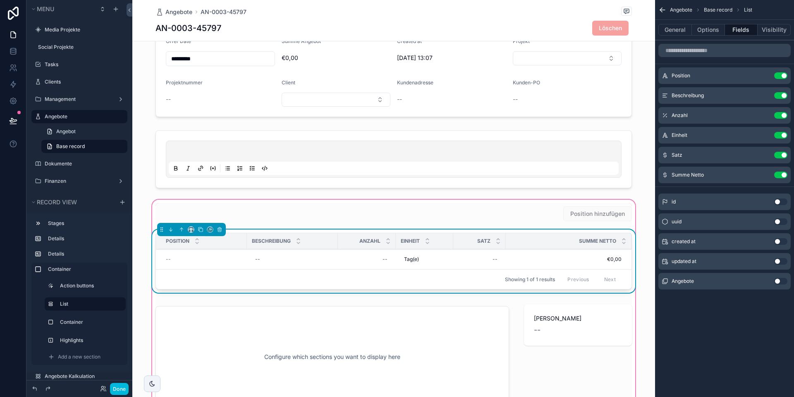
click at [0, 0] on icon "scrollable content" at bounding box center [0, 0] width 0 height 0
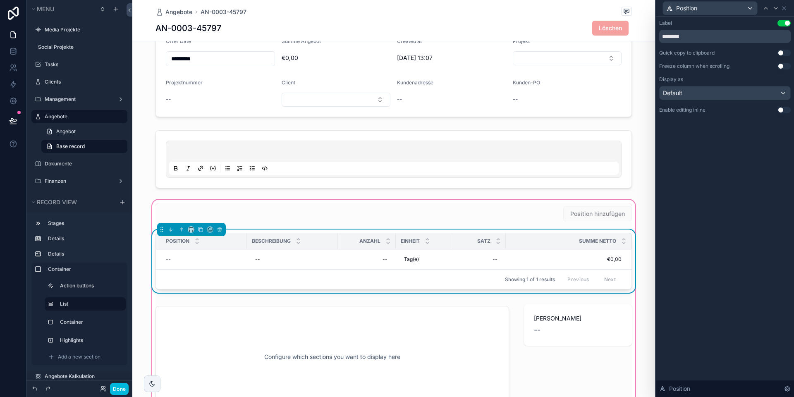
click at [783, 111] on button "Use setting" at bounding box center [784, 110] width 13 height 7
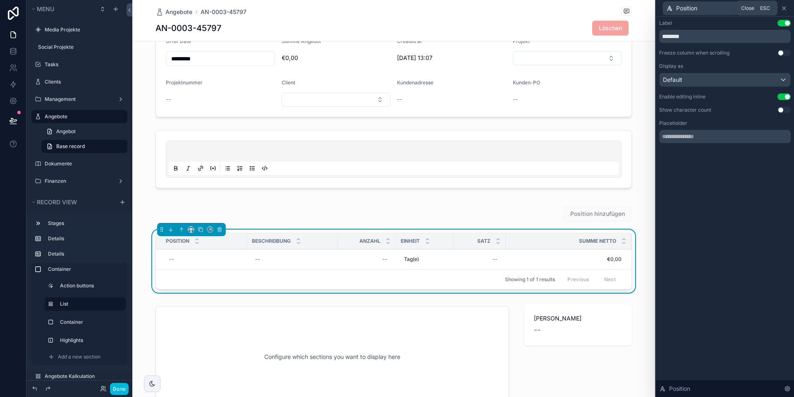
click at [786, 9] on icon at bounding box center [784, 8] width 7 height 7
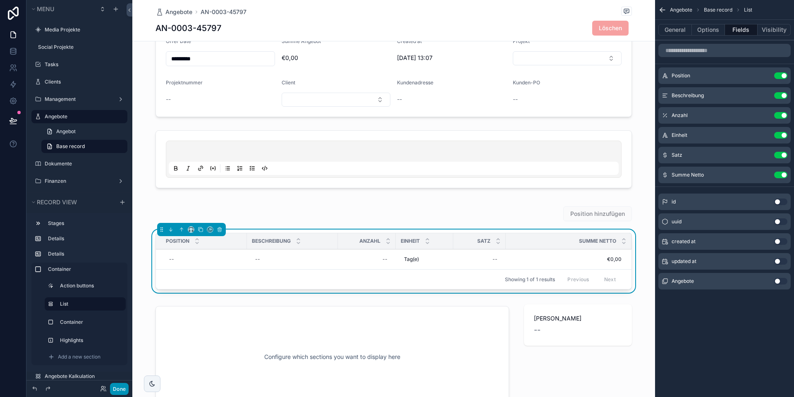
click at [125, 389] on button "Done" at bounding box center [119, 389] width 19 height 12
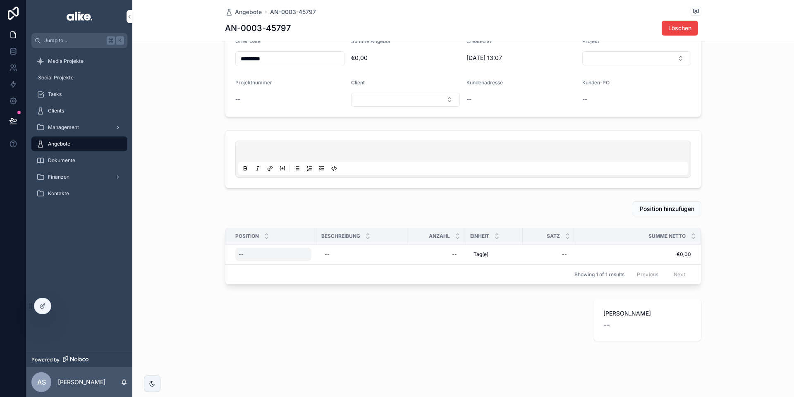
click at [251, 254] on div "--" at bounding box center [273, 254] width 76 height 13
type input "**********"
click button "scrollable content" at bounding box center [340, 266] width 10 height 10
click at [450, 254] on div "--" at bounding box center [436, 254] width 48 height 13
type input "****"
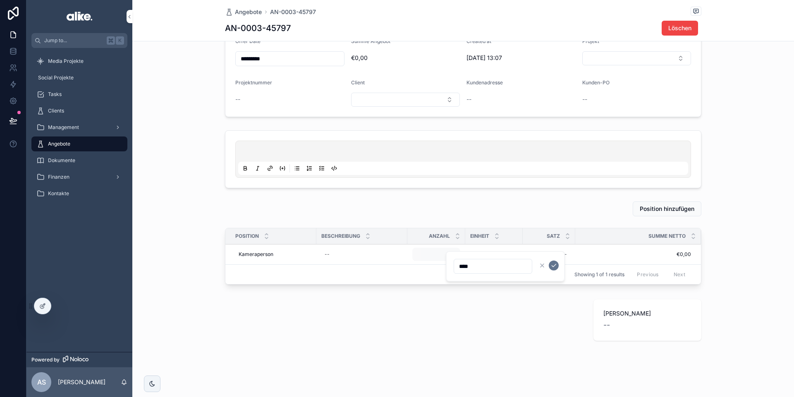
click button "scrollable content" at bounding box center [554, 266] width 10 height 10
click at [559, 252] on div "--" at bounding box center [549, 254] width 43 height 13
type input "****"
click button "scrollable content" at bounding box center [664, 266] width 10 height 10
click at [17, 123] on button at bounding box center [13, 120] width 18 height 23
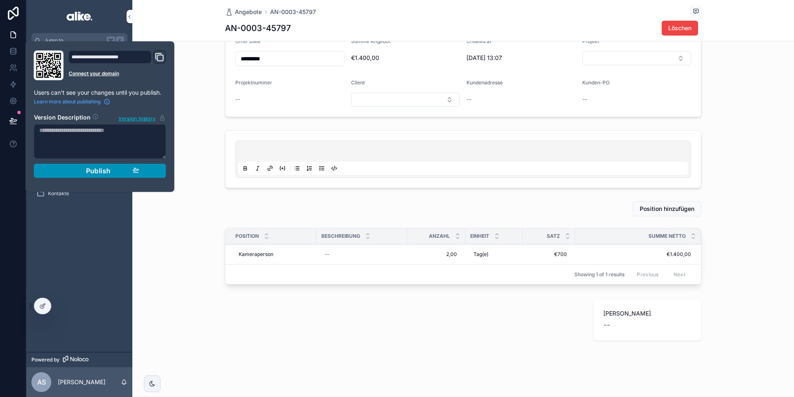
click at [73, 173] on div "Publish" at bounding box center [100, 171] width 79 height 8
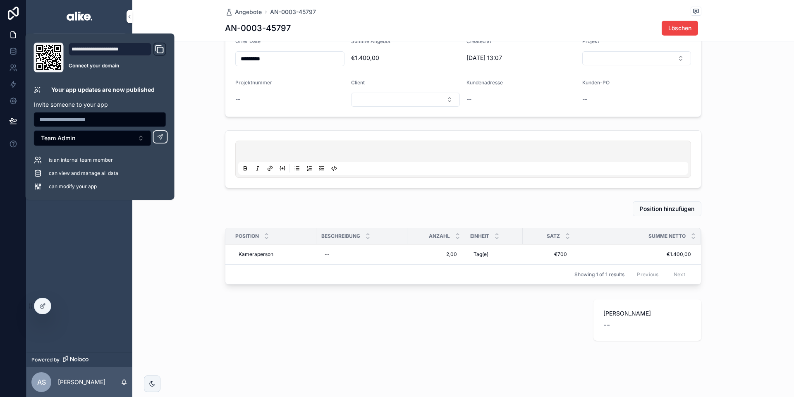
click at [163, 227] on div "Position hinzufügen Position Beschreibung Anzahl Einheit Satz Summe Netto Kamer…" at bounding box center [463, 271] width 662 height 146
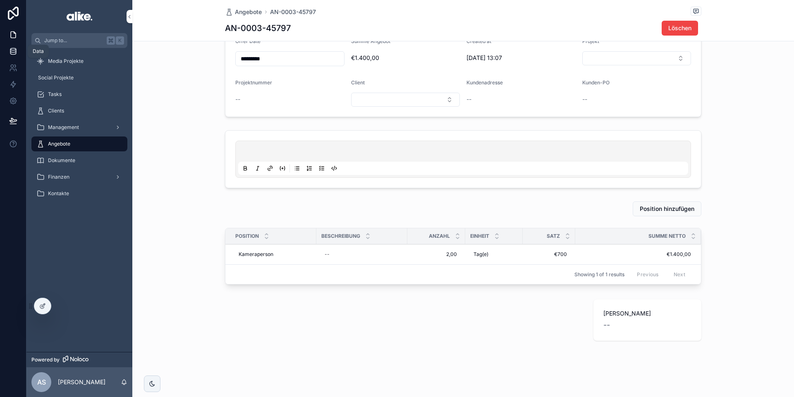
click at [11, 52] on icon at bounding box center [12, 50] width 5 height 3
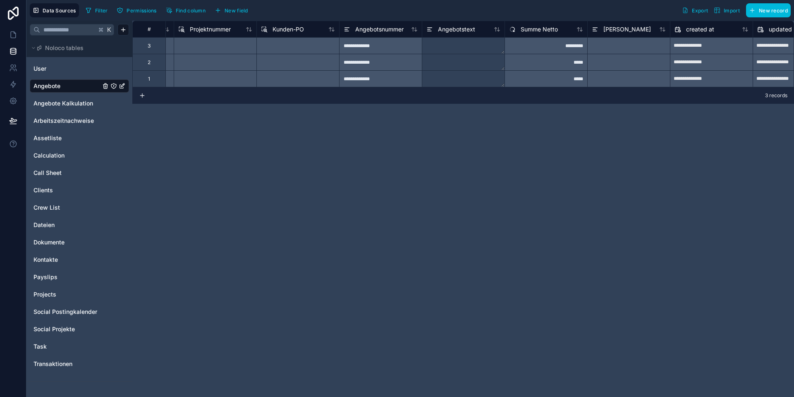
scroll to position [0, 608]
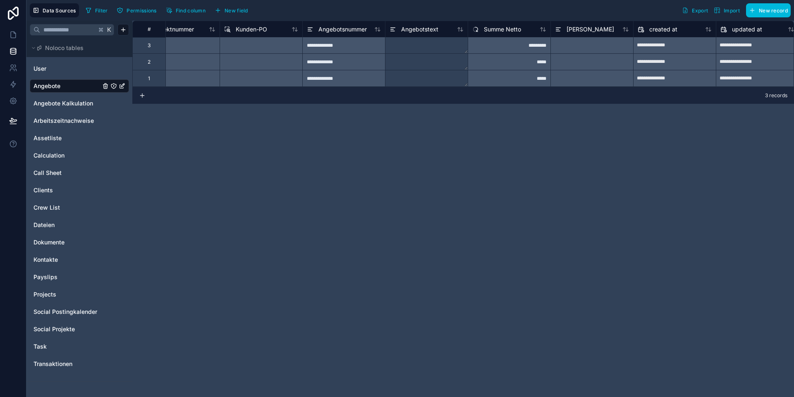
click at [579, 28] on span "[PERSON_NAME]" at bounding box center [591, 29] width 48 height 8
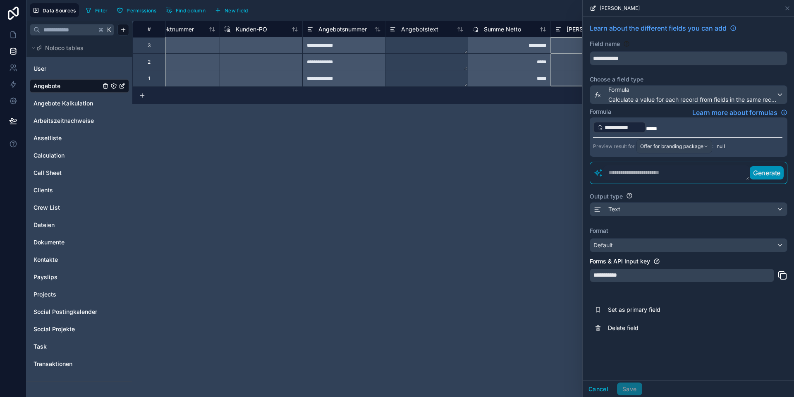
click at [665, 128] on p "**********" at bounding box center [687, 127] width 189 height 13
click at [688, 292] on div "**********" at bounding box center [688, 180] width 211 height 327
click at [626, 209] on div "Text" at bounding box center [688, 209] width 197 height 13
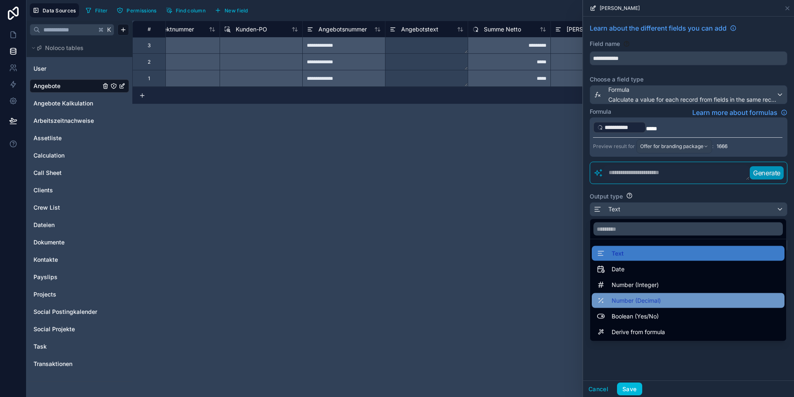
click at [644, 299] on span "Number (Decimal)" at bounding box center [636, 301] width 49 height 10
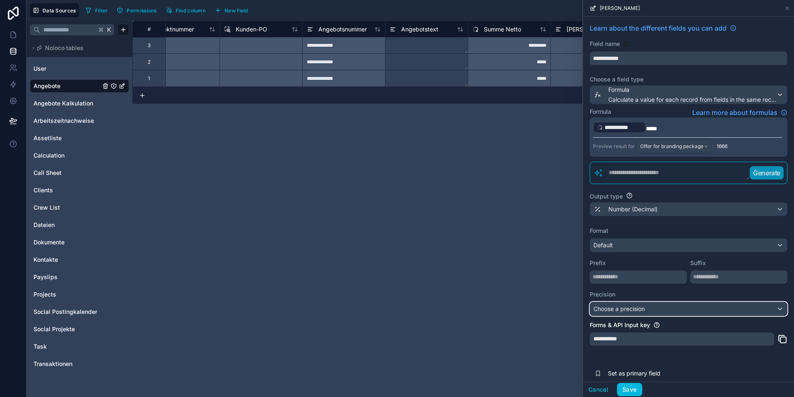
click at [630, 309] on span "Choose a precision" at bounding box center [619, 308] width 51 height 7
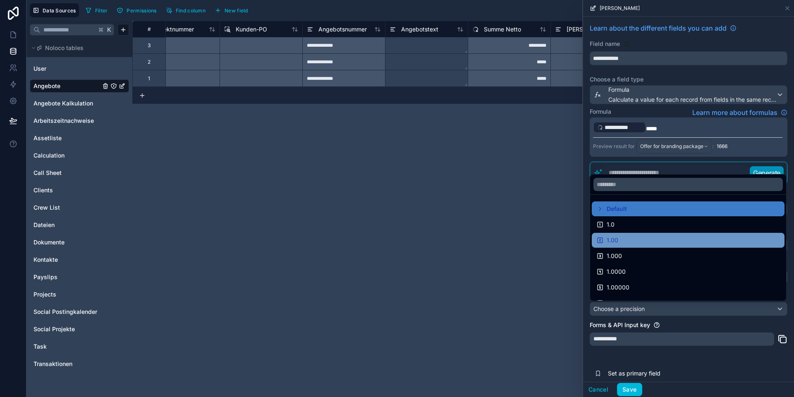
click at [625, 240] on div "1.00" at bounding box center [688, 240] width 183 height 10
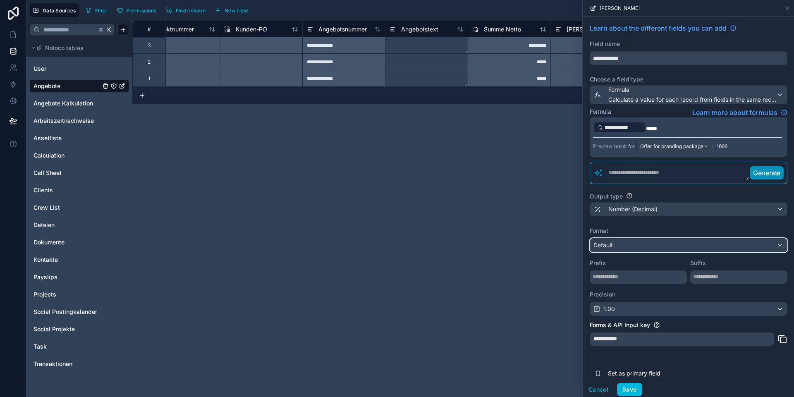
click at [618, 245] on div "Default" at bounding box center [688, 245] width 197 height 13
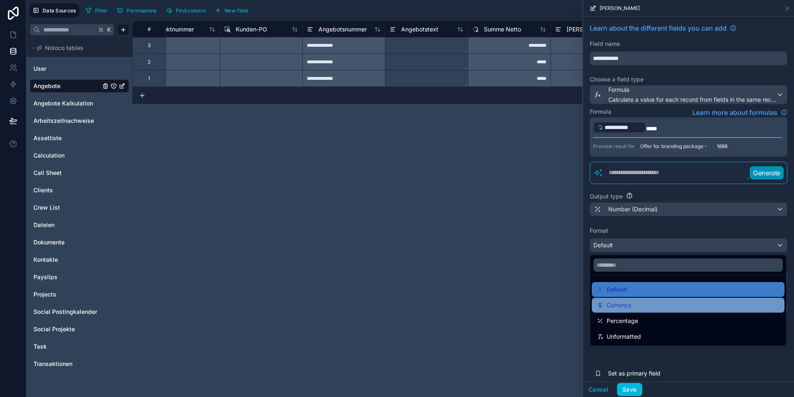
click at [621, 305] on span "Currency" at bounding box center [619, 305] width 25 height 10
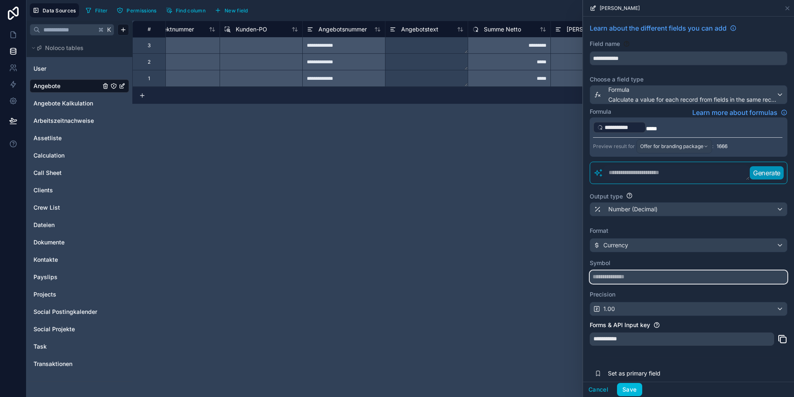
click at [619, 277] on input "text" at bounding box center [689, 277] width 198 height 13
type input "*"
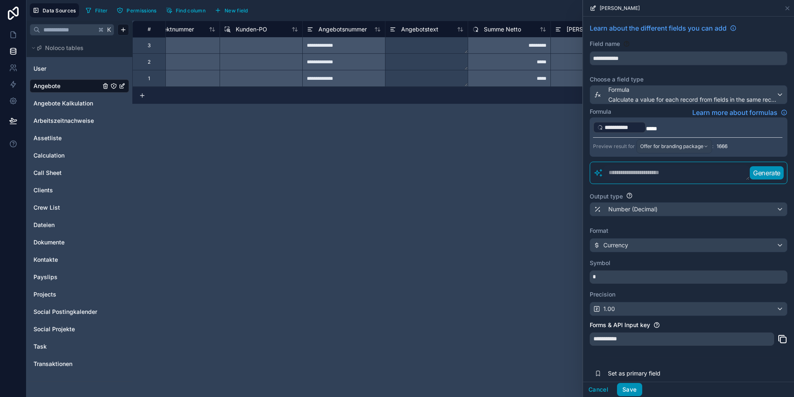
click at [631, 386] on button "Save" at bounding box center [629, 389] width 25 height 13
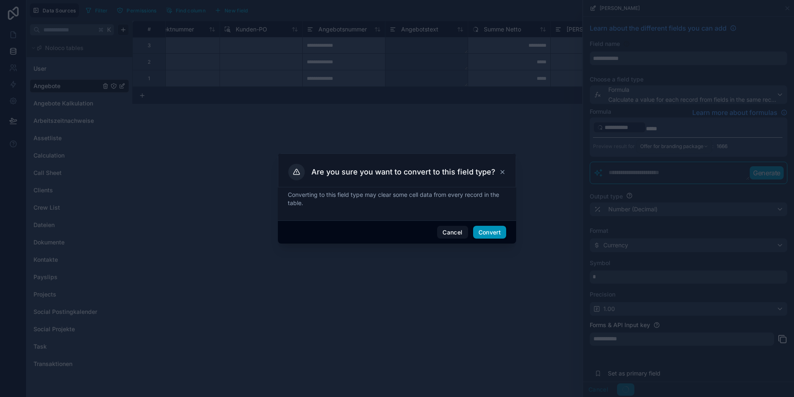
click at [479, 232] on button "Convert" at bounding box center [489, 232] width 33 height 13
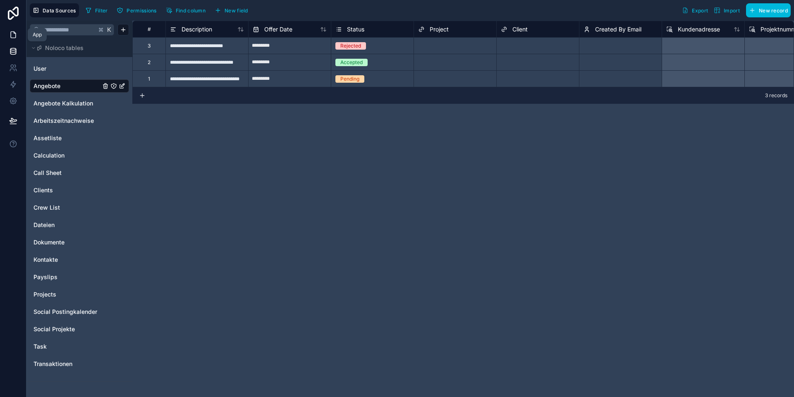
click at [11, 36] on icon at bounding box center [13, 35] width 8 height 8
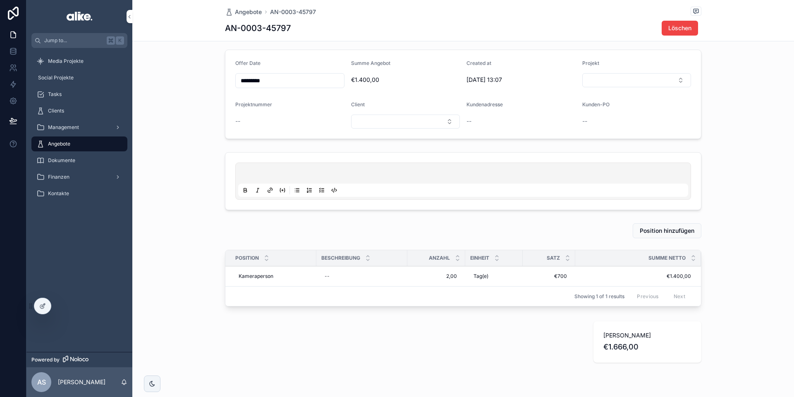
scroll to position [57, 0]
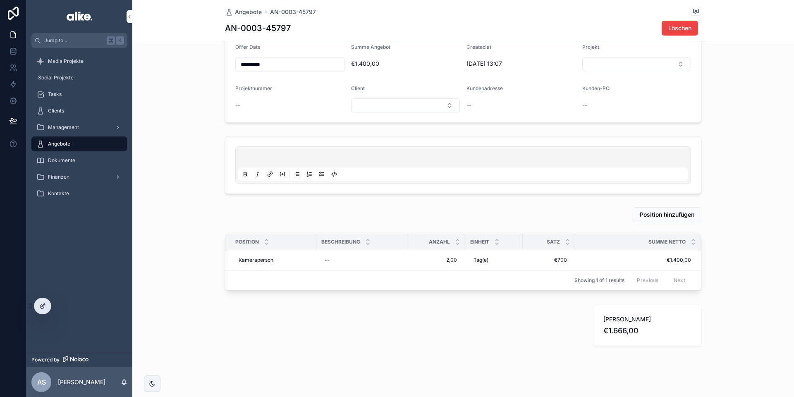
click at [48, 307] on div at bounding box center [42, 306] width 17 height 16
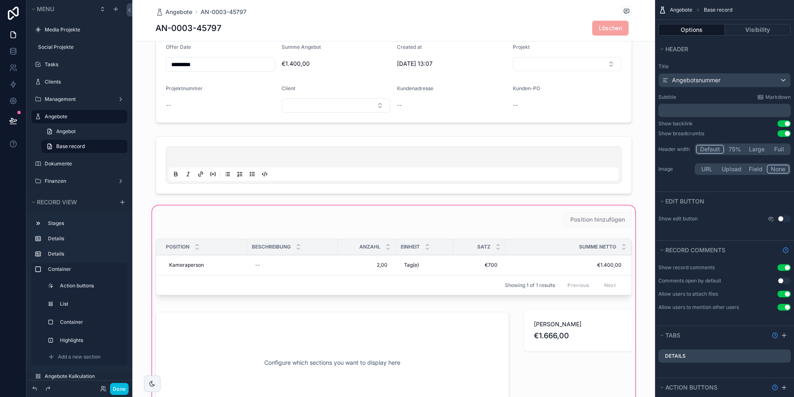
click at [573, 310] on div "scrollable content" at bounding box center [393, 314] width 523 height 220
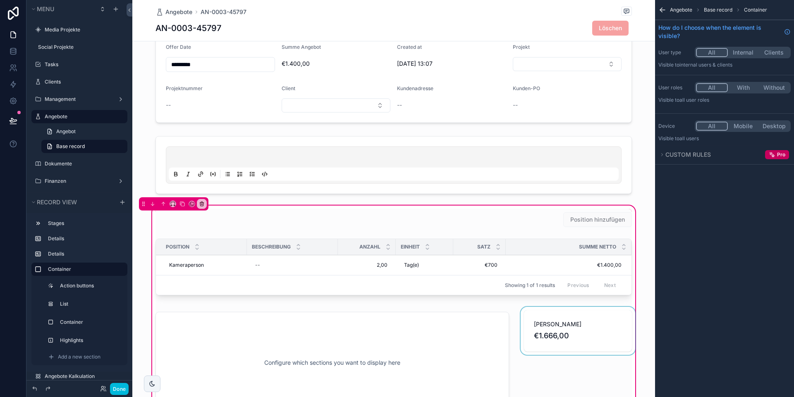
click at [556, 319] on div "scrollable content" at bounding box center [578, 363] width 118 height 112
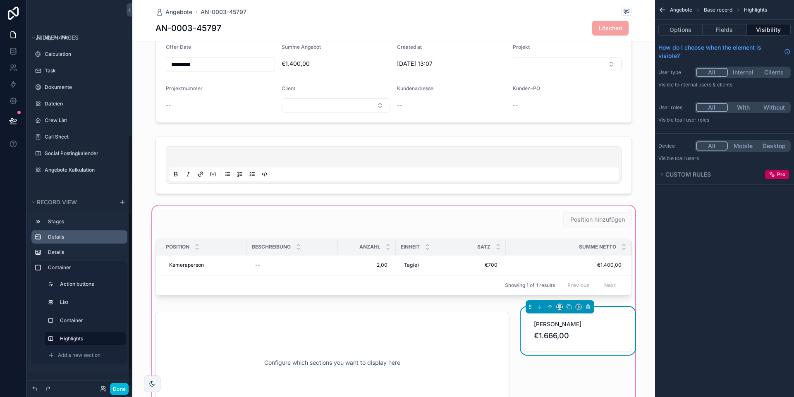
scroll to position [0, 0]
click at [716, 29] on button "Fields" at bounding box center [725, 30] width 44 height 12
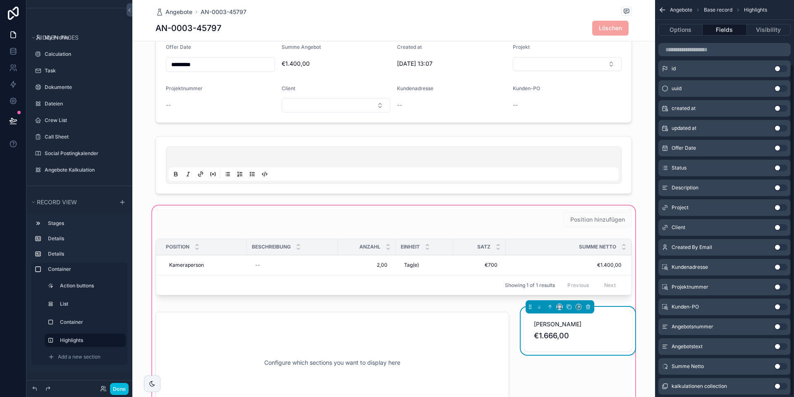
scroll to position [78, 0]
click at [777, 346] on button "Use setting" at bounding box center [780, 346] width 13 height 7
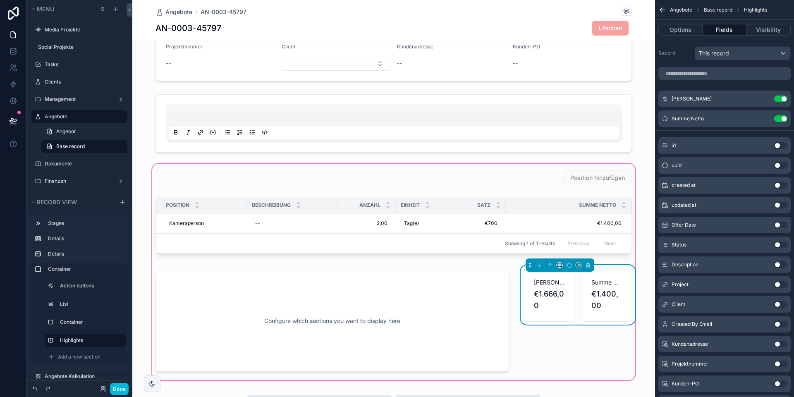
scroll to position [98, 0]
click at [0, 0] on icon "scrollable content" at bounding box center [0, 0] width 0 height 0
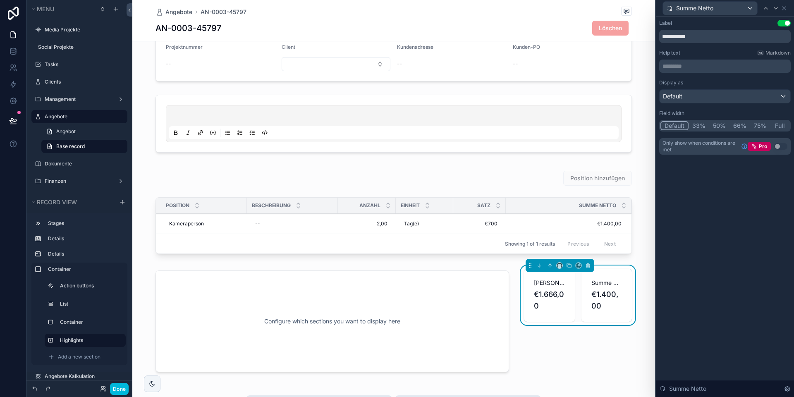
click at [696, 126] on button "33%" at bounding box center [699, 125] width 21 height 9
click at [675, 126] on button "Default" at bounding box center [674, 125] width 27 height 9
click at [785, 9] on icon at bounding box center [784, 8] width 3 height 3
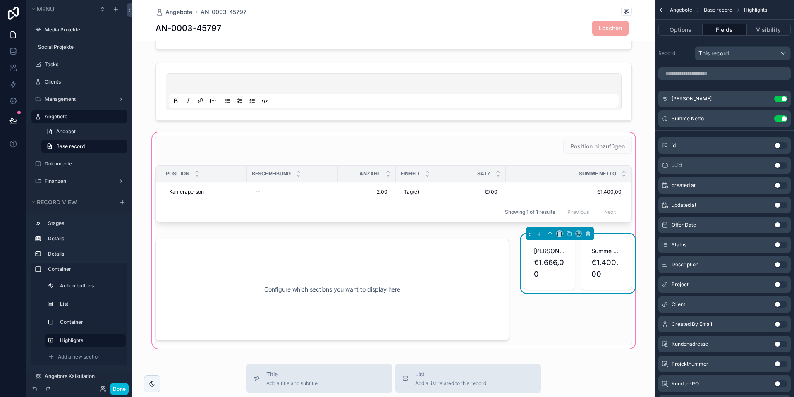
scroll to position [141, 0]
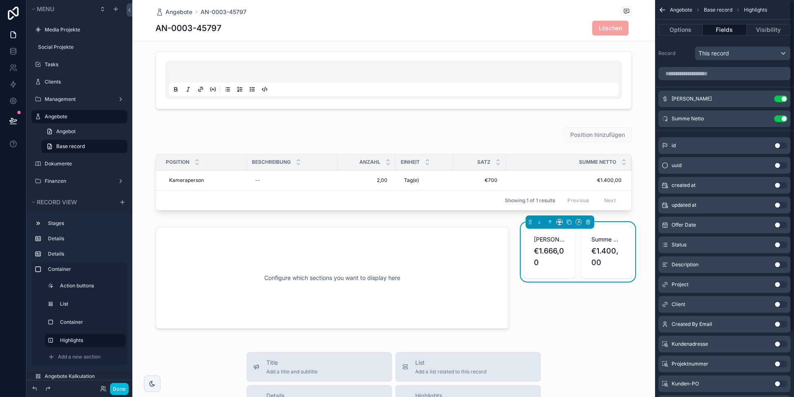
click at [779, 118] on button "Use setting" at bounding box center [780, 118] width 13 height 7
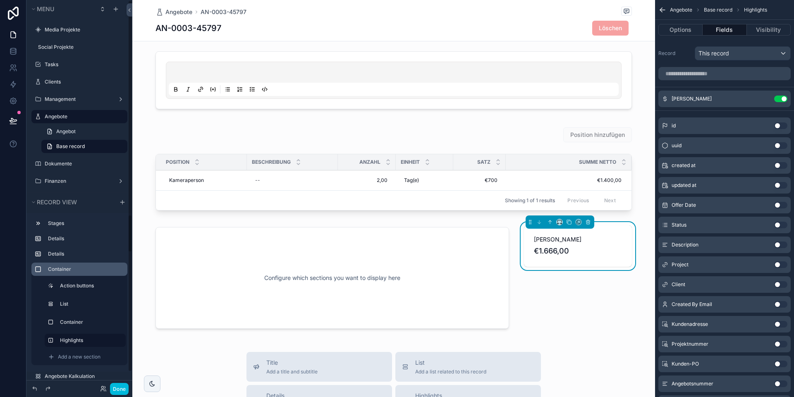
scroll to position [2, 0]
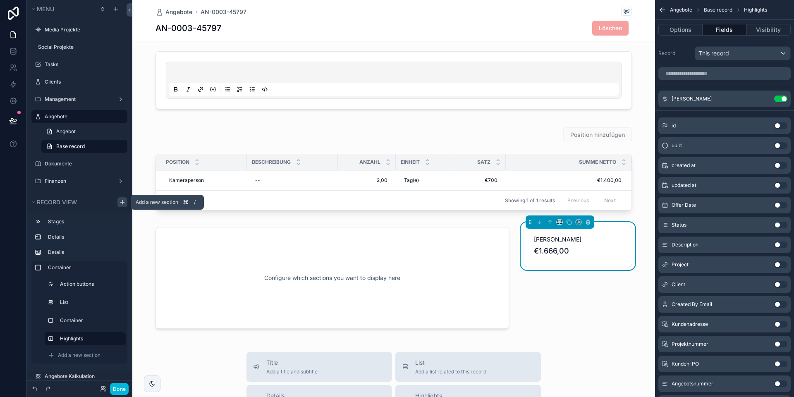
click at [122, 203] on icon "scrollable content" at bounding box center [122, 202] width 0 height 4
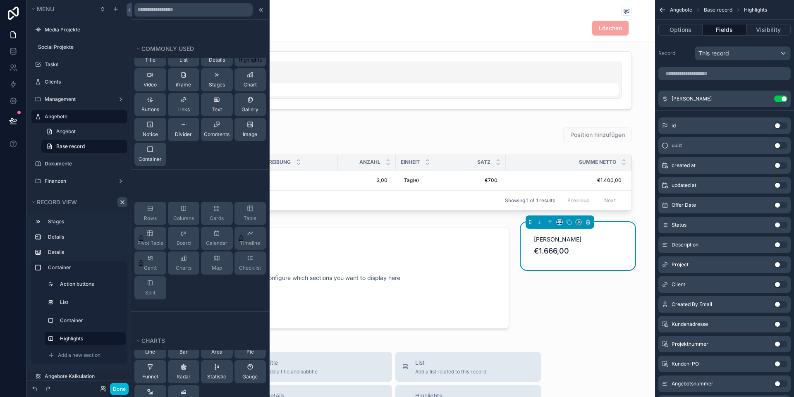
click at [249, 63] on button "Highlights" at bounding box center [251, 54] width 32 height 23
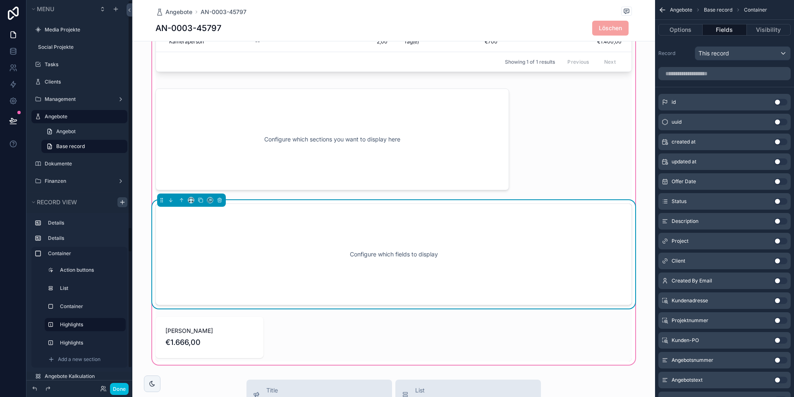
scroll to position [279, 0]
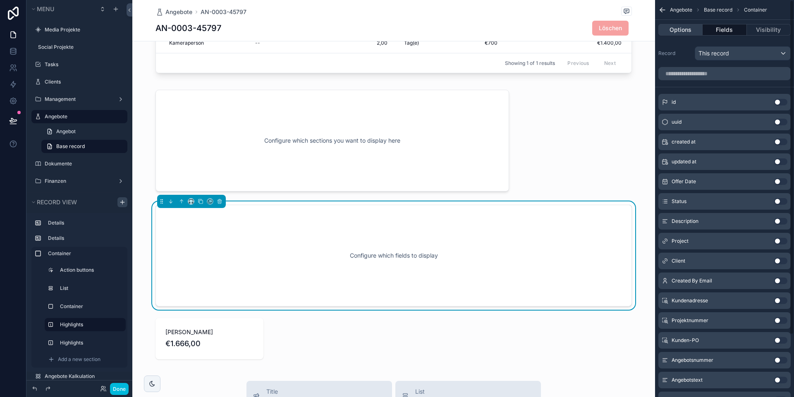
click at [675, 26] on button "Options" at bounding box center [681, 30] width 44 height 12
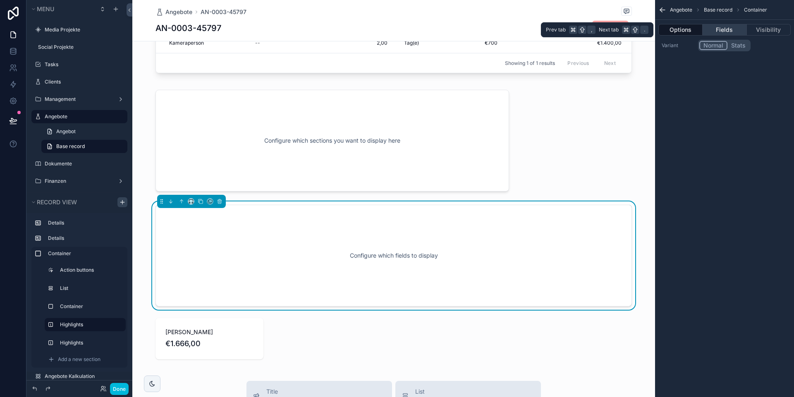
click at [738, 33] on button "Fields" at bounding box center [725, 30] width 44 height 12
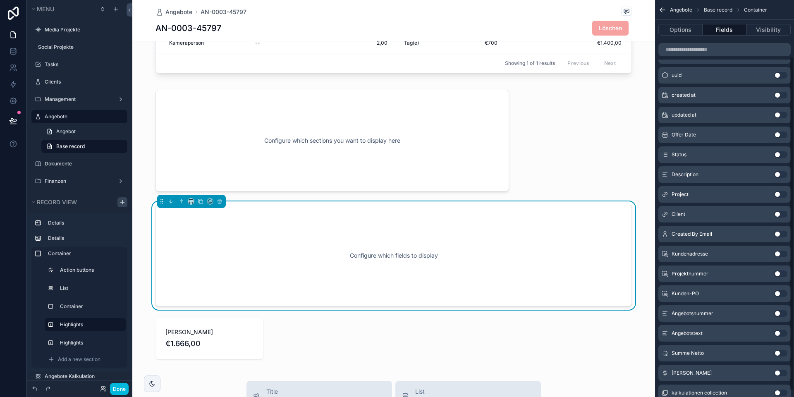
scroll to position [74, 0]
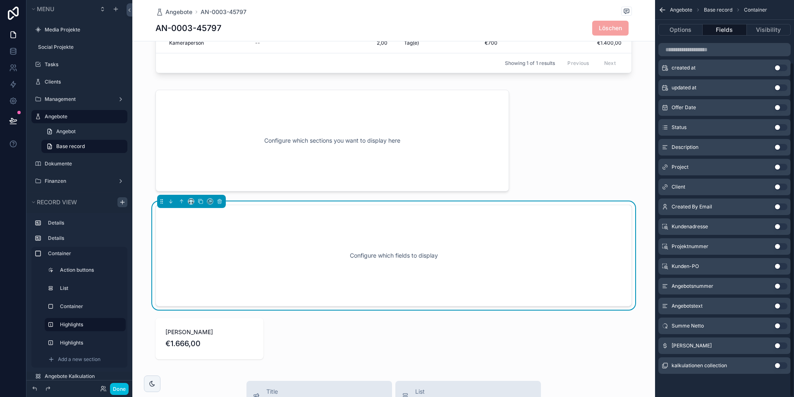
click at [779, 327] on button "Use setting" at bounding box center [780, 326] width 13 height 7
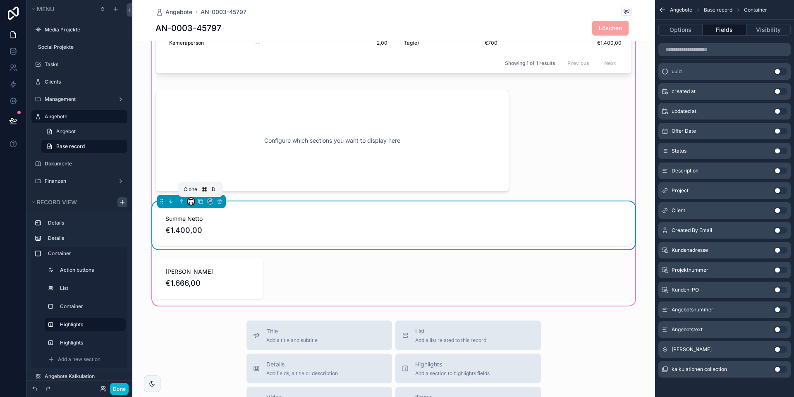
click at [192, 204] on button "scrollable content" at bounding box center [191, 201] width 7 height 7
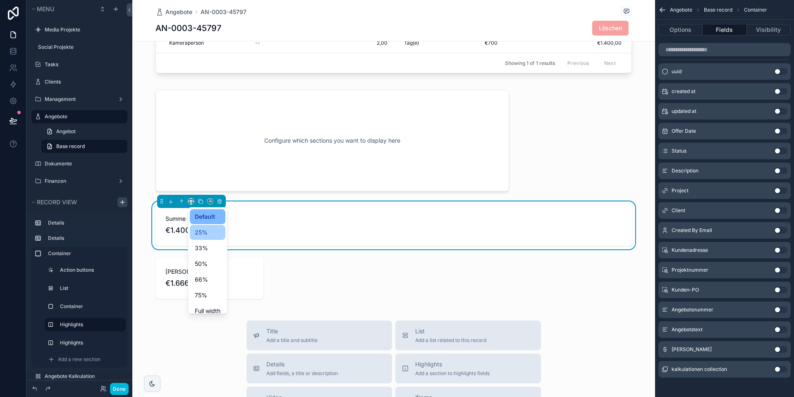
click at [211, 234] on div "25%" at bounding box center [208, 233] width 26 height 10
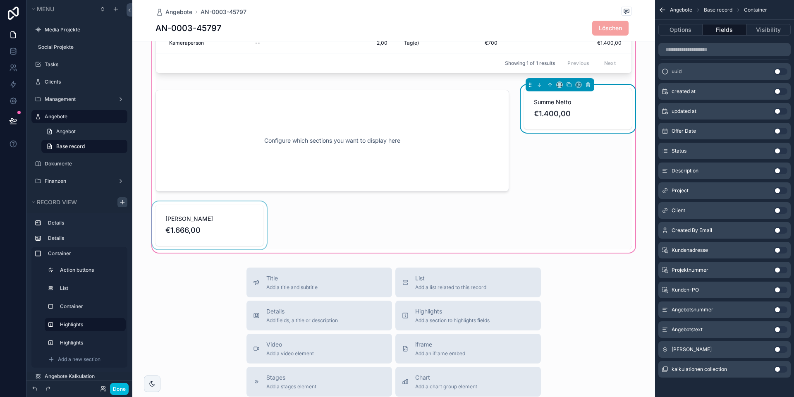
click at [187, 241] on div "scrollable content" at bounding box center [210, 225] width 118 height 48
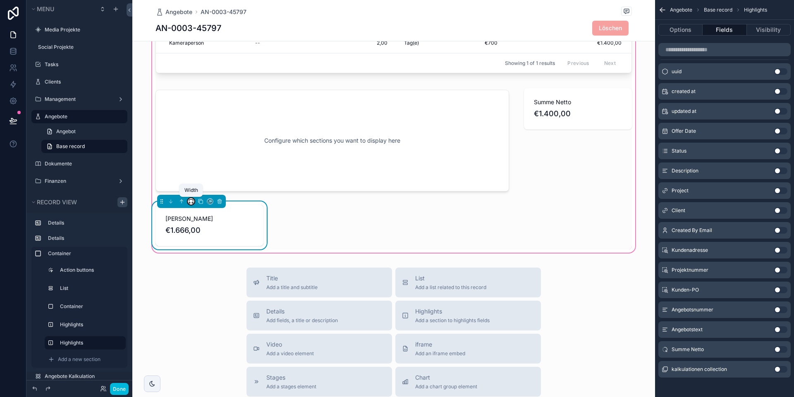
click at [190, 202] on icon "scrollable content" at bounding box center [191, 202] width 6 height 6
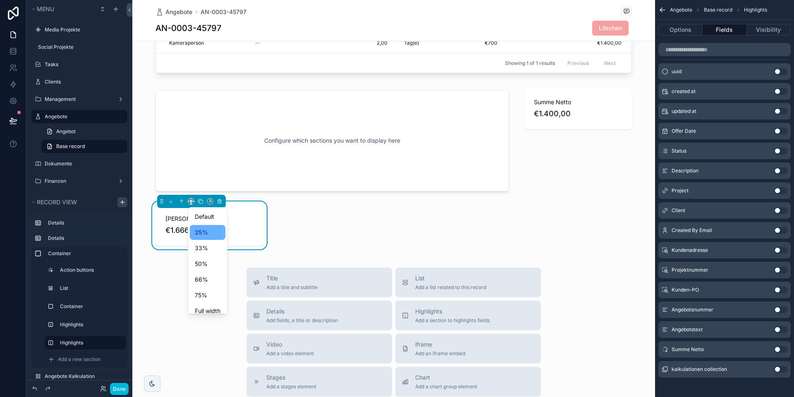
click at [200, 235] on span "25%" at bounding box center [201, 233] width 13 height 10
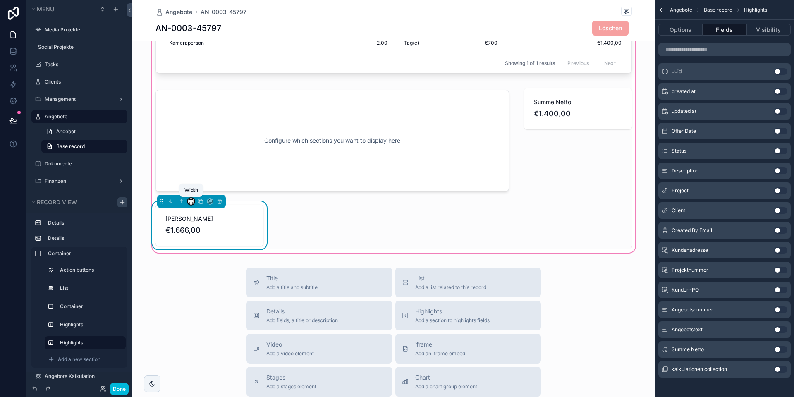
click at [190, 203] on icon "scrollable content" at bounding box center [191, 202] width 6 height 6
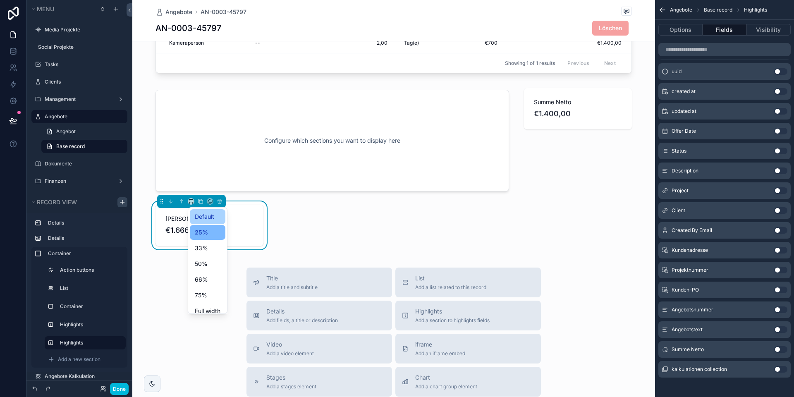
click at [195, 217] on span "Default" at bounding box center [204, 217] width 19 height 10
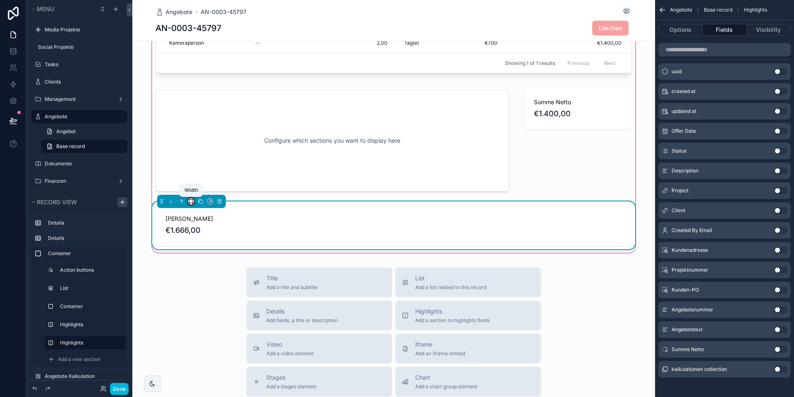
click at [191, 202] on icon "scrollable content" at bounding box center [191, 202] width 6 height 6
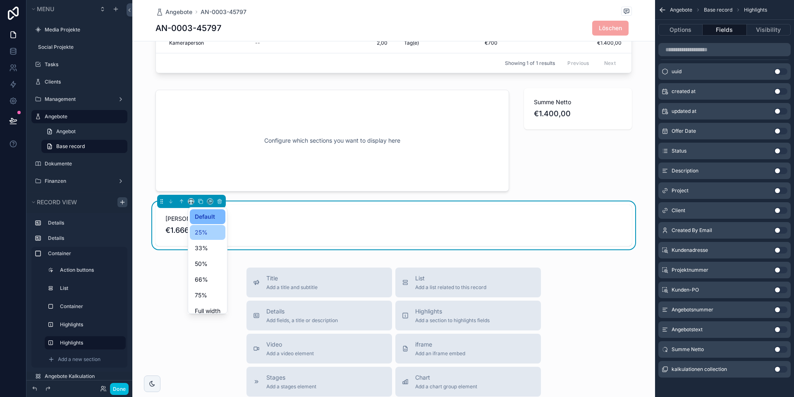
click at [196, 228] on span "25%" at bounding box center [201, 233] width 13 height 10
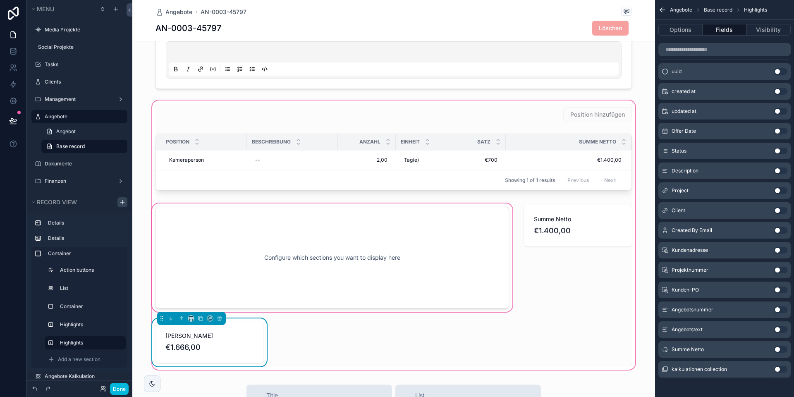
scroll to position [166, 0]
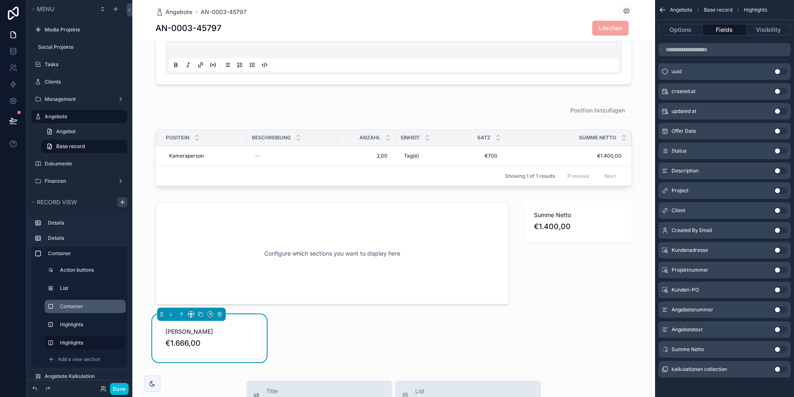
click at [71, 306] on label "Container" at bounding box center [89, 306] width 59 height 7
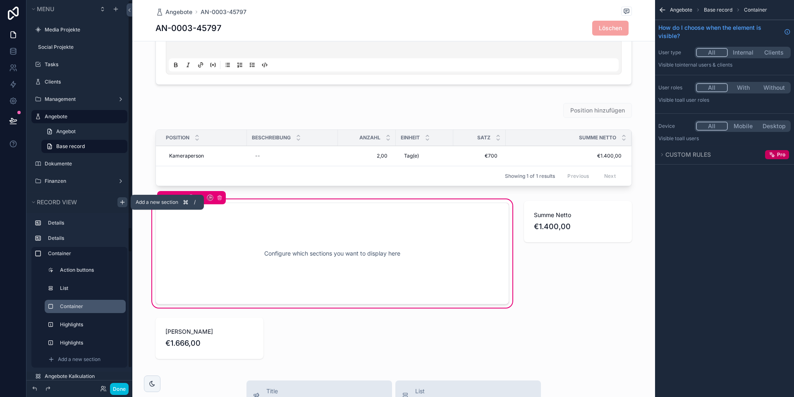
click at [120, 202] on icon "scrollable content" at bounding box center [122, 202] width 7 height 7
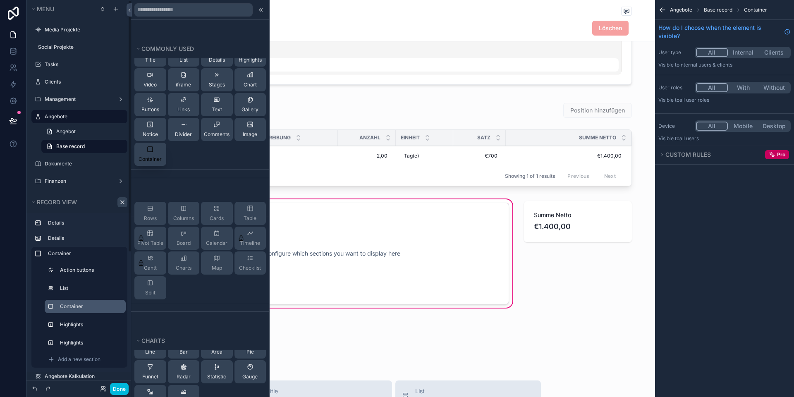
click at [158, 159] on span "Container" at bounding box center [150, 159] width 23 height 7
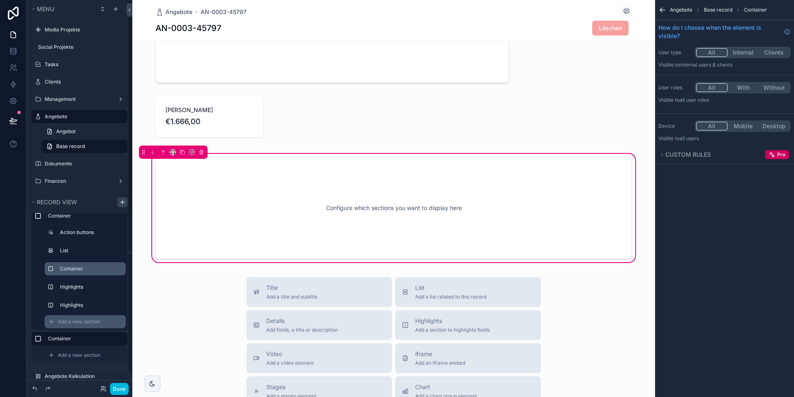
scroll to position [397, 0]
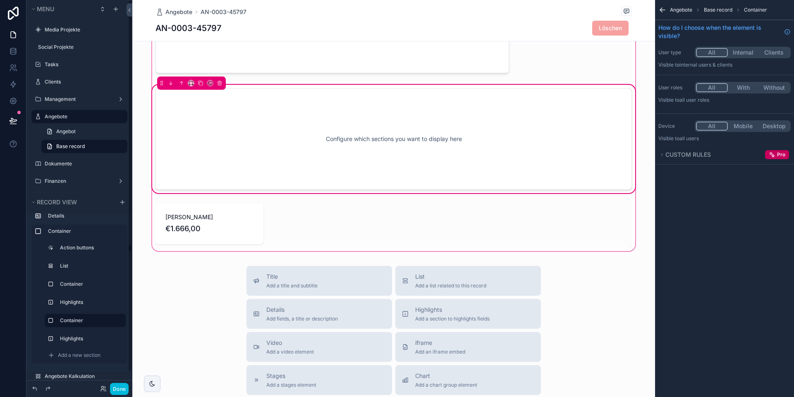
scroll to position [347, 0]
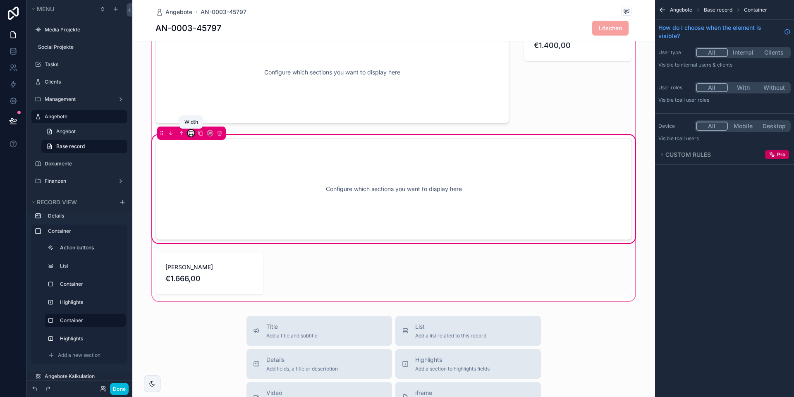
click at [190, 131] on icon "scrollable content" at bounding box center [191, 133] width 6 height 6
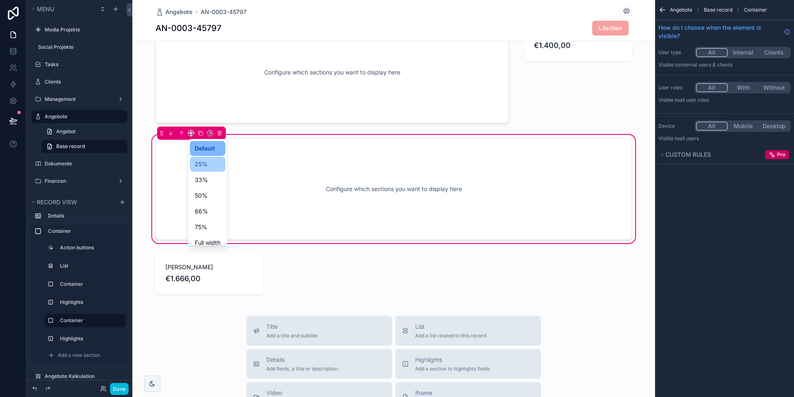
click at [200, 167] on span "25%" at bounding box center [201, 164] width 13 height 10
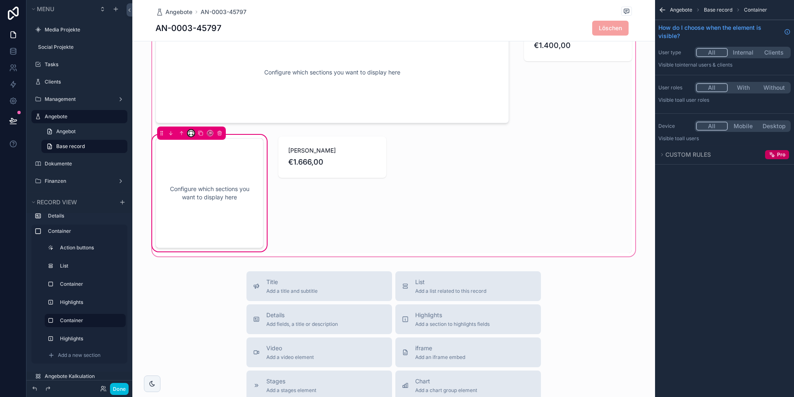
click at [190, 135] on icon "scrollable content" at bounding box center [190, 135] width 2 height 0
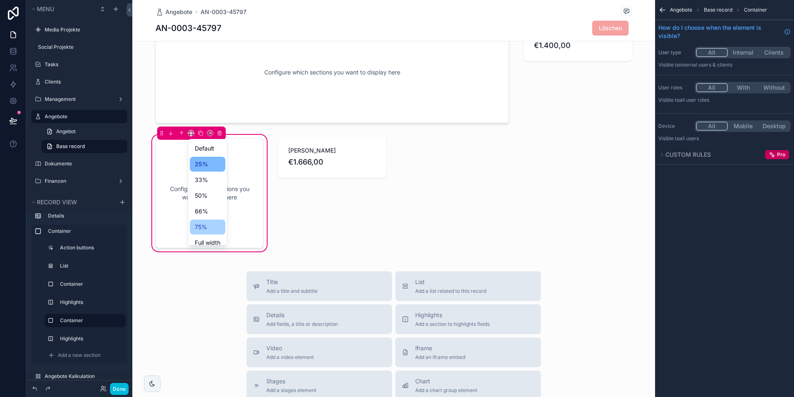
click at [201, 223] on span "75%" at bounding box center [201, 227] width 12 height 10
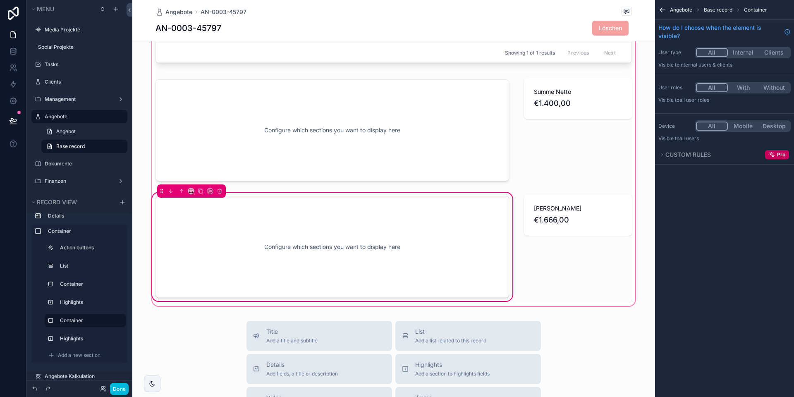
scroll to position [275, 0]
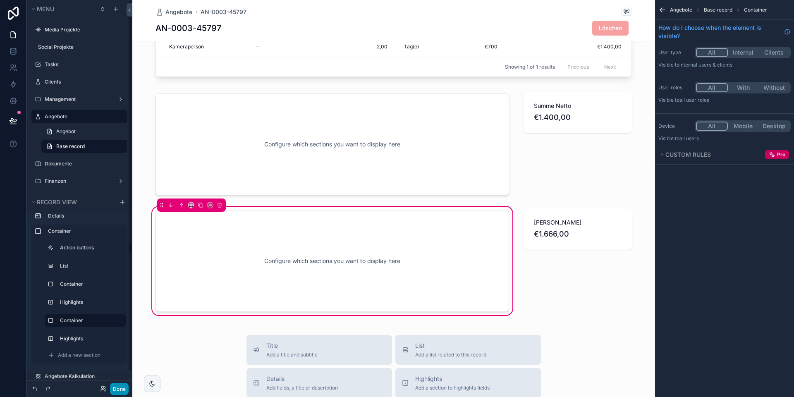
click at [119, 384] on button "Done" at bounding box center [119, 389] width 19 height 12
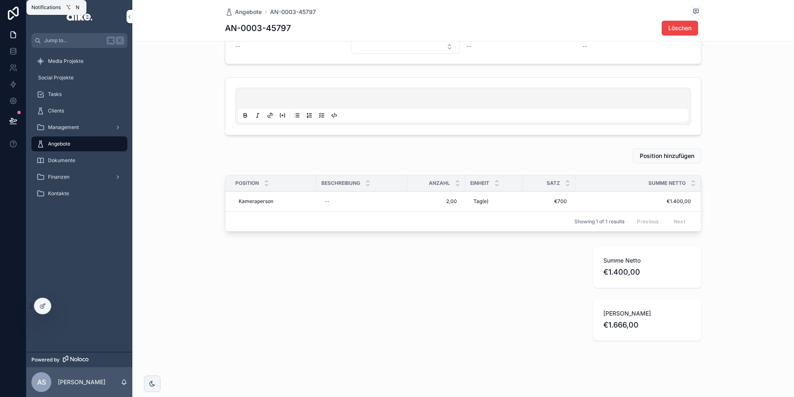
scroll to position [115, 0]
click at [44, 308] on icon at bounding box center [42, 306] width 7 height 7
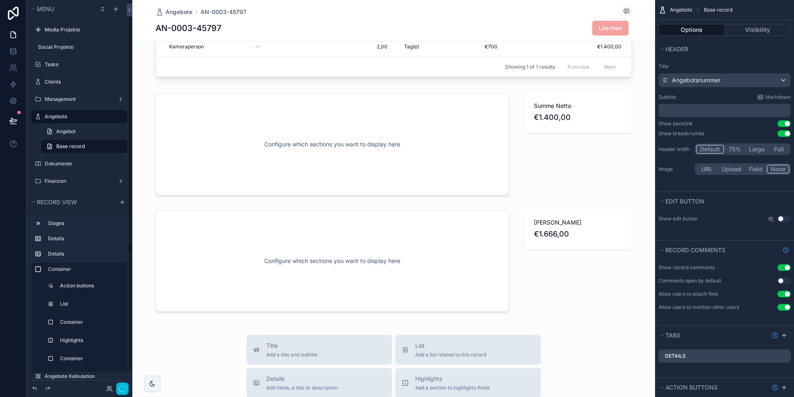
scroll to position [38, 0]
click at [84, 304] on label "Highlights" at bounding box center [89, 302] width 59 height 7
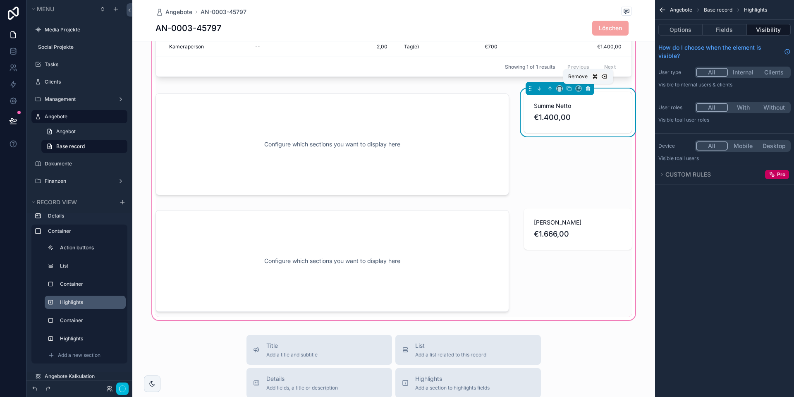
click at [587, 88] on icon "scrollable content" at bounding box center [588, 89] width 6 height 6
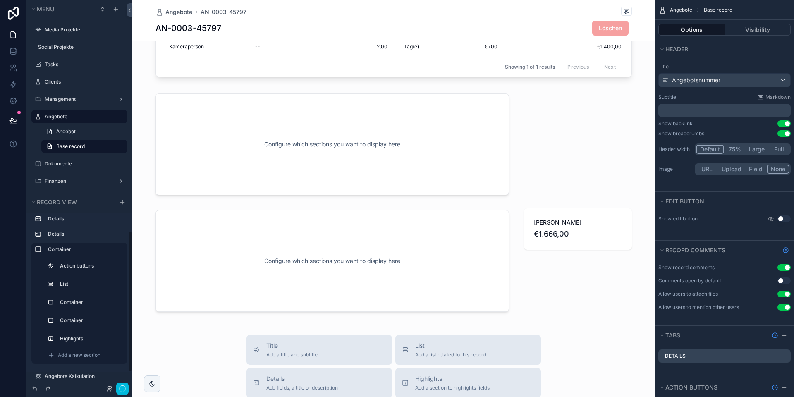
scroll to position [20, 0]
click at [78, 324] on div "Container" at bounding box center [91, 320] width 62 height 7
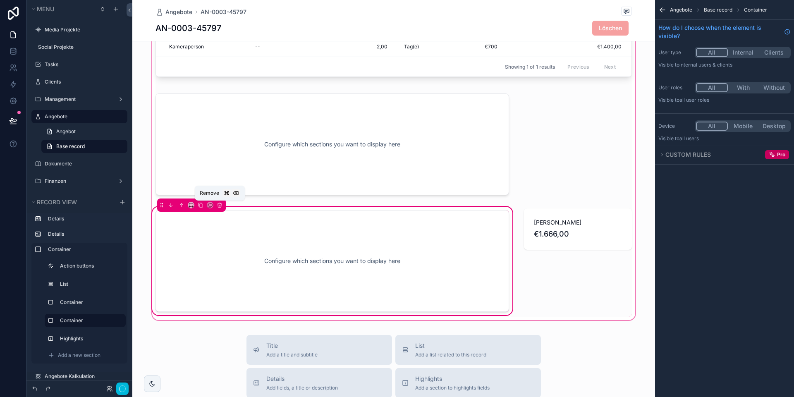
click at [220, 206] on icon "scrollable content" at bounding box center [220, 205] width 6 height 6
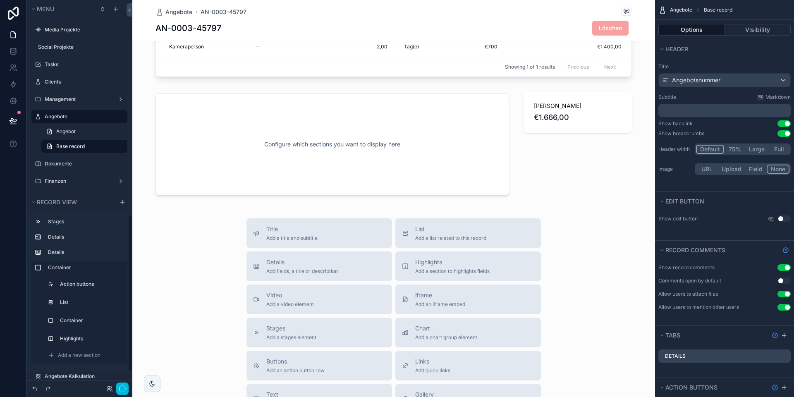
scroll to position [2, 0]
click at [76, 335] on div "Highlights" at bounding box center [91, 338] width 62 height 7
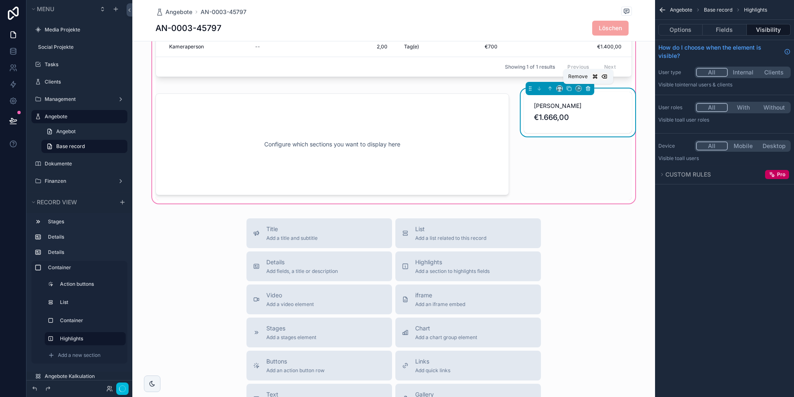
click at [589, 90] on icon "scrollable content" at bounding box center [588, 89] width 6 height 6
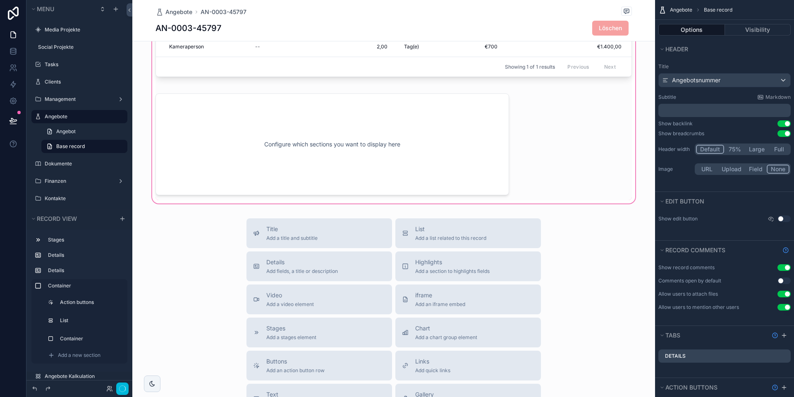
scroll to position [0, 0]
click at [413, 131] on div "scrollable content" at bounding box center [393, 96] width 523 height 220
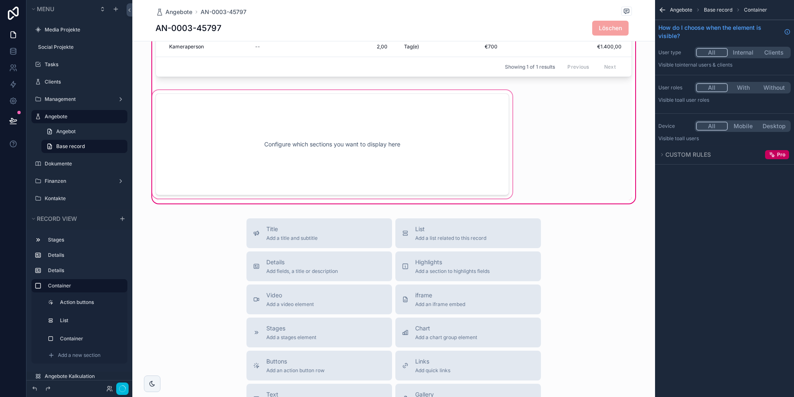
click at [358, 129] on div "scrollable content" at bounding box center [333, 145] width 364 height 112
click at [257, 119] on div "scrollable content" at bounding box center [333, 145] width 364 height 112
click at [258, 117] on div "scrollable content" at bounding box center [333, 145] width 364 height 112
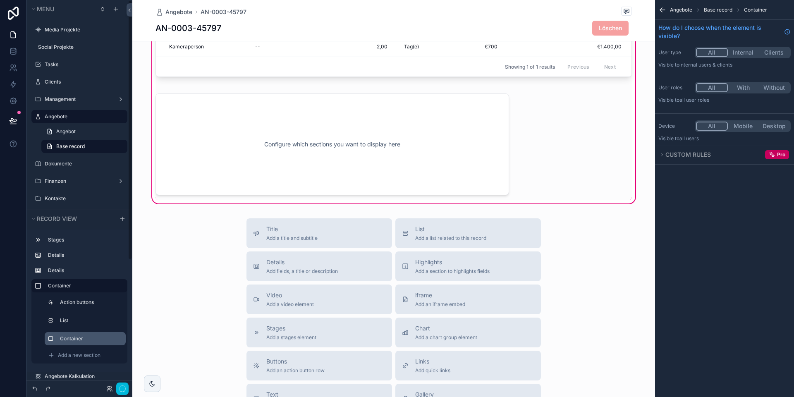
click at [91, 339] on label "Container" at bounding box center [89, 338] width 59 height 7
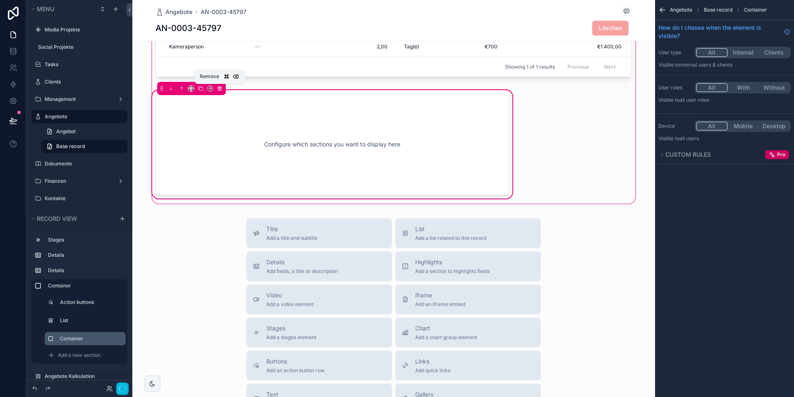
click at [220, 88] on icon "scrollable content" at bounding box center [220, 89] width 6 height 6
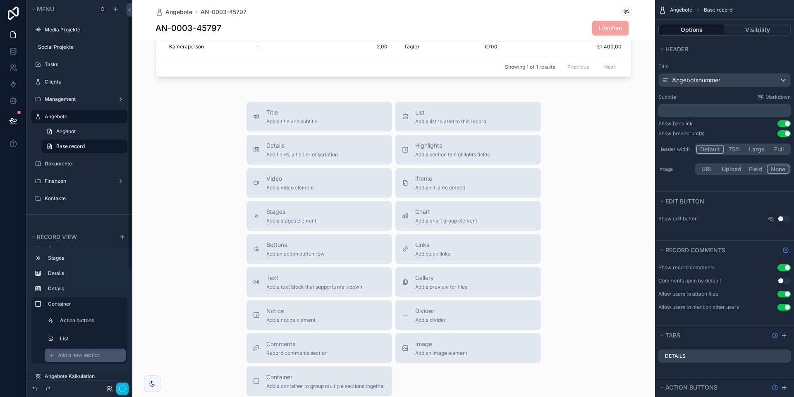
click at [74, 352] on span "Add a new section" at bounding box center [79, 355] width 43 height 7
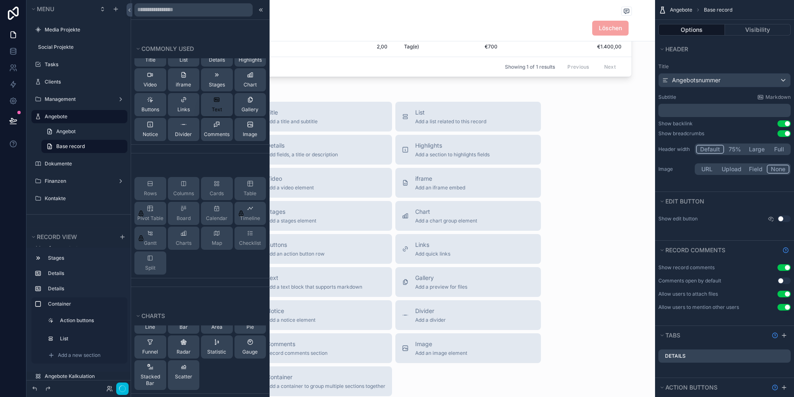
click at [223, 105] on button "Text" at bounding box center [217, 104] width 32 height 23
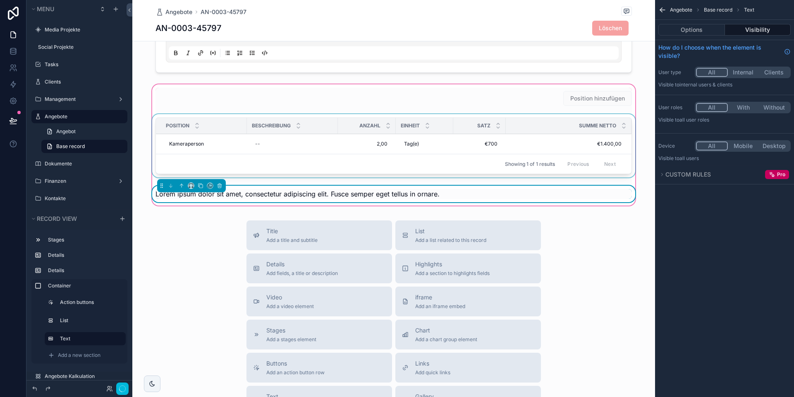
scroll to position [177, 0]
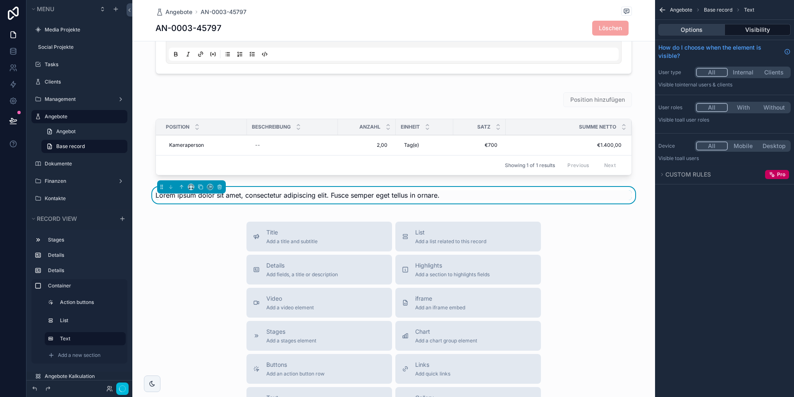
click at [687, 32] on button "Options" at bounding box center [692, 30] width 67 height 12
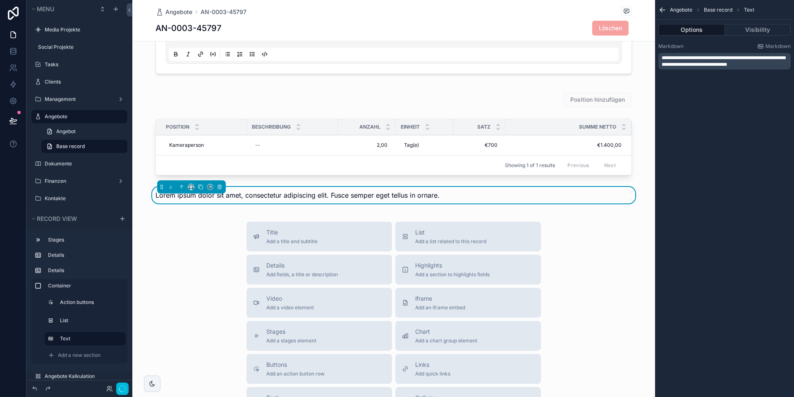
click at [687, 59] on span "**********" at bounding box center [724, 61] width 124 height 12
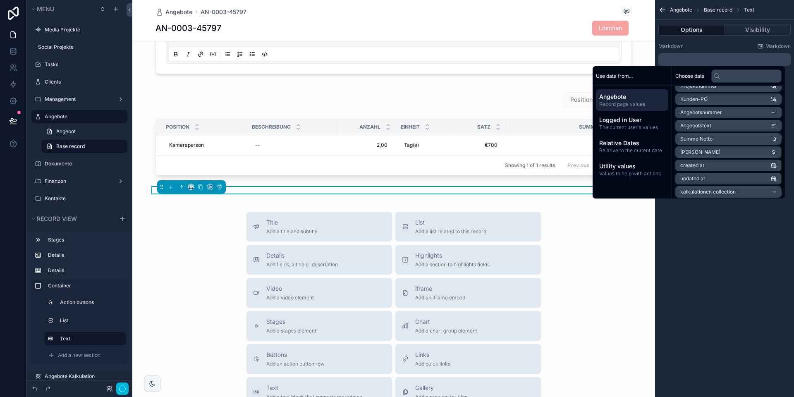
scroll to position [115, 0]
click at [702, 139] on span "Summe Netto" at bounding box center [696, 138] width 32 height 7
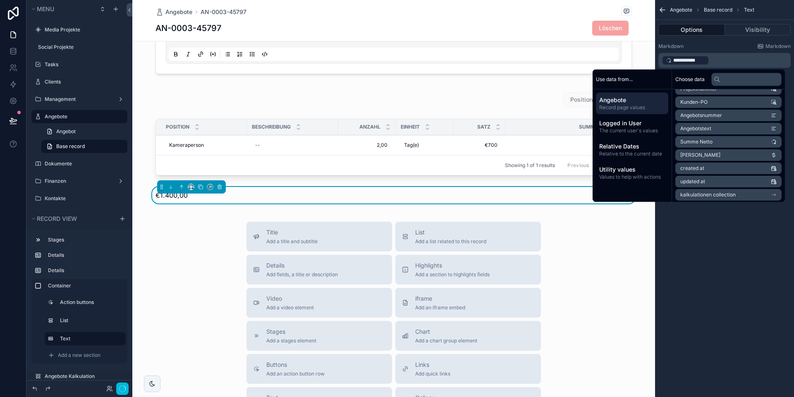
click at [711, 60] on p "**********" at bounding box center [725, 61] width 127 height 12
click at [750, 60] on p "**********" at bounding box center [725, 61] width 127 height 12
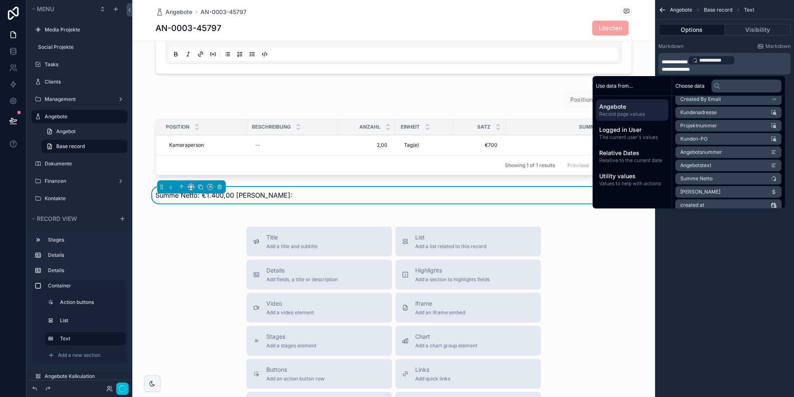
scroll to position [87, 0]
click at [711, 191] on li "[PERSON_NAME]" at bounding box center [728, 190] width 106 height 12
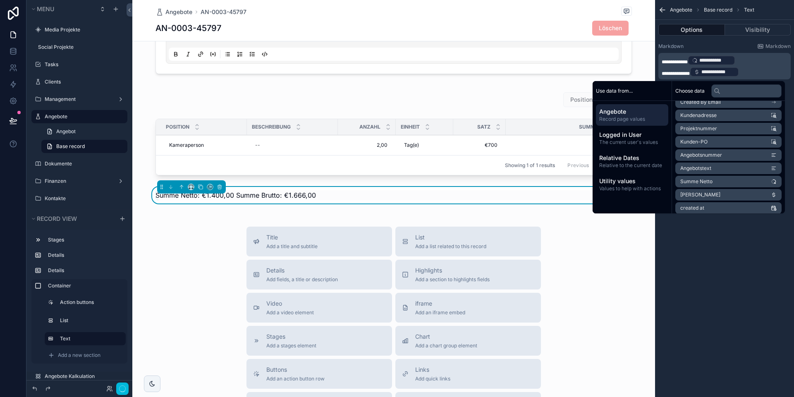
click at [613, 263] on div "Title Add a title and subtitle List Add a list related to this record Details A…" at bounding box center [393, 374] width 523 height 295
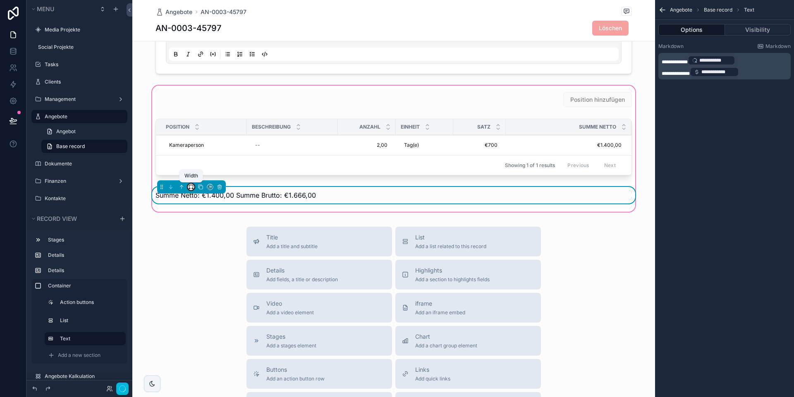
click at [188, 187] on icon "scrollable content" at bounding box center [191, 187] width 6 height 6
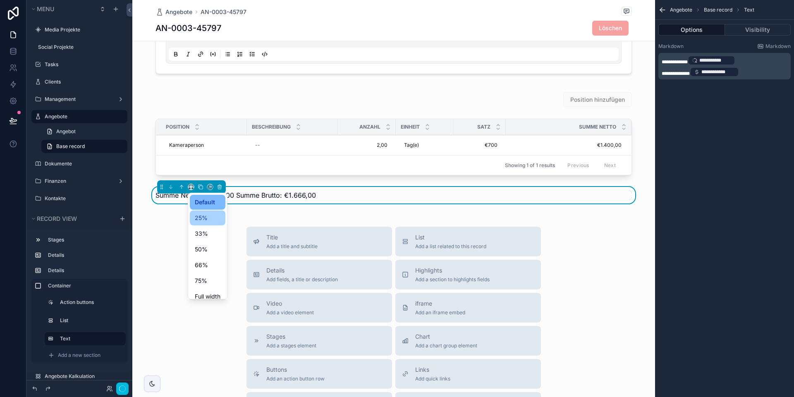
click at [204, 217] on span "25%" at bounding box center [201, 218] width 13 height 10
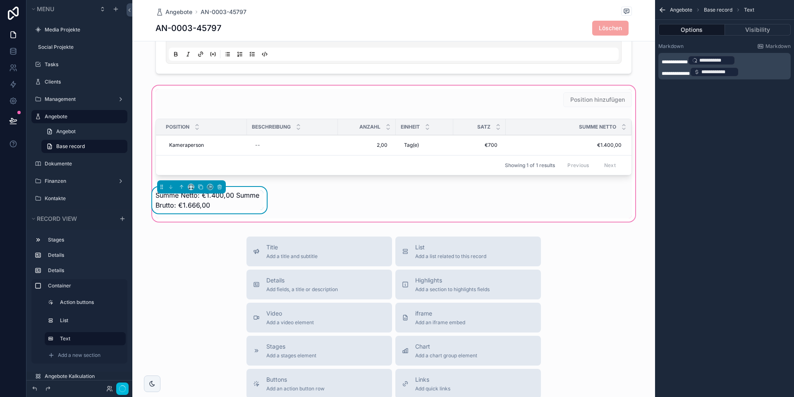
drag, startPoint x: 161, startPoint y: 188, endPoint x: 573, endPoint y: 192, distance: 411.6
click at [597, 186] on div "Position hinzufügen Position Beschreibung Anzahl Einheit Satz Summe Netto Kamer…" at bounding box center [394, 153] width 486 height 129
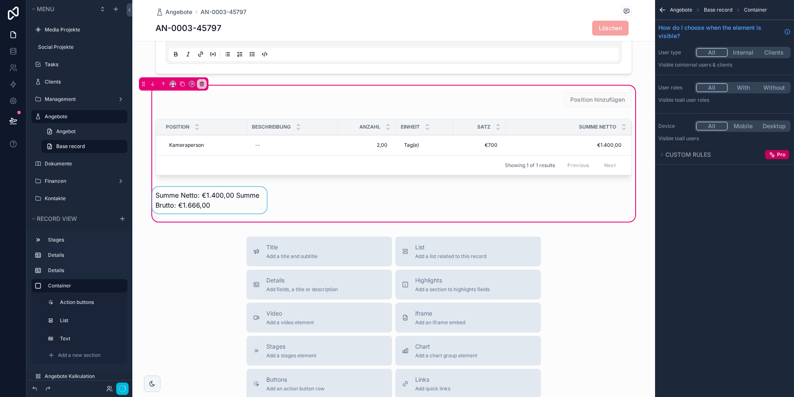
click at [200, 199] on div "scrollable content" at bounding box center [210, 202] width 118 height 31
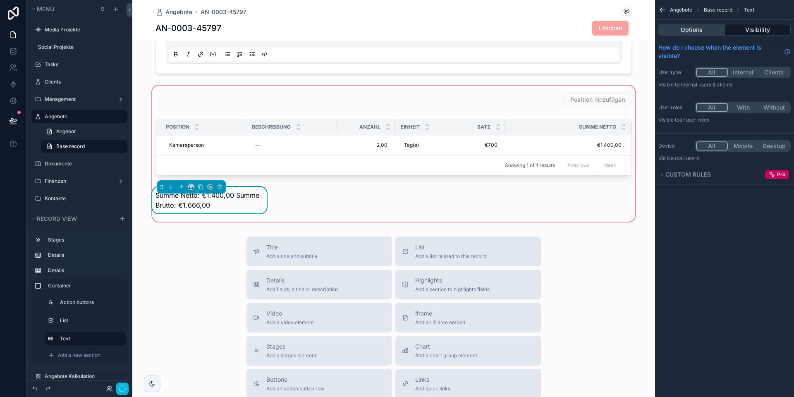
click at [684, 31] on button "Options" at bounding box center [692, 30] width 67 height 12
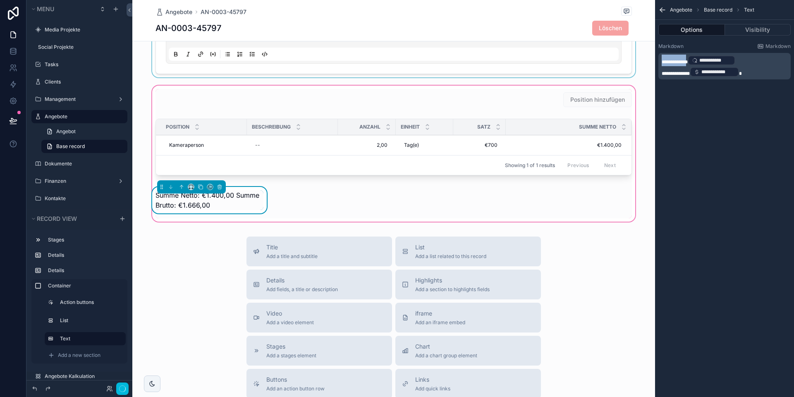
drag, startPoint x: 695, startPoint y: 61, endPoint x: 649, endPoint y: 60, distance: 46.8
click at [649, 60] on div "Jump to... K Media Projekte Social Projekte Tasks Clients Management Angebote D…" at bounding box center [463, 198] width 662 height 397
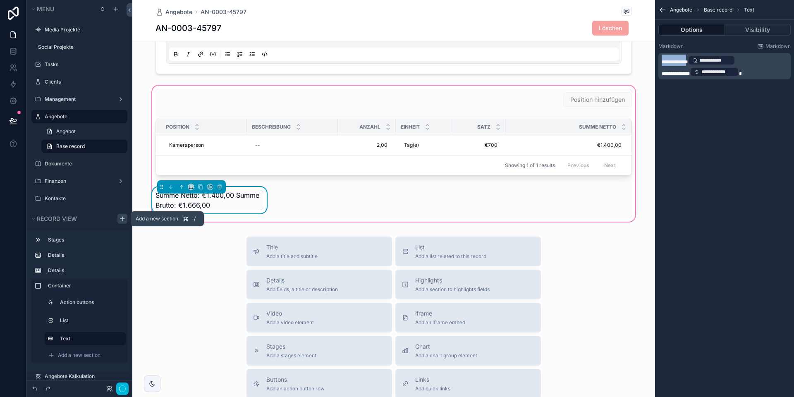
click at [120, 220] on icon "scrollable content" at bounding box center [122, 219] width 7 height 7
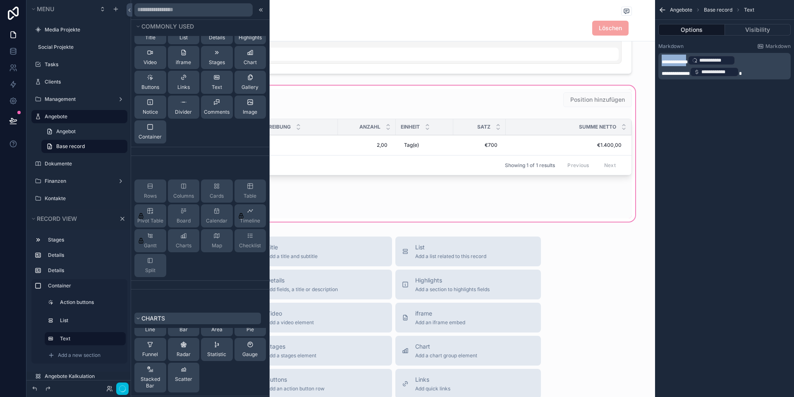
scroll to position [0, 0]
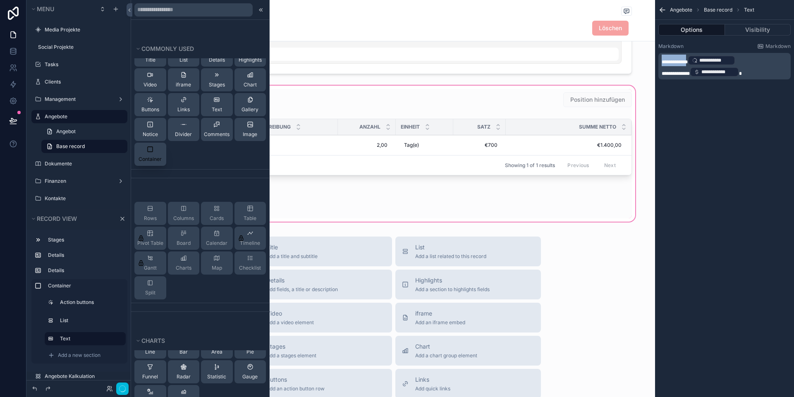
click at [154, 154] on div "Container" at bounding box center [150, 154] width 23 height 17
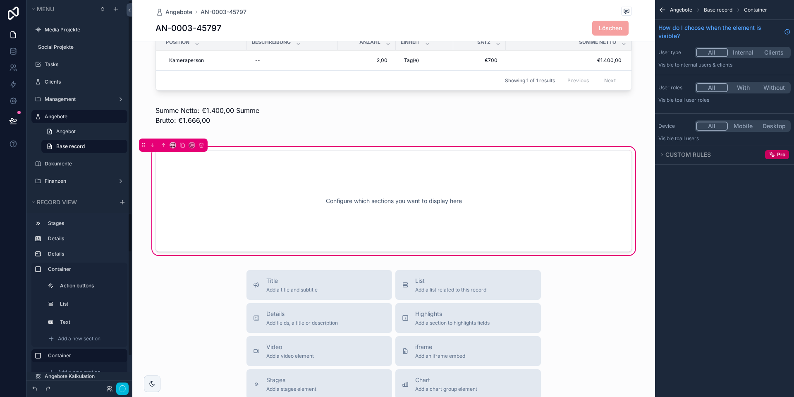
scroll to position [264, 0]
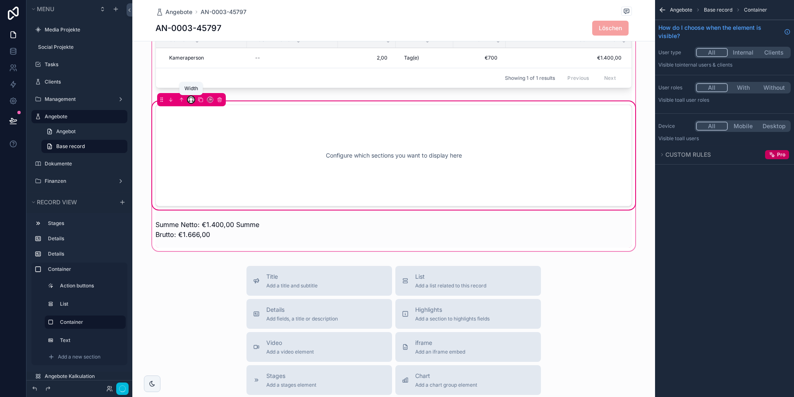
click at [189, 100] on icon "scrollable content" at bounding box center [191, 100] width 6 height 6
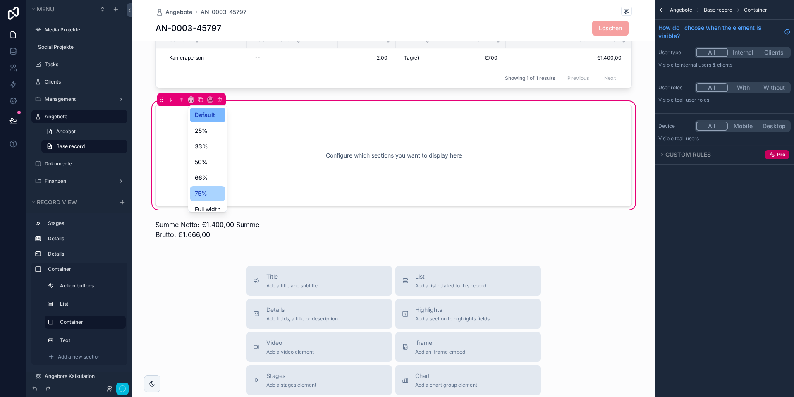
click at [197, 189] on span "75%" at bounding box center [201, 194] width 12 height 10
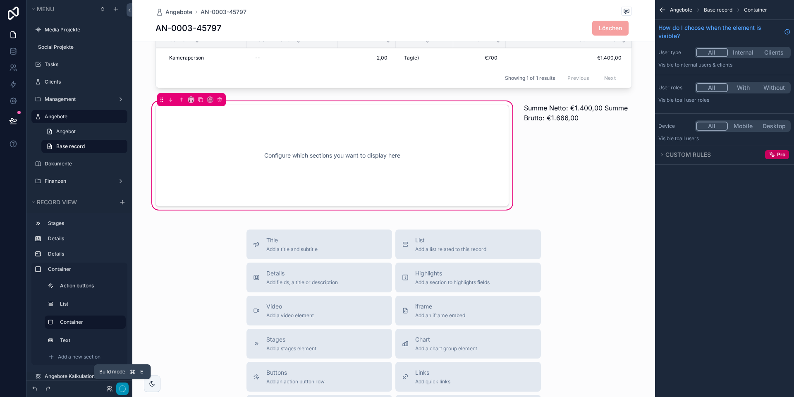
click at [121, 390] on icon "button" at bounding box center [122, 389] width 7 height 7
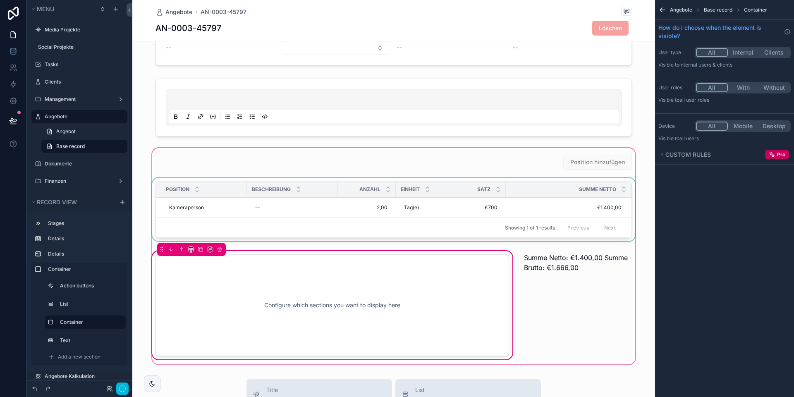
scroll to position [113, 0]
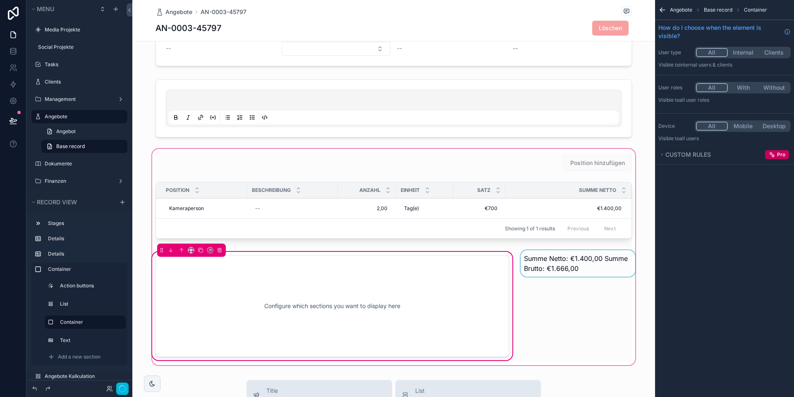
click at [591, 264] on div "scrollable content" at bounding box center [578, 306] width 118 height 112
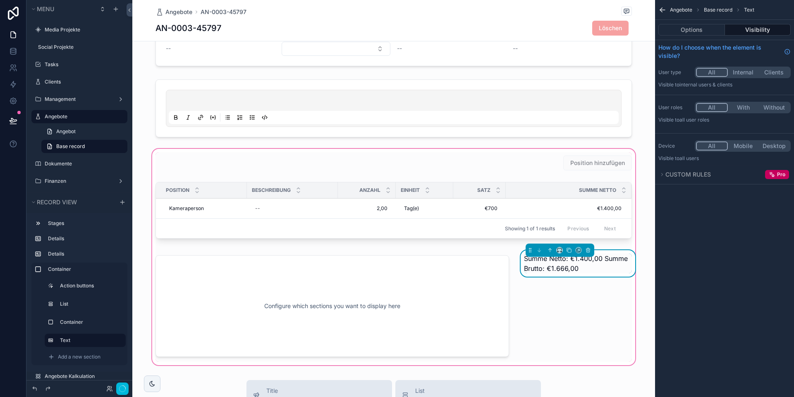
click at [591, 264] on p "Summe Netto: €1.400,00 Summe Brutto: €1.666,00" at bounding box center [578, 264] width 108 height 20
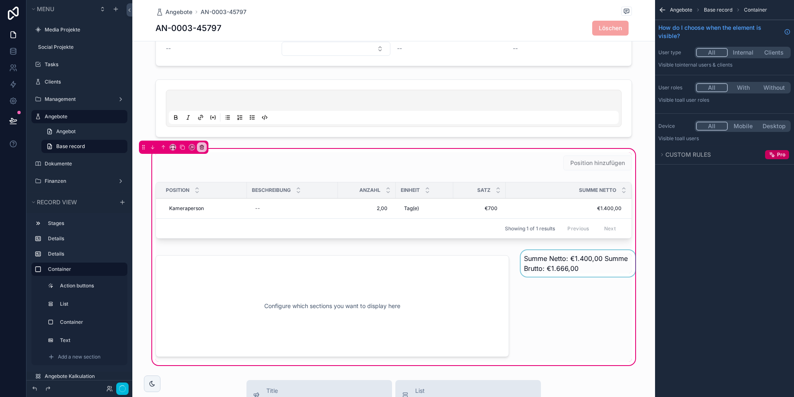
click at [573, 263] on div "scrollable content" at bounding box center [578, 306] width 118 height 112
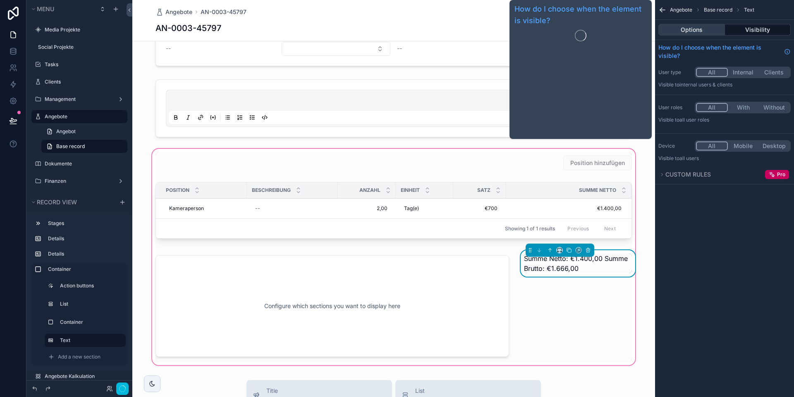
click at [695, 30] on button "Options" at bounding box center [692, 30] width 67 height 12
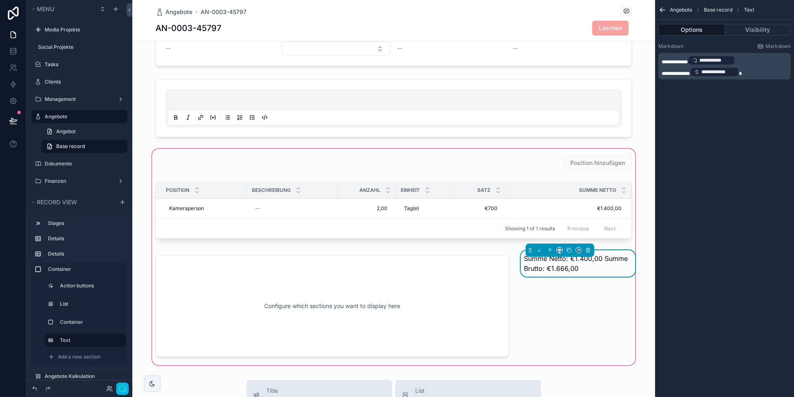
click at [662, 72] on span "**********" at bounding box center [676, 73] width 28 height 5
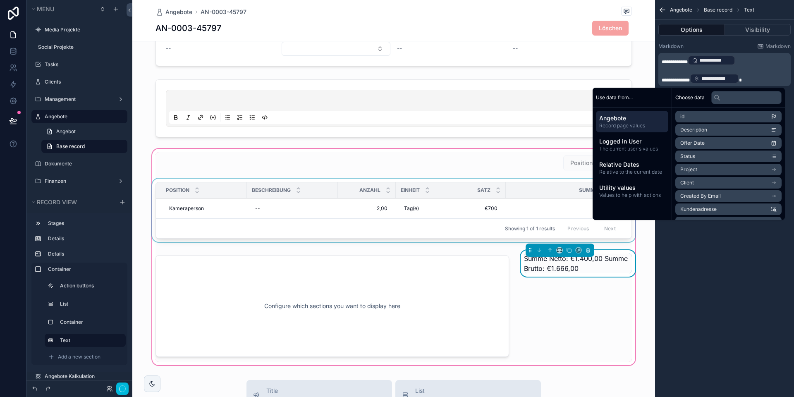
scroll to position [0, 0]
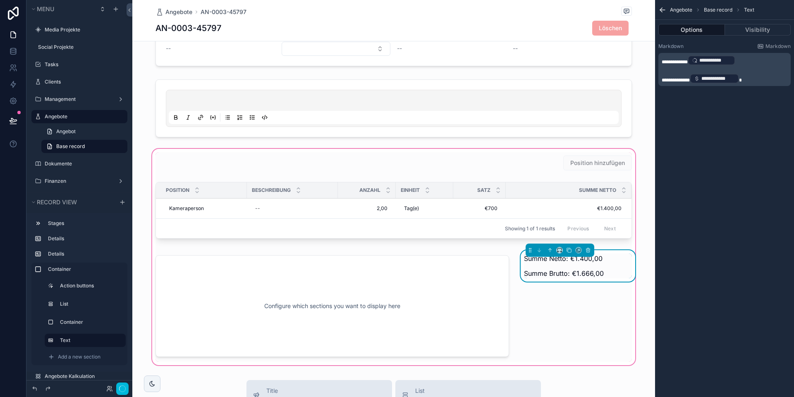
click at [568, 347] on div "Summe Netto: €1.400,00 Summe Brutto: €1.666,00" at bounding box center [578, 306] width 118 height 112
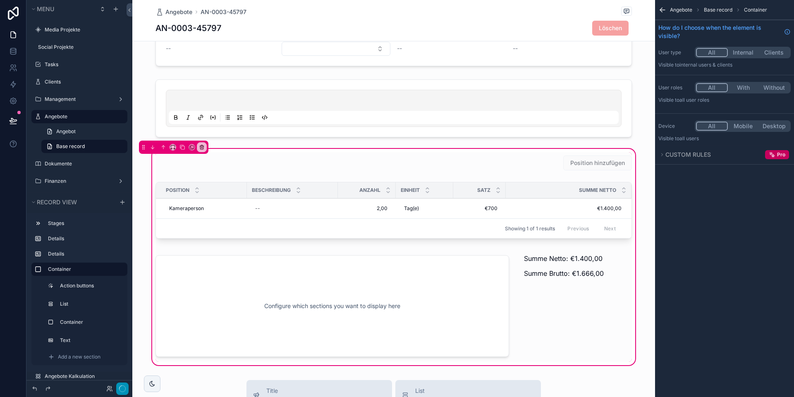
click at [121, 390] on icon "button" at bounding box center [122, 389] width 7 height 7
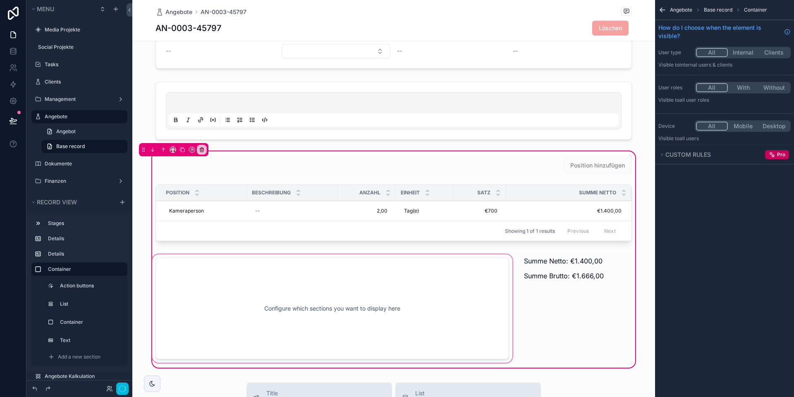
scroll to position [110, 0]
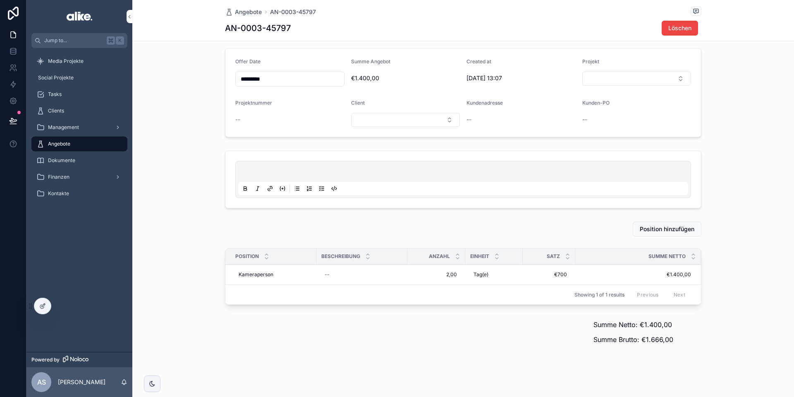
scroll to position [51, 0]
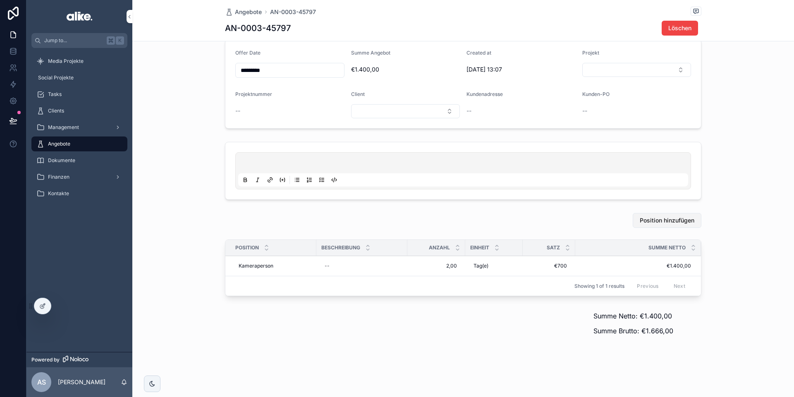
click at [659, 219] on span "Position hinzufügen" at bounding box center [667, 220] width 55 height 8
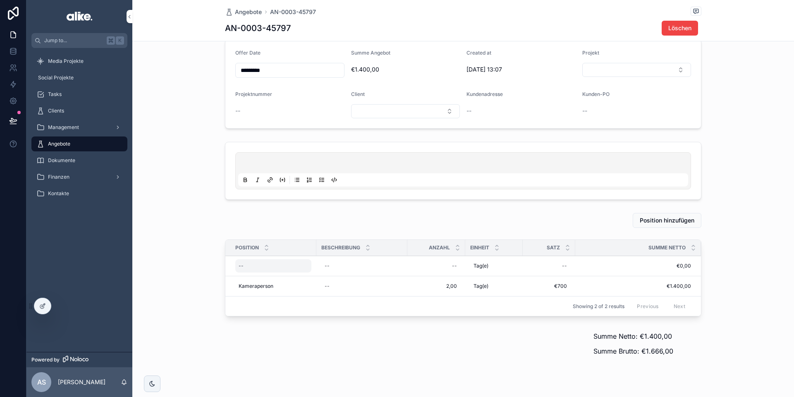
click at [250, 266] on div "--" at bounding box center [273, 265] width 76 height 13
type input "*********"
type input "**********"
click button "scrollable content" at bounding box center [340, 277] width 10 height 10
click at [438, 262] on div "--" at bounding box center [436, 265] width 48 height 13
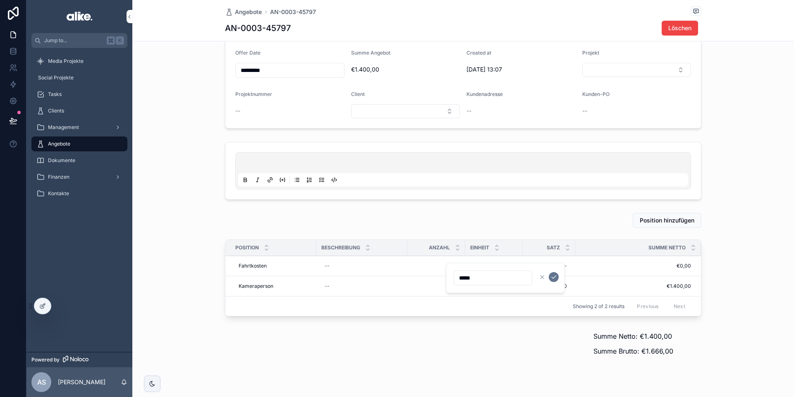
type input "******"
click button "scrollable content" at bounding box center [554, 277] width 10 height 10
click at [551, 266] on div "--" at bounding box center [549, 265] width 43 height 13
type input "**"
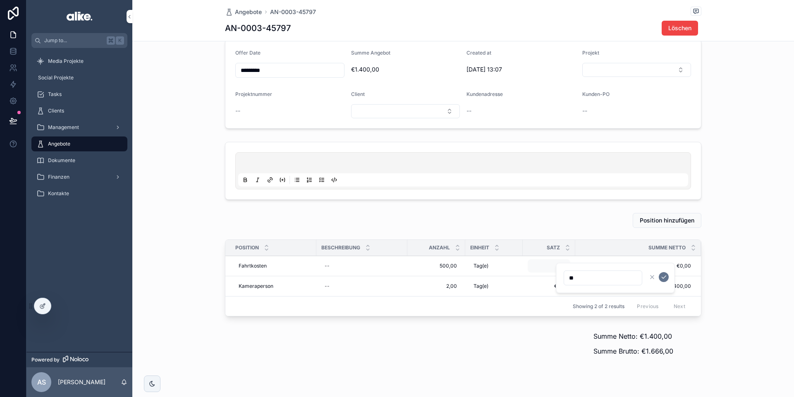
type input "**"
click at [44, 308] on icon at bounding box center [42, 306] width 7 height 7
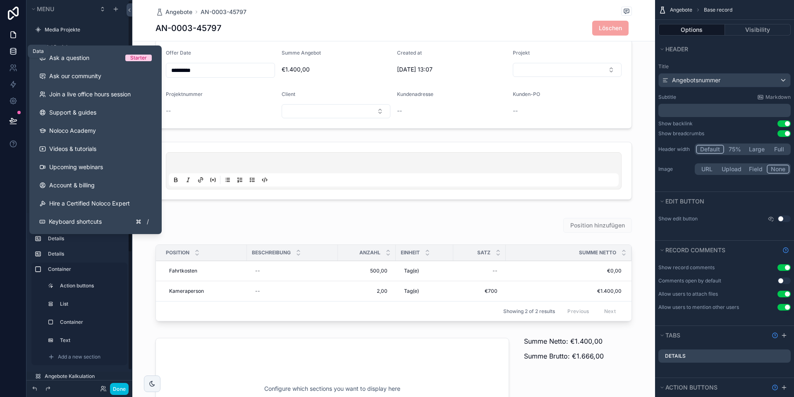
click at [12, 48] on icon at bounding box center [13, 51] width 8 height 8
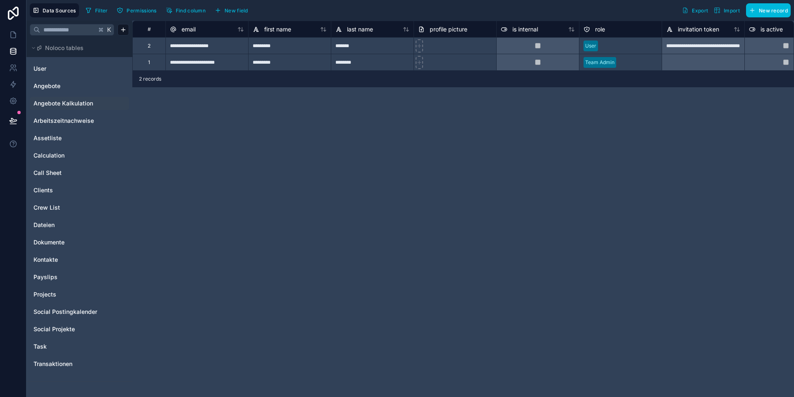
click at [73, 105] on span "Angebote Kalkulation" at bounding box center [64, 103] width 60 height 8
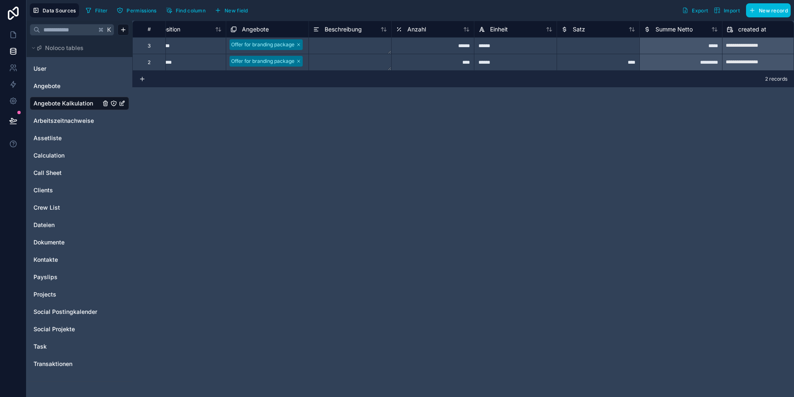
scroll to position [0, 26]
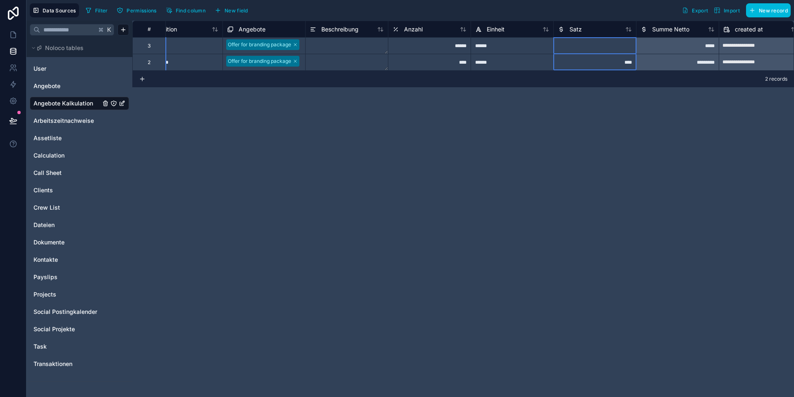
click at [590, 30] on div "Satz" at bounding box center [595, 29] width 74 height 10
click at [581, 29] on span "Satz" at bounding box center [576, 29] width 12 height 8
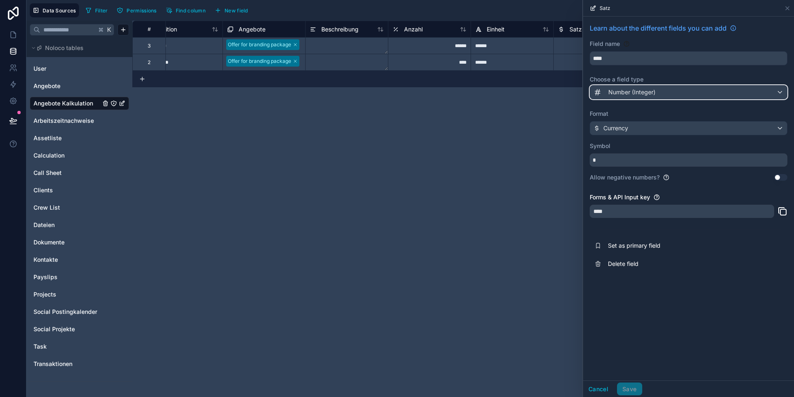
click at [618, 93] on span "Number (Integer)" at bounding box center [631, 92] width 47 height 8
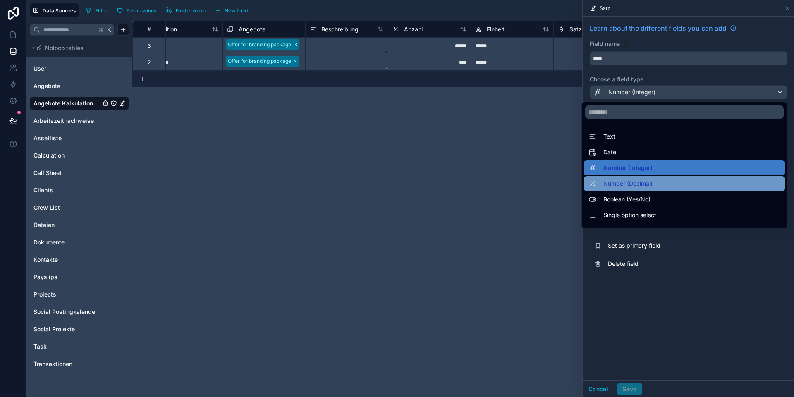
click at [618, 181] on span "Number (Decimal)" at bounding box center [628, 184] width 49 height 10
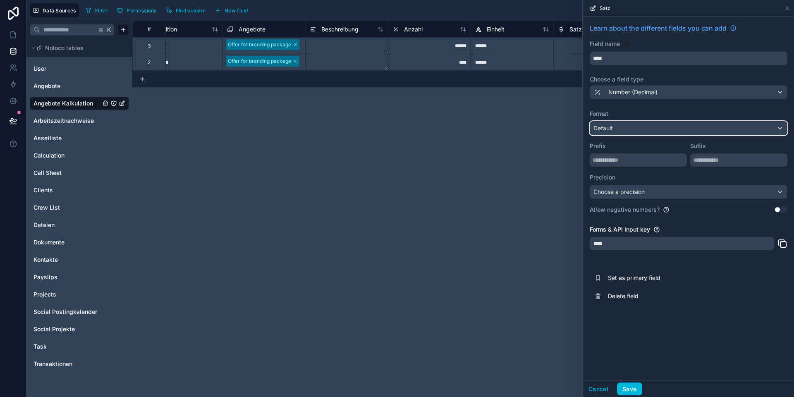
click at [618, 128] on div "Default" at bounding box center [688, 128] width 197 height 13
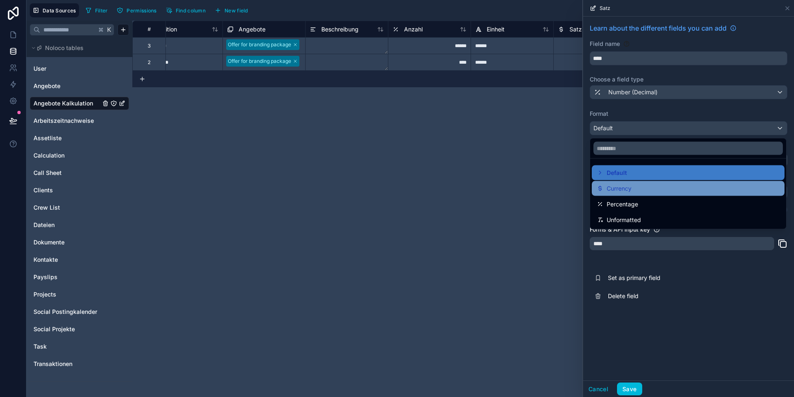
click at [616, 192] on span "Currency" at bounding box center [619, 189] width 25 height 10
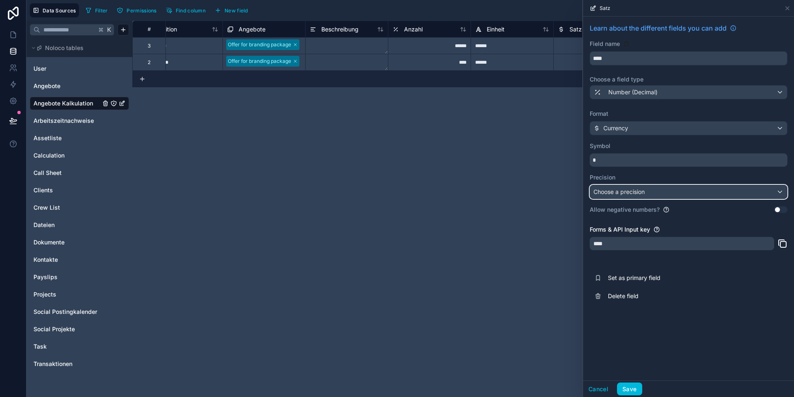
click at [617, 192] on span "Choose a precision" at bounding box center [619, 191] width 51 height 7
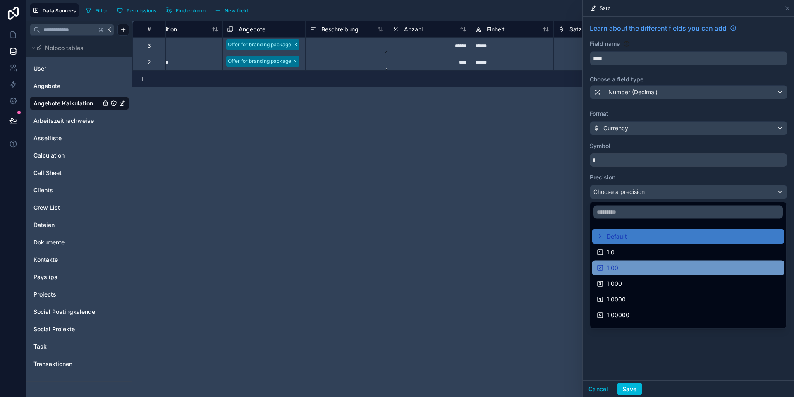
click at [616, 270] on span "1.00" at bounding box center [613, 268] width 12 height 10
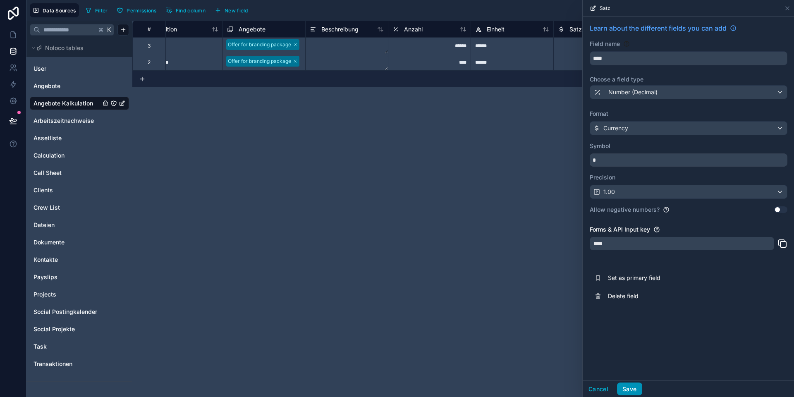
click at [625, 388] on button "Save" at bounding box center [629, 389] width 25 height 13
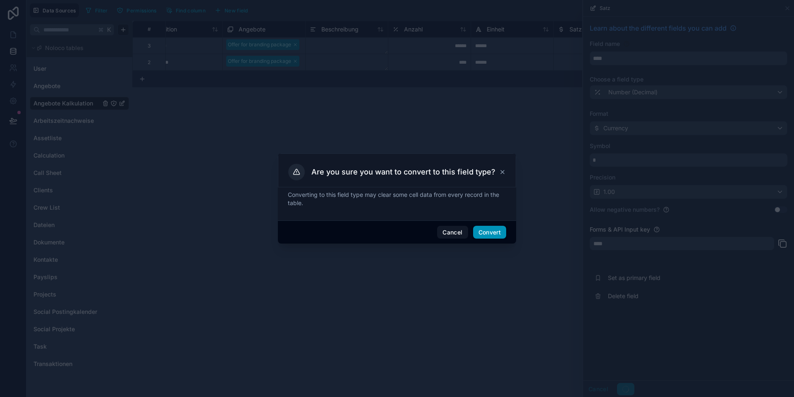
click at [491, 234] on button "Convert" at bounding box center [489, 232] width 33 height 13
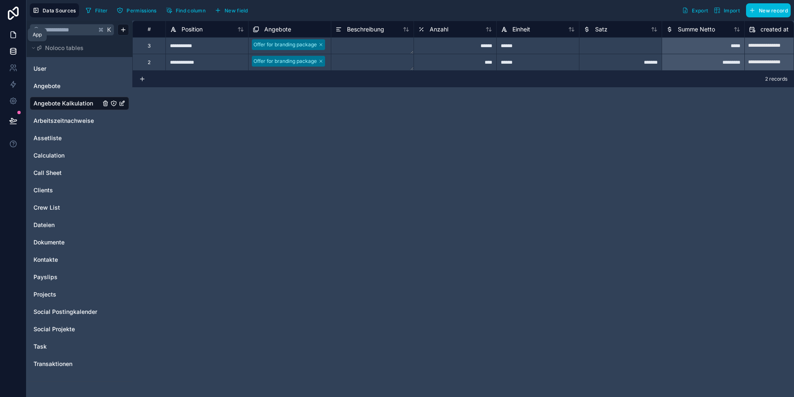
click at [11, 33] on icon at bounding box center [13, 35] width 5 height 6
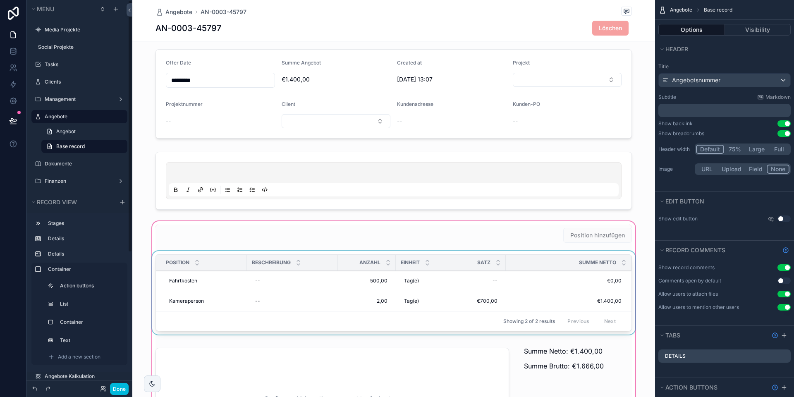
scroll to position [49, 0]
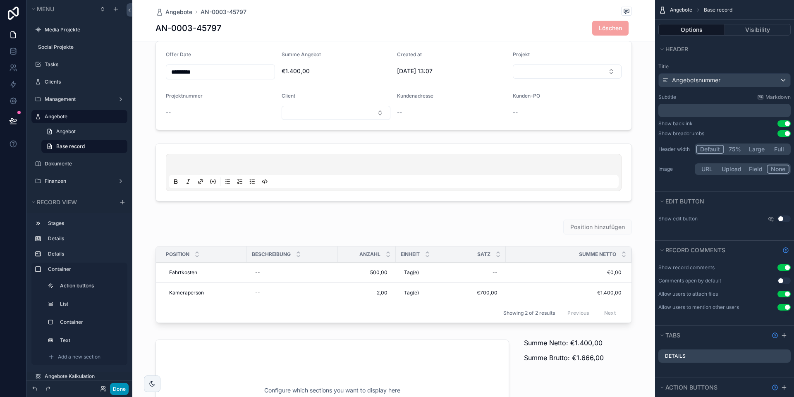
click at [122, 393] on button "Done" at bounding box center [119, 389] width 19 height 12
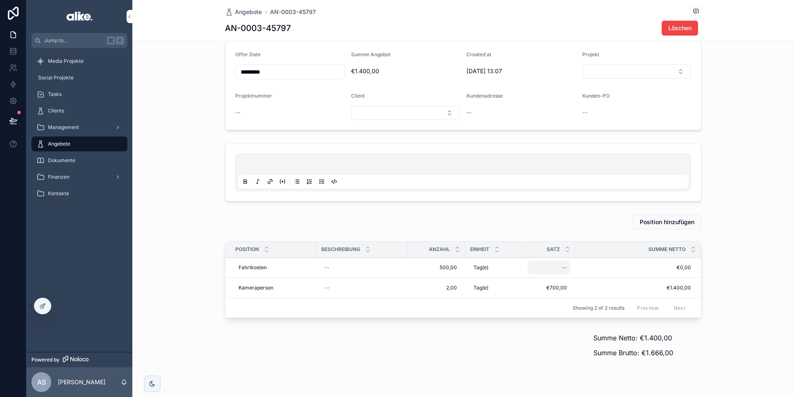
click at [556, 262] on div "--" at bounding box center [549, 267] width 43 height 13
type input "*****"
click at [556, 262] on div "--" at bounding box center [549, 267] width 43 height 13
type input "*****"
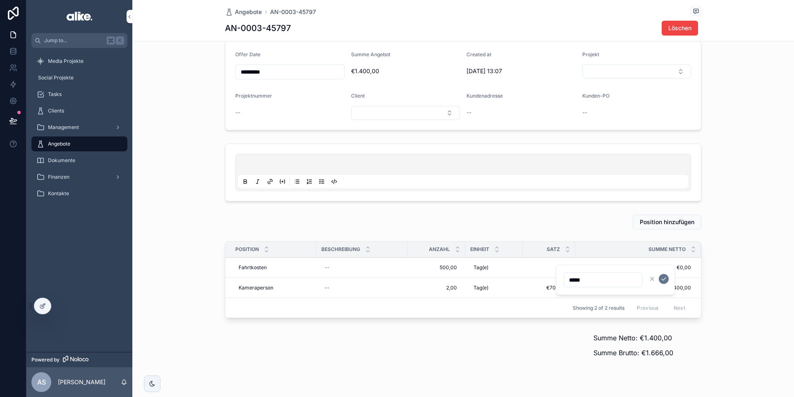
type input "*****"
click button "scrollable content" at bounding box center [664, 279] width 10 height 10
click at [40, 308] on icon at bounding box center [42, 306] width 7 height 7
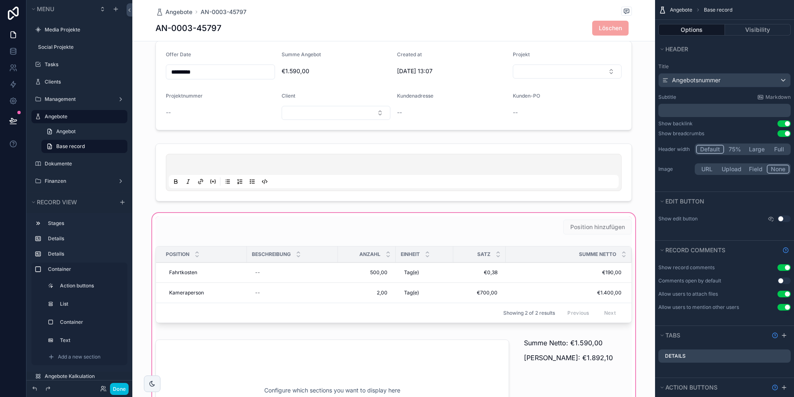
click at [316, 283] on div "scrollable content" at bounding box center [393, 331] width 523 height 240
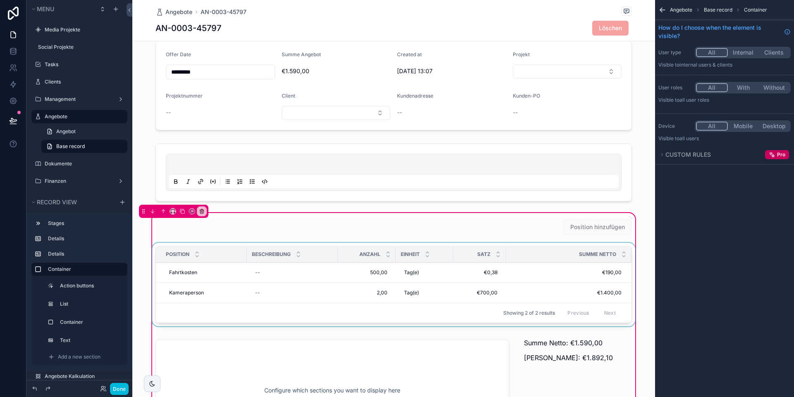
click at [302, 285] on div "scrollable content" at bounding box center [394, 286] width 486 height 87
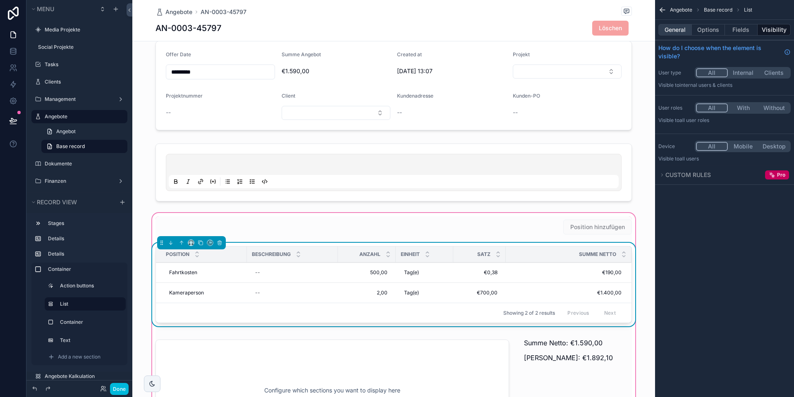
click at [680, 32] on button "General" at bounding box center [676, 30] width 34 height 12
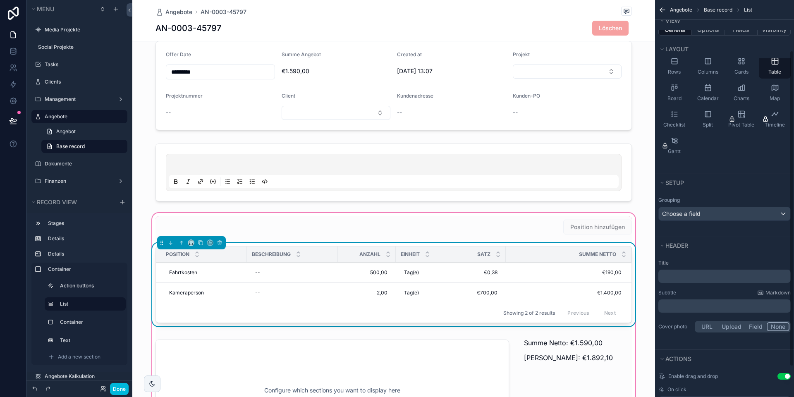
scroll to position [101, 0]
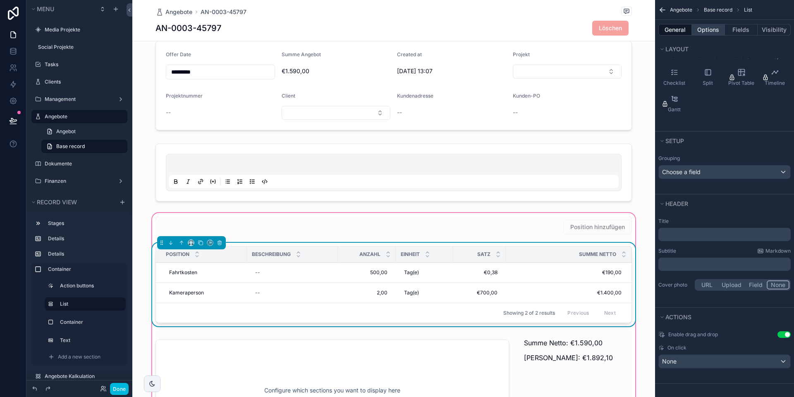
click at [705, 32] on button "Options" at bounding box center [708, 30] width 33 height 12
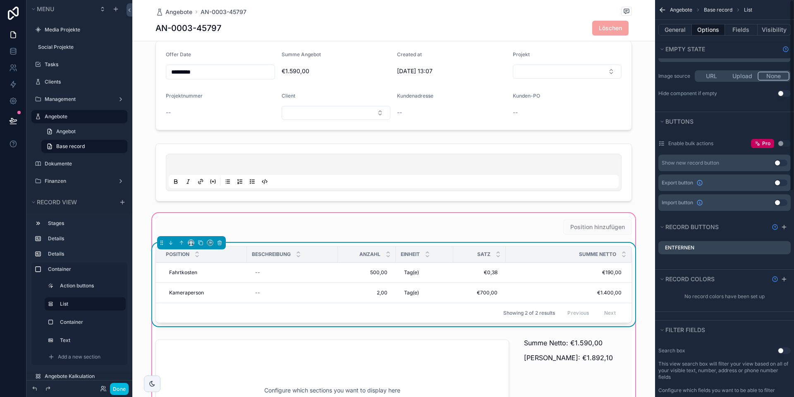
scroll to position [0, 0]
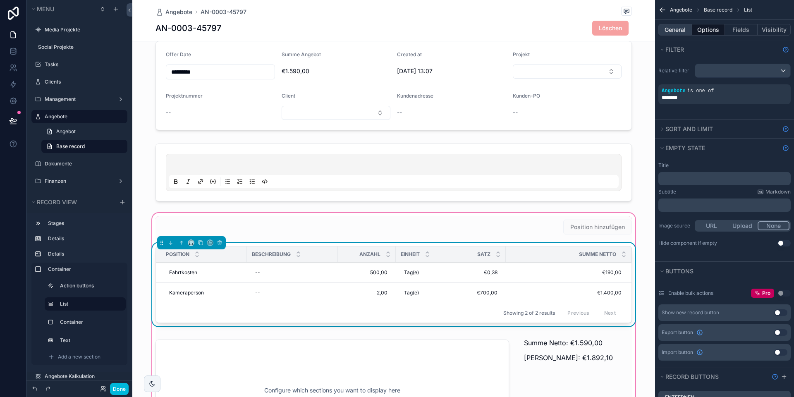
click at [672, 33] on button "General" at bounding box center [676, 30] width 34 height 12
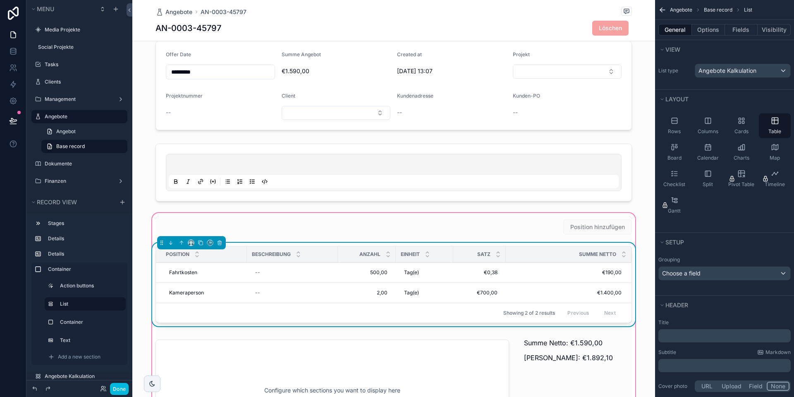
click at [380, 316] on div "Showing 2 of 2 results Previous Next" at bounding box center [394, 313] width 476 height 20
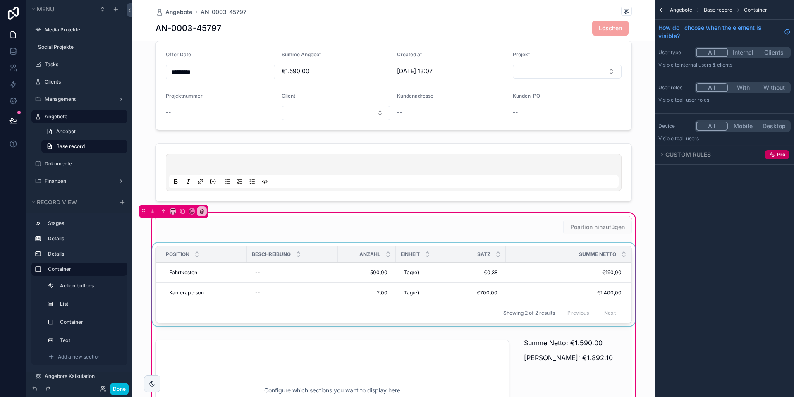
click at [499, 298] on div "scrollable content" at bounding box center [394, 286] width 486 height 87
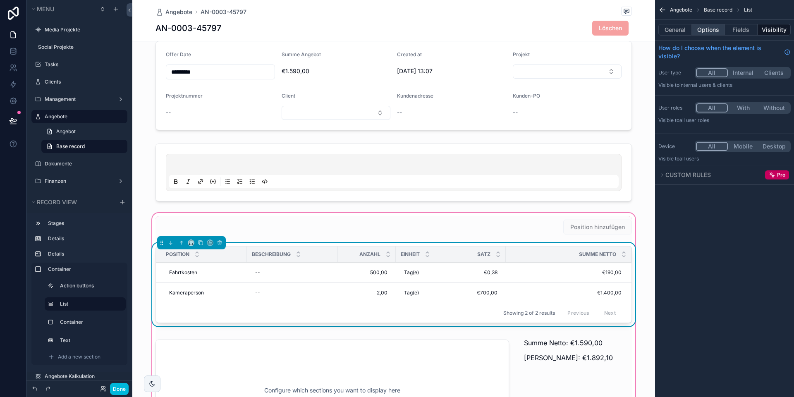
click at [695, 29] on button "Options" at bounding box center [708, 30] width 33 height 12
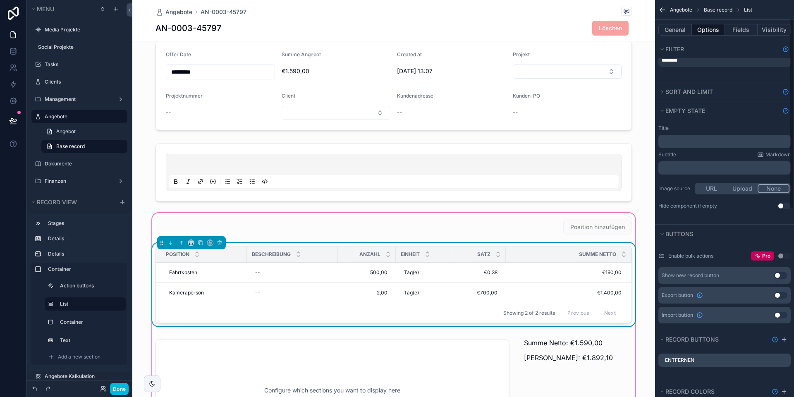
scroll to position [38, 0]
click at [780, 205] on button "Use setting" at bounding box center [784, 205] width 13 height 7
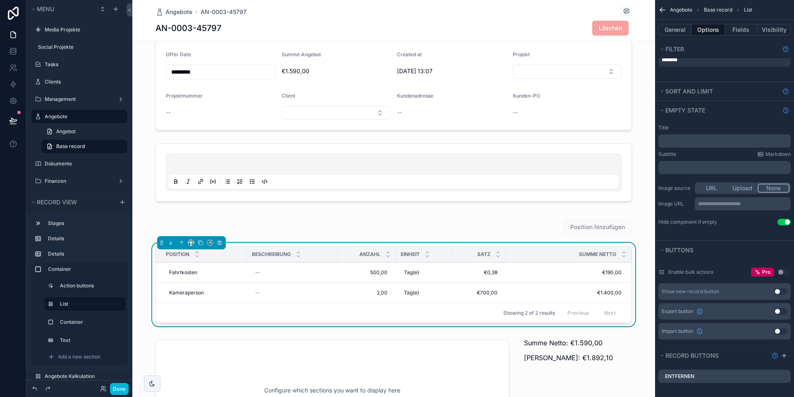
click at [783, 222] on button "Use setting" at bounding box center [784, 222] width 13 height 7
click at [660, 92] on icon "scrollable content" at bounding box center [662, 91] width 5 height 5
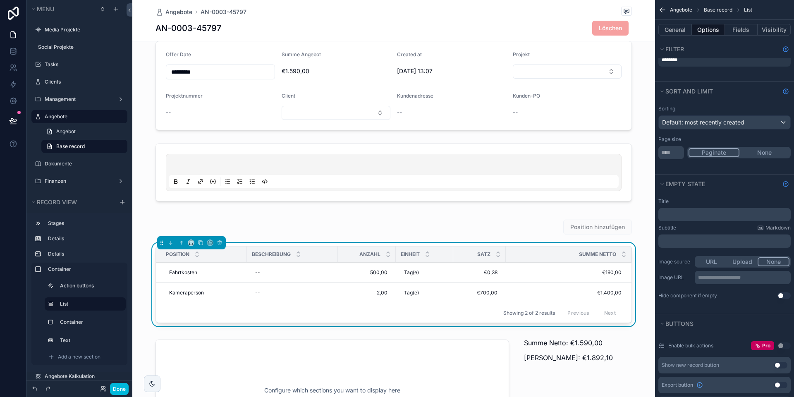
click at [764, 153] on button "None" at bounding box center [765, 152] width 50 height 9
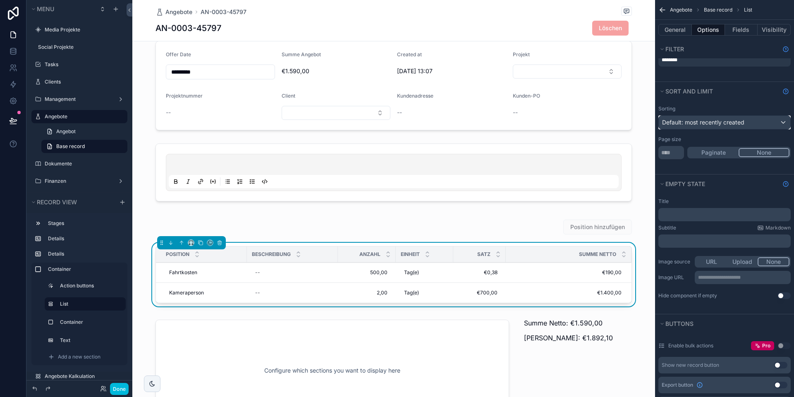
click at [717, 125] on span "Default: most recently created" at bounding box center [703, 122] width 82 height 7
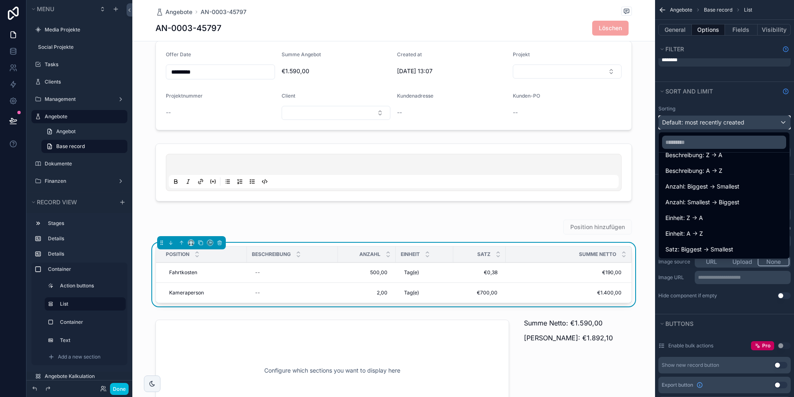
scroll to position [169, 0]
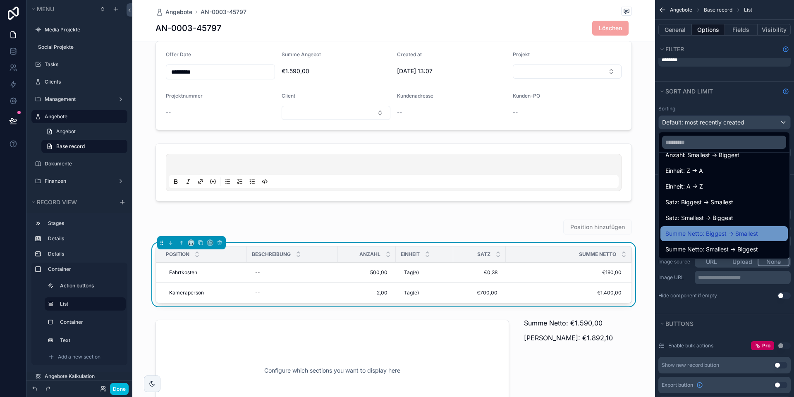
click at [702, 235] on span "Summe Netto: Biggest -> Smallest" at bounding box center [712, 234] width 93 height 10
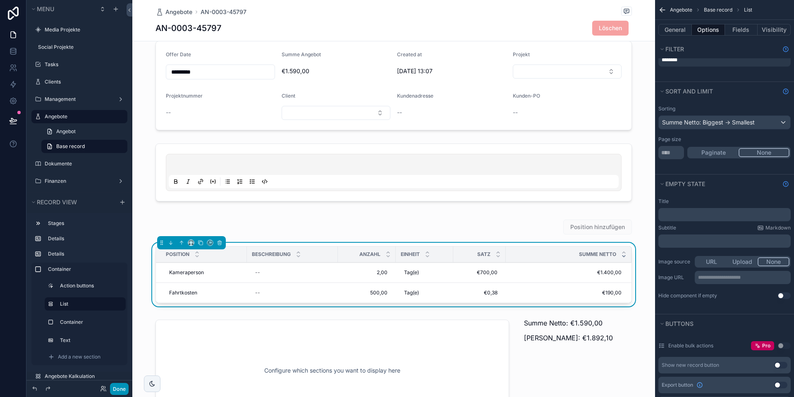
click at [119, 386] on button "Done" at bounding box center [119, 389] width 19 height 12
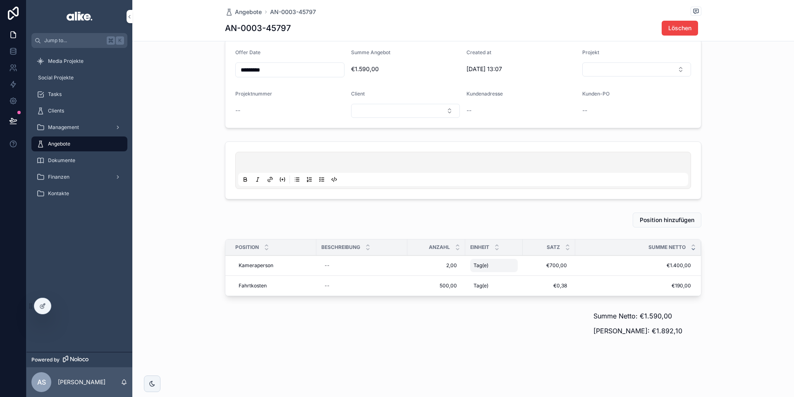
scroll to position [49, 0]
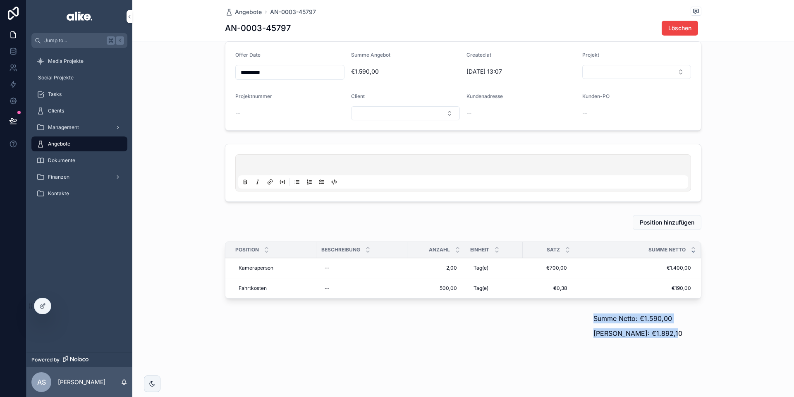
drag, startPoint x: 596, startPoint y: 319, endPoint x: 703, endPoint y: 335, distance: 108.6
click at [703, 335] on div "Summe Netto: €1.590,00 Summe Brutto: €1.892,10" at bounding box center [648, 328] width 118 height 36
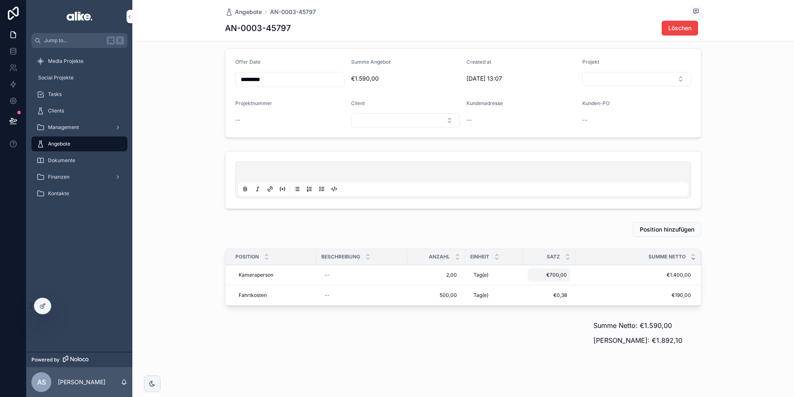
scroll to position [51, 0]
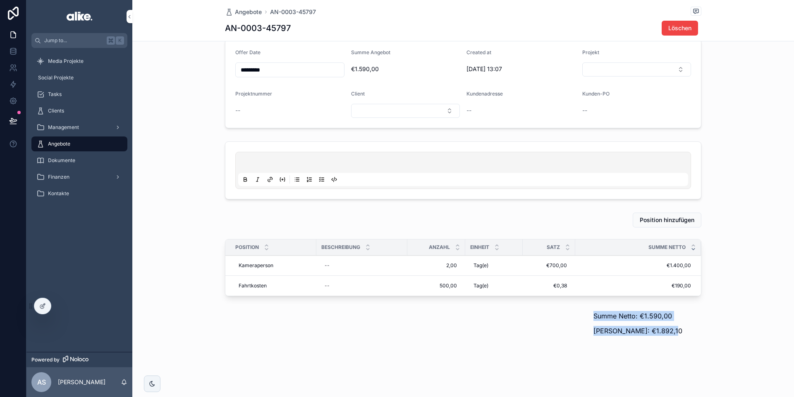
drag, startPoint x: 592, startPoint y: 316, endPoint x: 674, endPoint y: 329, distance: 83.0
click at [674, 329] on div "Summe Netto: €1.590,00 Summe Brutto: €1.892,10" at bounding box center [648, 326] width 118 height 36
click at [674, 329] on p "Summe Brutto: €1.892,10" at bounding box center [648, 331] width 108 height 10
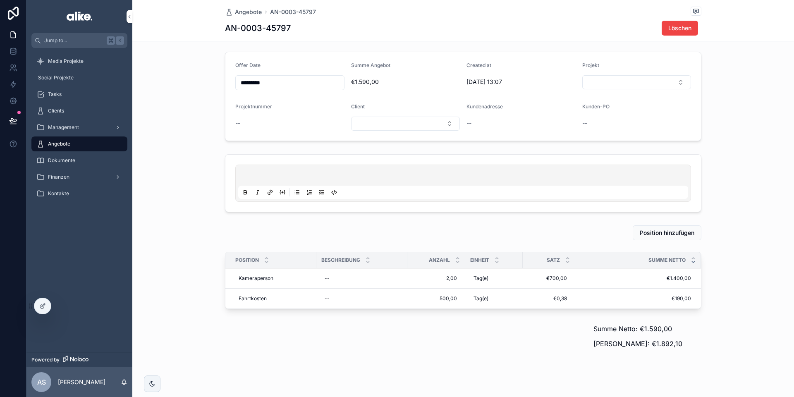
scroll to position [39, 0]
click at [0, 0] on button "Entfernen" at bounding box center [0, 0] width 0 height 0
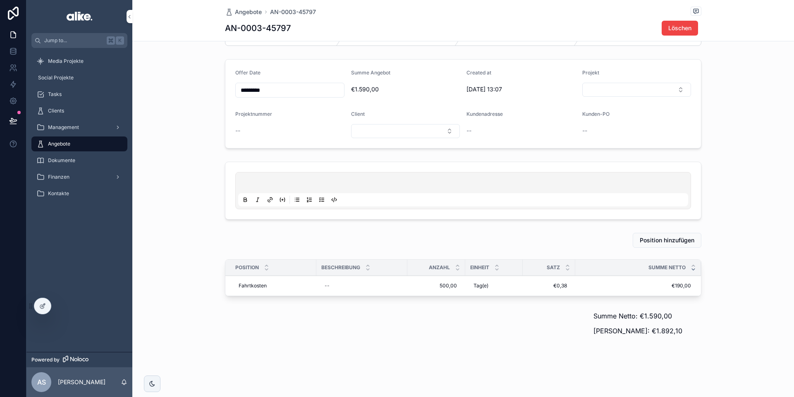
scroll to position [0, 0]
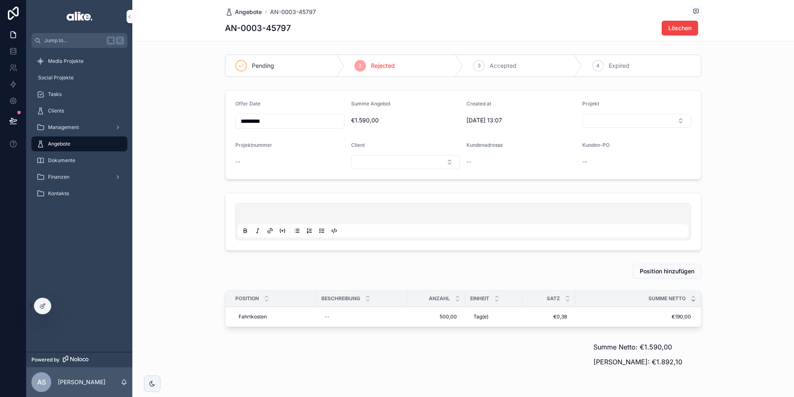
click at [249, 10] on span "Angebote" at bounding box center [248, 12] width 27 height 8
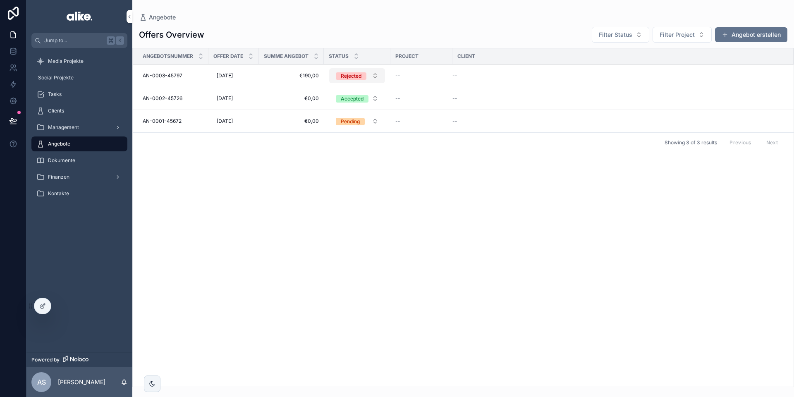
click at [362, 77] on span "Rejected" at bounding box center [351, 75] width 31 height 7
drag, startPoint x: 263, startPoint y: 153, endPoint x: 275, endPoint y: 93, distance: 61.0
click at [263, 153] on div "Angebotsnummer Offer Date Summe Angebot Status Project Client AN-0003-45797 AN-…" at bounding box center [463, 217] width 661 height 338
click at [49, 304] on div at bounding box center [42, 306] width 17 height 16
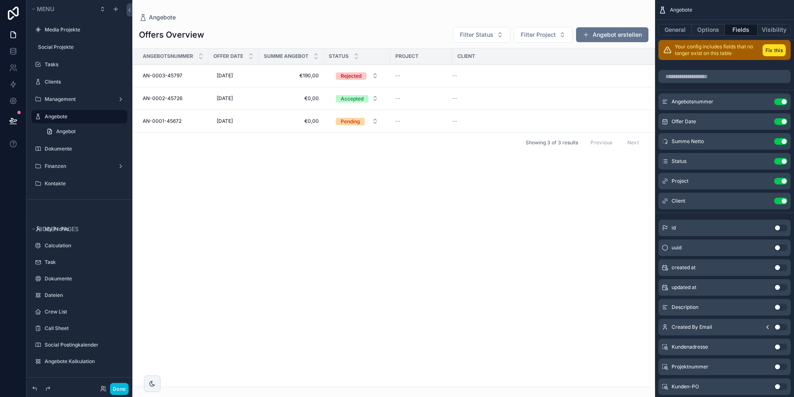
click at [405, 77] on div "scrollable content" at bounding box center [393, 198] width 523 height 397
click at [121, 393] on button "Done" at bounding box center [119, 389] width 19 height 12
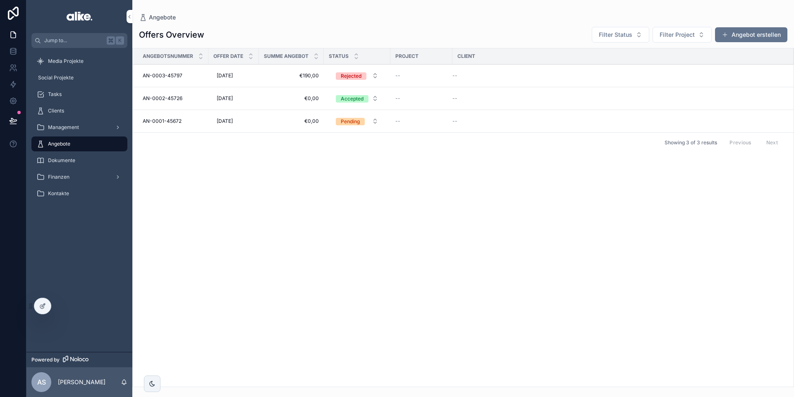
click at [262, 77] on td "€190,00 €190,00" at bounding box center [291, 76] width 65 height 23
click at [189, 76] on div "AN-0003-45797 AN-0003-45797" at bounding box center [173, 75] width 61 height 7
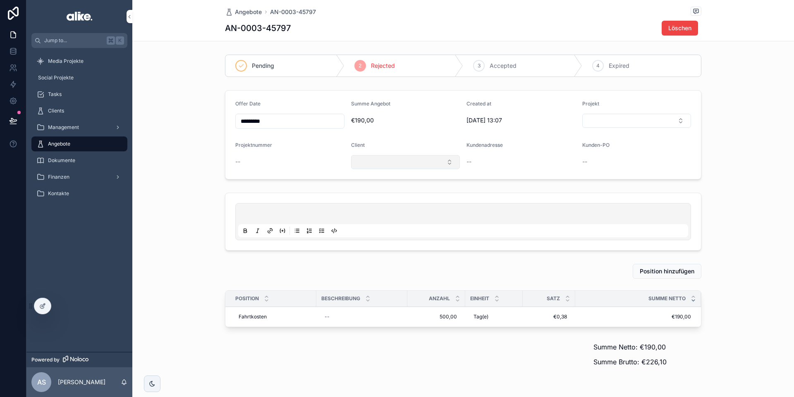
click at [391, 165] on button "Select Button" at bounding box center [405, 162] width 109 height 14
click at [388, 151] on div "Client" at bounding box center [405, 147] width 109 height 10
click at [38, 310] on div at bounding box center [42, 306] width 17 height 16
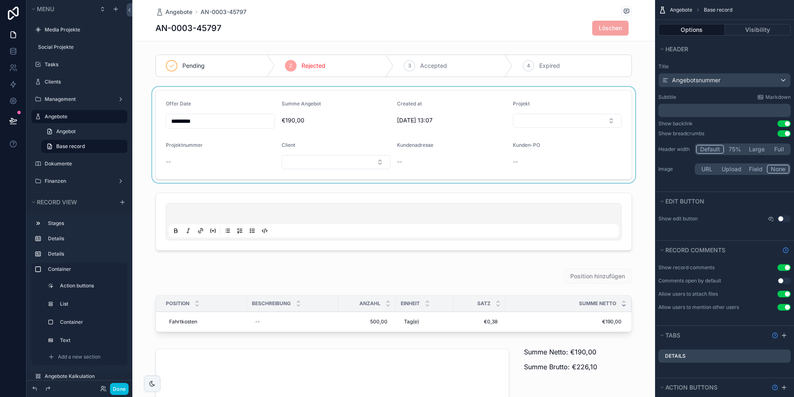
click at [307, 149] on div "scrollable content" at bounding box center [393, 135] width 523 height 96
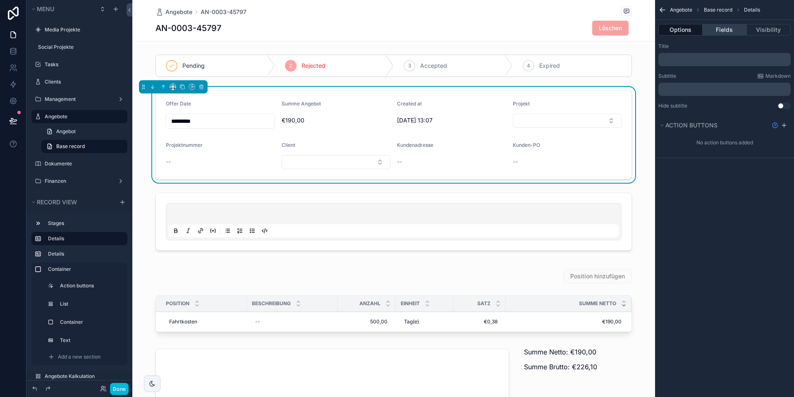
click at [728, 29] on button "Fields" at bounding box center [725, 30] width 44 height 12
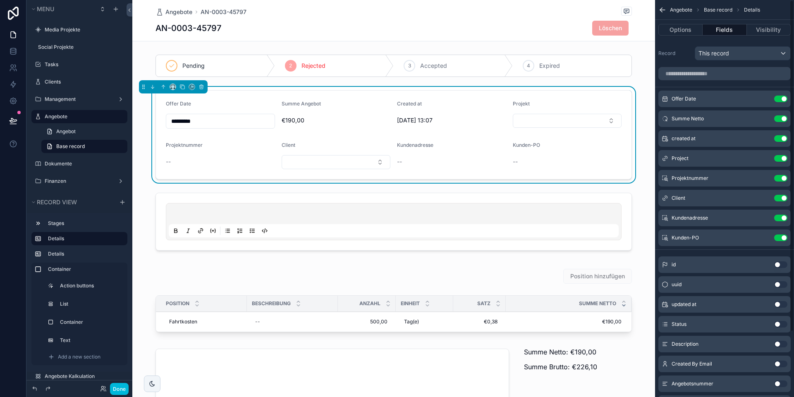
click at [0, 0] on icon "scrollable content" at bounding box center [0, 0] width 0 height 0
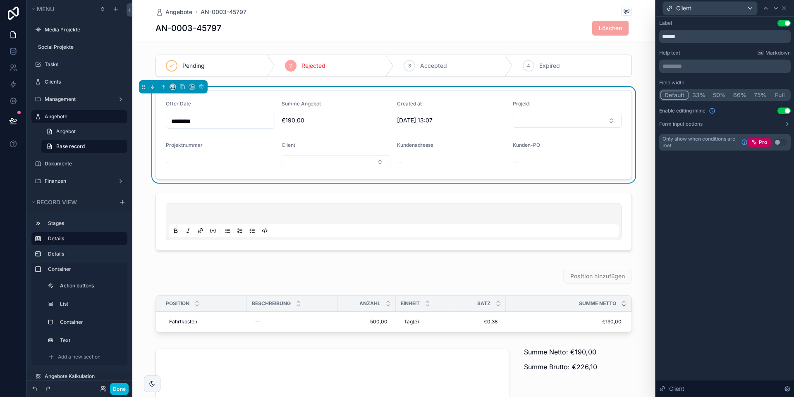
click at [735, 125] on button "Form input options" at bounding box center [725, 124] width 132 height 7
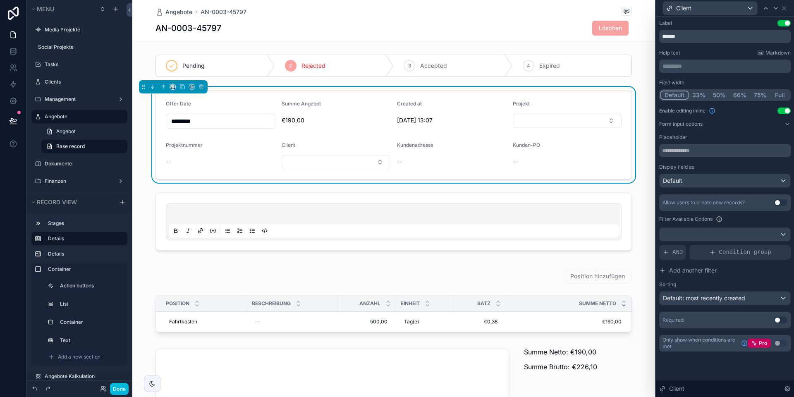
click at [692, 122] on label "Form input options" at bounding box center [680, 124] width 43 height 7
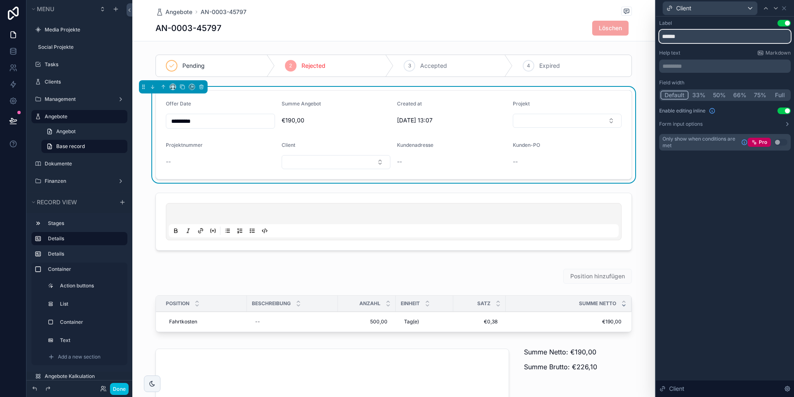
click at [701, 31] on input "******" at bounding box center [725, 36] width 132 height 13
type input "*****"
click at [116, 387] on button "Done" at bounding box center [119, 389] width 19 height 12
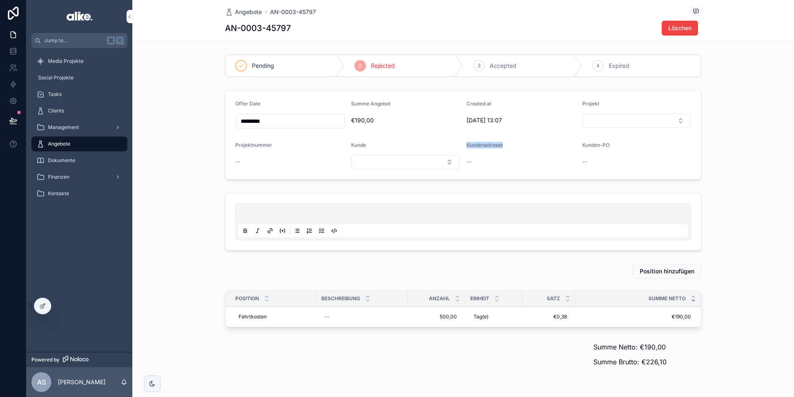
drag, startPoint x: 468, startPoint y: 145, endPoint x: 505, endPoint y: 147, distance: 36.9
click at [505, 147] on div "Kundenadresse" at bounding box center [521, 147] width 109 height 10
drag, startPoint x: 584, startPoint y: 145, endPoint x: 619, endPoint y: 147, distance: 34.8
click at [619, 147] on form "Offer Date ********* Summe Angebot €190,00 Created at 8.9.2025 13:07 Projekt Pr…" at bounding box center [463, 135] width 476 height 89
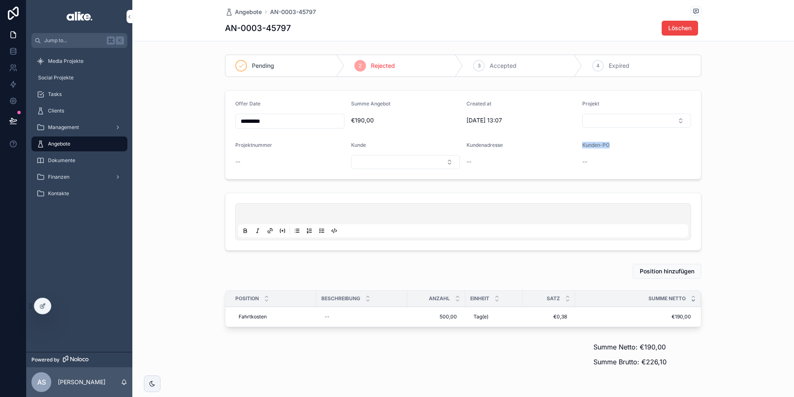
drag, startPoint x: 619, startPoint y: 147, endPoint x: 385, endPoint y: 233, distance: 249.7
click at [619, 147] on div "Kunden-PO" at bounding box center [636, 147] width 109 height 10
click at [295, 217] on p "scrollable content" at bounding box center [465, 215] width 450 height 8
drag, startPoint x: 180, startPoint y: 223, endPoint x: 206, endPoint y: 229, distance: 27.3
click at [182, 223] on div "scrollable content" at bounding box center [463, 221] width 662 height 65
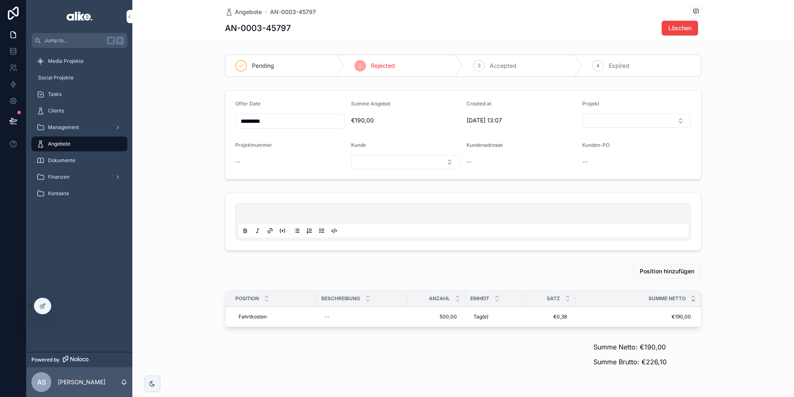
click at [0, 0] on span "Entfernen" at bounding box center [0, 0] width 0 height 0
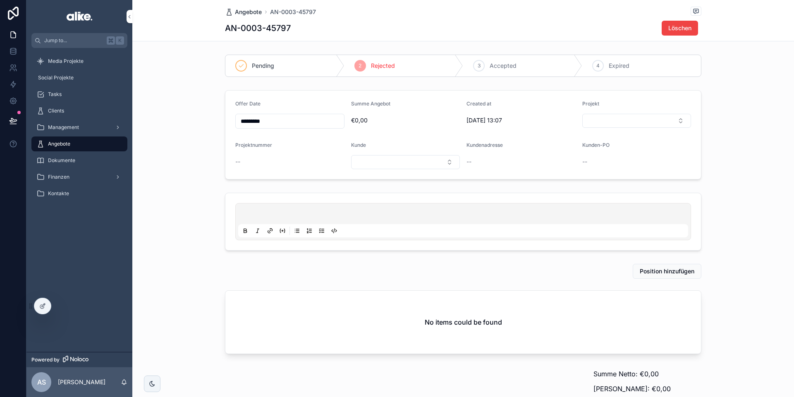
click at [251, 13] on span "Angebote" at bounding box center [248, 12] width 27 height 8
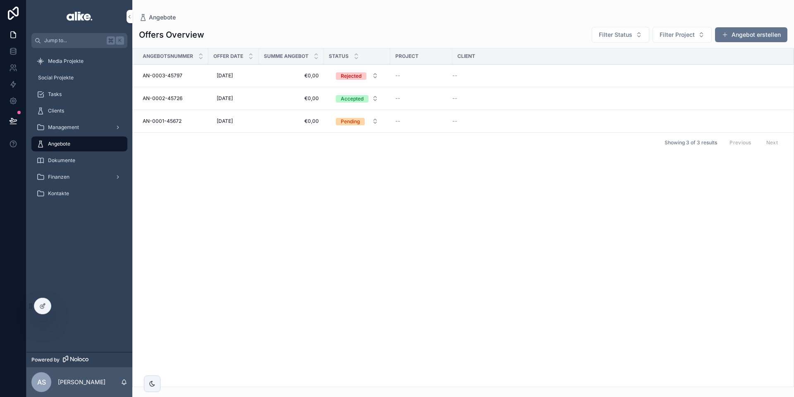
click at [269, 77] on span "€0,00" at bounding box center [291, 75] width 55 height 7
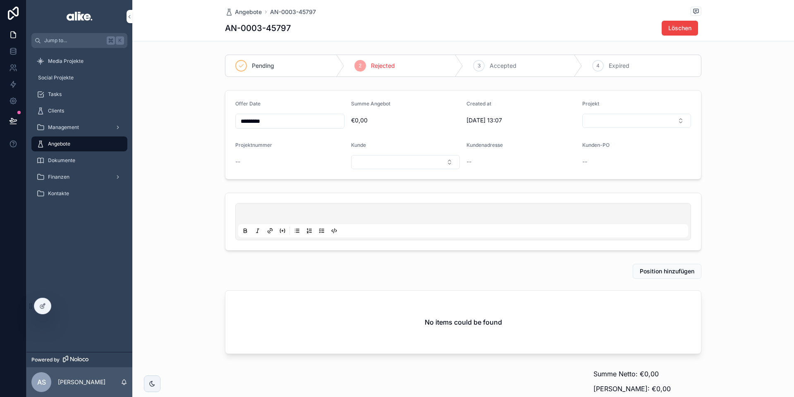
drag, startPoint x: 467, startPoint y: 104, endPoint x: 512, endPoint y: 122, distance: 48.7
click at [512, 122] on div "Created at 8.9.2025 13:07" at bounding box center [521, 115] width 109 height 28
click at [512, 122] on span "[DATE] 13:07" at bounding box center [521, 120] width 109 height 8
drag, startPoint x: 517, startPoint y: 122, endPoint x: 457, endPoint y: 103, distance: 62.8
click at [457, 103] on form "Offer Date ********* Summe Angebot €0,00 Created at 8.9.2025 13:07 Projekt Proj…" at bounding box center [463, 135] width 476 height 89
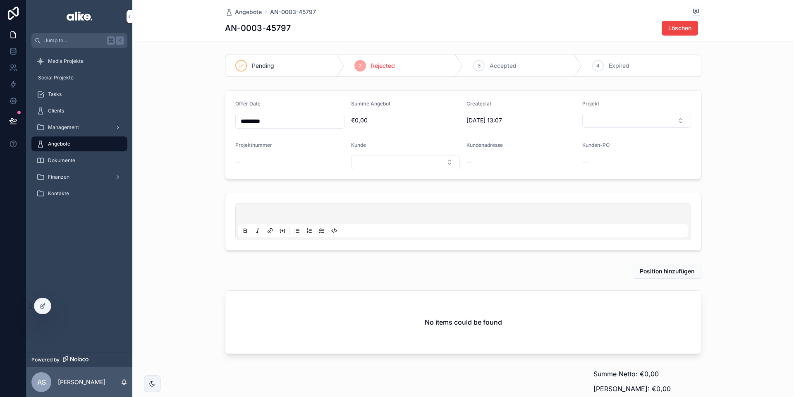
click at [457, 103] on div "Summe Angebot" at bounding box center [405, 106] width 109 height 10
click at [249, 10] on span "Angebote" at bounding box center [248, 12] width 27 height 8
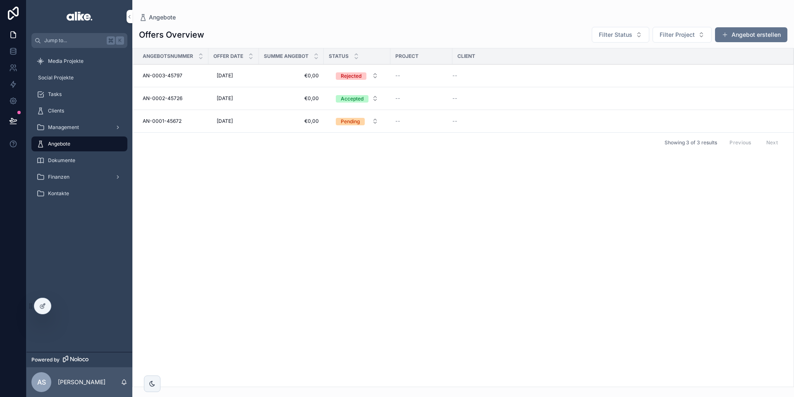
click at [400, 76] on div "--" at bounding box center [421, 75] width 52 height 7
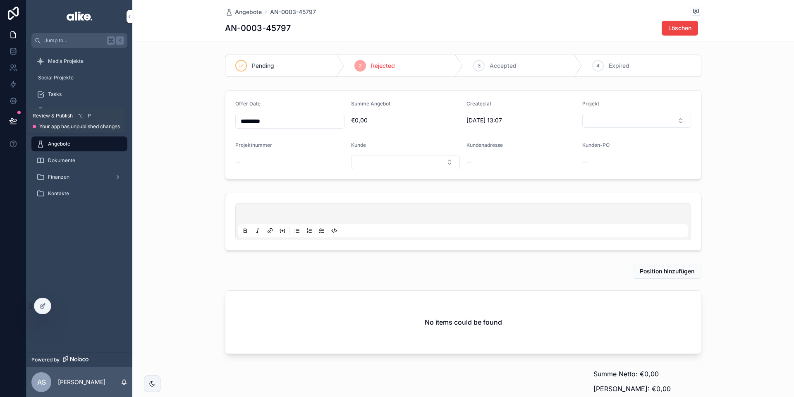
click at [11, 121] on icon at bounding box center [13, 121] width 8 height 8
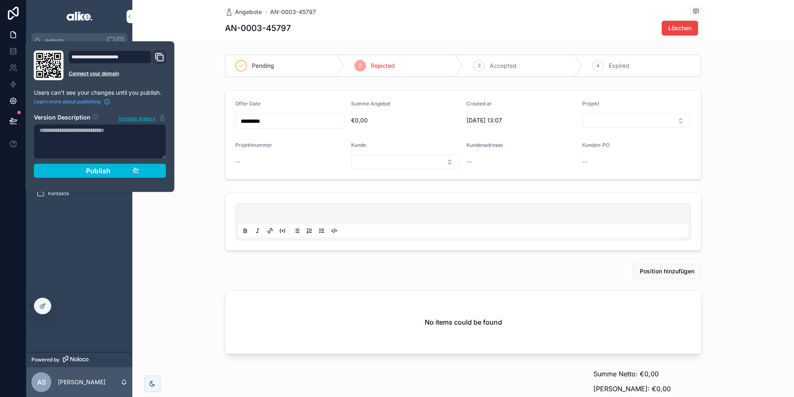
drag, startPoint x: 72, startPoint y: 173, endPoint x: 24, endPoint y: 106, distance: 82.1
click at [72, 173] on div "Publish" at bounding box center [100, 171] width 79 height 8
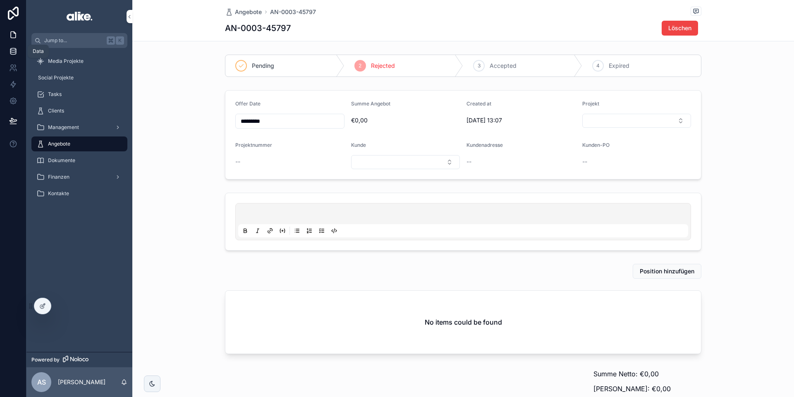
click at [14, 53] on icon at bounding box center [13, 51] width 8 height 8
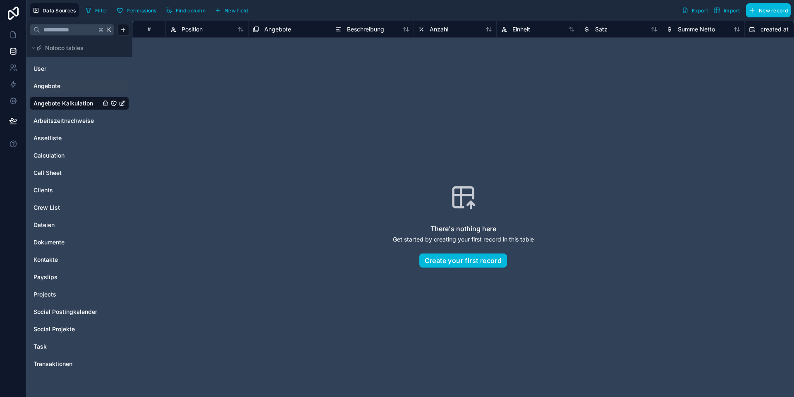
click at [62, 88] on link "Angebote" at bounding box center [67, 86] width 67 height 8
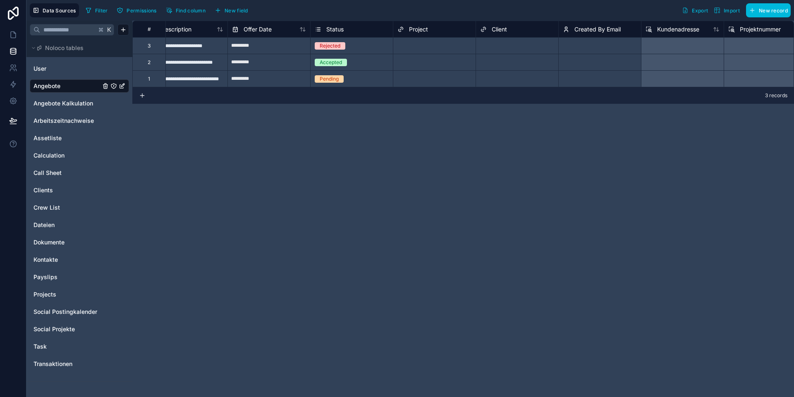
scroll to position [0, 25]
click at [324, 26] on span "Status" at bounding box center [330, 29] width 17 height 8
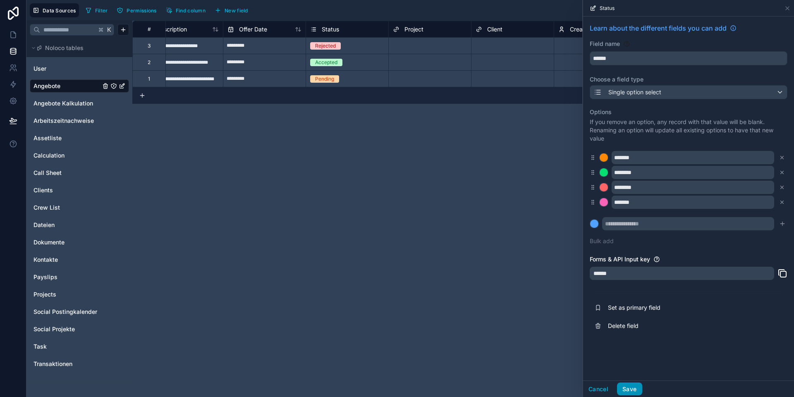
click at [633, 387] on button "Save" at bounding box center [629, 389] width 25 height 13
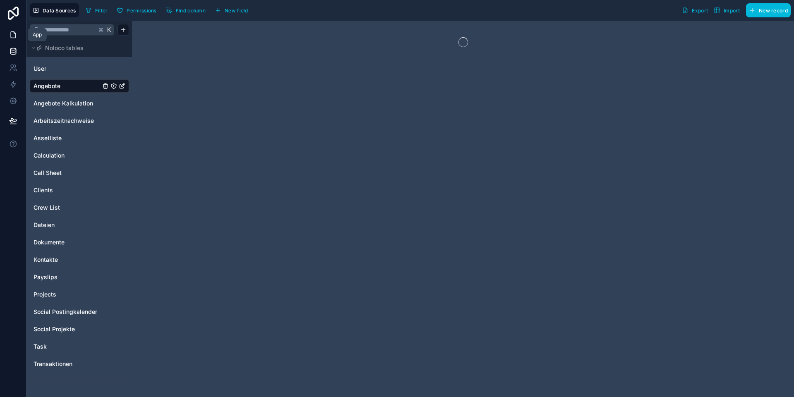
click at [15, 32] on icon at bounding box center [13, 35] width 8 height 8
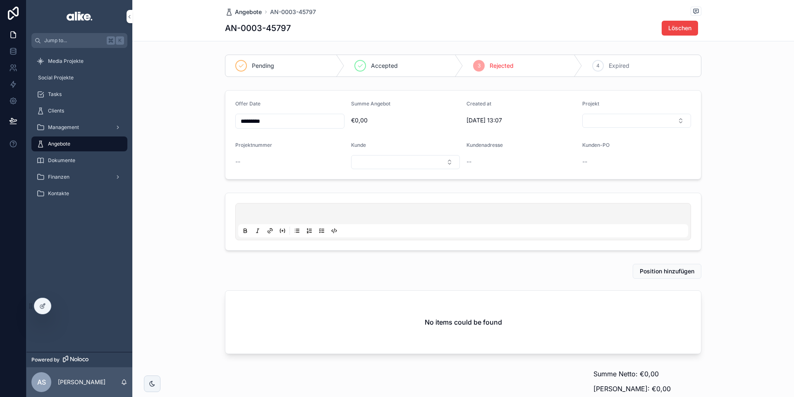
click at [249, 12] on span "Angebote" at bounding box center [248, 12] width 27 height 8
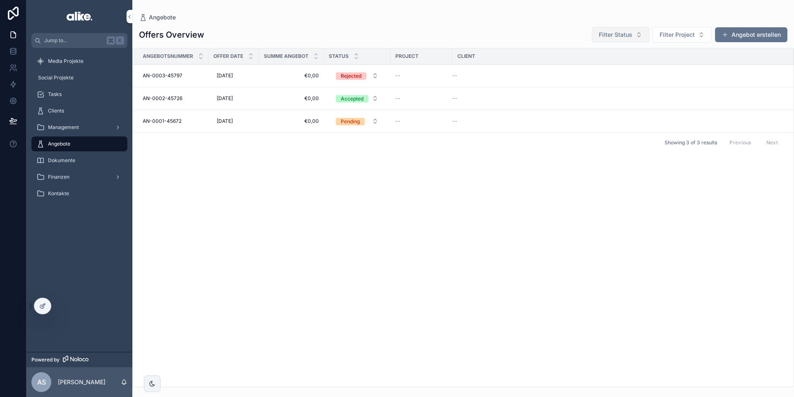
click at [620, 29] on button "Filter Status" at bounding box center [620, 35] width 57 height 16
click at [676, 33] on span "Filter Project" at bounding box center [677, 35] width 35 height 8
click at [630, 33] on span "Filter Status" at bounding box center [616, 35] width 34 height 8
click at [527, 27] on div "Offers Overview Filter Status Filter Project Angebot erstellen" at bounding box center [463, 34] width 649 height 17
click at [47, 310] on div at bounding box center [42, 306] width 17 height 16
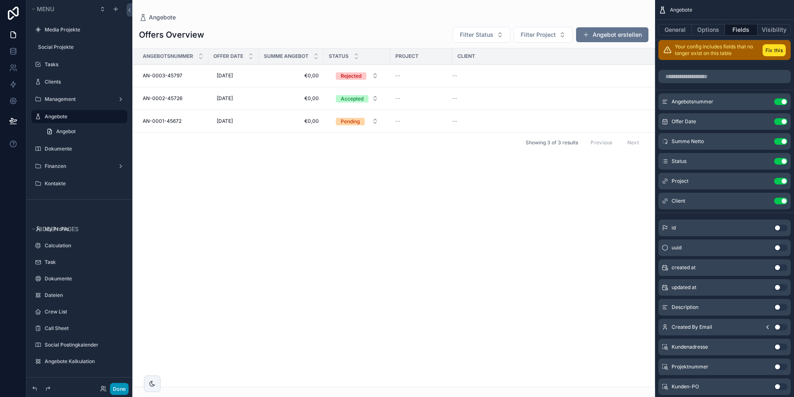
click at [124, 393] on button "Done" at bounding box center [119, 389] width 19 height 12
